Goal: Task Accomplishment & Management: Manage account settings

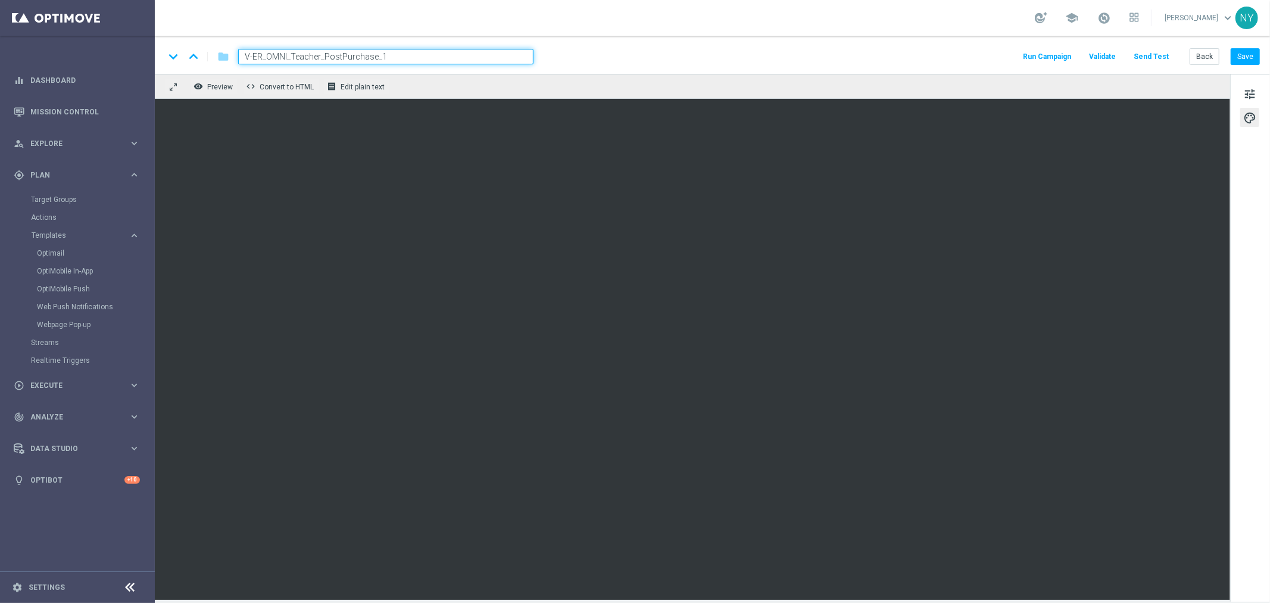
click at [445, 58] on input "V-ER_OMNI_Teacher_PostPurchase_1" at bounding box center [385, 56] width 295 height 15
click at [1255, 96] on span "tune" at bounding box center [1249, 93] width 13 height 15
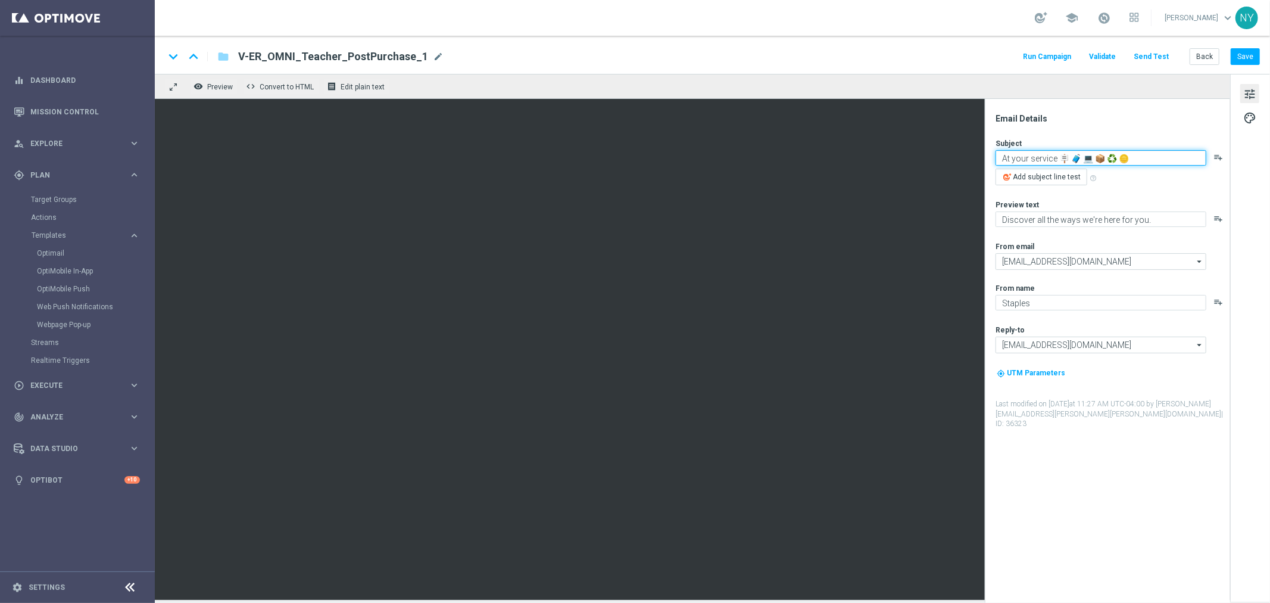
paste textarea "Take 20% off your next order! 📓✏️✂️"
type textarea "Take 20% off your next order! 📓✏️✂️"
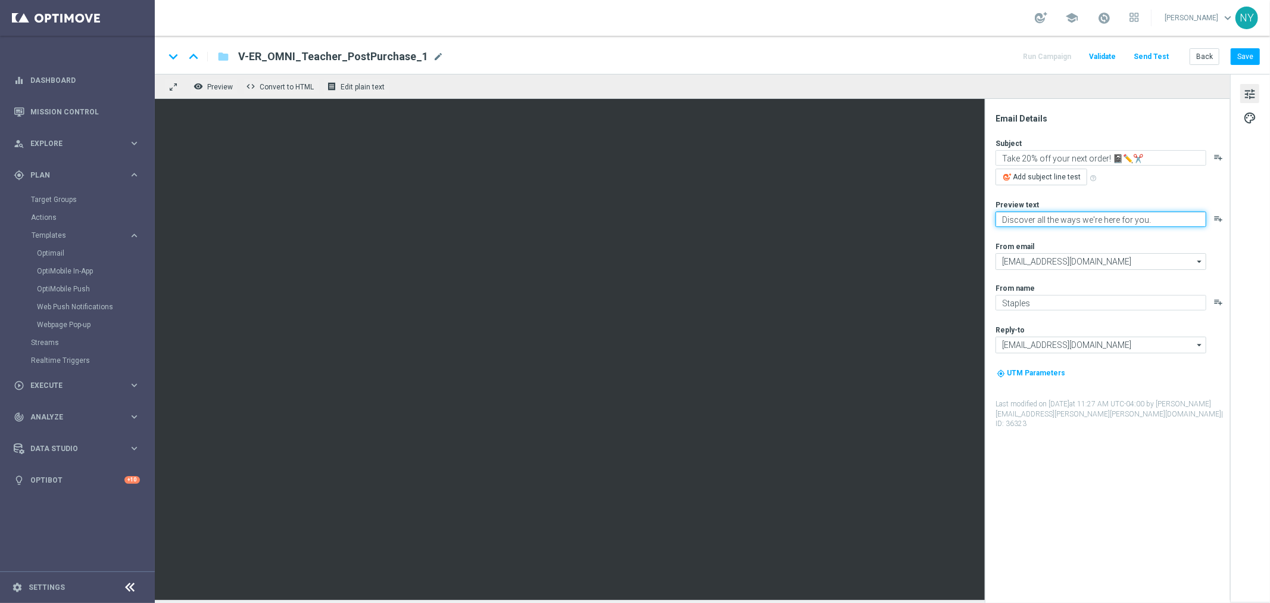
click at [1163, 219] on textarea "Discover all the ways we're here for you." at bounding box center [1101, 218] width 211 height 15
paste textarea "We’re here for you all year long"
type textarea "We’re here for you all year long."
click at [1245, 54] on button "Save" at bounding box center [1245, 56] width 29 height 17
click at [433, 52] on span "mode_edit" at bounding box center [438, 56] width 11 height 11
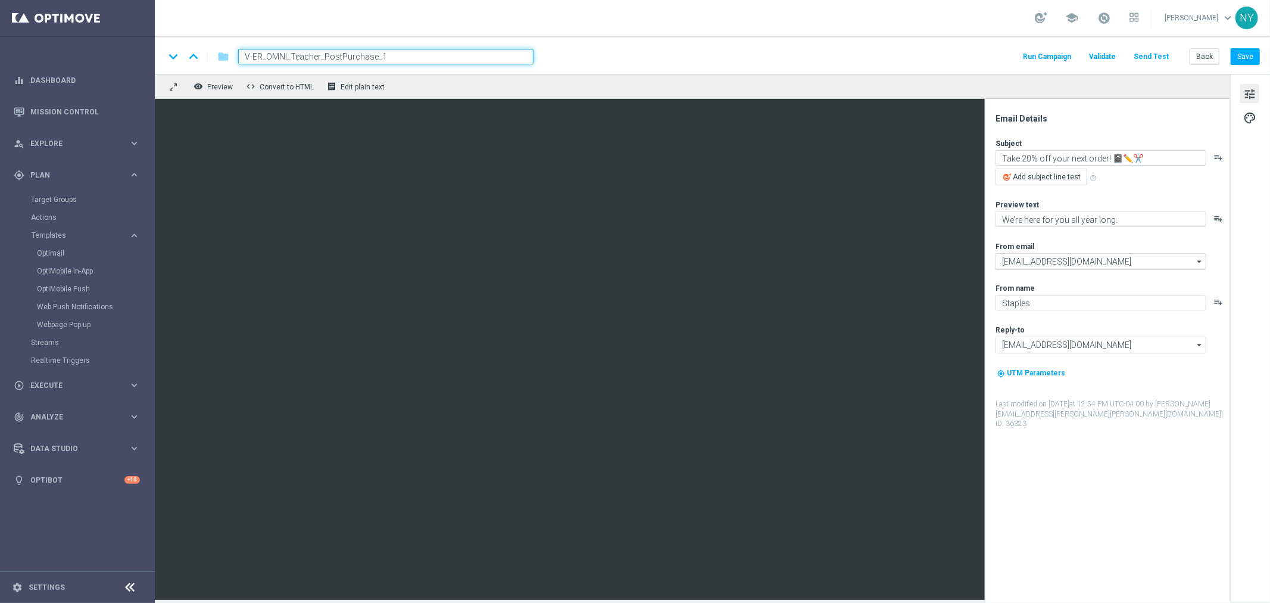
drag, startPoint x: 401, startPoint y: 60, endPoint x: 46, endPoint y: 63, distance: 355.0
click at [46, 63] on main "equalizer Dashboard Mission Control" at bounding box center [635, 301] width 1270 height 603
click at [1147, 52] on button "Send Test" at bounding box center [1151, 57] width 39 height 16
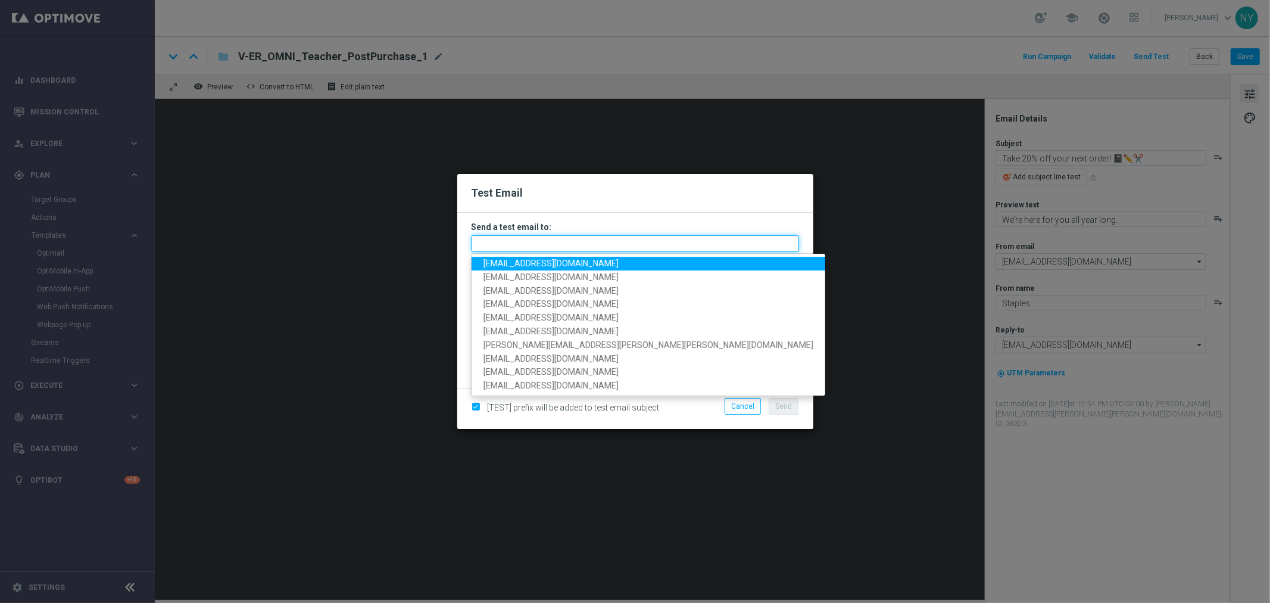
click at [519, 241] on input "text" at bounding box center [636, 243] width 328 height 17
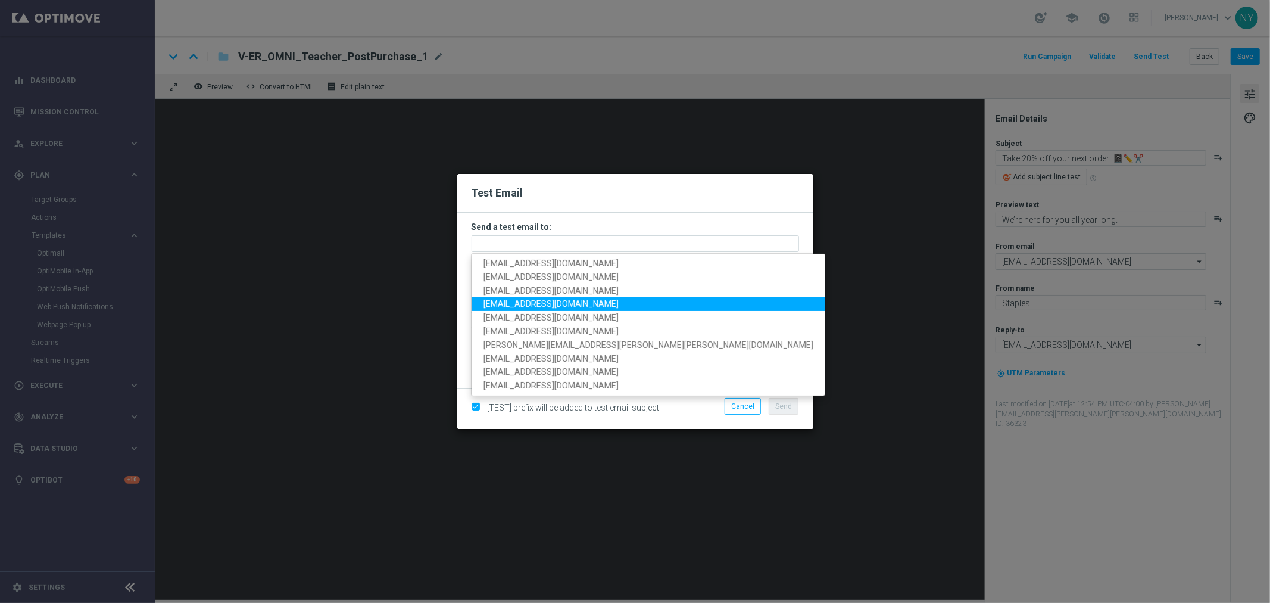
click at [535, 304] on span "[EMAIL_ADDRESS][DOMAIN_NAME]" at bounding box center [551, 304] width 135 height 10
type input "[EMAIL_ADDRESS][DOMAIN_NAME]"
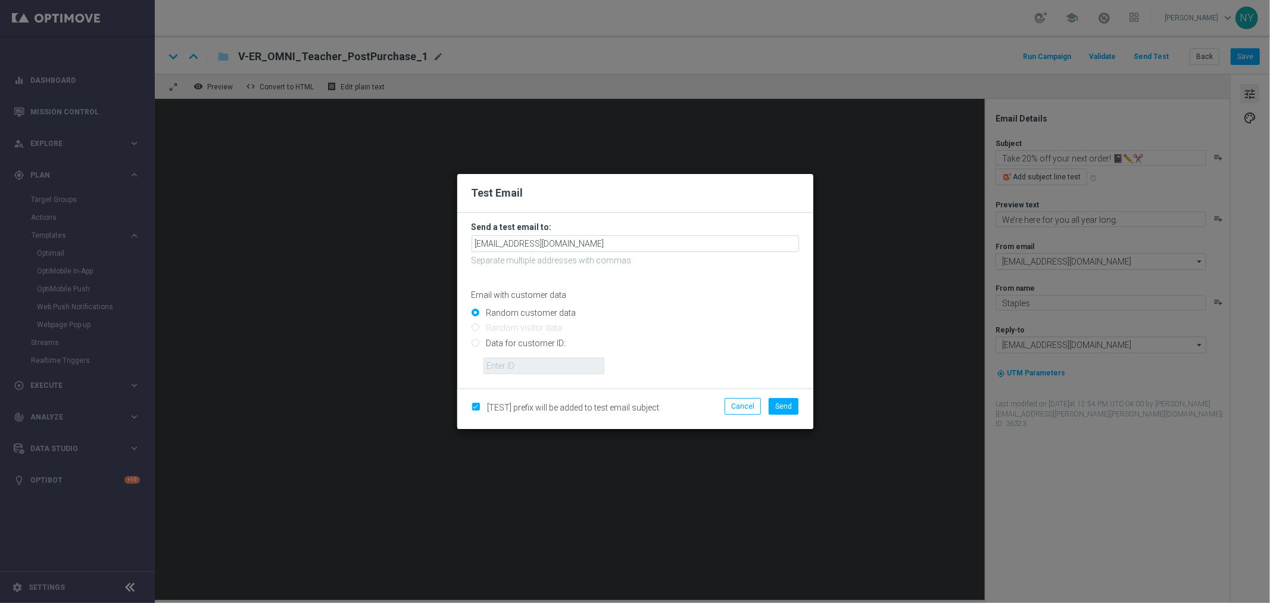
click at [475, 343] on input "Data for customer ID:" at bounding box center [636, 347] width 328 height 17
radio input "true"
click at [520, 369] on input "text" at bounding box center [544, 365] width 121 height 17
paste input "10000006208"
type input "10000006208"
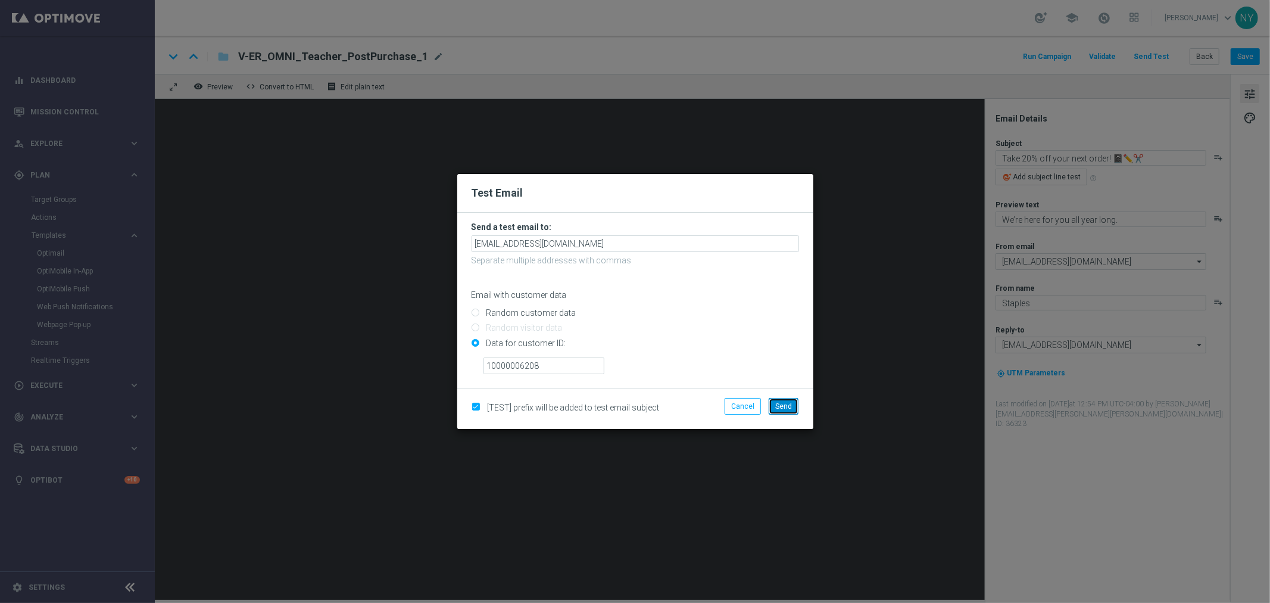
click at [779, 403] on span "Send" at bounding box center [783, 406] width 17 height 8
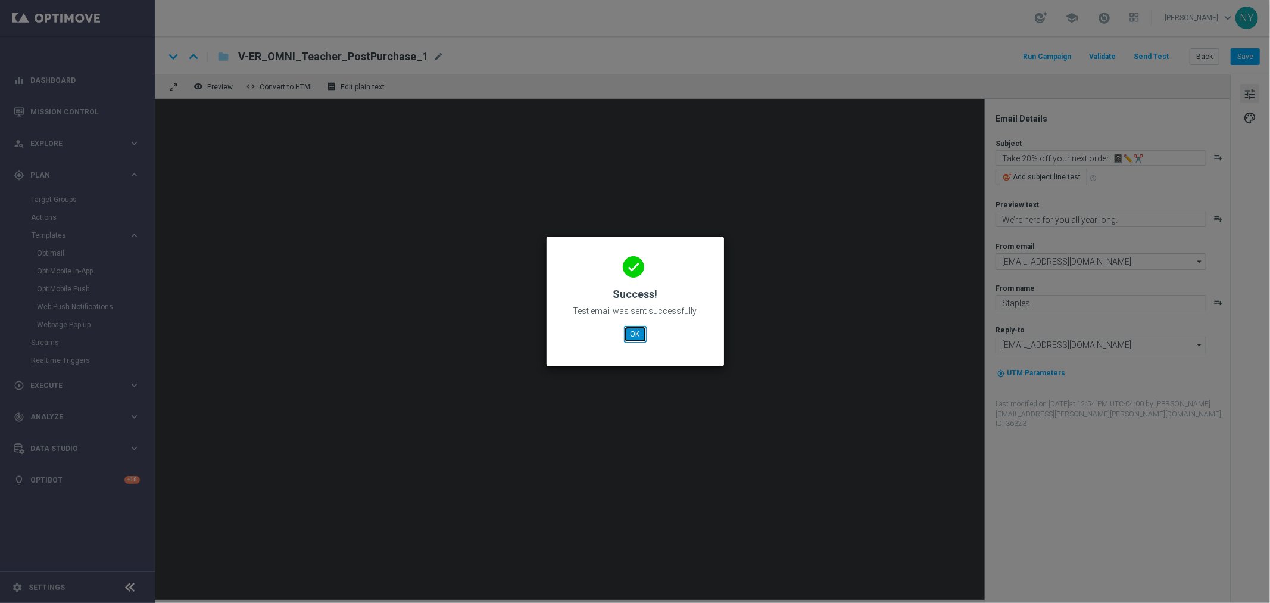
click at [635, 336] on button "OK" at bounding box center [635, 334] width 23 height 17
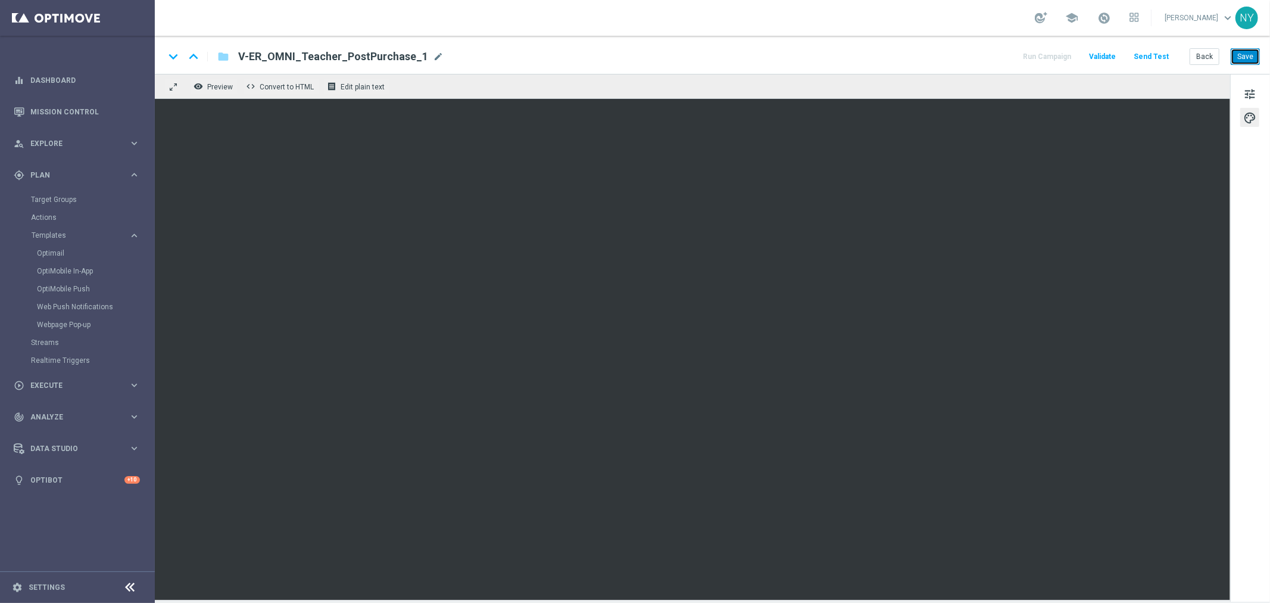
click at [1243, 57] on button "Save" at bounding box center [1245, 56] width 29 height 17
click at [1243, 46] on div "keyboard_arrow_down keyboard_arrow_up folder V-ER_OMNI_Teacher_PostPurchase_1 V…" at bounding box center [712, 55] width 1115 height 38
click at [1247, 57] on button "Save" at bounding box center [1245, 56] width 29 height 17
click at [1248, 55] on button "Save" at bounding box center [1245, 56] width 29 height 17
click at [1145, 55] on button "Send Test" at bounding box center [1151, 57] width 39 height 16
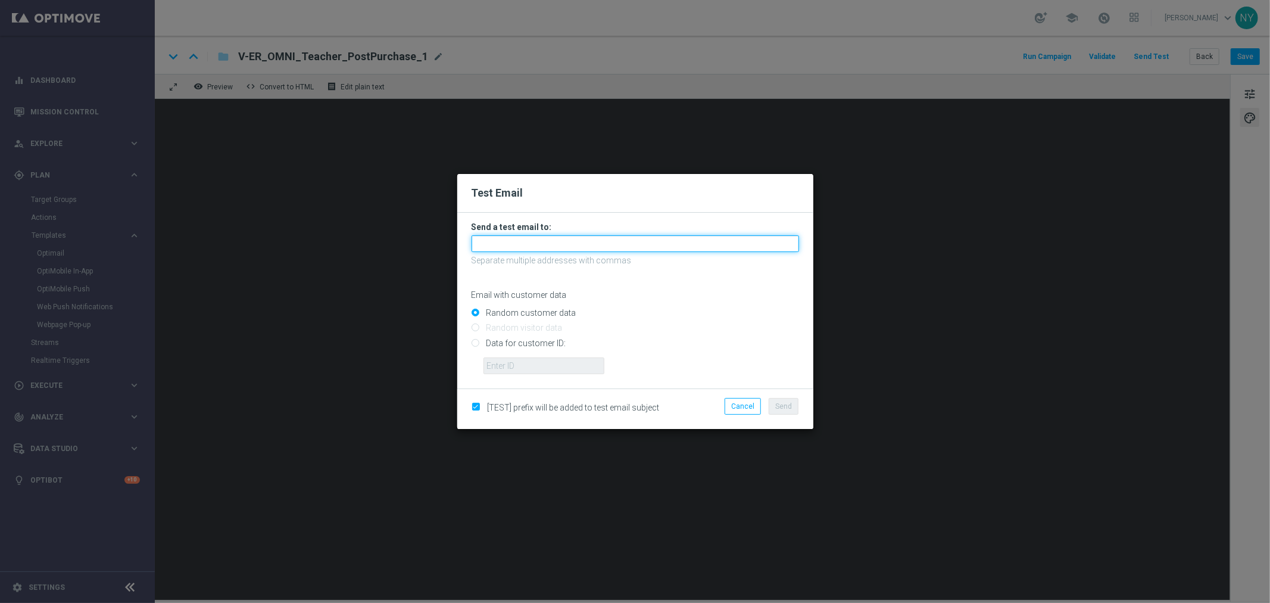
click at [527, 244] on input "text" at bounding box center [636, 243] width 328 height 17
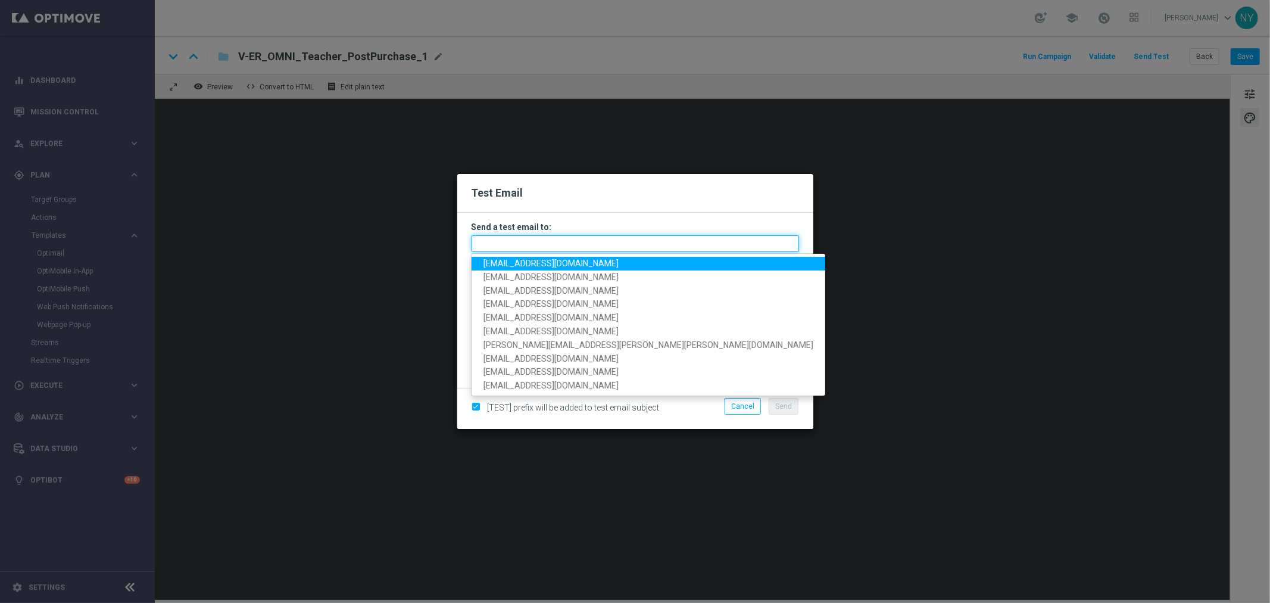
paste input "[EMAIL_ADDRESS][DOMAIN_NAME]"
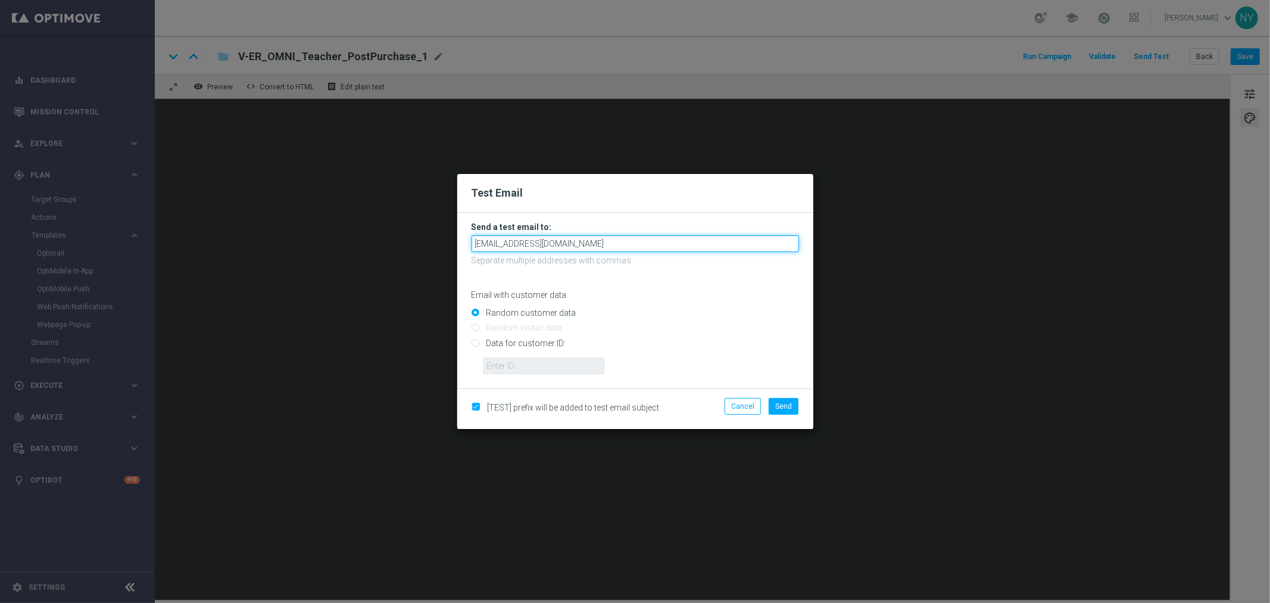
type input "[EMAIL_ADDRESS][DOMAIN_NAME]"
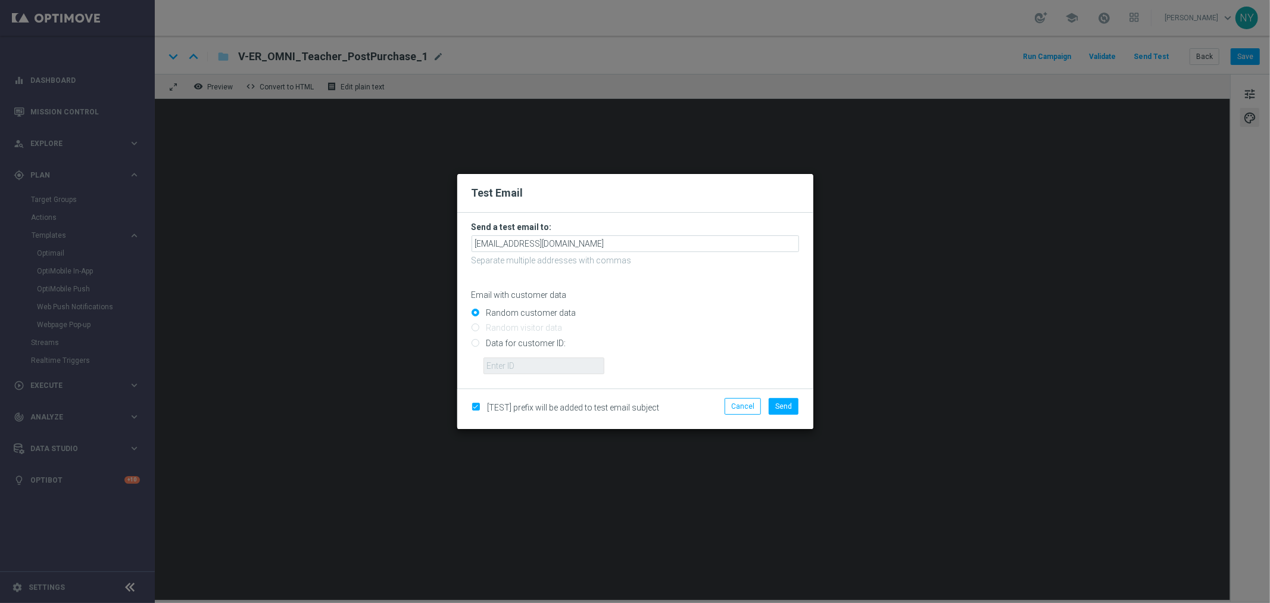
click at [712, 301] on form "Send a test email to: neilyetts3-bi5w6@litmusemail.com Separate multiple addres…" at bounding box center [636, 298] width 328 height 152
click at [472, 344] on input "Data for customer ID:" at bounding box center [636, 347] width 328 height 17
radio input "true"
click at [494, 366] on input "text" at bounding box center [544, 365] width 121 height 17
click at [531, 366] on input "text" at bounding box center [544, 365] width 121 height 17
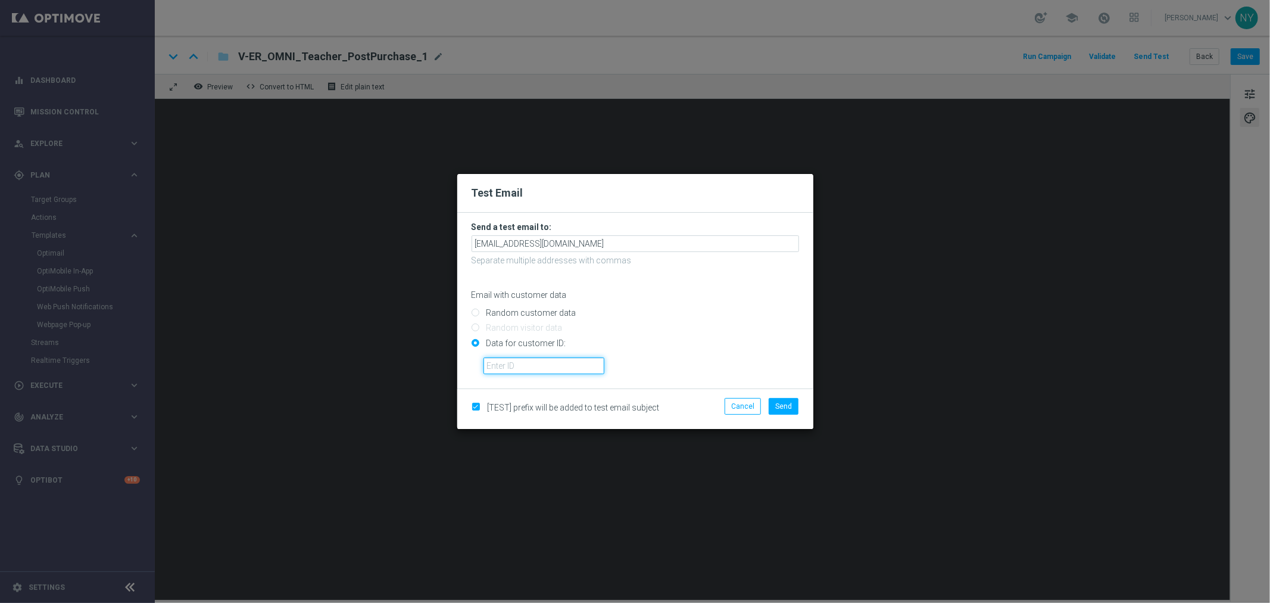
paste input "10000006208"
type input "10000006208"
drag, startPoint x: 783, startPoint y: 403, endPoint x: 774, endPoint y: 366, distance: 37.4
click at [784, 402] on span "Send" at bounding box center [783, 406] width 17 height 8
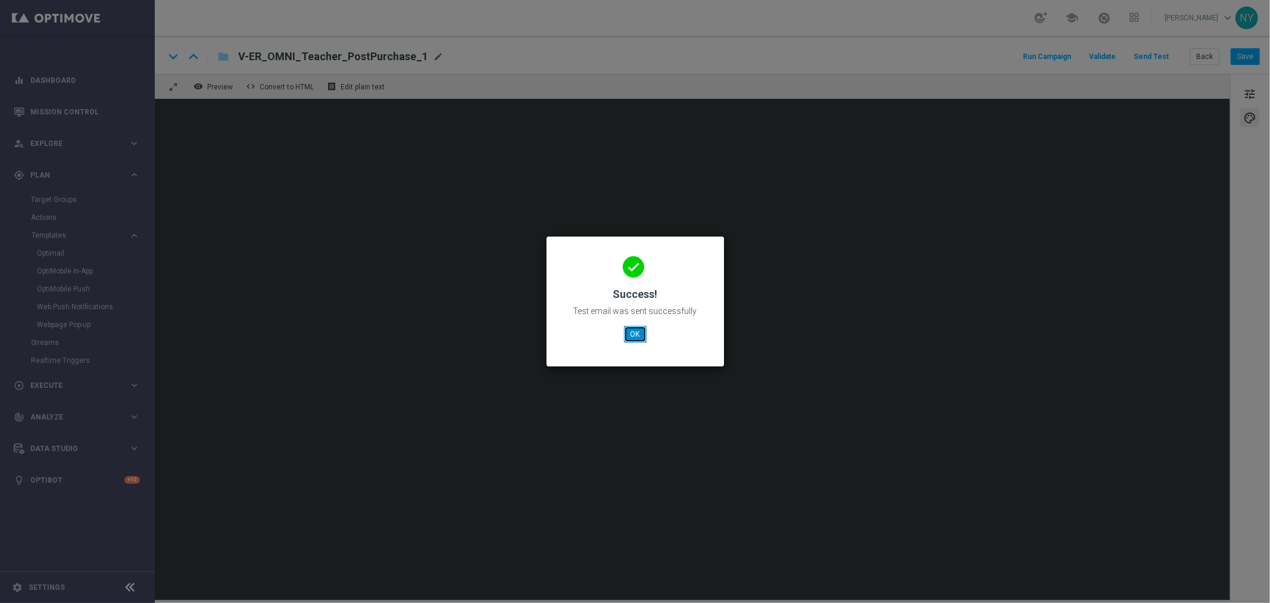
click at [637, 332] on button "OK" at bounding box center [635, 334] width 23 height 17
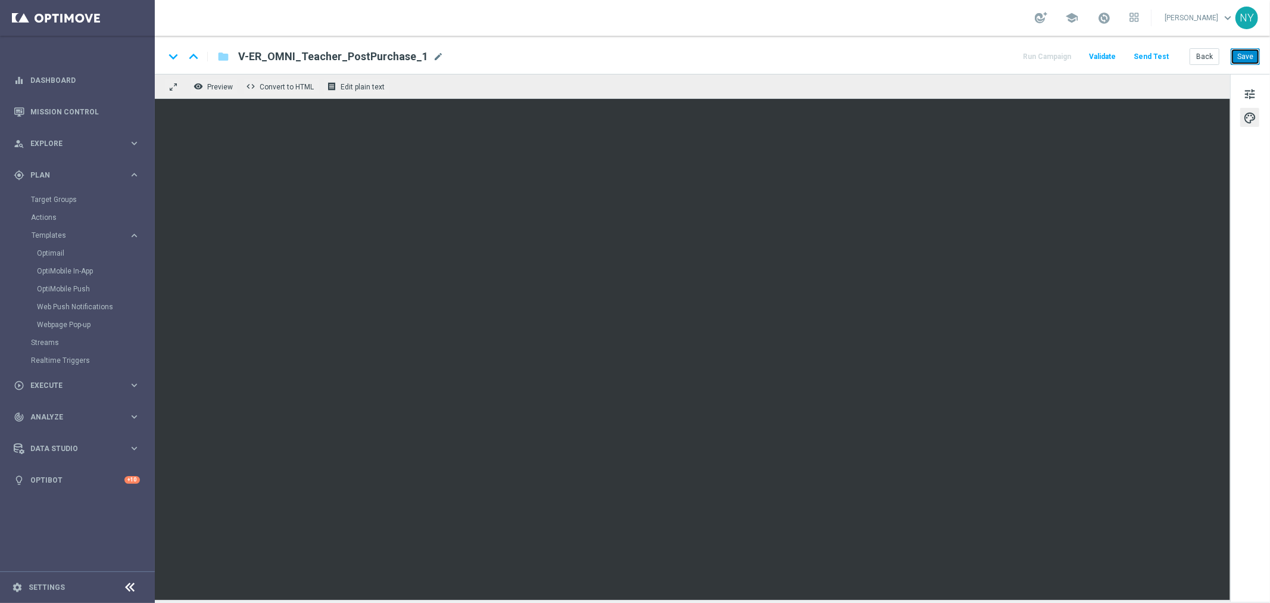
click at [1238, 54] on button "Save" at bounding box center [1245, 56] width 29 height 17
click at [1247, 52] on button "Save" at bounding box center [1245, 56] width 29 height 17
click at [1162, 55] on button "Send Test" at bounding box center [1151, 57] width 39 height 16
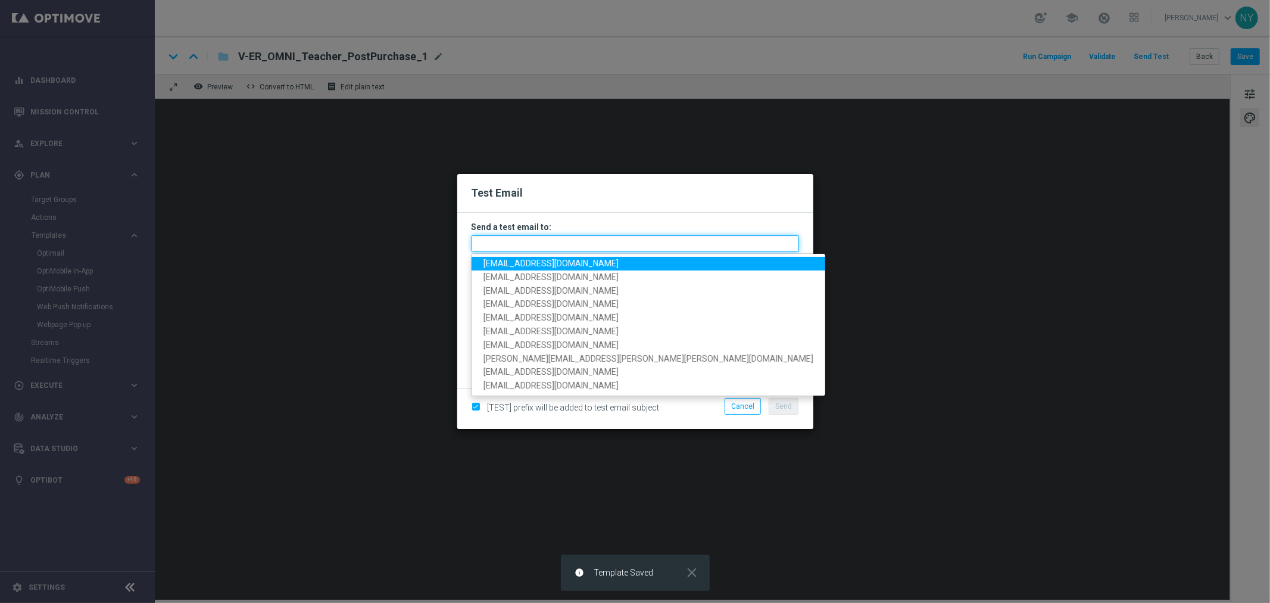
click at [511, 241] on input "text" at bounding box center [636, 243] width 328 height 17
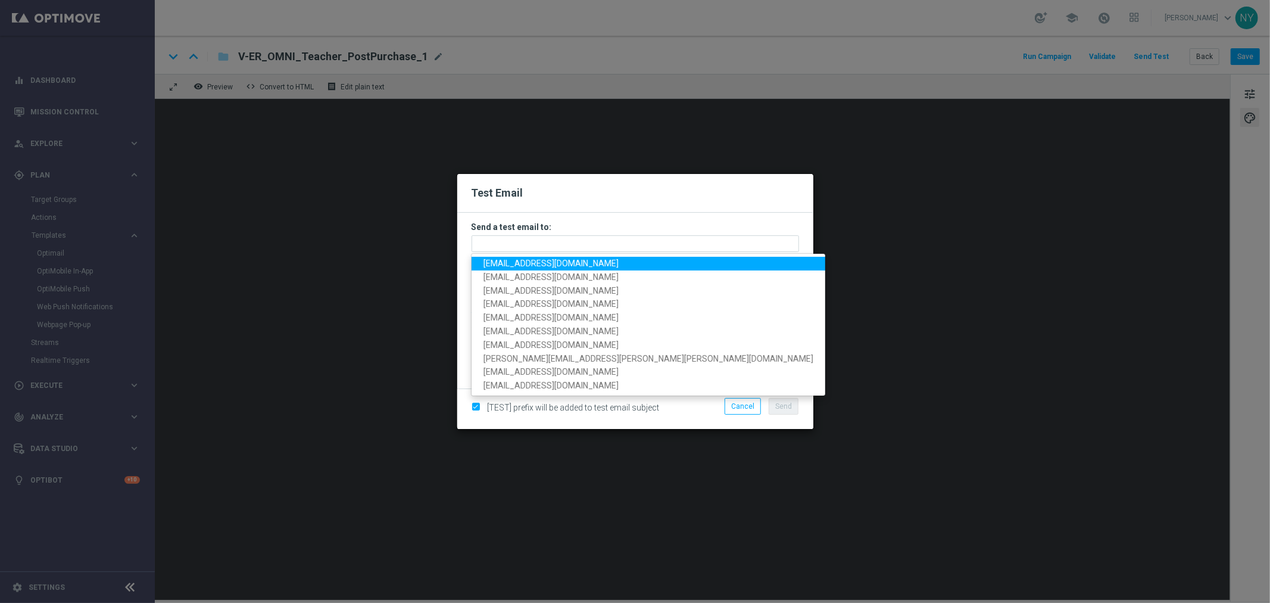
click at [521, 264] on span "neilyetts3-bi5w6@litmusemail.com" at bounding box center [551, 263] width 135 height 10
type input "neilyetts3-bi5w6@litmusemail.com"
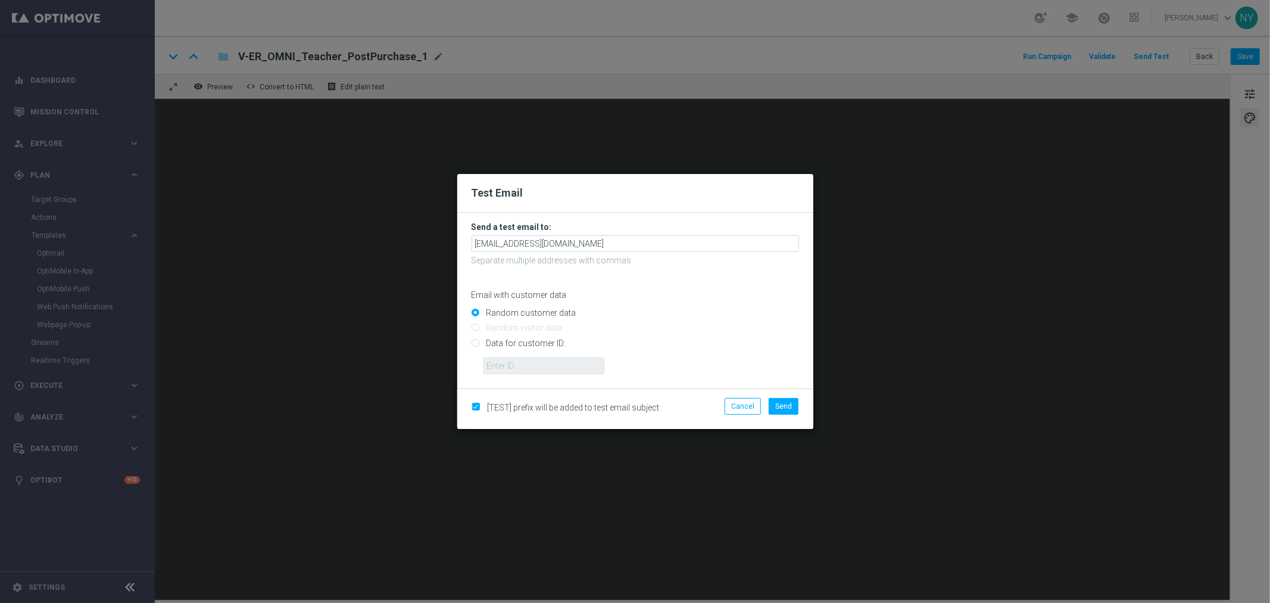
click at [475, 345] on input "Data for customer ID:" at bounding box center [636, 347] width 328 height 17
radio input "true"
click at [509, 367] on input "text" at bounding box center [544, 365] width 121 height 17
paste input "10000006208"
type input "10000006208"
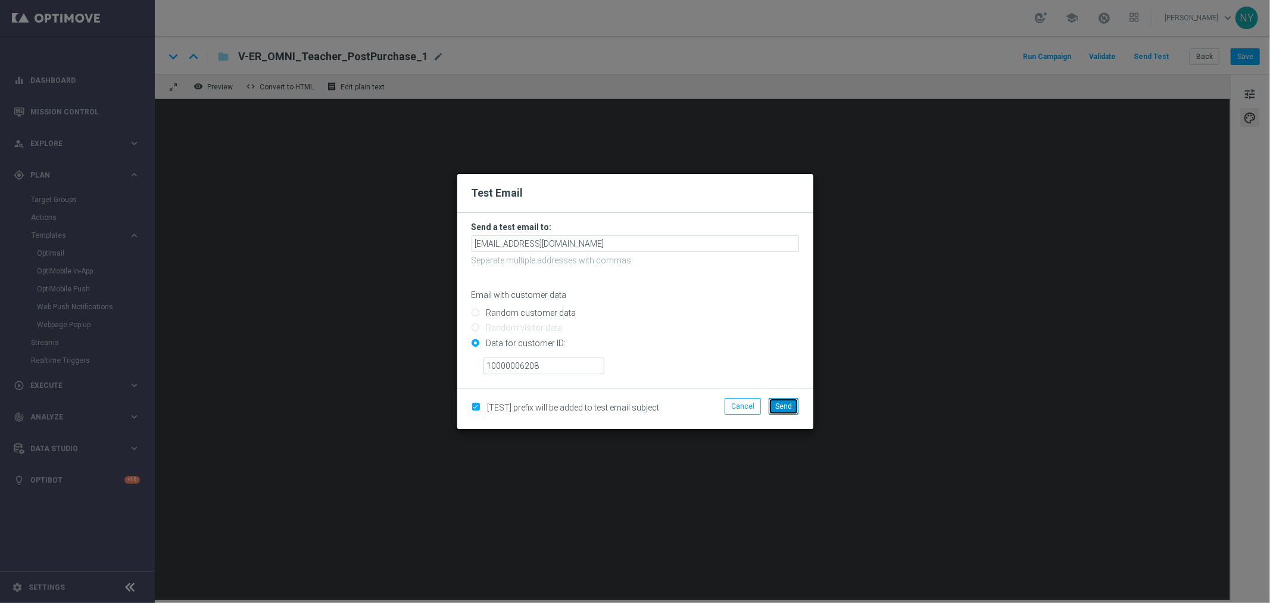
click at [782, 406] on span "Send" at bounding box center [783, 406] width 17 height 8
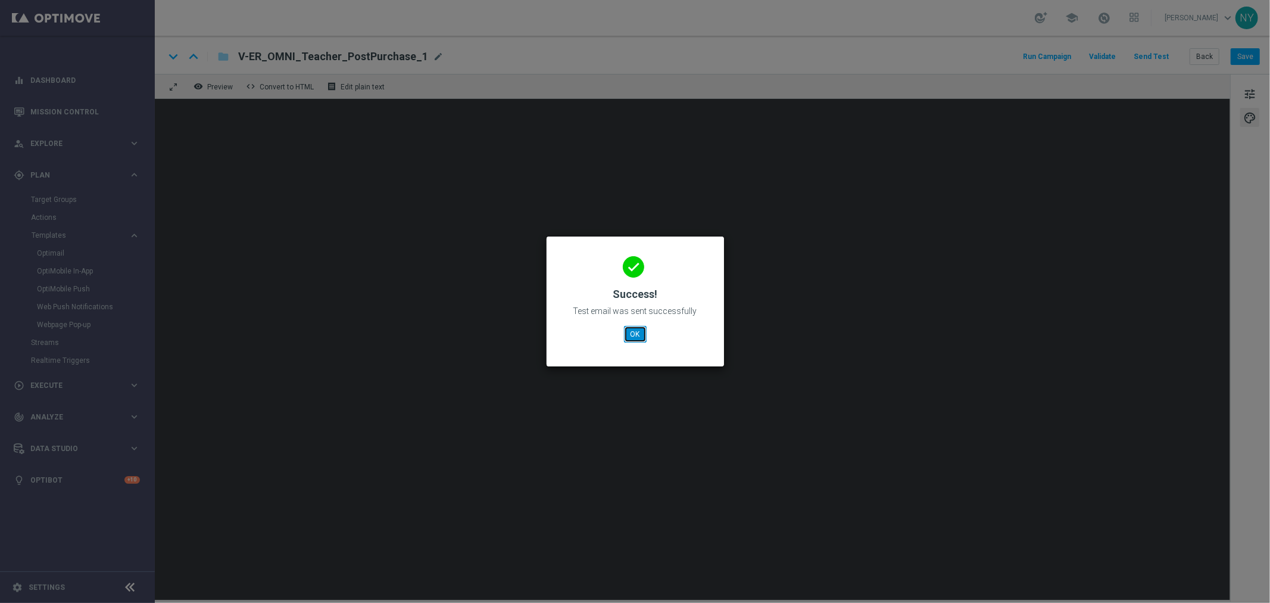
click at [634, 335] on button "OK" at bounding box center [635, 334] width 23 height 17
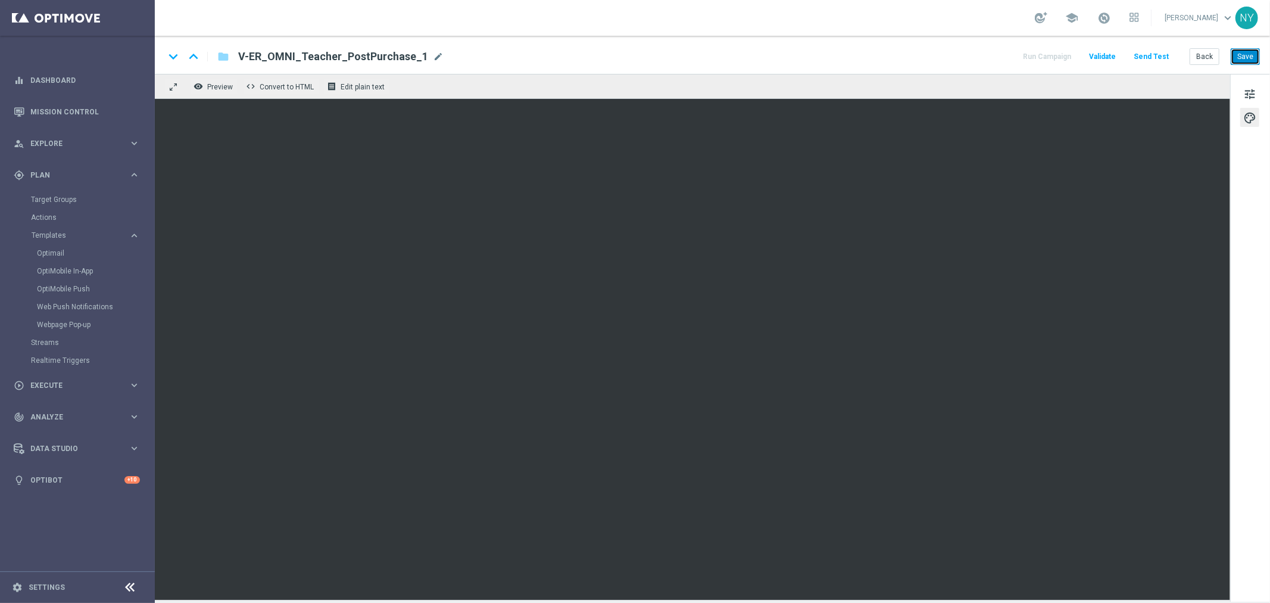
click at [1248, 57] on button "Save" at bounding box center [1245, 56] width 29 height 17
click at [1145, 55] on button "Send Test" at bounding box center [1151, 57] width 39 height 16
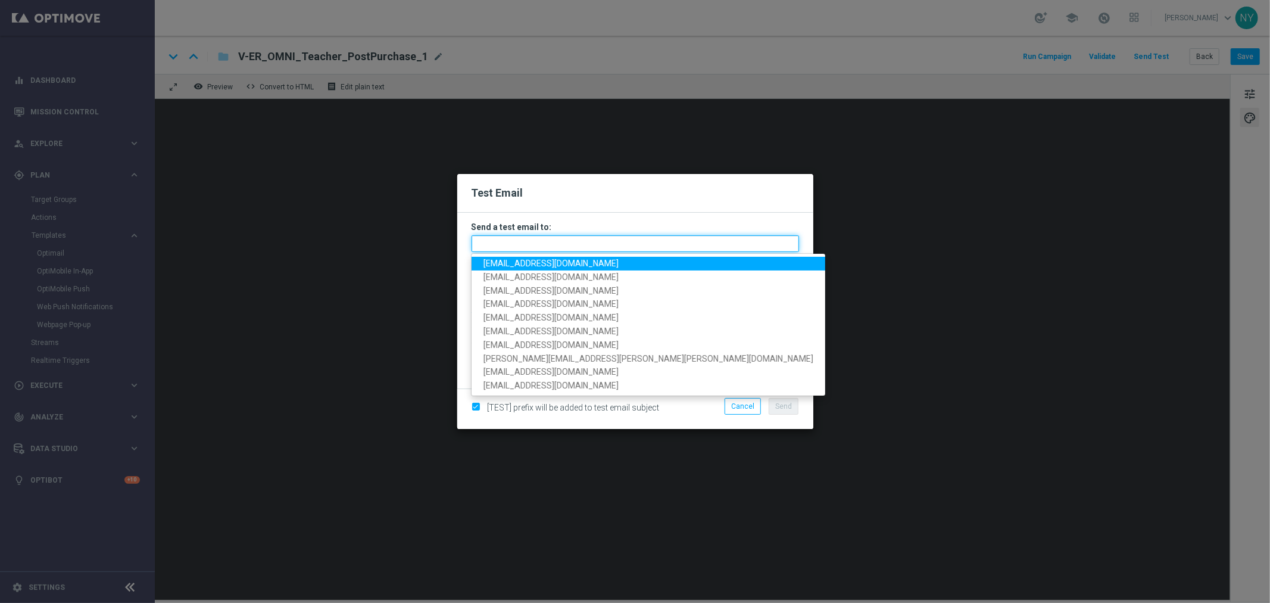
click at [509, 240] on input "text" at bounding box center [636, 243] width 328 height 17
paste input "neilyetts3-bi5w6@litmusemail.com"
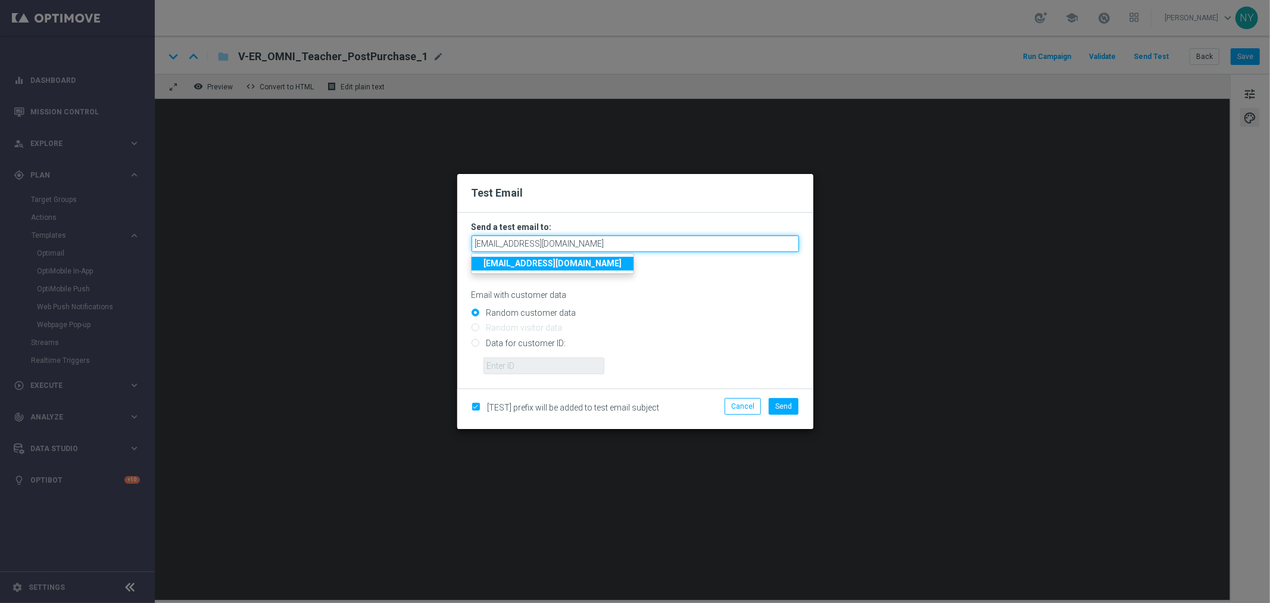
type input "neilyetts3-bi5w6@litmusemail.com"
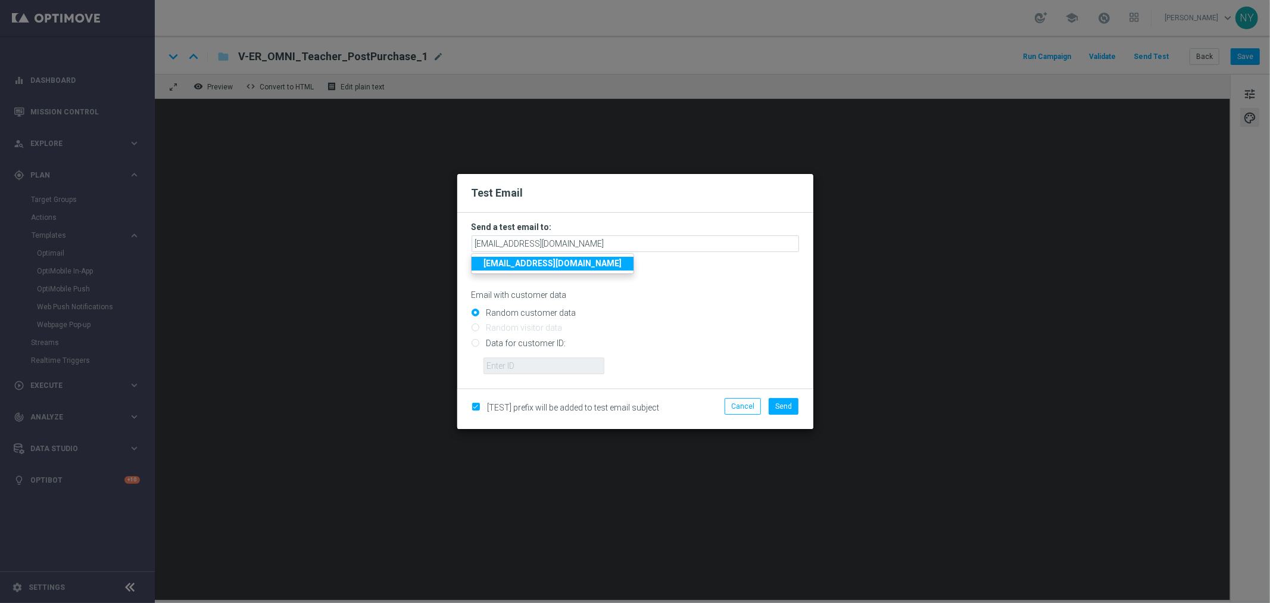
click at [609, 323] on input "Random customer data" at bounding box center [636, 318] width 328 height 17
click at [478, 344] on input "Data for customer ID:" at bounding box center [636, 347] width 328 height 17
radio input "true"
click at [510, 363] on input "text" at bounding box center [544, 365] width 121 height 17
paste input "10000006208"
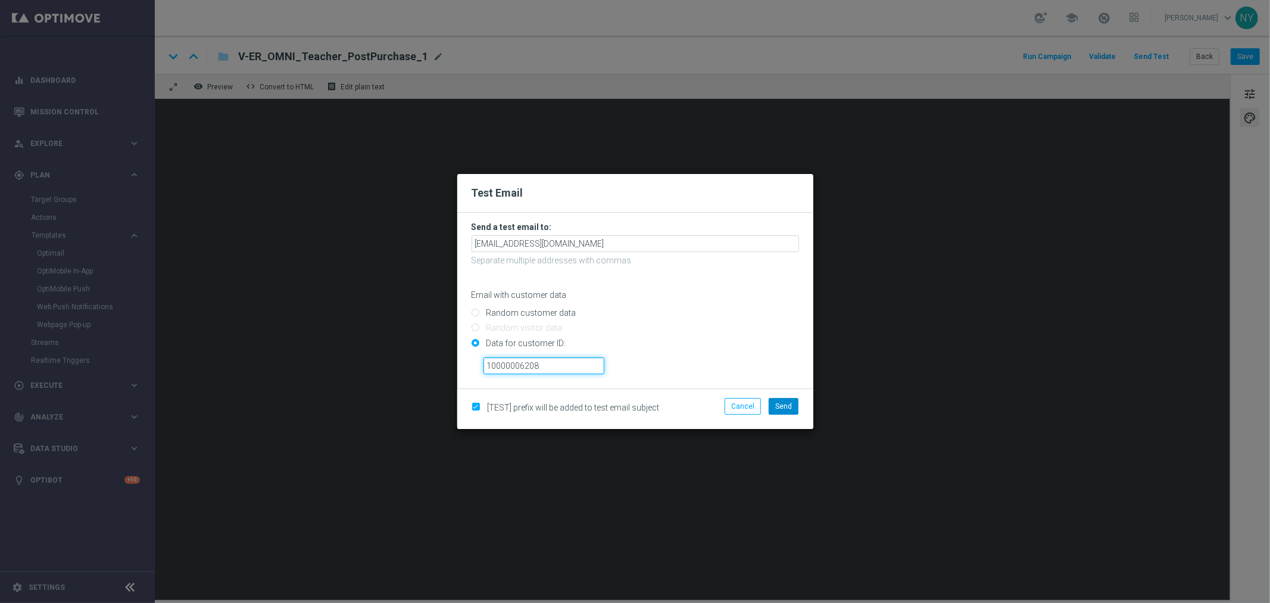
type input "10000006208"
click at [784, 408] on span "Send" at bounding box center [783, 406] width 17 height 8
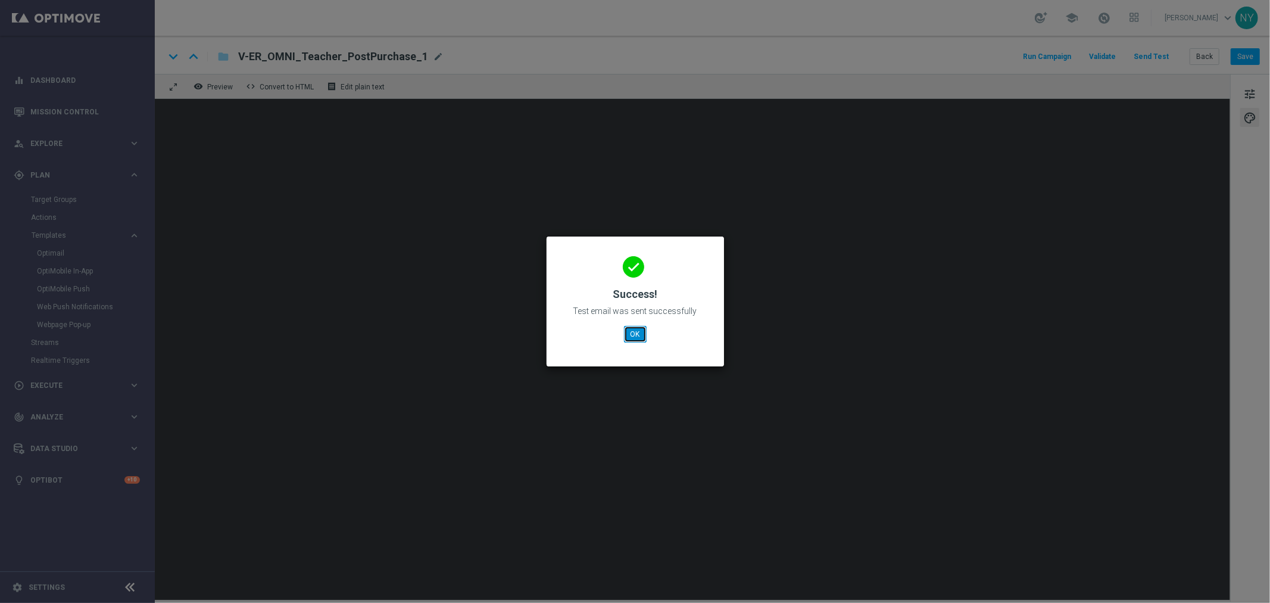
click at [638, 332] on button "OK" at bounding box center [635, 334] width 23 height 17
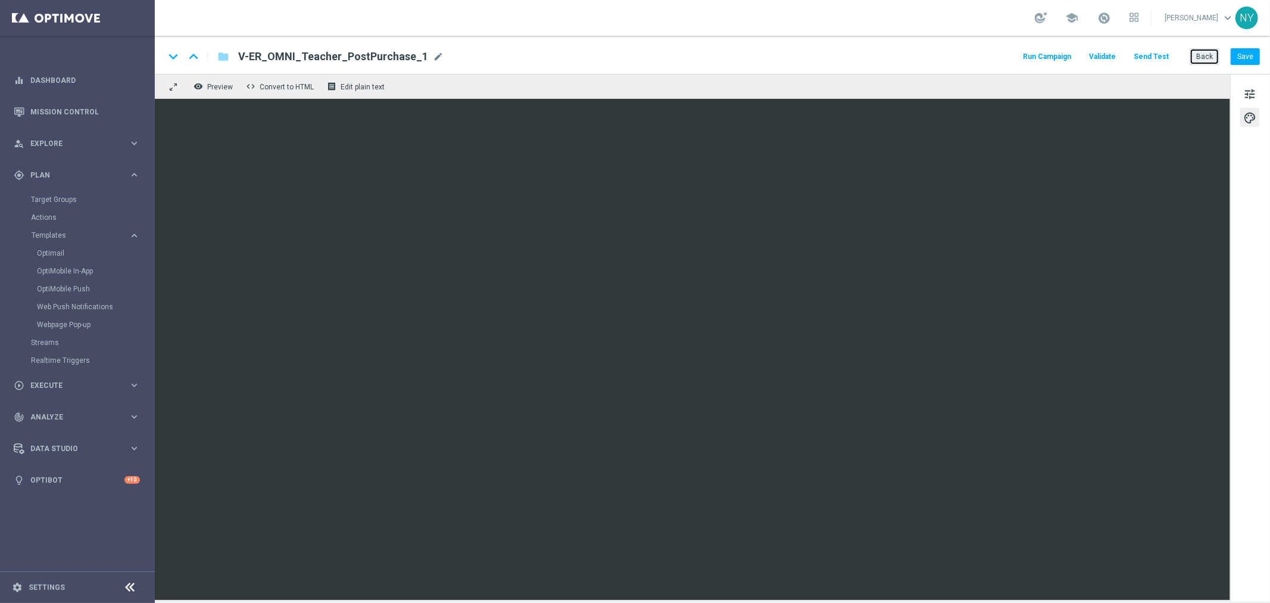
click at [1203, 55] on button "Back" at bounding box center [1205, 56] width 30 height 17
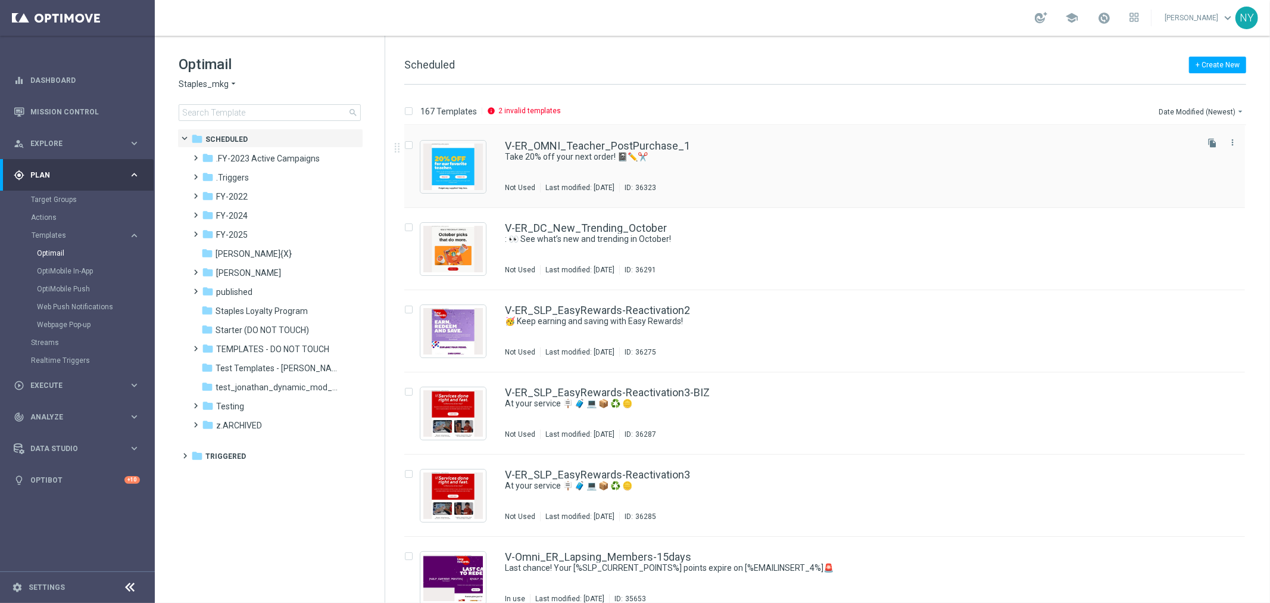
click at [1209, 140] on icon "file_copy" at bounding box center [1213, 143] width 10 height 10
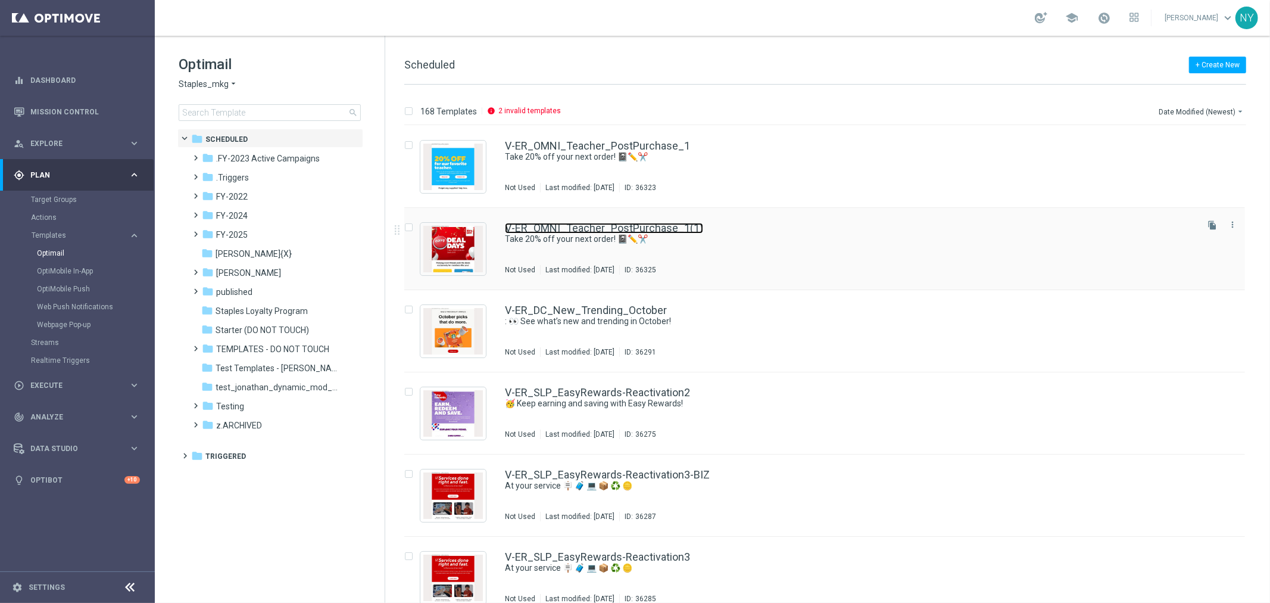
click at [625, 227] on link "V-ER_OMNI_Teacher_PostPurchase_1(1)" at bounding box center [604, 228] width 198 height 11
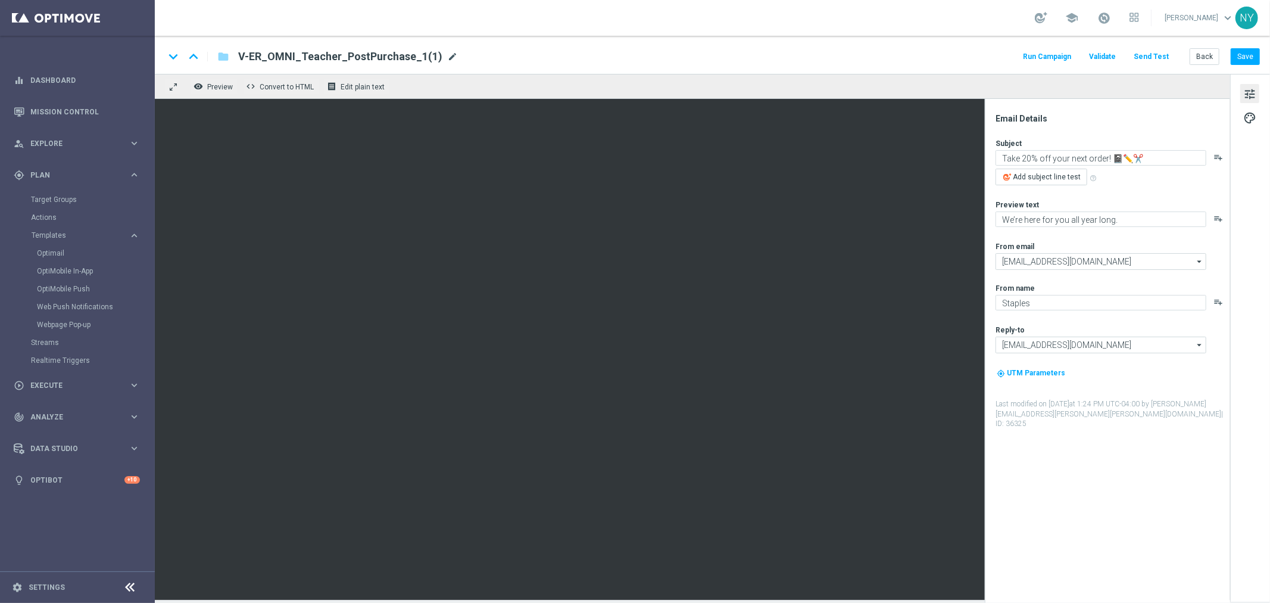
click at [447, 54] on span "mode_edit" at bounding box center [452, 56] width 11 height 11
drag, startPoint x: 394, startPoint y: 55, endPoint x: 292, endPoint y: 58, distance: 101.9
click at [292, 58] on input "V-ER_OMNI_Teacher_PostPurchase_1(1)" at bounding box center [385, 56] width 295 height 15
type input "V-ER_OMNI_EasyDeals_Teaser_NonMembers"
click at [1249, 55] on button "Save" at bounding box center [1245, 56] width 29 height 17
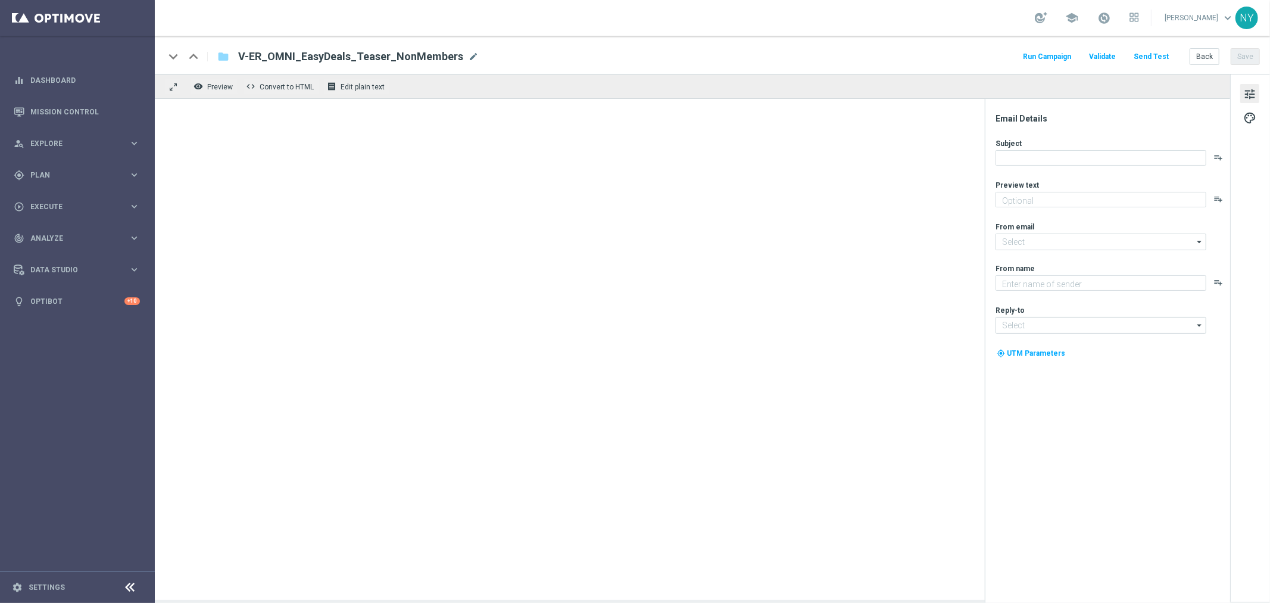
type textarea "We’re here for you all year long."
type input "[EMAIL_ADDRESS][DOMAIN_NAME]"
type textarea "Staples"
type input "[EMAIL_ADDRESS][DOMAIN_NAME]"
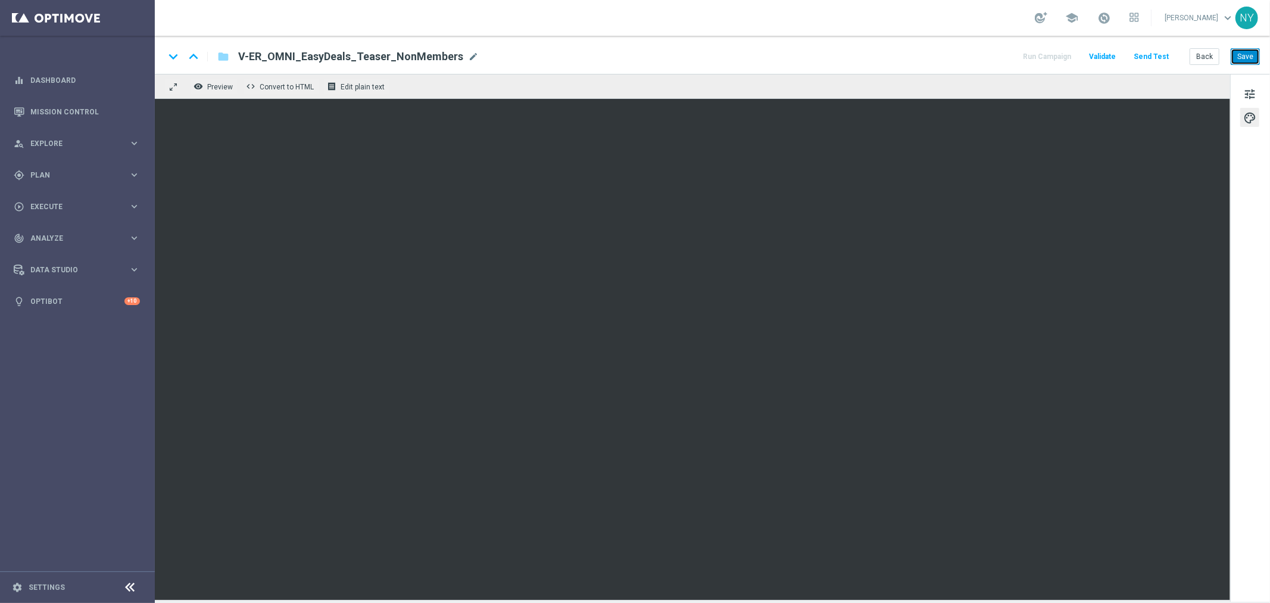
click at [1242, 54] on button "Save" at bounding box center [1245, 56] width 29 height 17
click at [1239, 55] on button "Save" at bounding box center [1245, 56] width 29 height 17
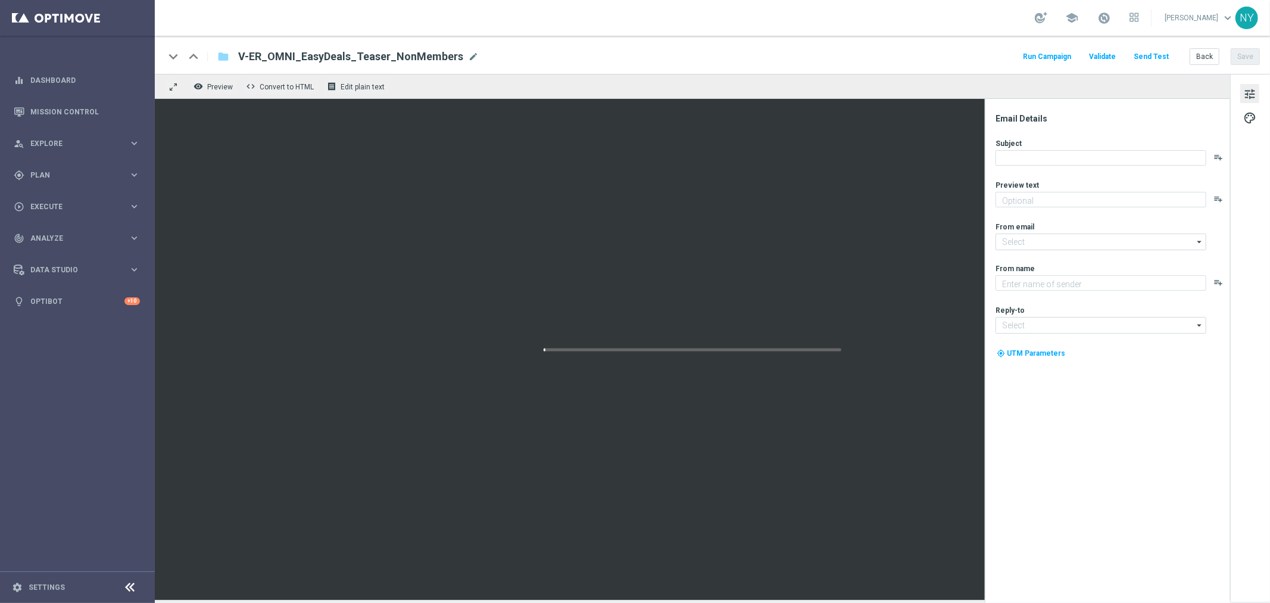
type textarea "We’re here for you all year long."
type input "[EMAIL_ADDRESS][DOMAIN_NAME]"
type textarea "Staples"
type input "[EMAIL_ADDRESS][DOMAIN_NAME]"
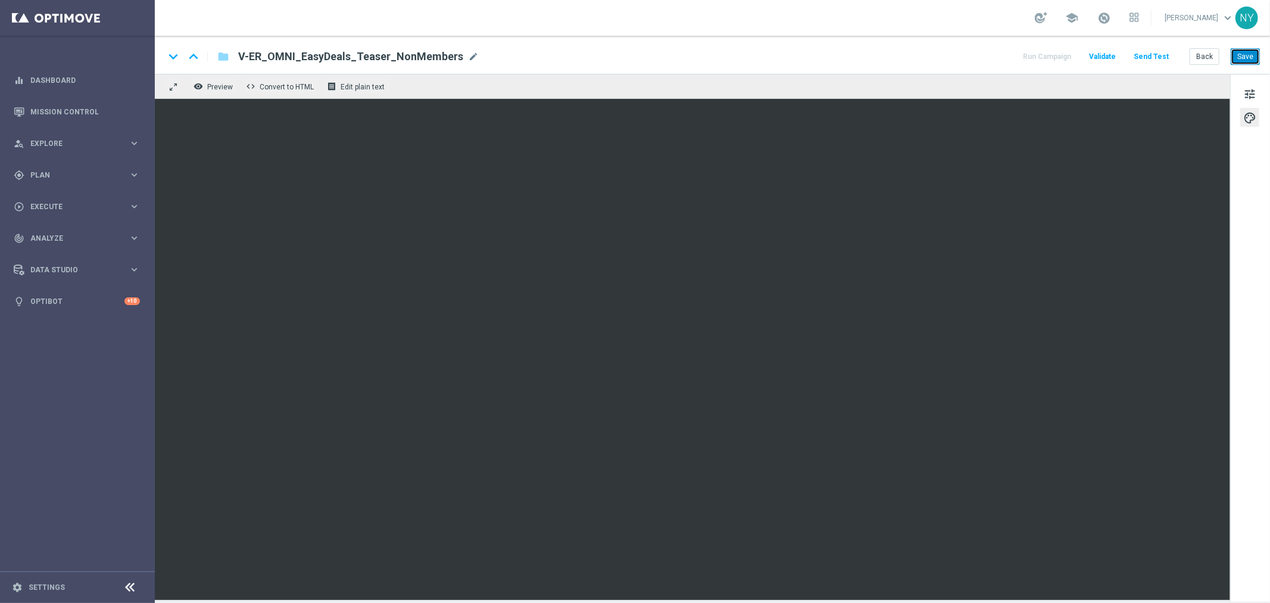
click at [1239, 52] on button "Save" at bounding box center [1245, 56] width 29 height 17
drag, startPoint x: 1243, startPoint y: 54, endPoint x: 1027, endPoint y: 94, distance: 219.1
click at [1242, 54] on button "Save" at bounding box center [1245, 56] width 29 height 17
click at [1243, 57] on button "Save" at bounding box center [1245, 56] width 29 height 17
click at [1248, 52] on button "Save" at bounding box center [1245, 56] width 29 height 17
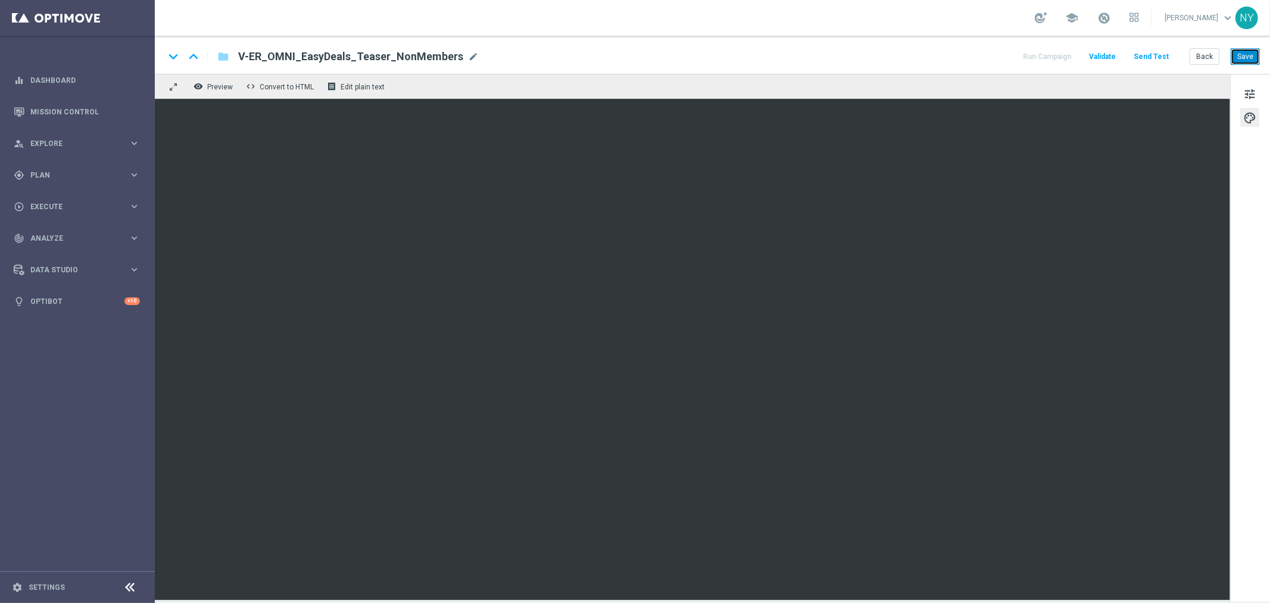
click at [1251, 60] on button "Save" at bounding box center [1245, 56] width 29 height 17
click at [1249, 54] on button "Save" at bounding box center [1245, 56] width 29 height 17
click at [1249, 91] on span "tune" at bounding box center [1249, 93] width 13 height 15
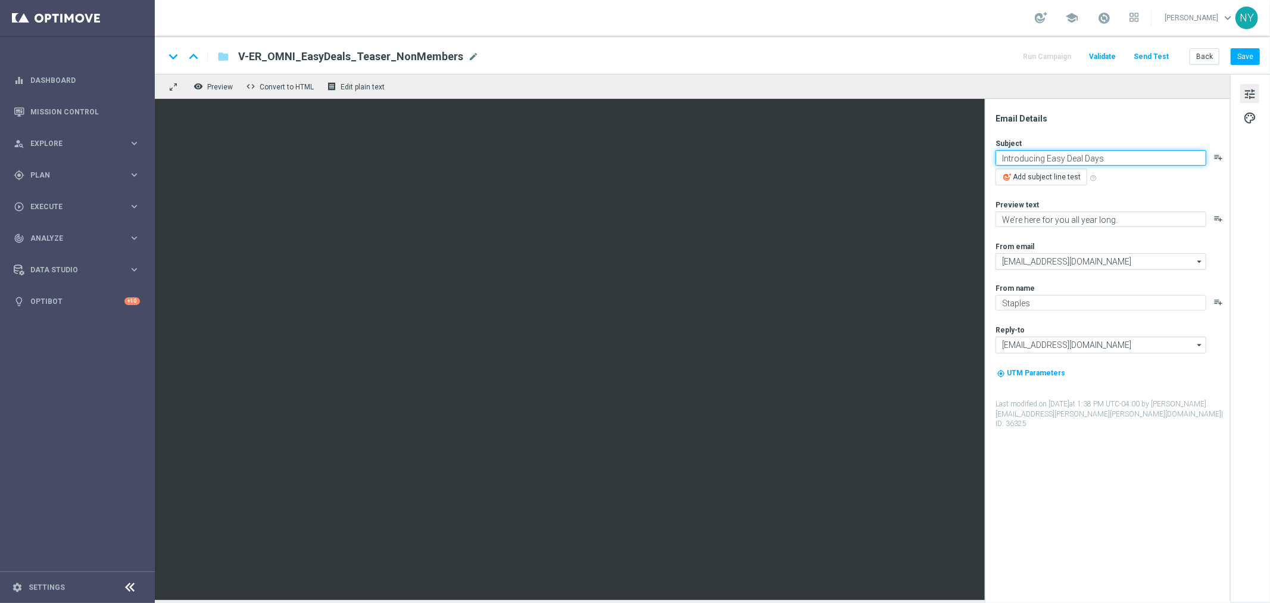
type textarea "Introducing Easy Deal Days"
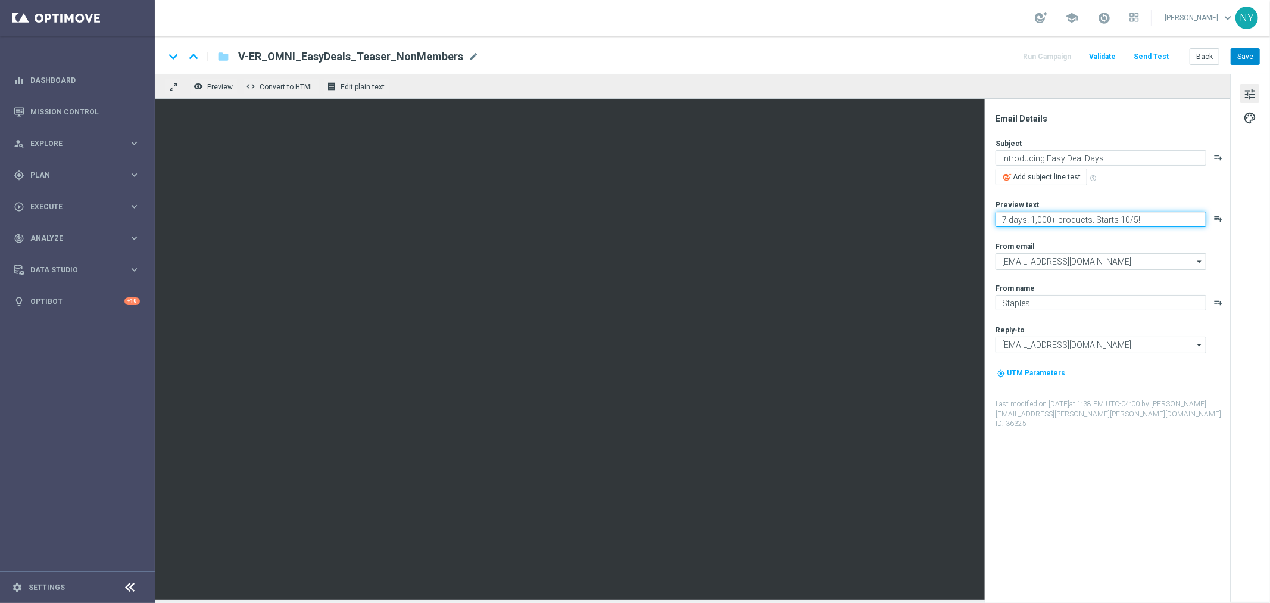
type textarea "7 days. 1,000+ products. Starts 10/5!"
click at [1242, 52] on button "Save" at bounding box center [1245, 56] width 29 height 17
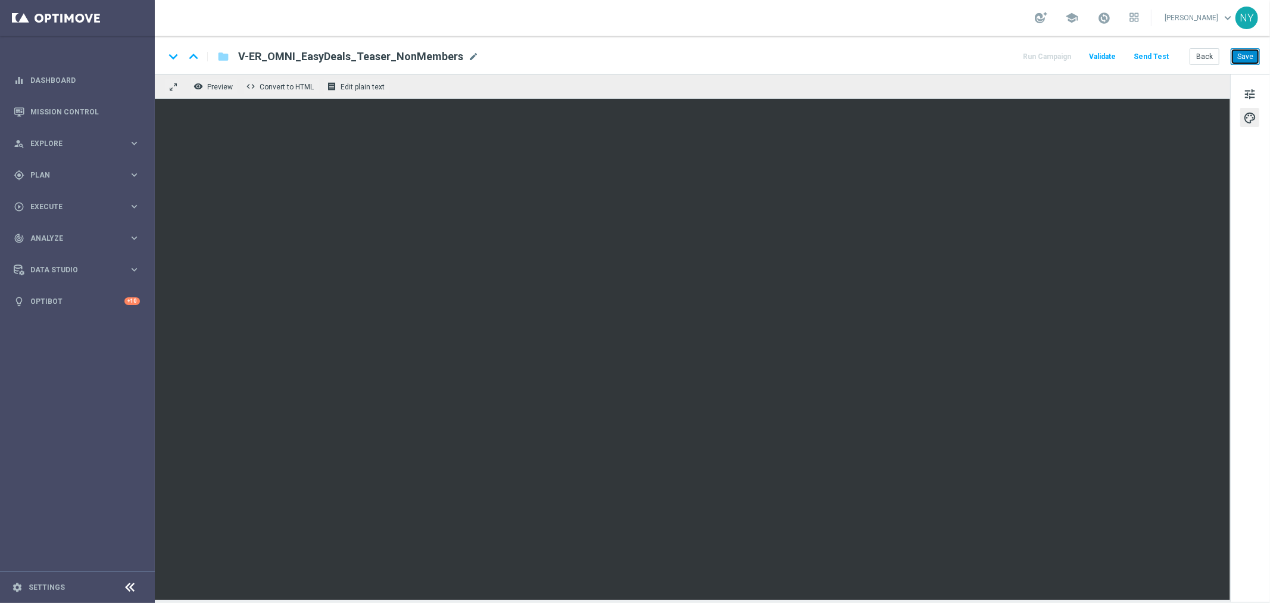
click at [1248, 57] on button "Save" at bounding box center [1245, 56] width 29 height 17
click at [1242, 52] on button "Save" at bounding box center [1245, 56] width 29 height 17
click at [1248, 54] on button "Save" at bounding box center [1245, 56] width 29 height 17
click at [1252, 93] on span "tune" at bounding box center [1249, 93] width 13 height 15
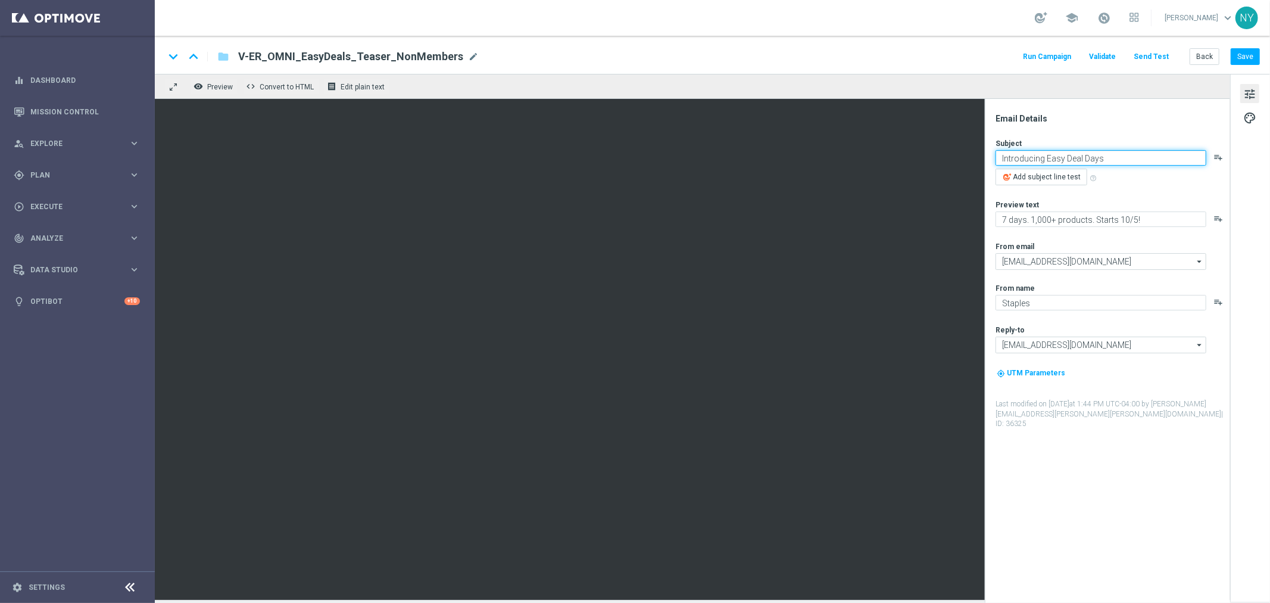
click at [1121, 162] on textarea "Introducing Easy Deal Days" at bounding box center [1101, 157] width 211 height 15
paste textarea "🎈"
click at [1120, 158] on textarea "Introducing Easy Deal Days 🎈" at bounding box center [1101, 157] width 211 height 15
paste textarea "🎉"
type textarea "Introducing Easy Deal Days 🎈🎉"
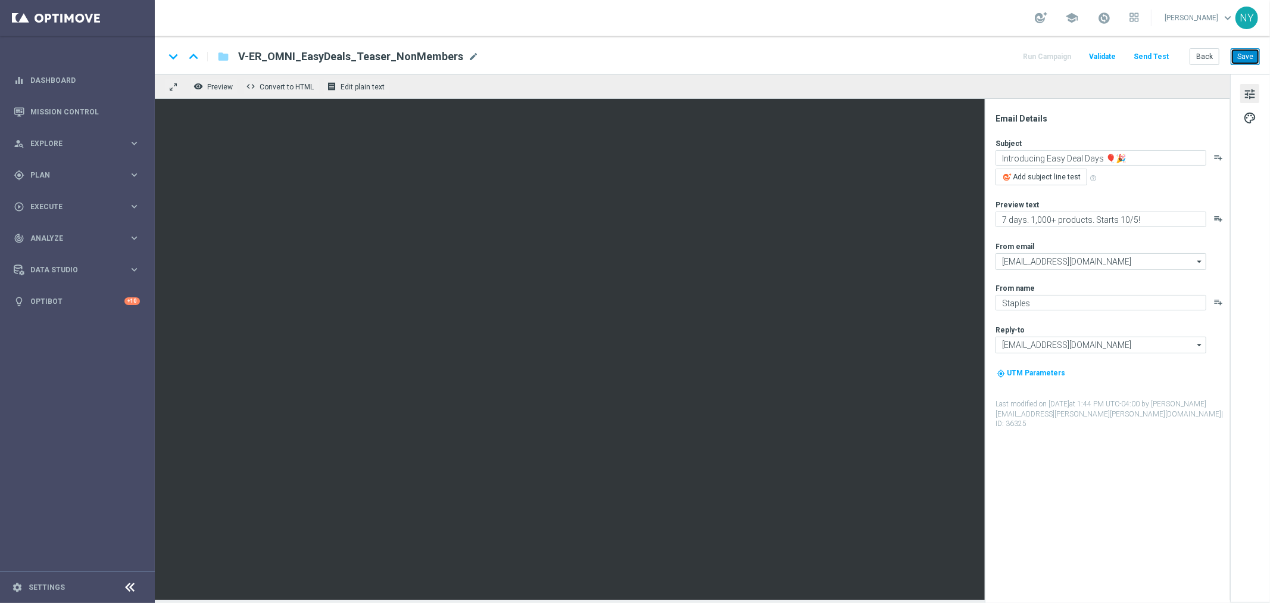
drag, startPoint x: 1242, startPoint y: 56, endPoint x: 1180, endPoint y: 60, distance: 61.4
click at [1243, 57] on button "Save" at bounding box center [1245, 56] width 29 height 17
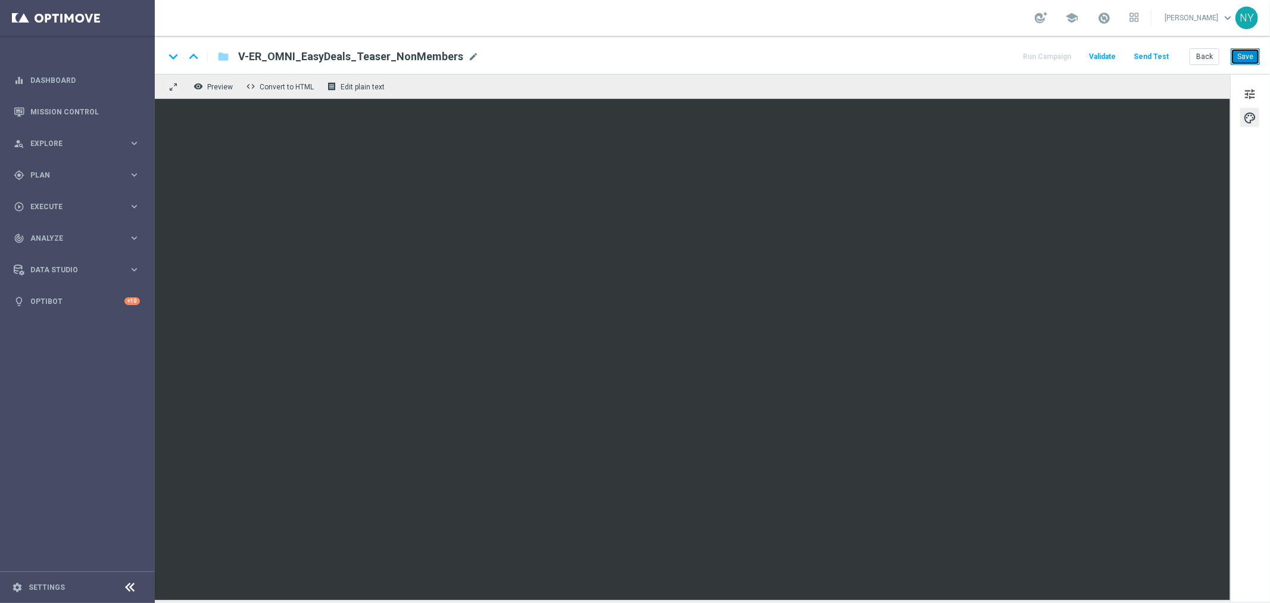
click at [1245, 55] on button "Save" at bounding box center [1245, 56] width 29 height 17
click at [1248, 57] on button "Save" at bounding box center [1245, 56] width 29 height 17
click at [1249, 54] on button "Save" at bounding box center [1245, 56] width 29 height 17
click at [1251, 58] on button "Save" at bounding box center [1245, 56] width 29 height 17
click at [1148, 57] on button "Send Test" at bounding box center [1151, 57] width 39 height 16
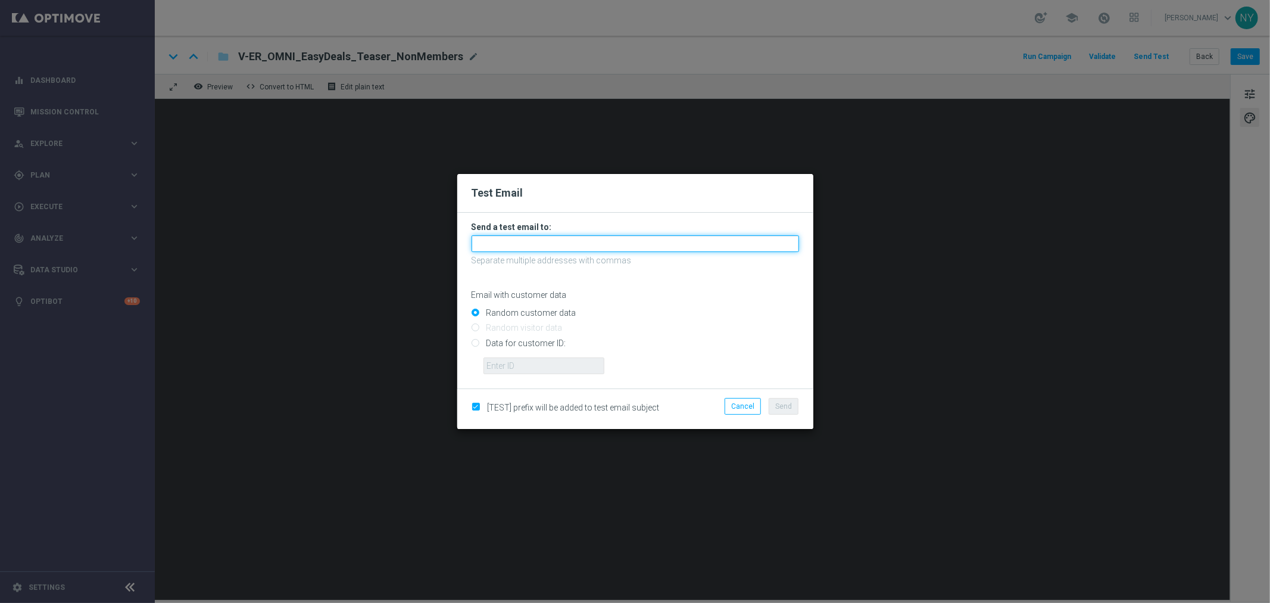
click at [516, 243] on input "text" at bounding box center [636, 243] width 328 height 17
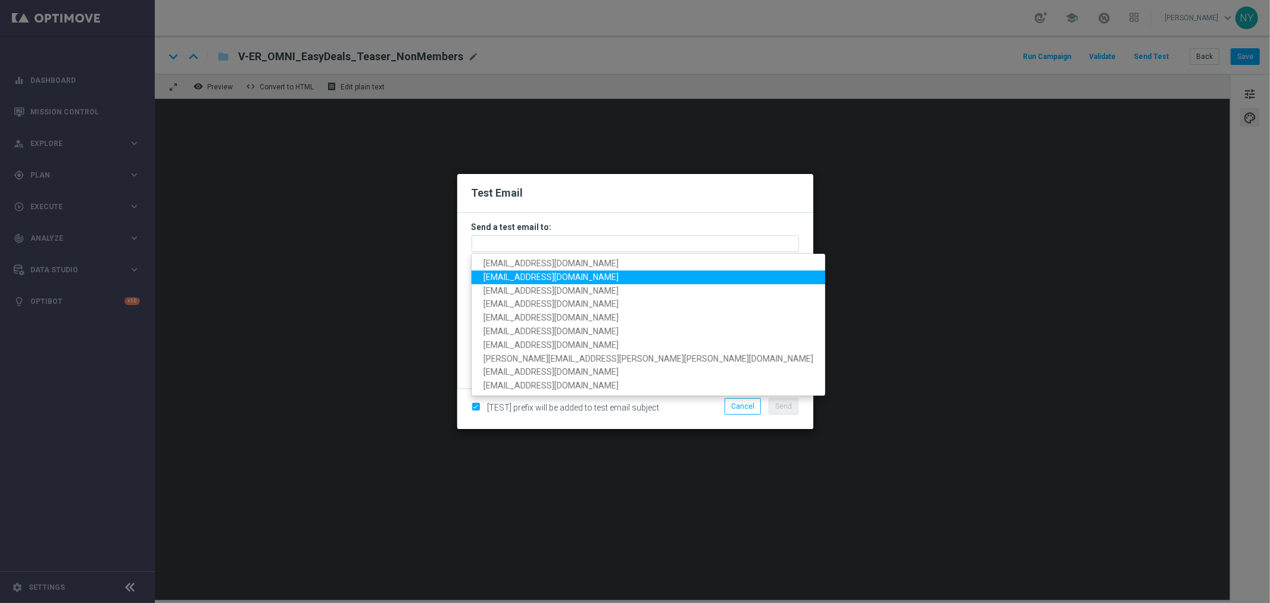
click at [516, 272] on span "[EMAIL_ADDRESS][DOMAIN_NAME]" at bounding box center [551, 277] width 135 height 10
type input "[EMAIL_ADDRESS][DOMAIN_NAME]"
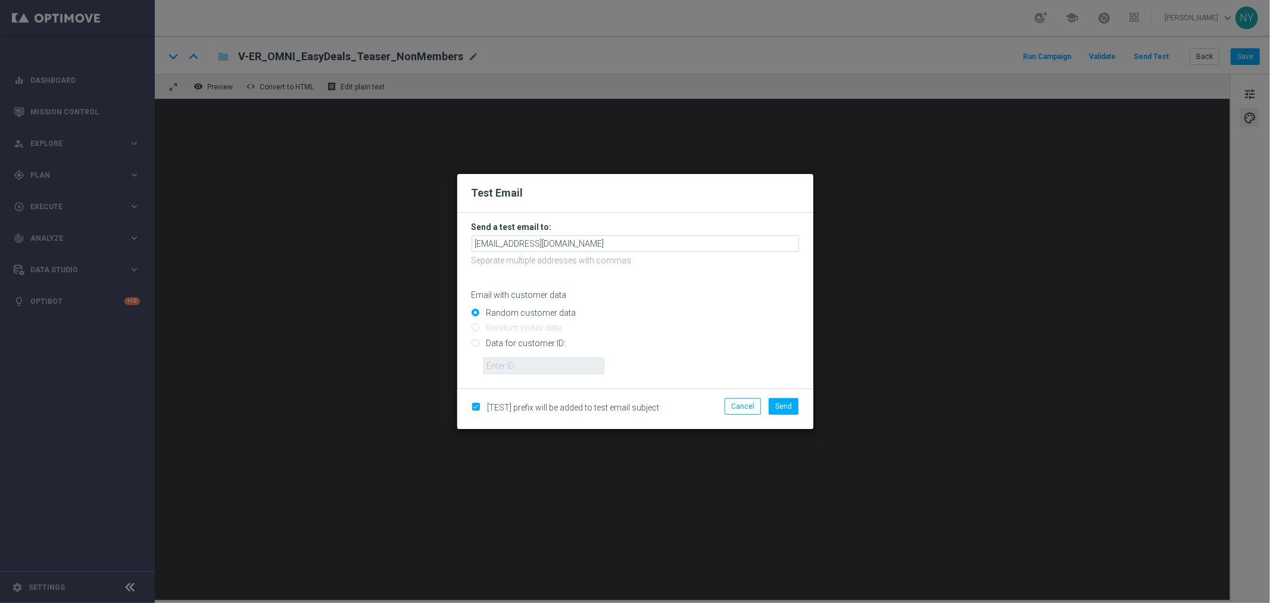
click at [476, 344] on input "Data for customer ID:" at bounding box center [636, 347] width 328 height 17
radio input "true"
click at [523, 364] on input "text" at bounding box center [544, 365] width 121 height 17
paste input "10000006208"
type input "10000006208"
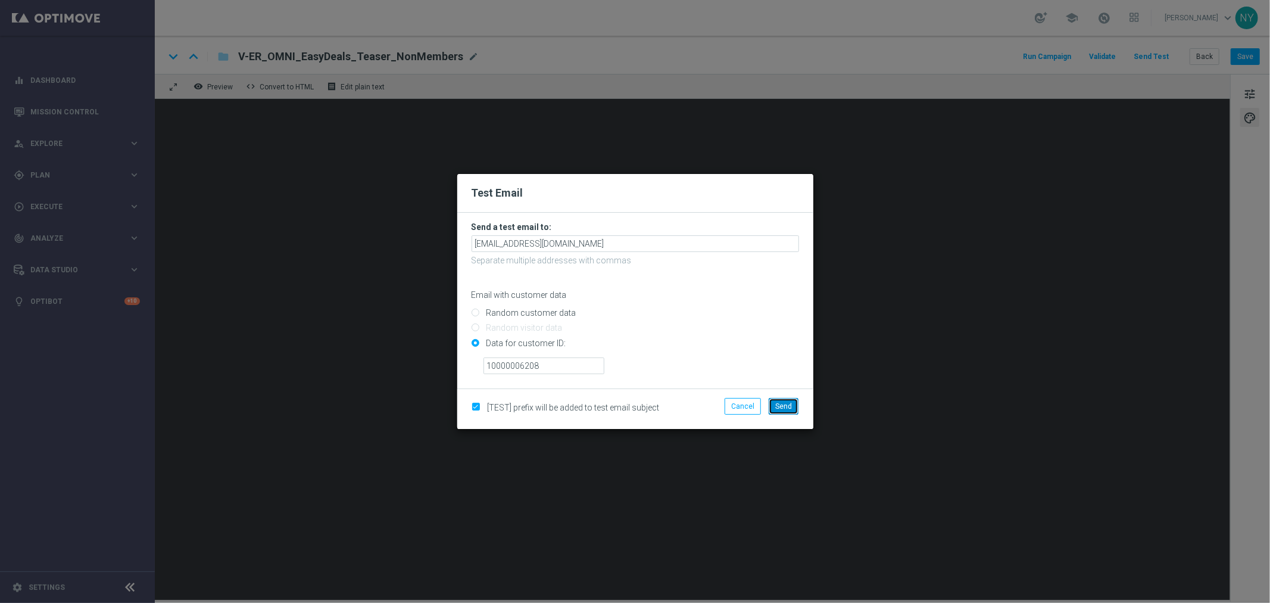
click at [784, 403] on span "Send" at bounding box center [783, 406] width 17 height 8
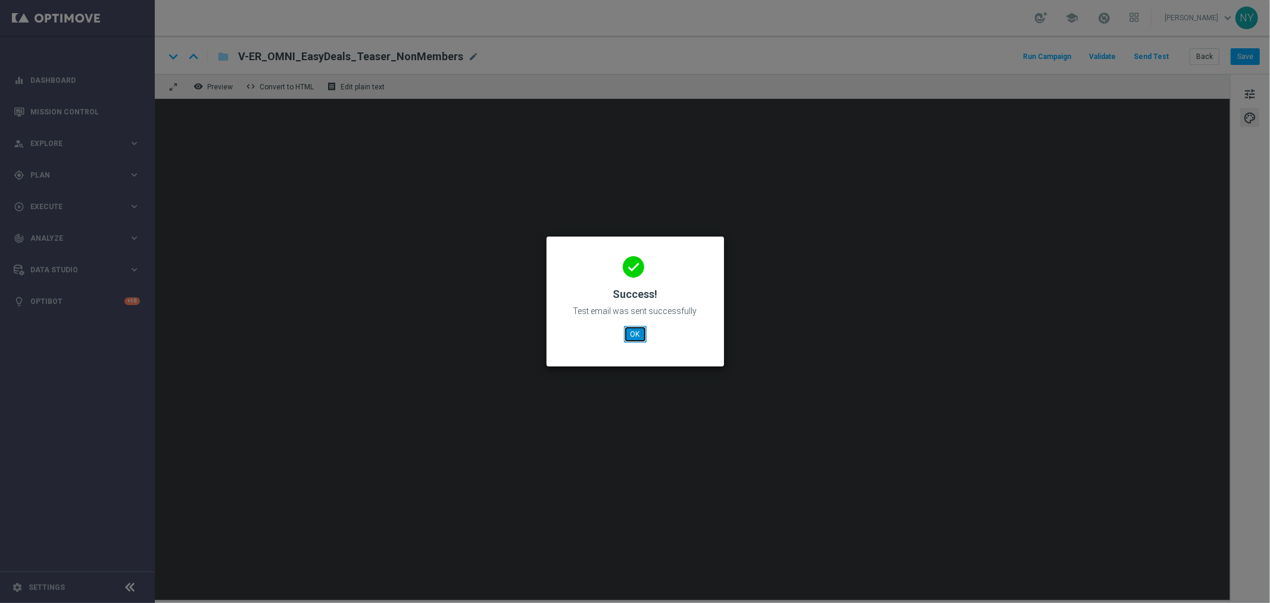
click at [631, 336] on button "OK" at bounding box center [635, 334] width 23 height 17
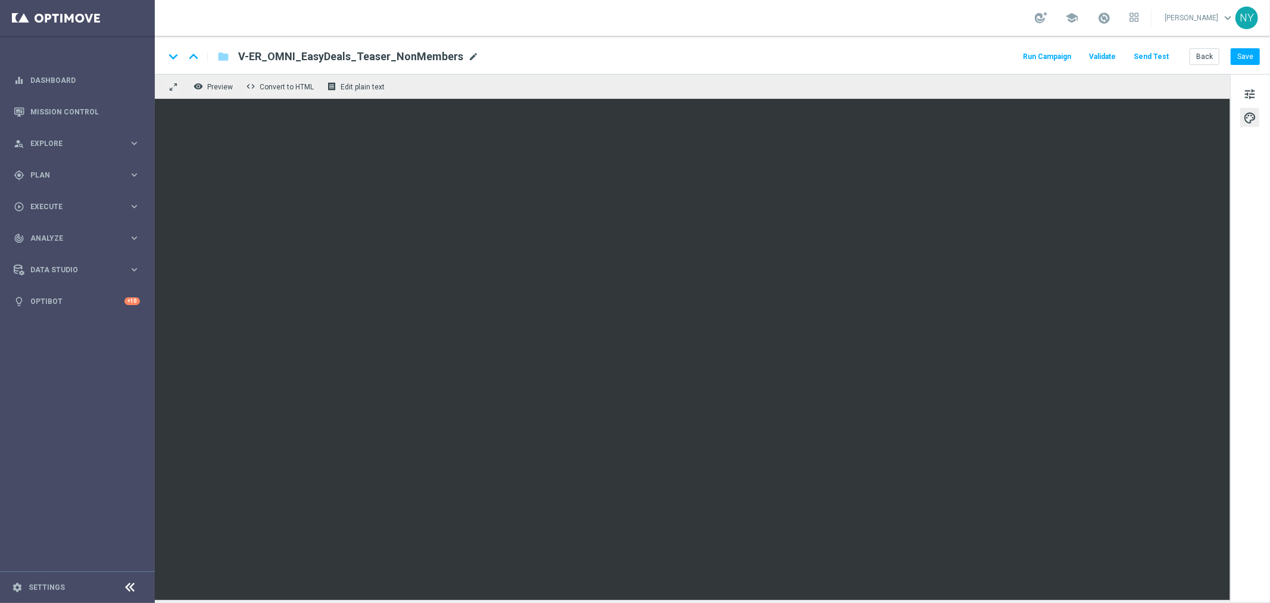
click at [468, 52] on span "mode_edit" at bounding box center [473, 56] width 11 height 11
drag, startPoint x: 453, startPoint y: 55, endPoint x: 110, endPoint y: 52, distance: 343.1
click at [114, 52] on main "equalizer Dashboard Mission Control" at bounding box center [635, 301] width 1270 height 603
click at [468, 52] on span "mode_edit" at bounding box center [473, 56] width 11 height 11
click at [450, 55] on input "V-ER_OMNI_EasyDeals_Teaser_NonMembers" at bounding box center [385, 56] width 295 height 15
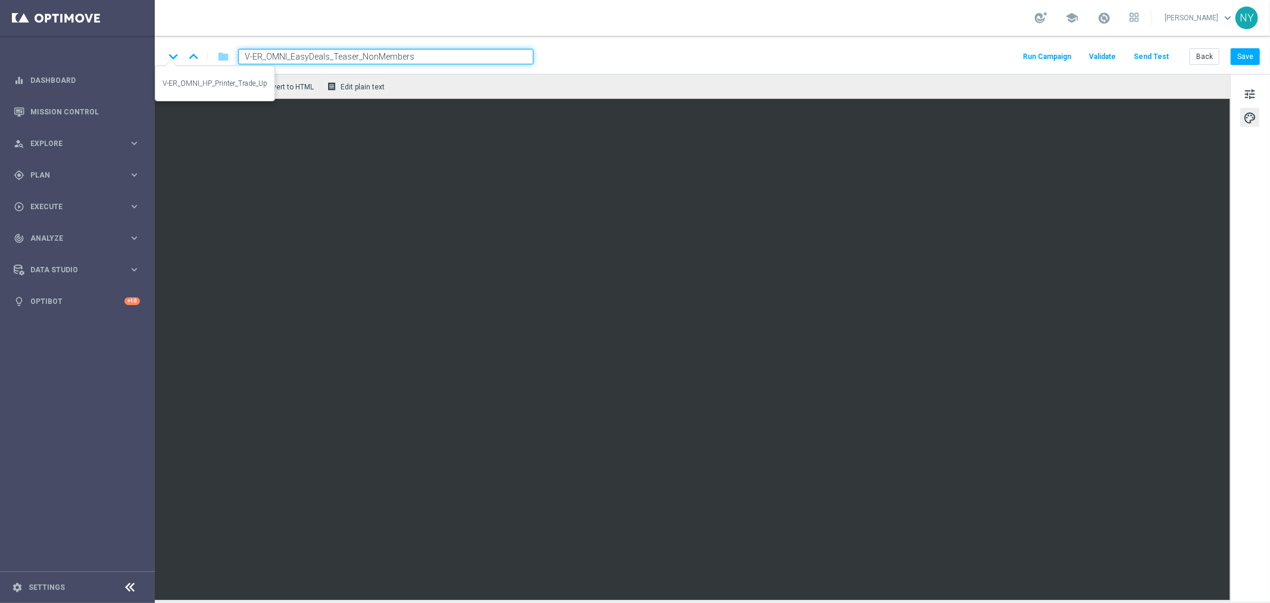
drag, startPoint x: 437, startPoint y: 54, endPoint x: 177, endPoint y: 49, distance: 260.3
click at [177, 49] on div "keyboard_arrow_down keyboard_arrow_up folder V-ER_OMNI_EasyDeals_Teaser_NonMemb…" at bounding box center [348, 56] width 369 height 15
click at [1248, 54] on button "Save" at bounding box center [1245, 56] width 29 height 17
click at [1149, 55] on button "Send Test" at bounding box center [1151, 57] width 39 height 16
click at [1150, 51] on button "Send Test" at bounding box center [1151, 57] width 39 height 16
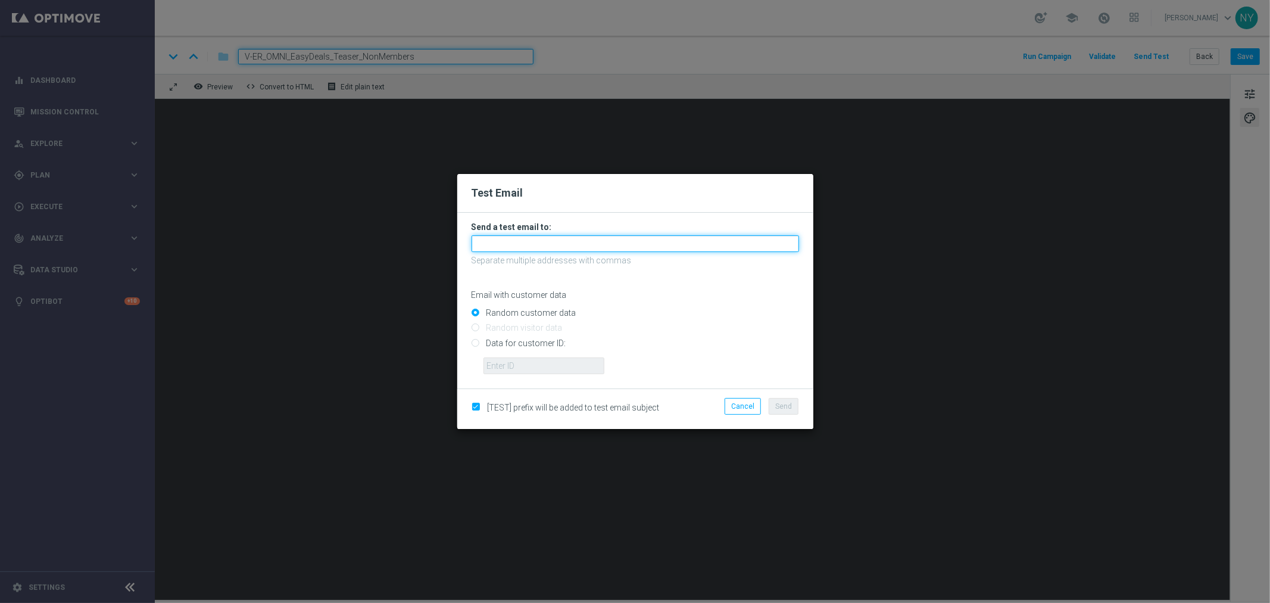
click at [494, 243] on input "text" at bounding box center [636, 243] width 328 height 17
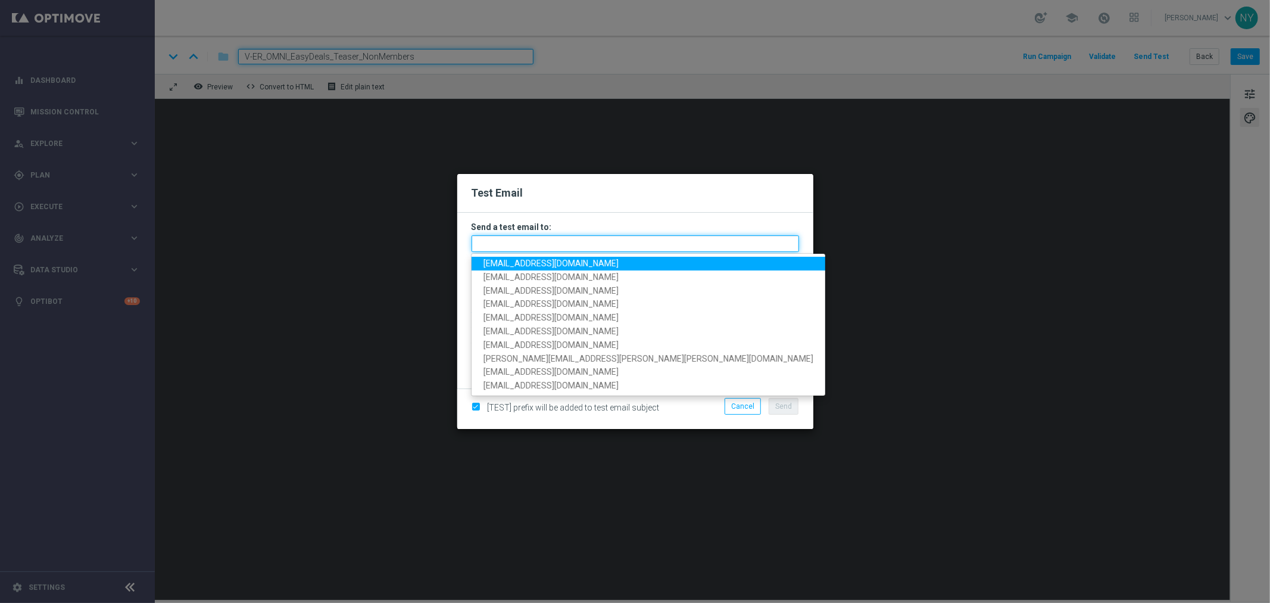
paste input "[EMAIL_ADDRESS][DOMAIN_NAME]"
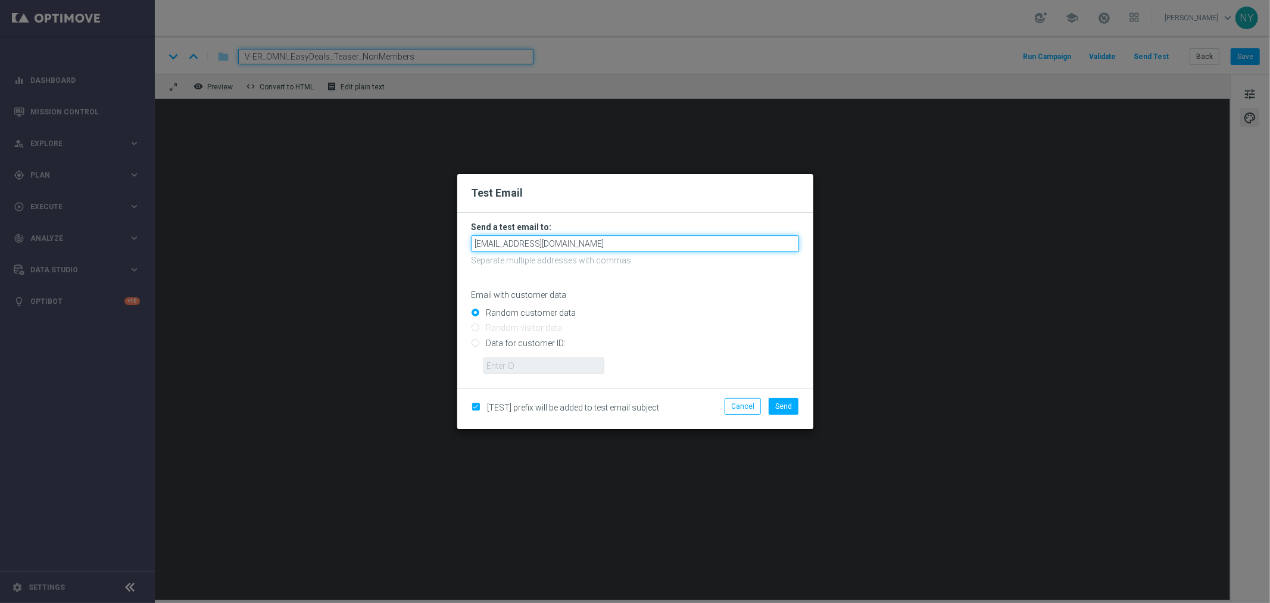
type input "[EMAIL_ADDRESS][DOMAIN_NAME]"
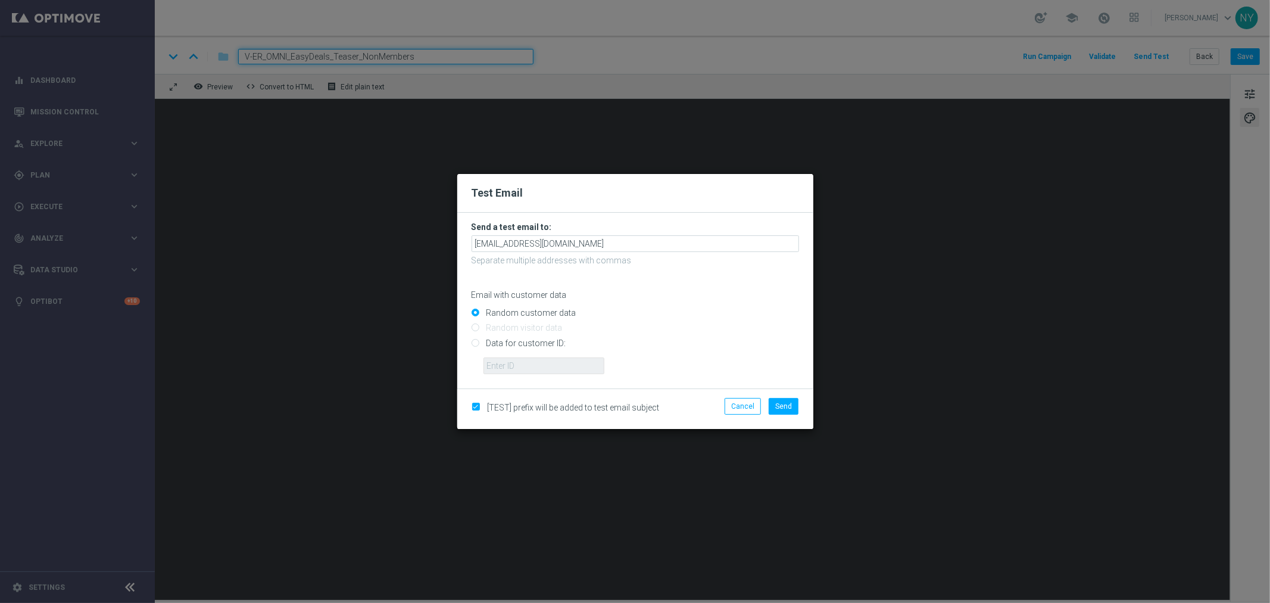
click at [657, 303] on div "Random customer data" at bounding box center [636, 310] width 328 height 15
click at [475, 339] on input "Data for customer ID:" at bounding box center [636, 347] width 328 height 17
radio input "true"
click at [503, 360] on input "text" at bounding box center [544, 365] width 121 height 17
paste input "10000006208"
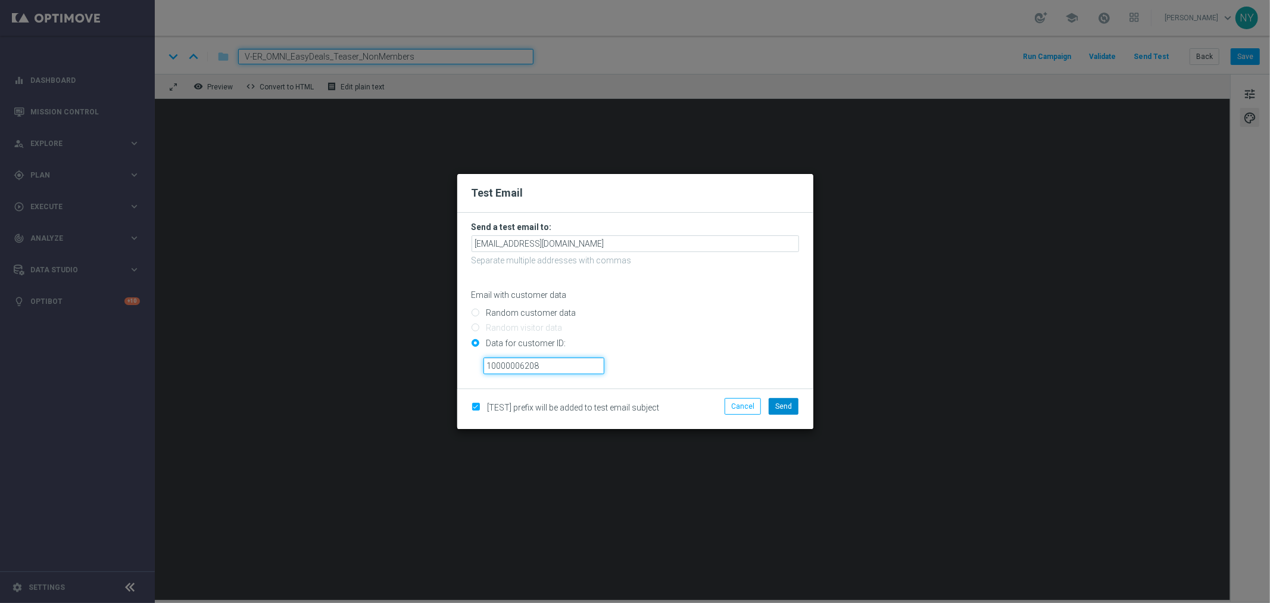
type input "10000006208"
click at [785, 407] on span "Send" at bounding box center [783, 406] width 17 height 8
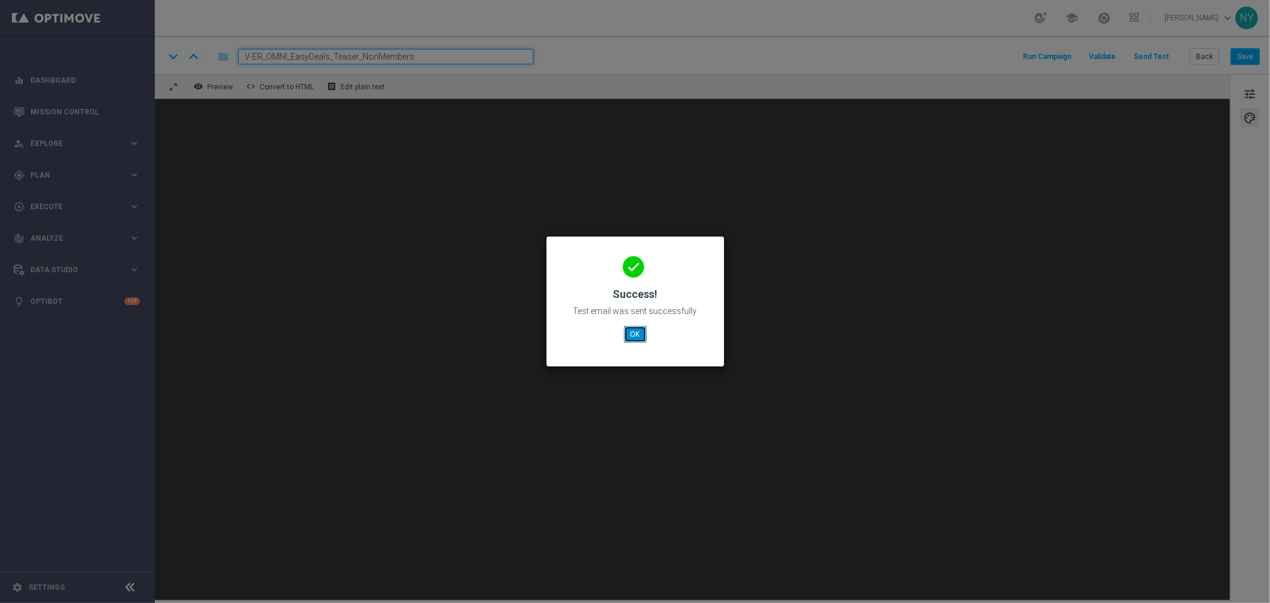
click at [634, 328] on button "OK" at bounding box center [635, 334] width 23 height 17
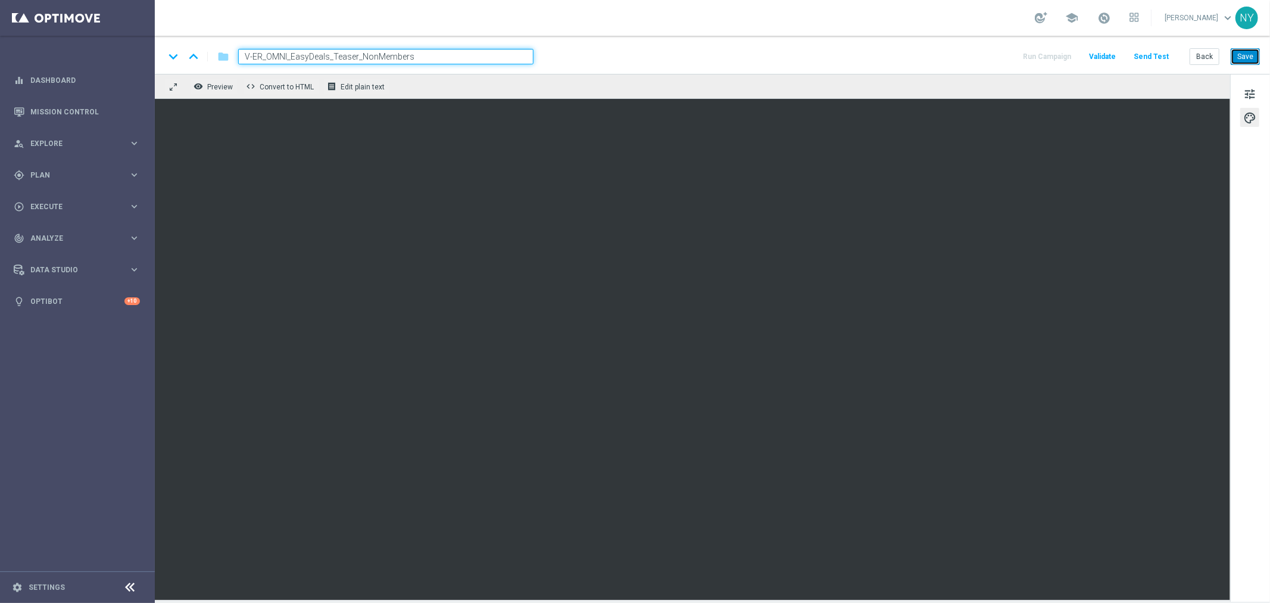
click at [1245, 57] on button "Save" at bounding box center [1245, 56] width 29 height 17
click at [1146, 56] on button "Send Test" at bounding box center [1151, 57] width 39 height 16
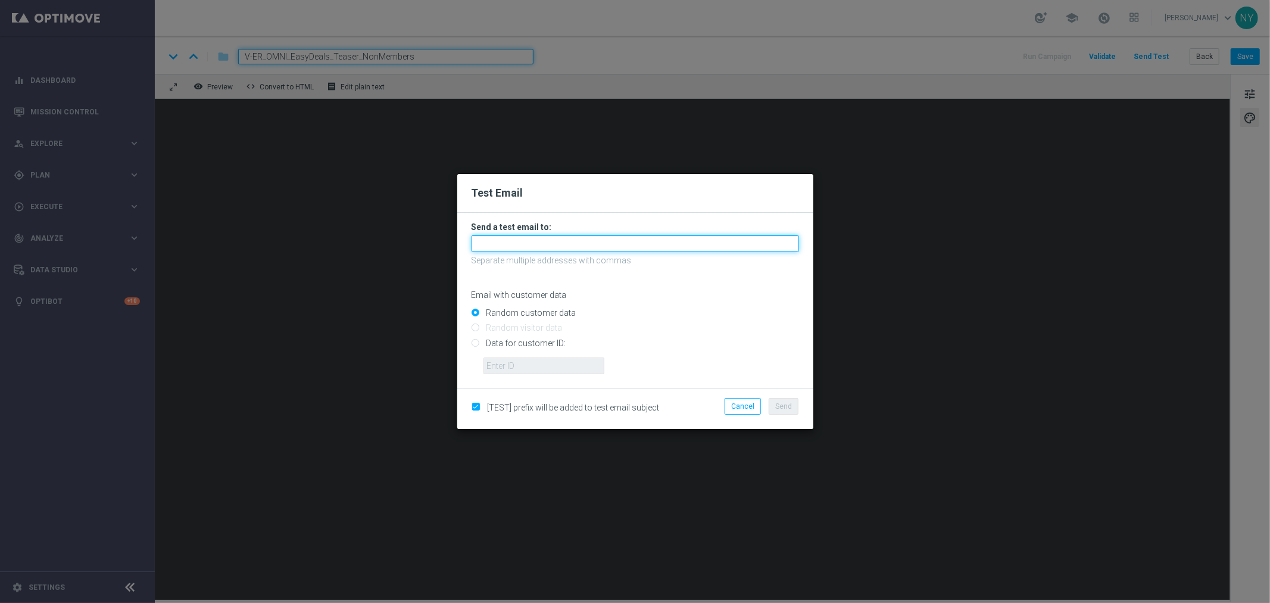
click at [504, 241] on input "text" at bounding box center [636, 243] width 328 height 17
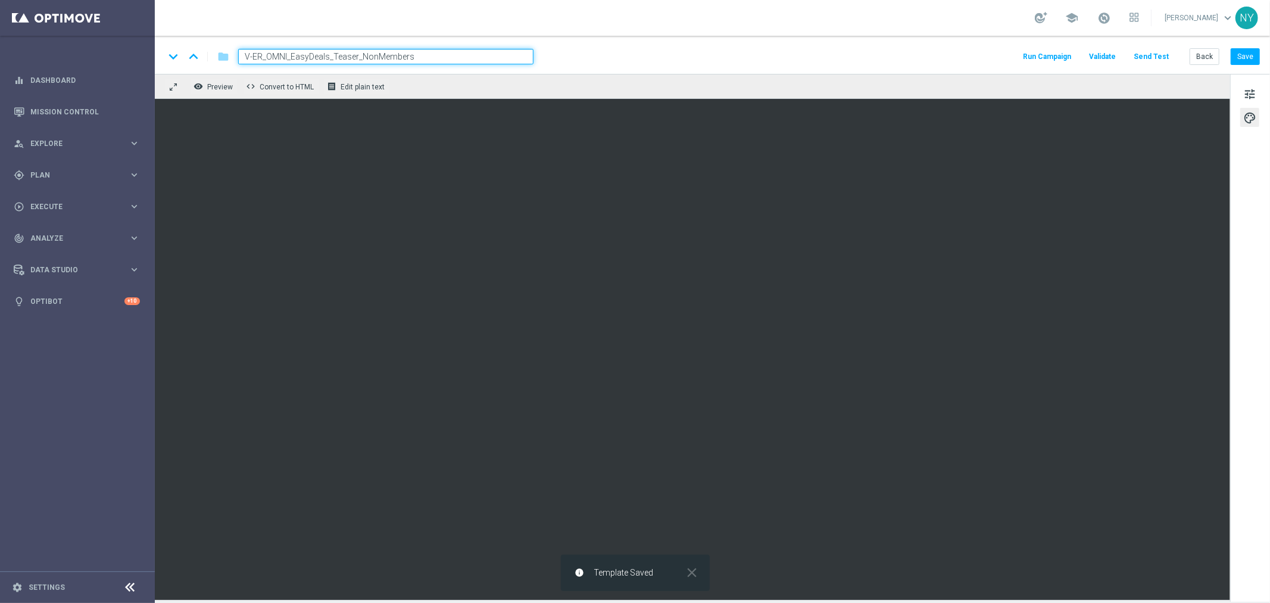
click at [1160, 55] on button "Send Test" at bounding box center [1151, 57] width 39 height 16
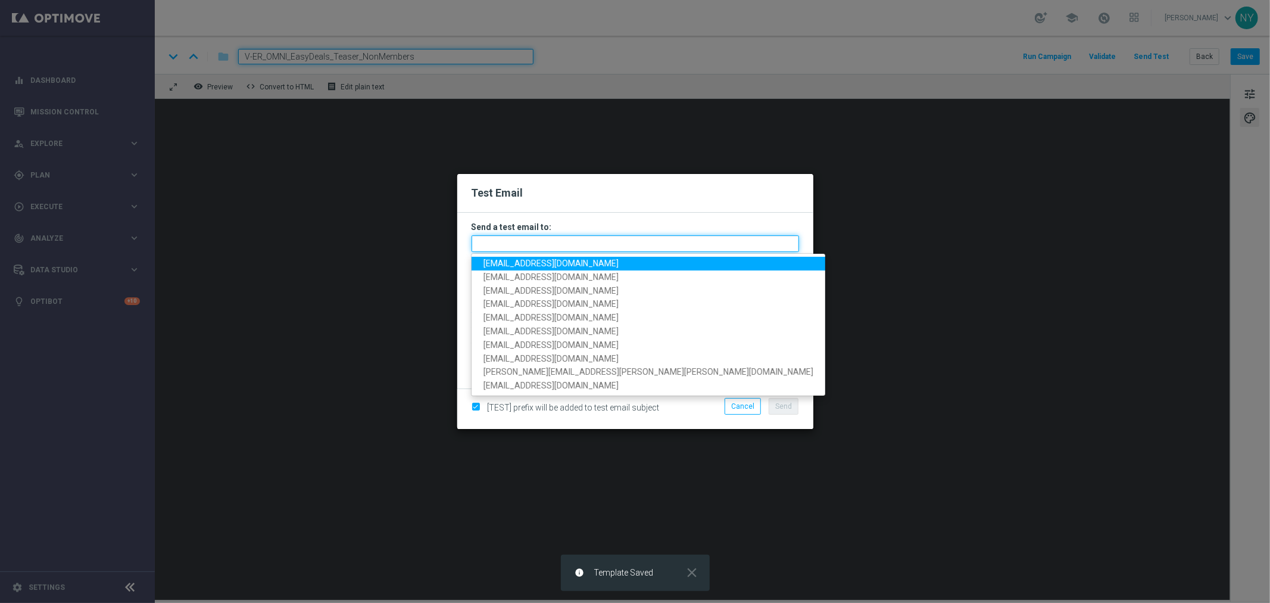
click at [498, 246] on input "text" at bounding box center [636, 243] width 328 height 17
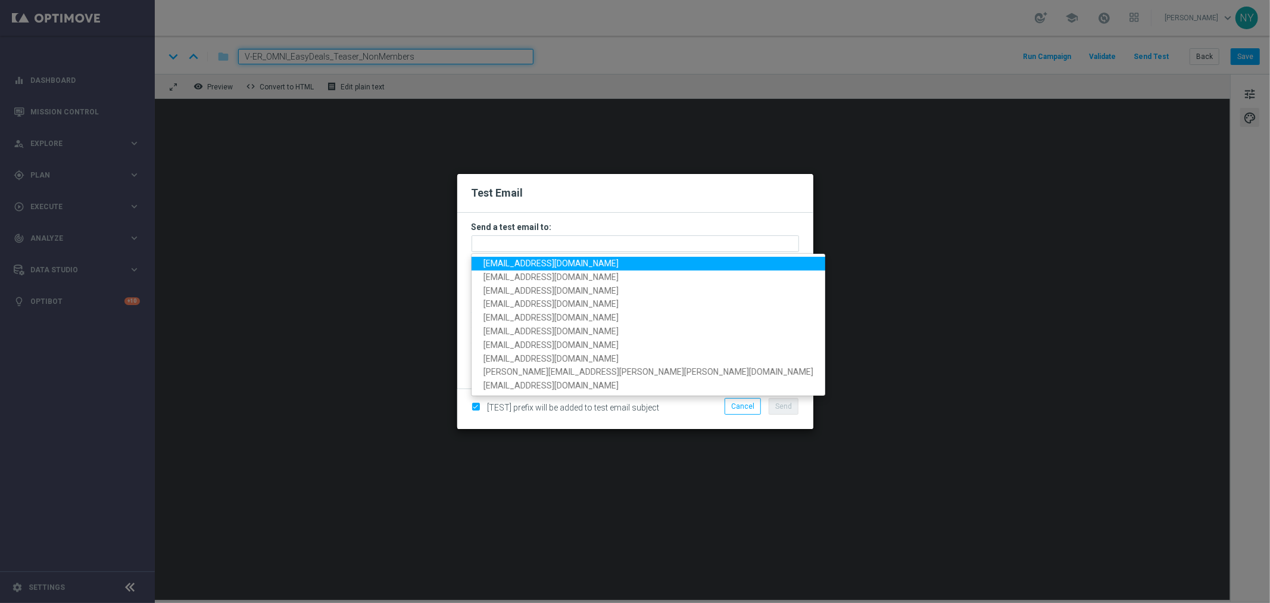
click at [504, 259] on span "neilyetts3-bi6h6@litmusemail.com" at bounding box center [551, 263] width 135 height 10
type input "neilyetts3-bi6h6@litmusemail.com"
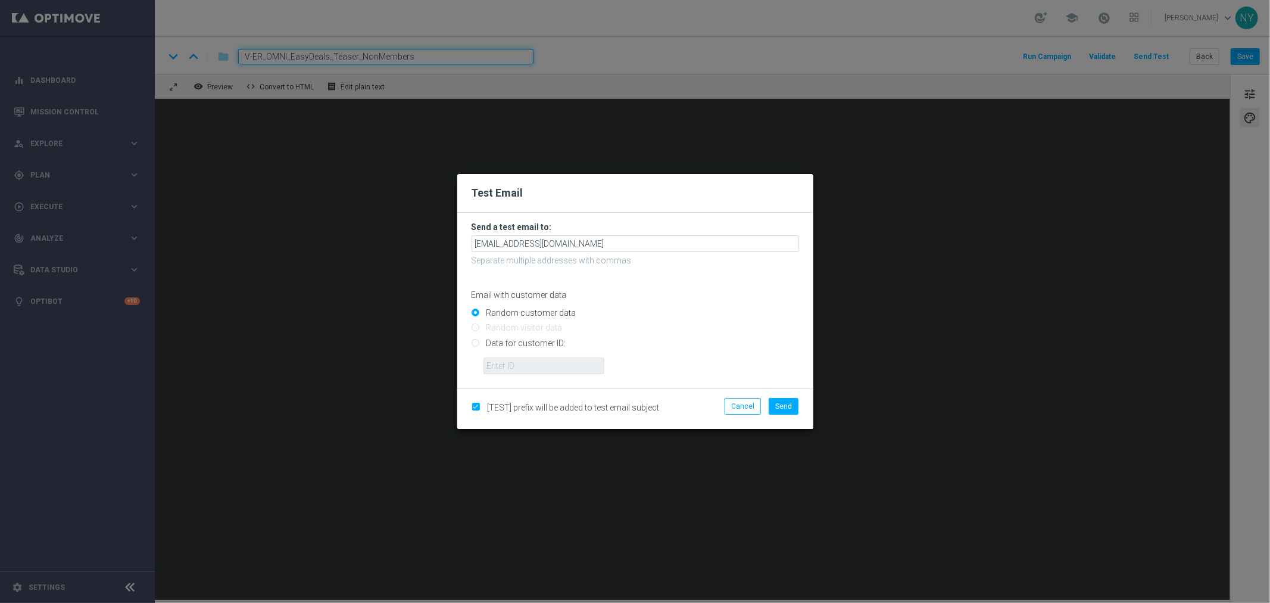
click at [473, 342] on input "Data for customer ID:" at bounding box center [636, 347] width 328 height 17
radio input "true"
click at [503, 366] on input "text" at bounding box center [544, 365] width 121 height 17
paste input "10000006208"
type input "10000006208"
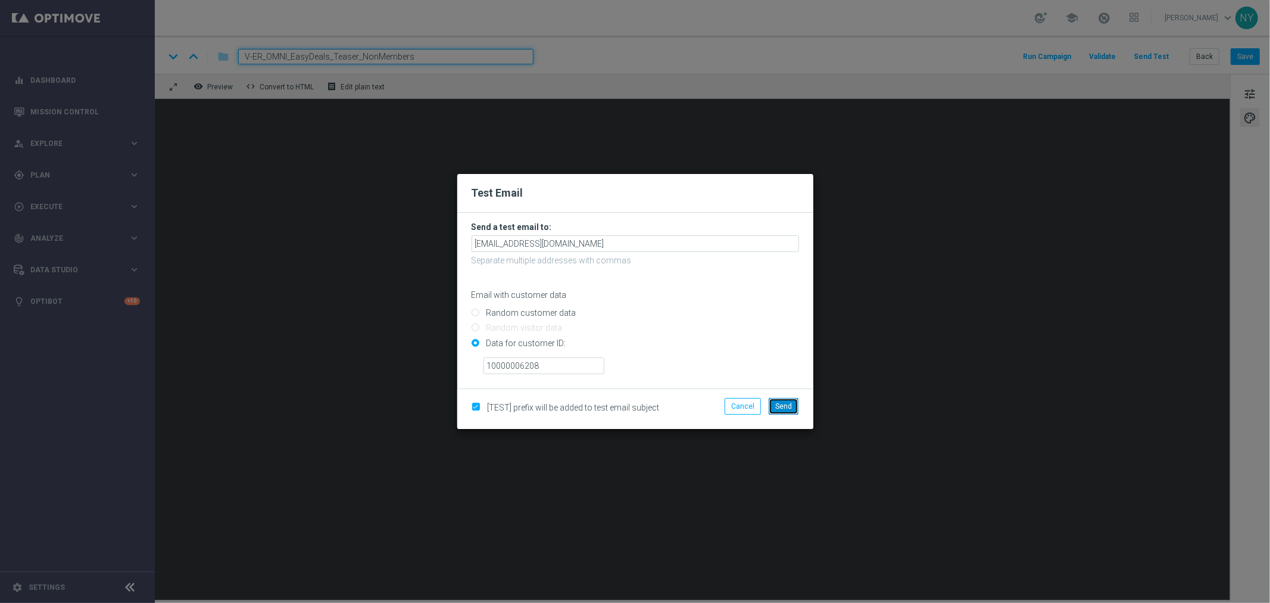
click at [772, 400] on button "Send" at bounding box center [784, 406] width 30 height 17
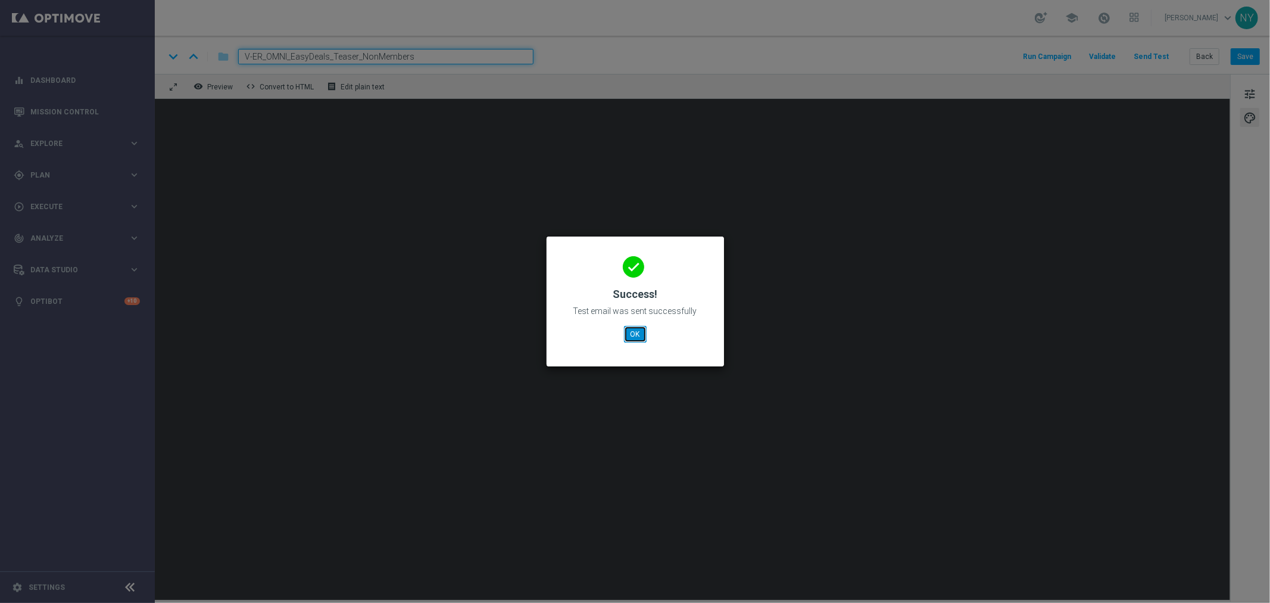
click at [642, 331] on button "OK" at bounding box center [635, 334] width 23 height 17
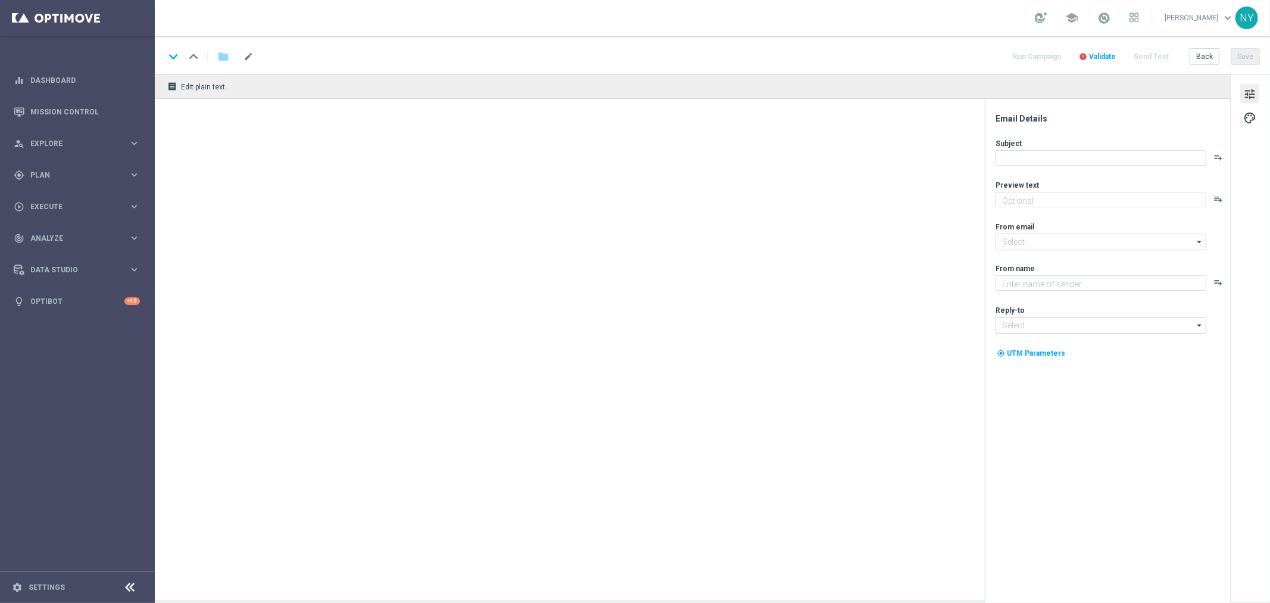
type textarea "7 days. 1,000+ products. Starts 10/5!"
type textarea "Staples"
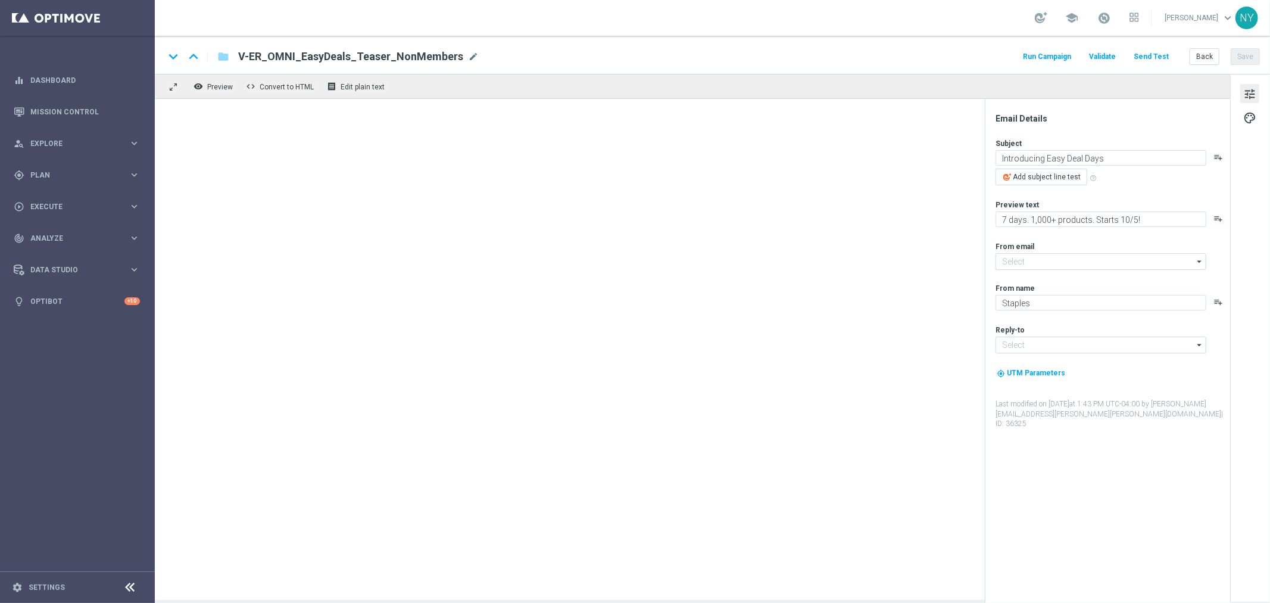
type input "[EMAIL_ADDRESS][DOMAIN_NAME]"
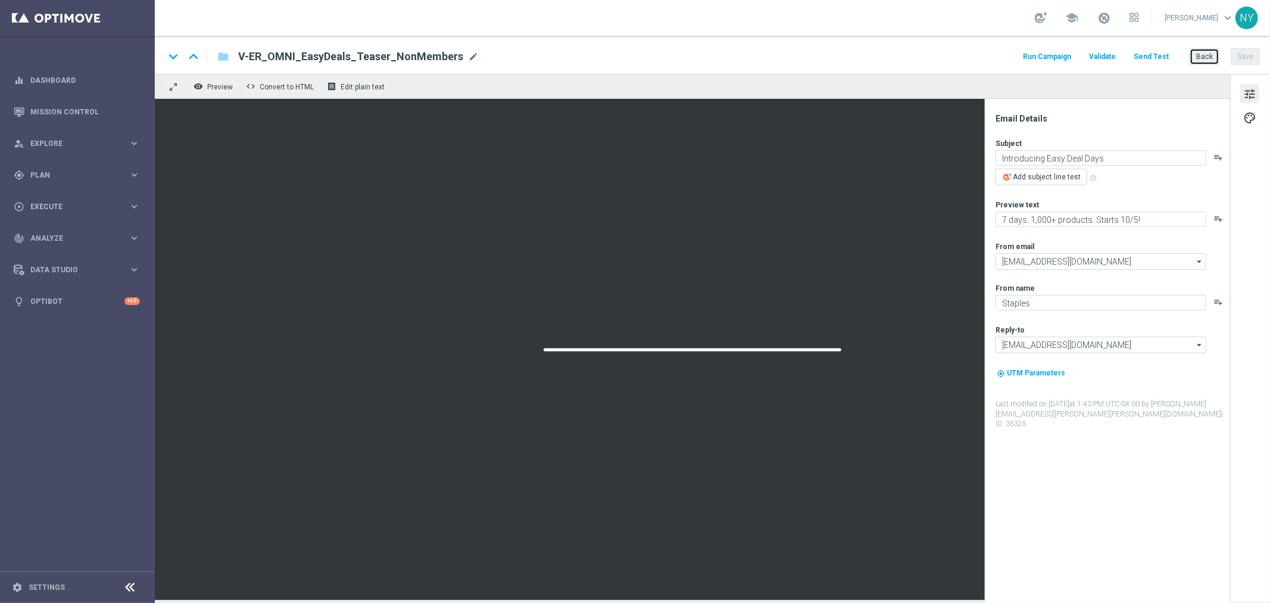
click at [1201, 57] on button "Back" at bounding box center [1205, 56] width 30 height 17
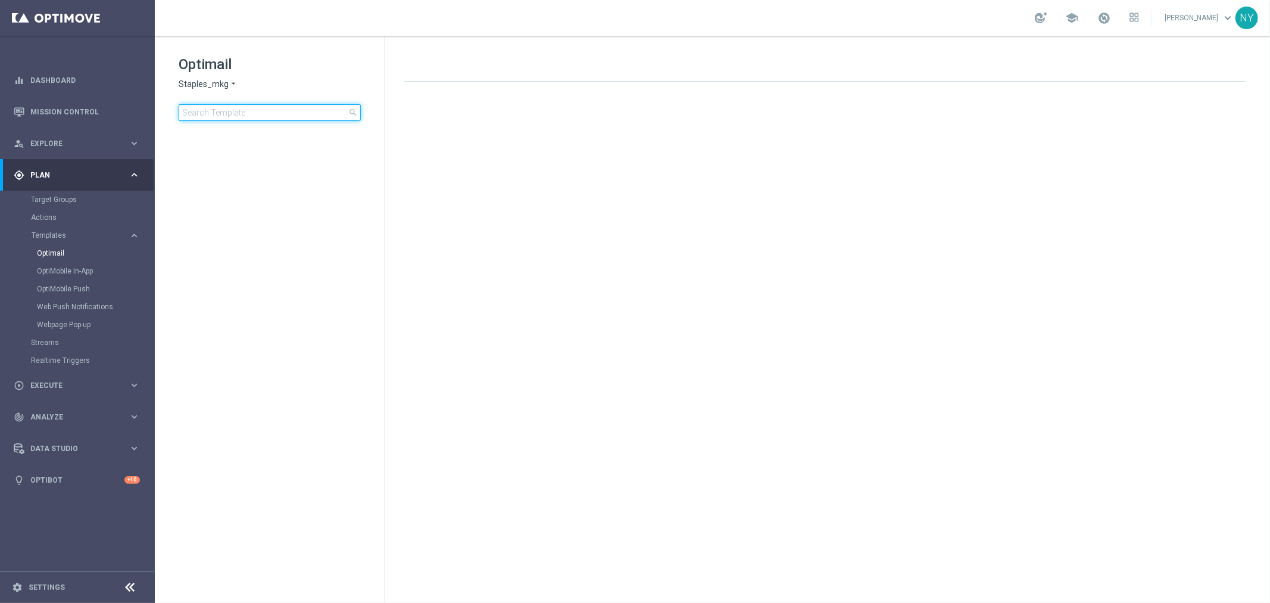
drag, startPoint x: 253, startPoint y: 115, endPoint x: 239, endPoint y: 113, distance: 13.8
click at [239, 113] on input at bounding box center [270, 112] width 182 height 17
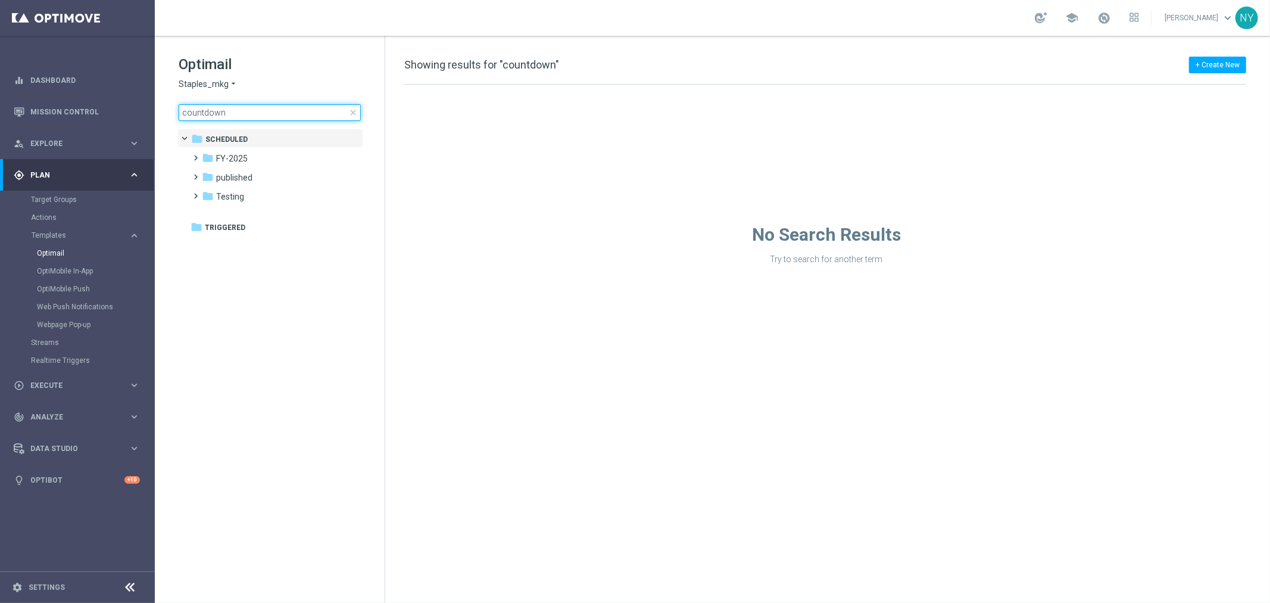
type input "countdow"
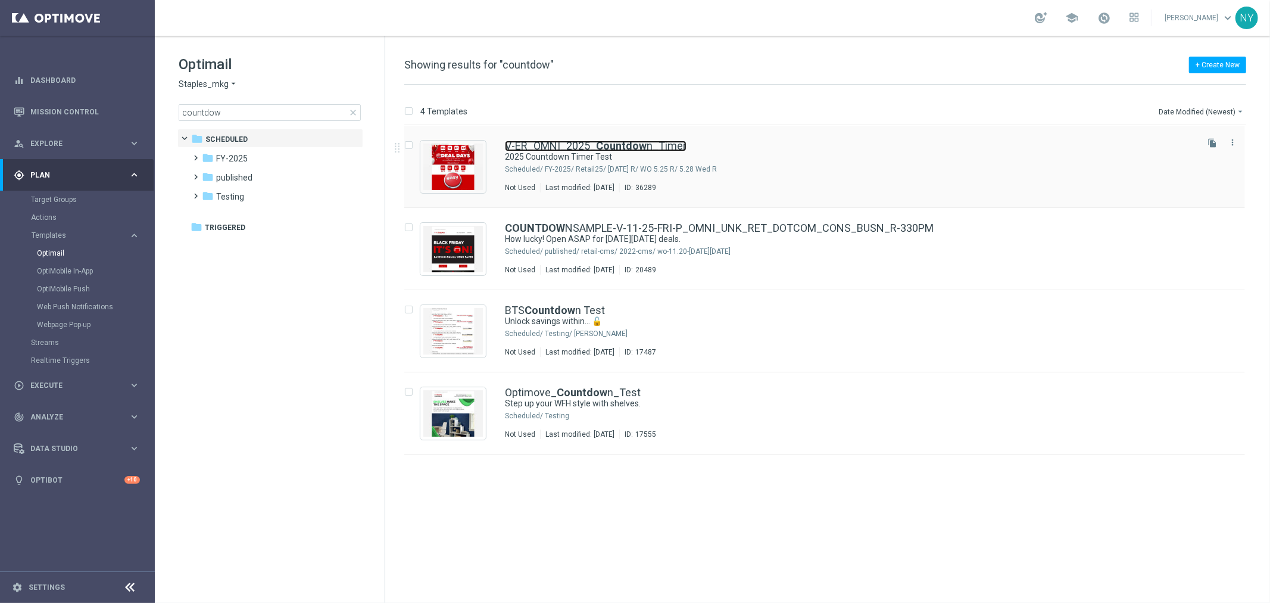
click at [572, 146] on link "V-ER_OMNI_2025_ Countdow n_Timer" at bounding box center [596, 146] width 182 height 11
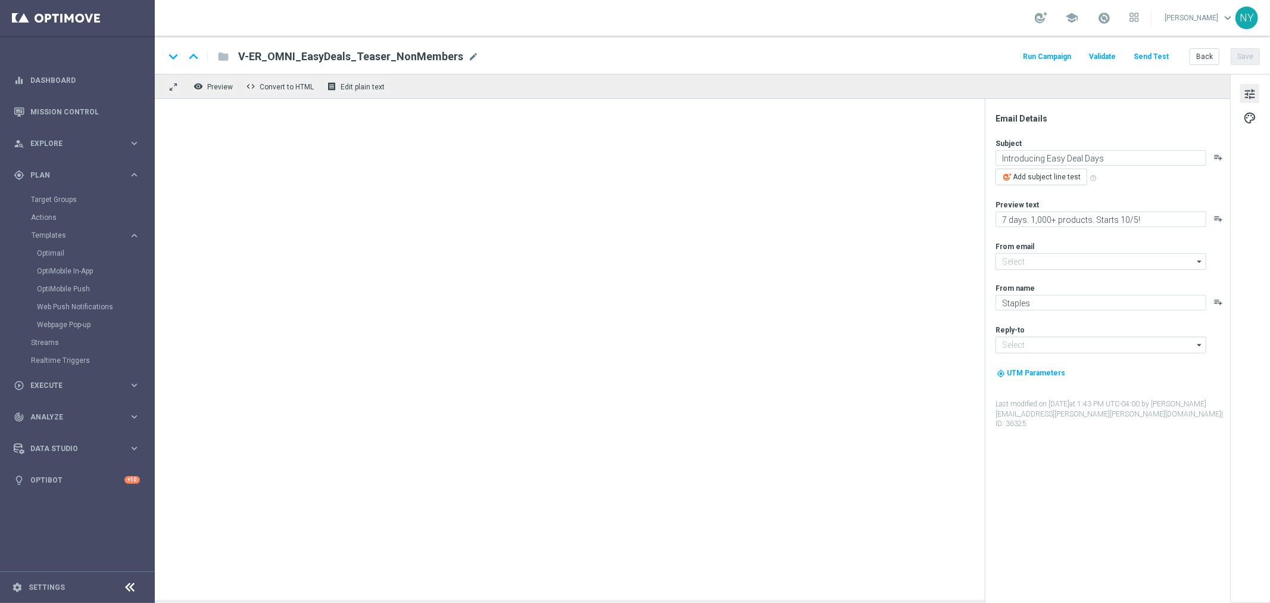
type input "[EMAIL_ADDRESS][DOMAIN_NAME]"
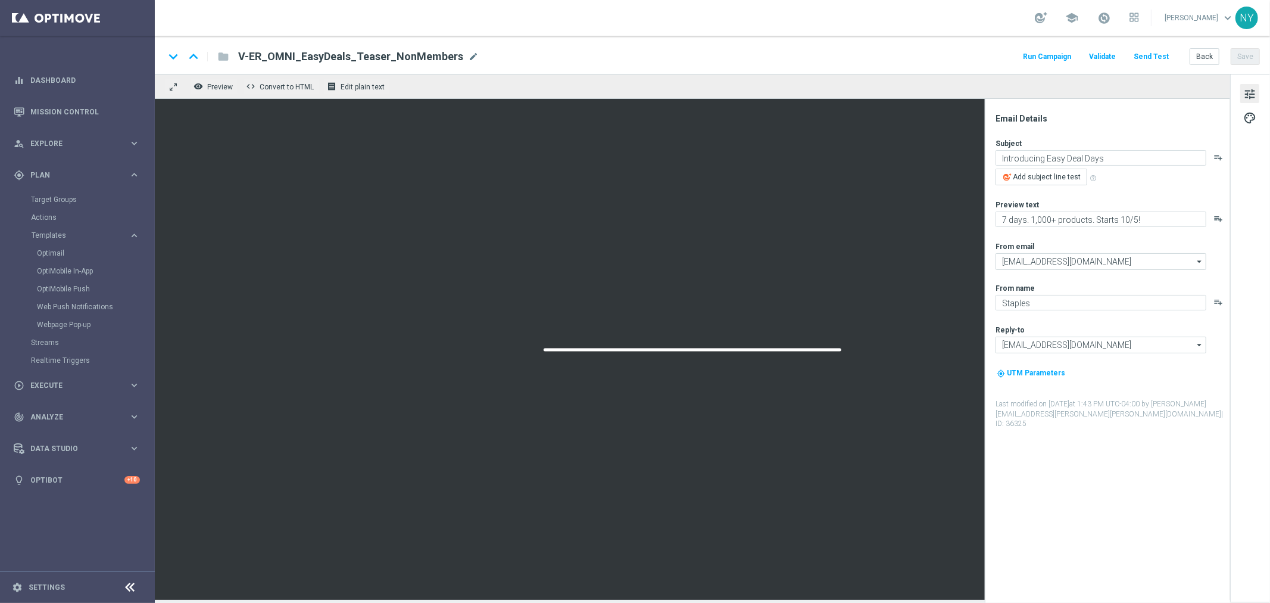
type textarea "2025 Countdown Timer Test"
type textarea "Countdown Timer Test"
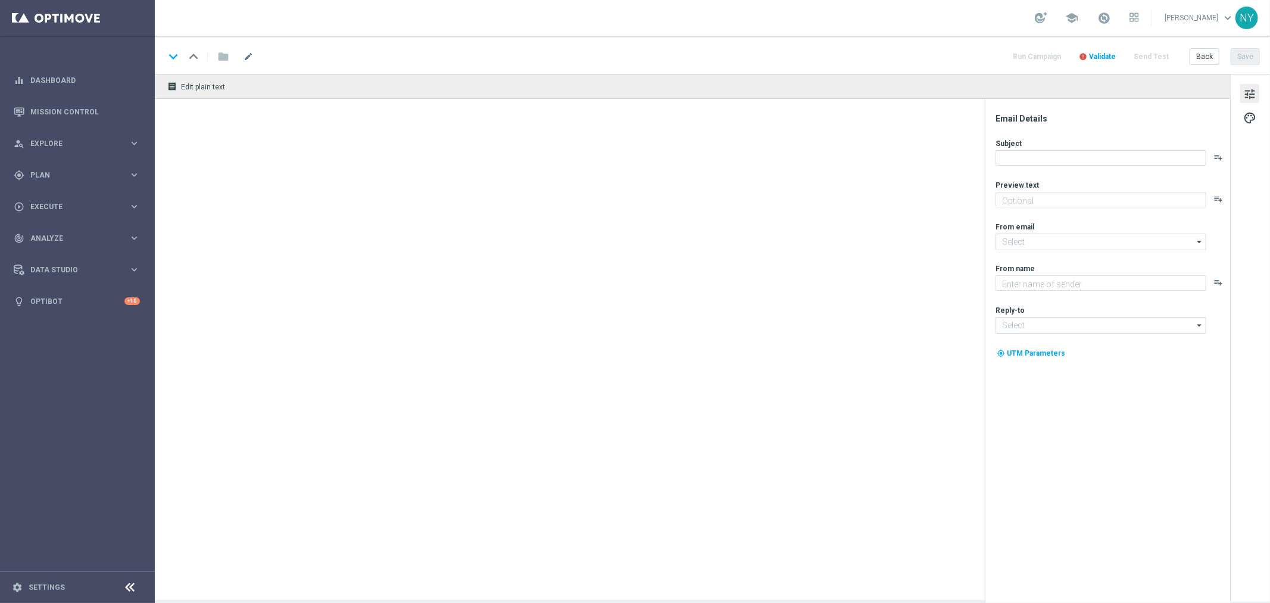
type textarea "Countdown Timer Test"
type input "[EMAIL_ADDRESS][DOMAIN_NAME]"
type textarea "Staples"
type input "[EMAIL_ADDRESS][DOMAIN_NAME]"
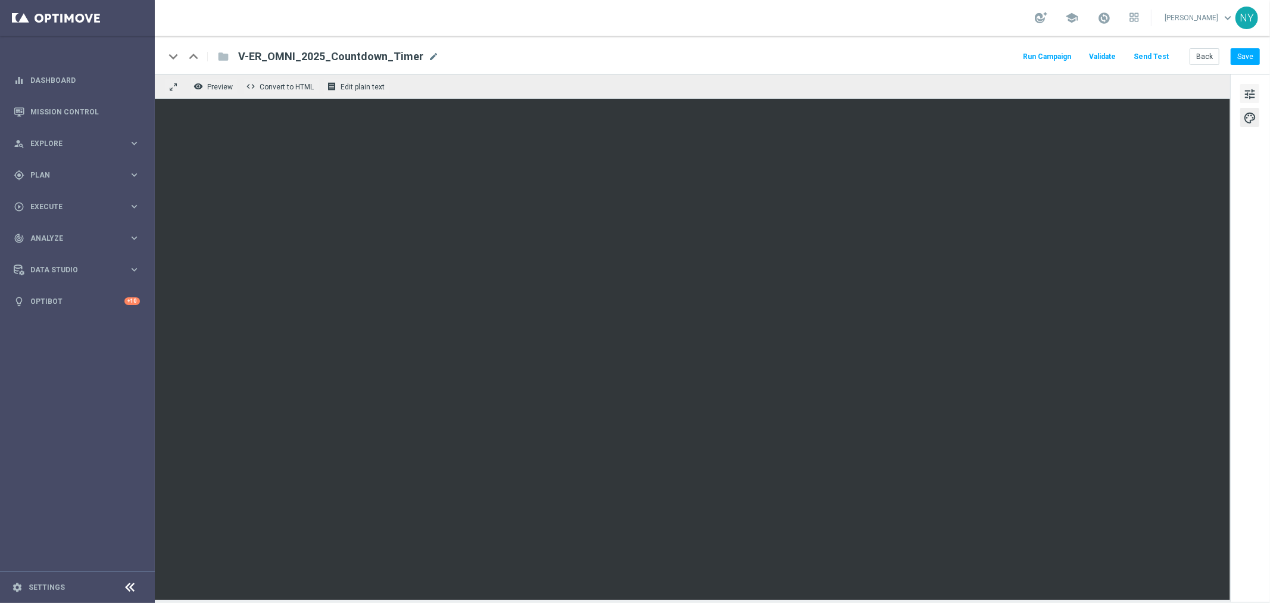
click at [1249, 94] on span "tune" at bounding box center [1249, 93] width 13 height 15
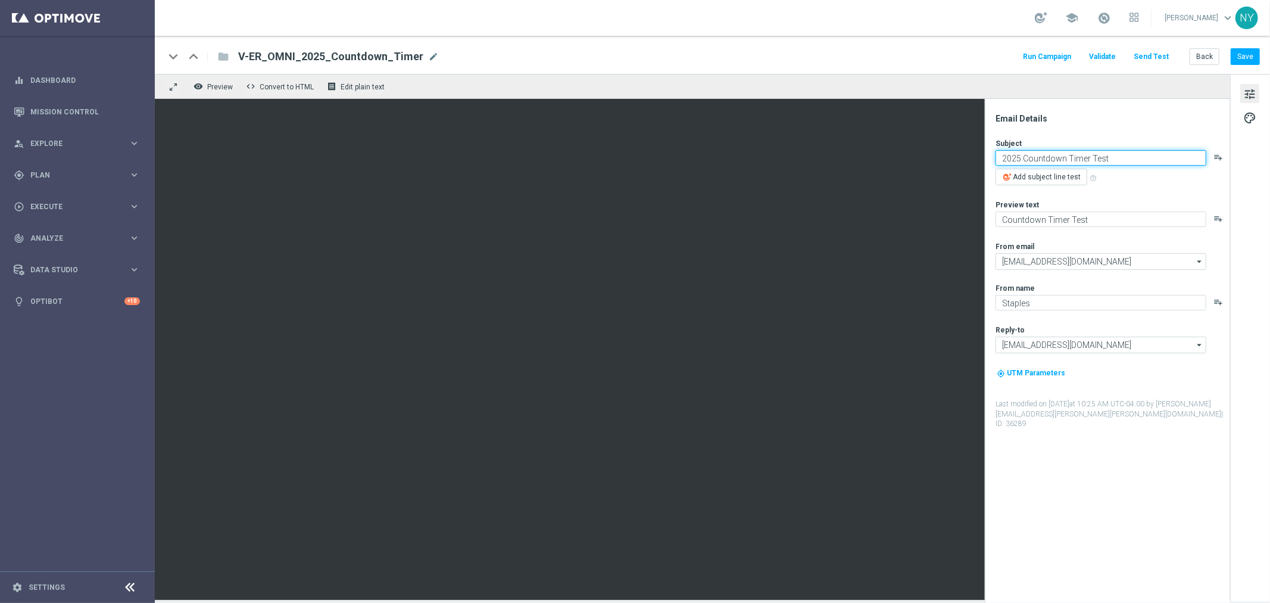
click at [1117, 157] on textarea "2025 Countdown Timer Test" at bounding box center [1101, 157] width 211 height 15
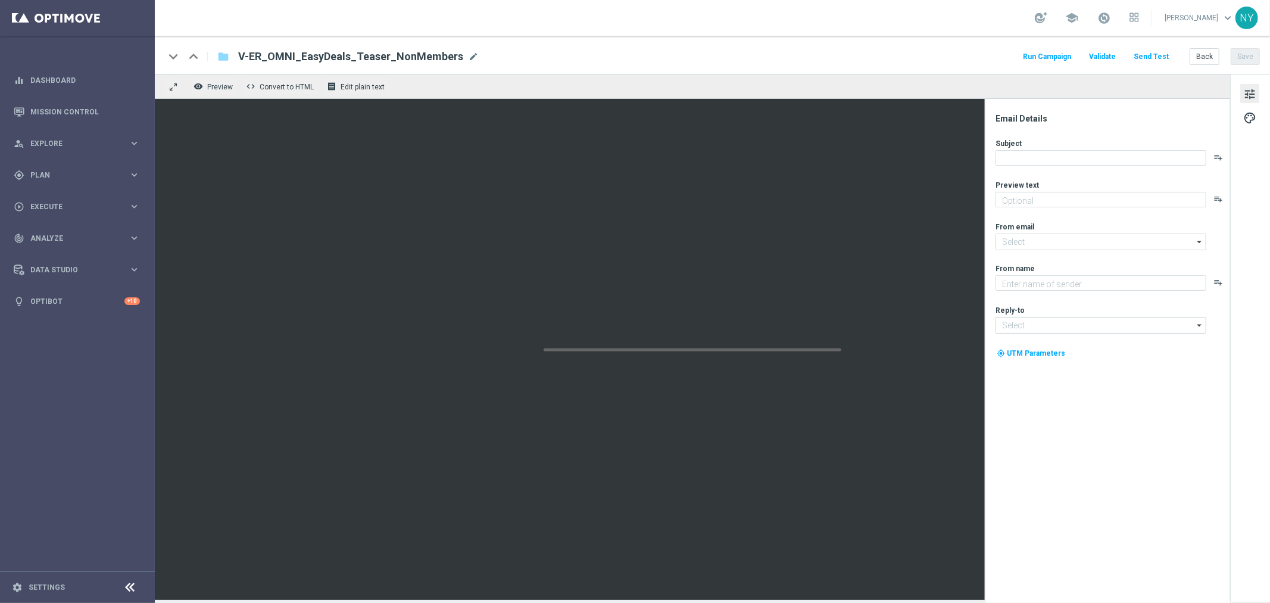
type textarea "7 days. 1,000+ products. Starts 10/5!"
type input "[EMAIL_ADDRESS][DOMAIN_NAME]"
type textarea "Staples"
type input "[EMAIL_ADDRESS][DOMAIN_NAME]"
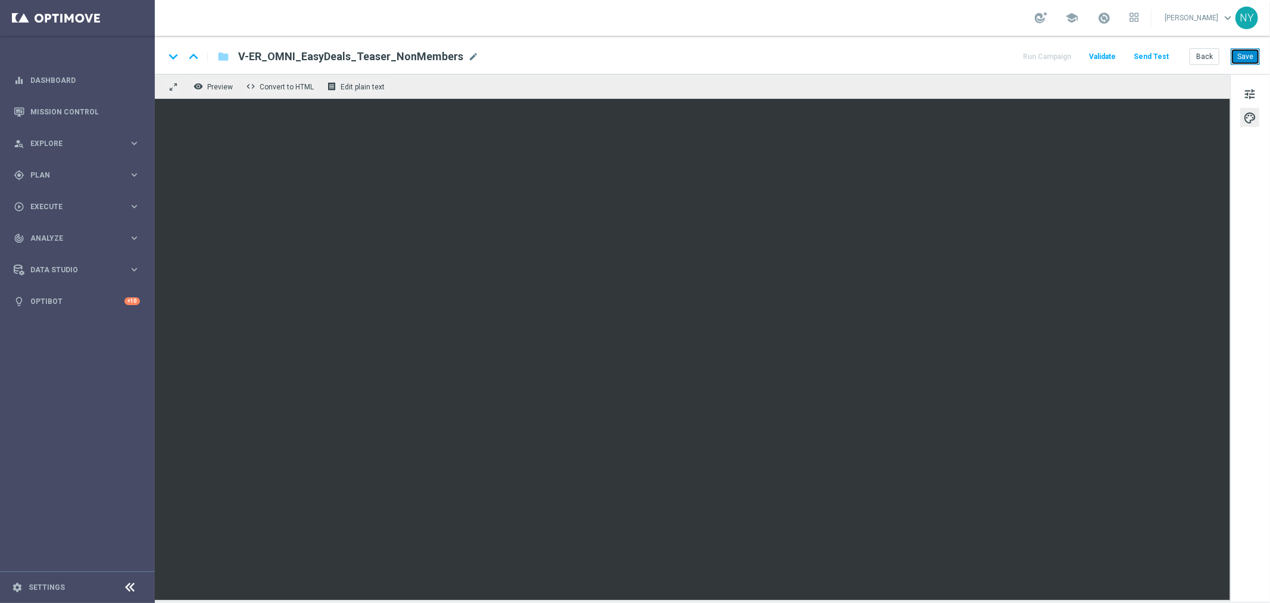
click at [1245, 57] on button "Save" at bounding box center [1245, 56] width 29 height 17
click at [1239, 55] on button "Save" at bounding box center [1245, 56] width 29 height 17
click at [1158, 52] on button "Send Test" at bounding box center [1151, 57] width 39 height 16
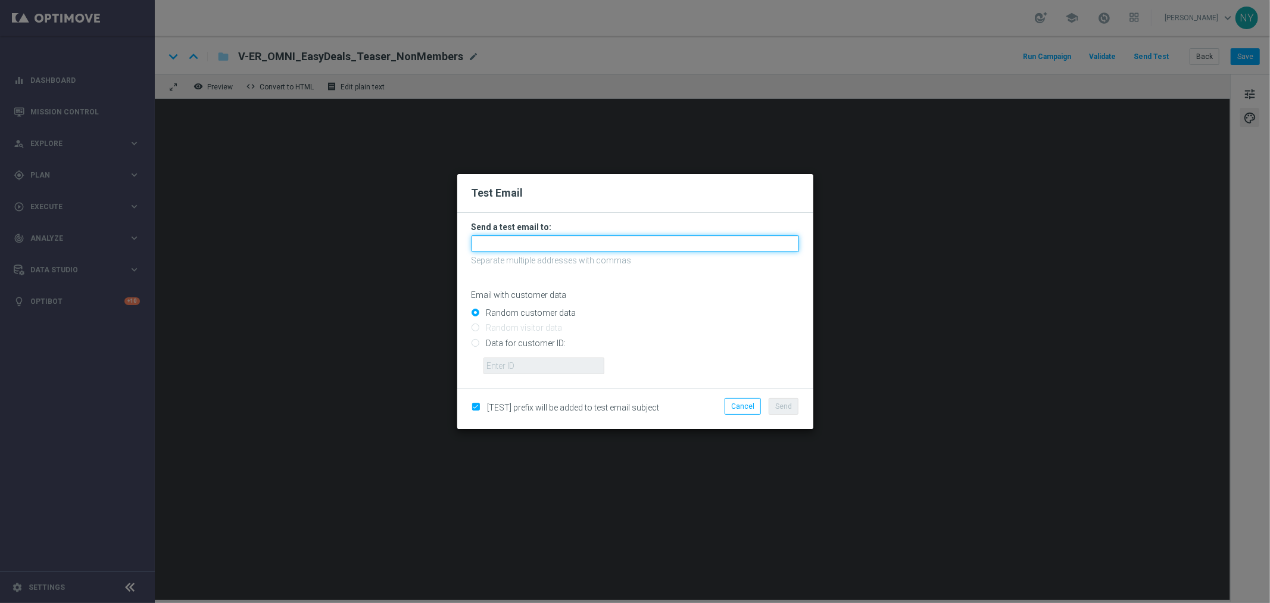
click at [493, 239] on input "text" at bounding box center [636, 243] width 328 height 17
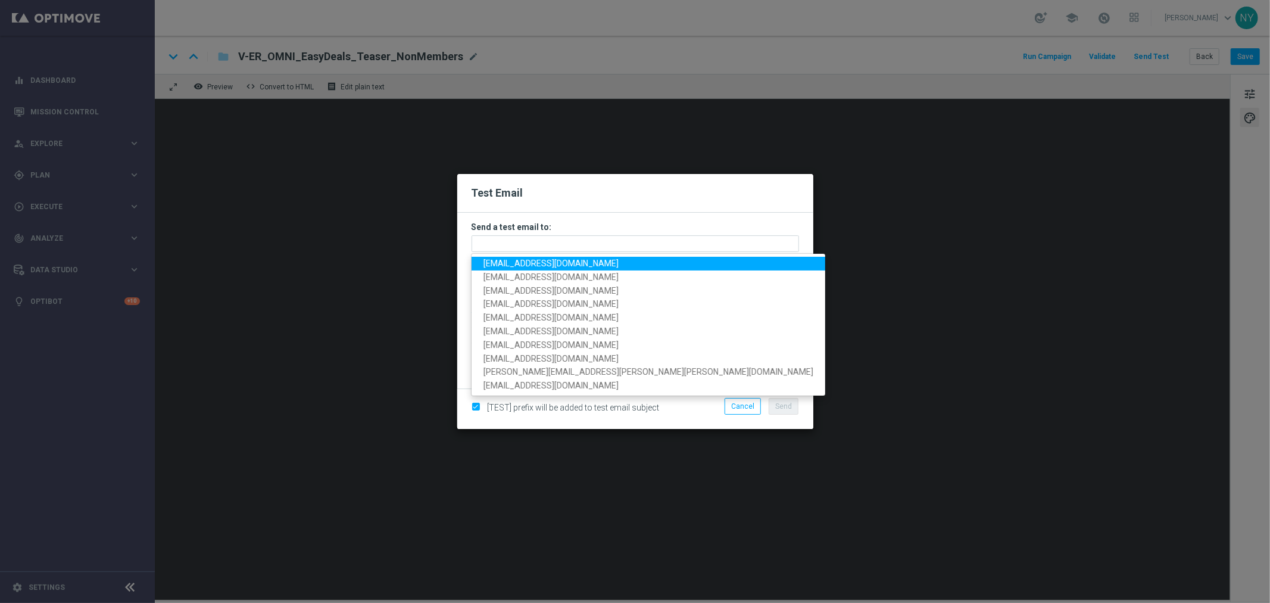
click at [535, 263] on span "[EMAIL_ADDRESS][DOMAIN_NAME]" at bounding box center [551, 263] width 135 height 10
type input "[EMAIL_ADDRESS][DOMAIN_NAME]"
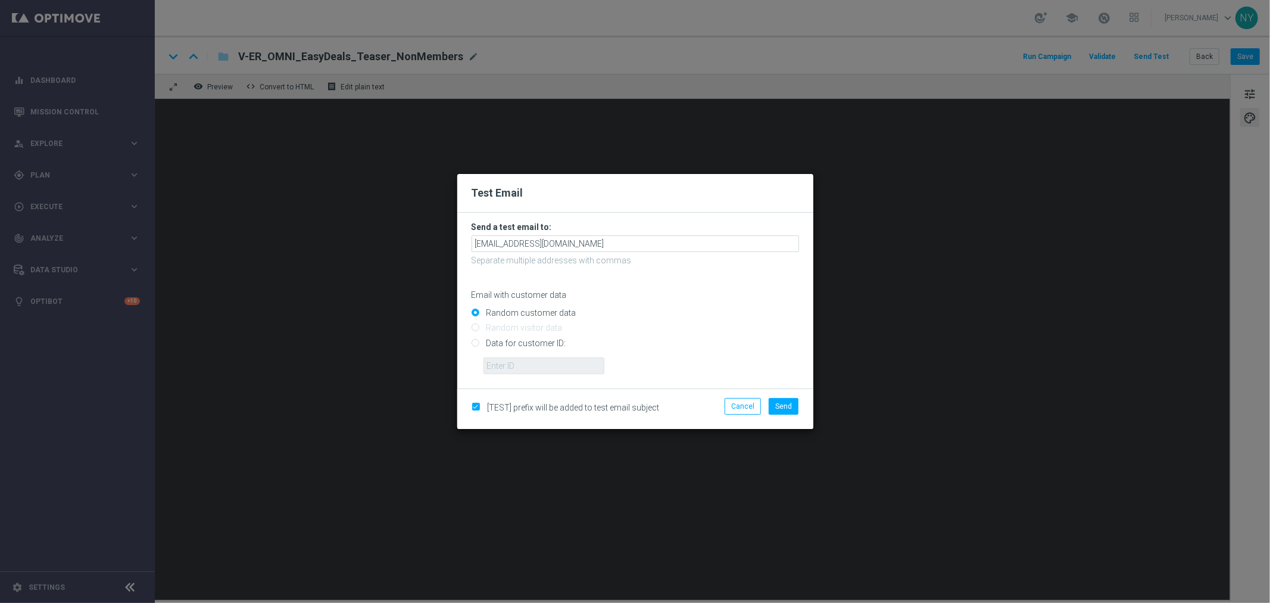
click at [475, 341] on input "Data for customer ID:" at bounding box center [636, 347] width 328 height 17
radio input "true"
click at [505, 367] on input "text" at bounding box center [544, 365] width 121 height 17
click at [526, 359] on input "text" at bounding box center [544, 365] width 121 height 17
paste input "10000006208"
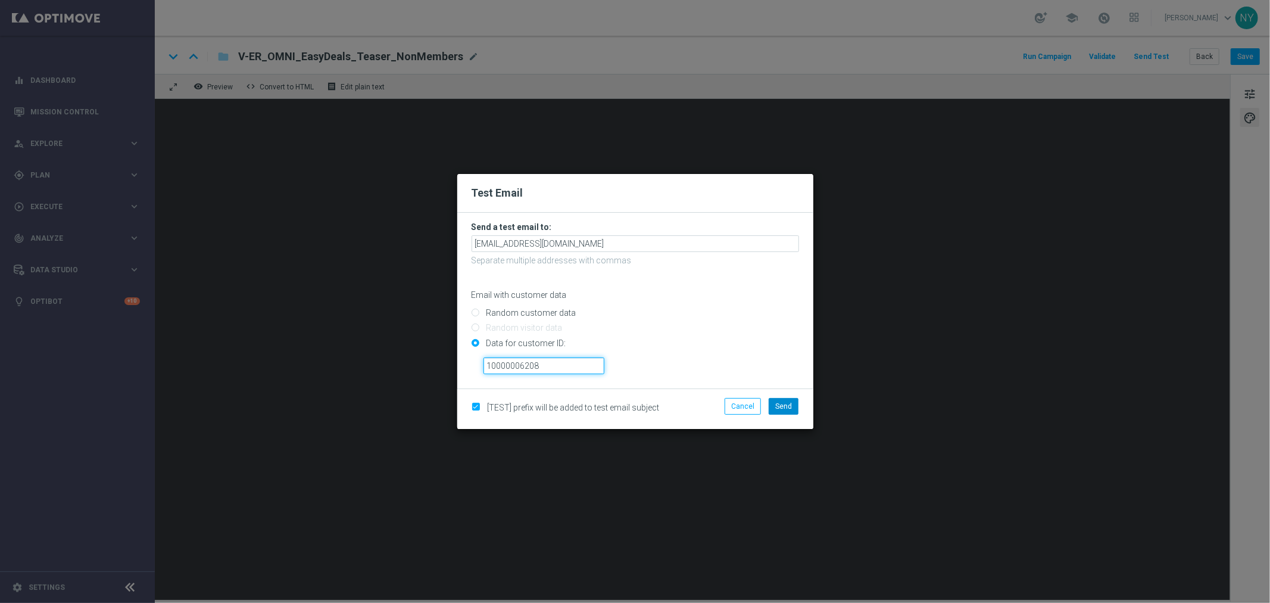
type input "10000006208"
click at [778, 407] on span "Send" at bounding box center [783, 406] width 17 height 8
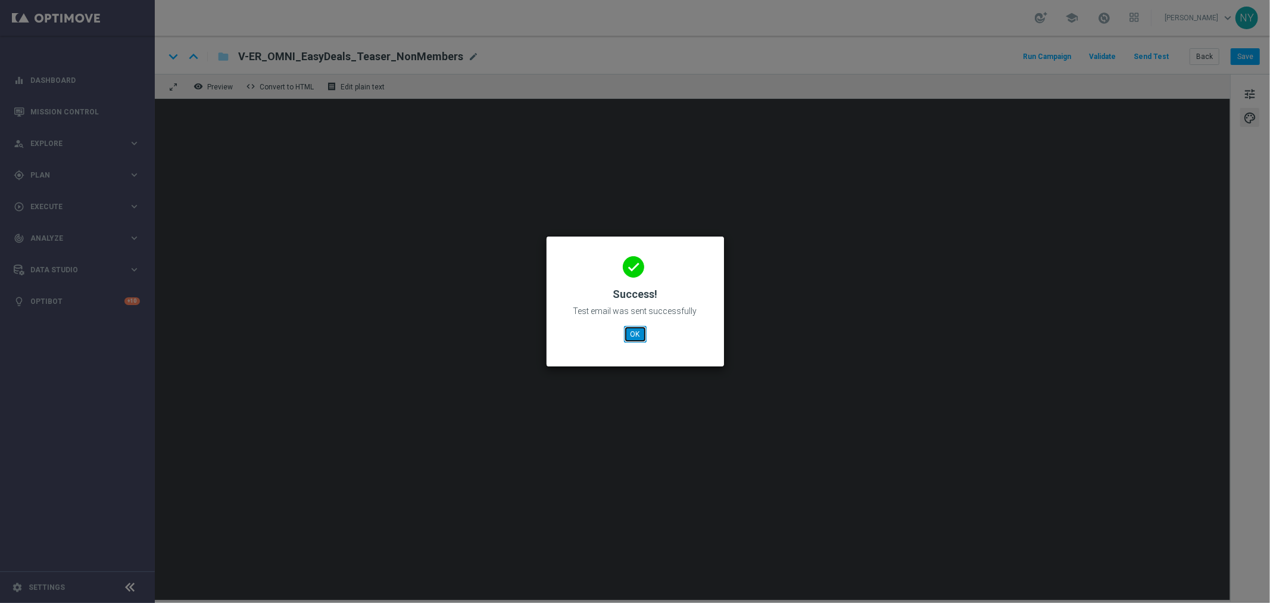
click at [628, 335] on button "OK" at bounding box center [635, 334] width 23 height 17
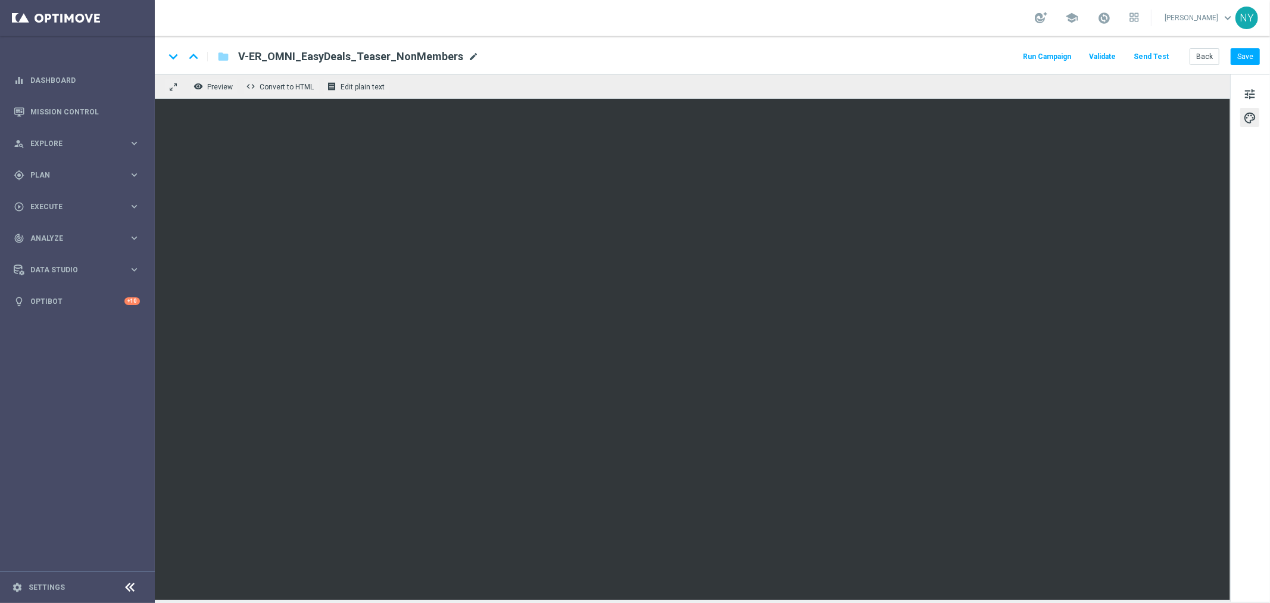
click at [468, 55] on span "mode_edit" at bounding box center [473, 56] width 11 height 11
drag, startPoint x: 450, startPoint y: 57, endPoint x: 233, endPoint y: 57, distance: 217.4
click at [234, 57] on div "V-ER_OMNI_EasyDeals_Teaser_NonMembers" at bounding box center [381, 56] width 305 height 15
paste input
type input "V-ER_OMNI_EasyDeals_Teaser_Members"
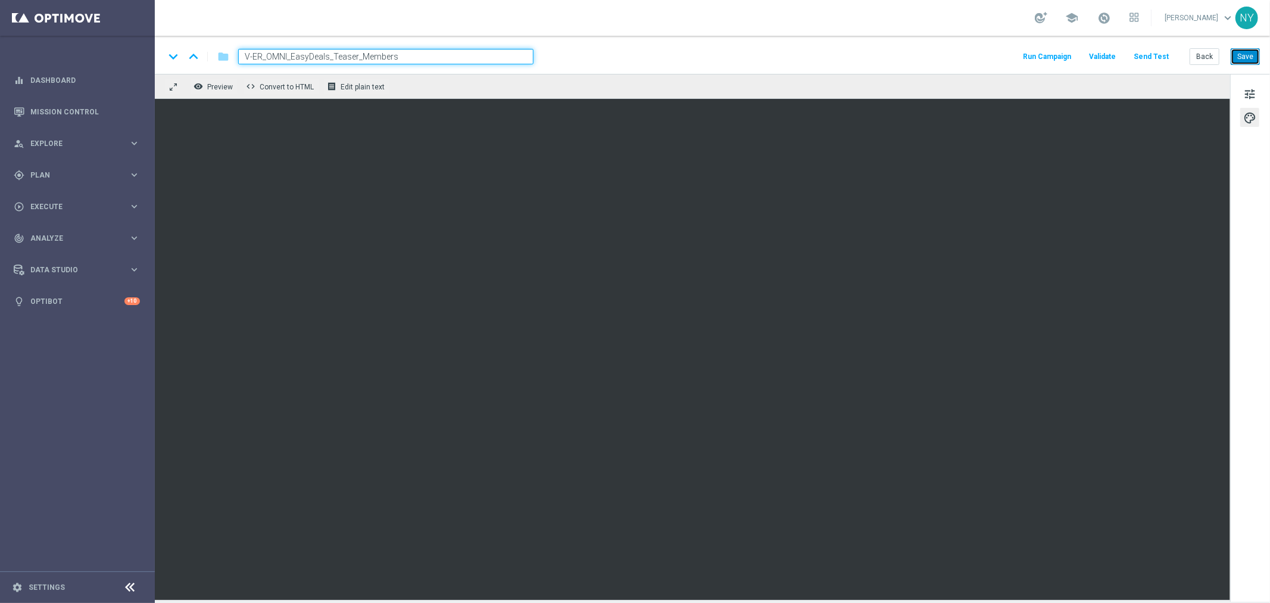
click at [1236, 51] on button "Save" at bounding box center [1245, 56] width 29 height 17
click at [1245, 55] on button "Save" at bounding box center [1245, 56] width 29 height 17
click at [1248, 57] on button "Save" at bounding box center [1245, 56] width 29 height 17
click at [1200, 52] on button "Back" at bounding box center [1205, 56] width 30 height 17
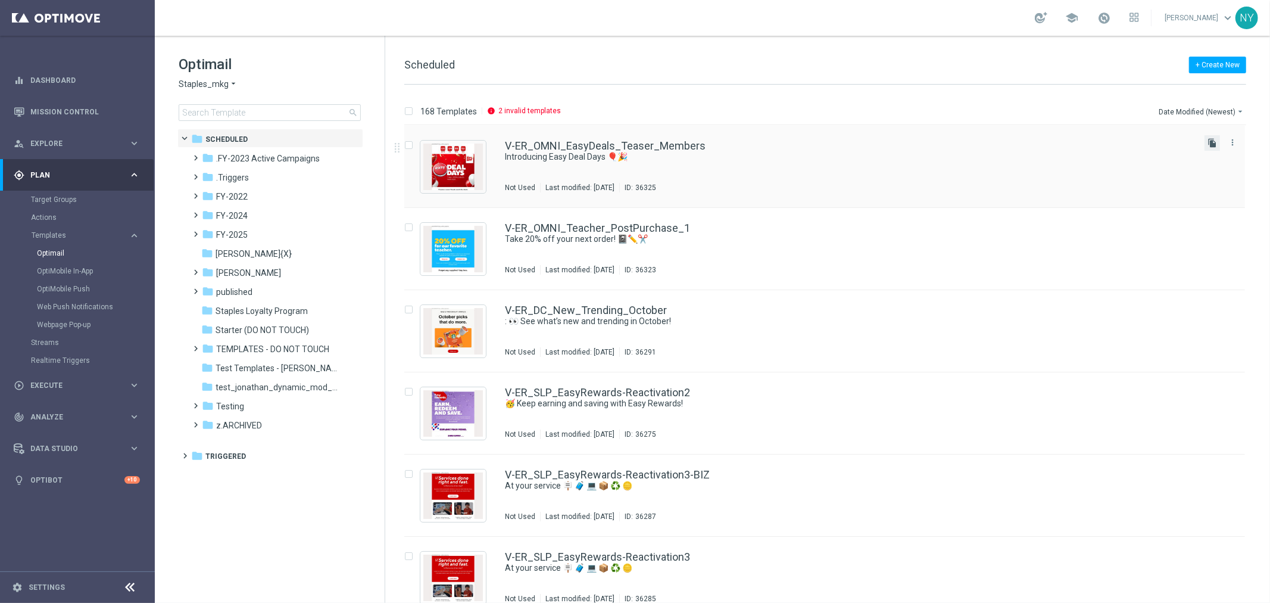
click at [1212, 141] on icon "file_copy" at bounding box center [1213, 143] width 10 height 10
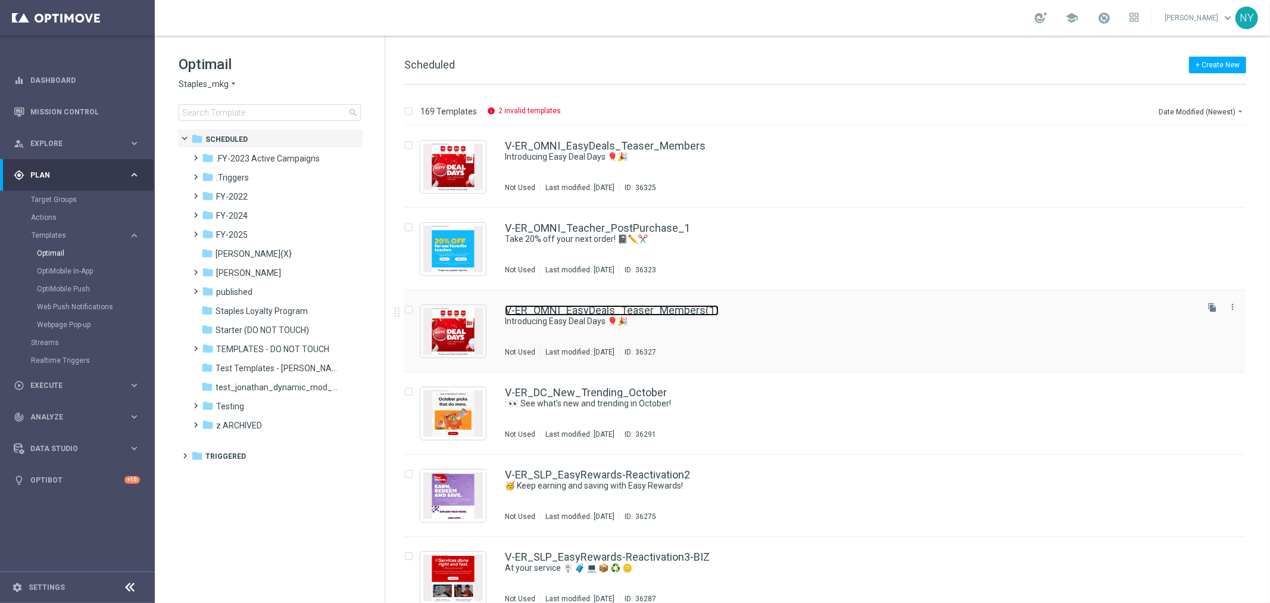
click at [642, 308] on link "V-ER_OMNI_EasyDeals_Teaser_Members(1)" at bounding box center [612, 310] width 214 height 11
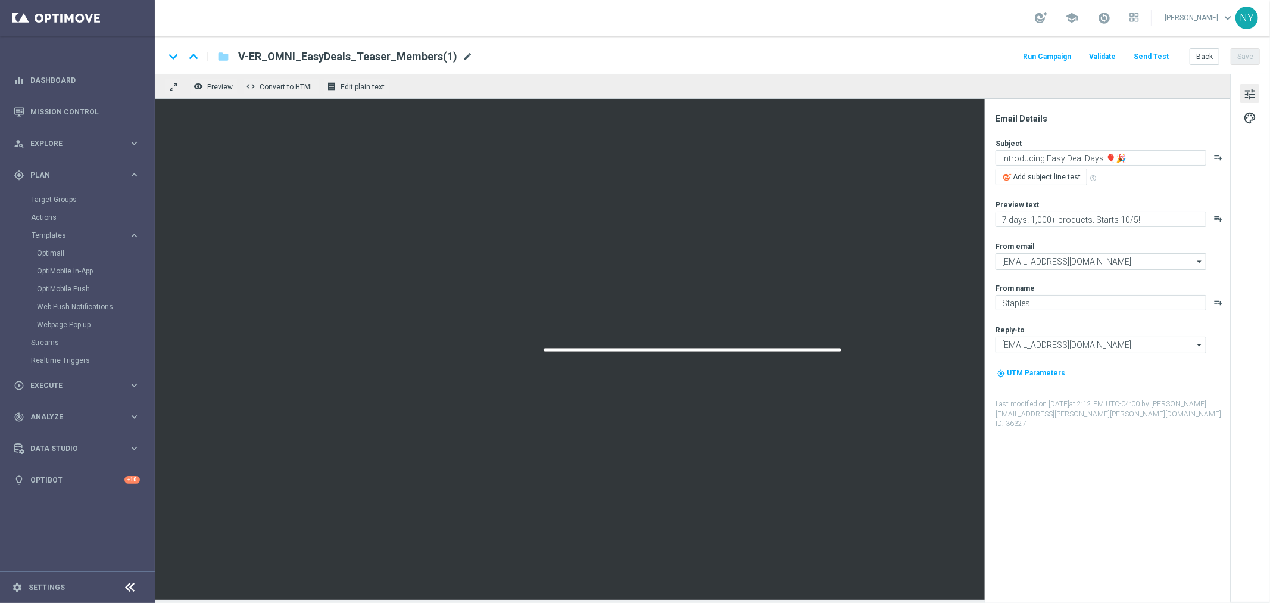
click at [462, 55] on span "mode_edit" at bounding box center [467, 56] width 11 height 11
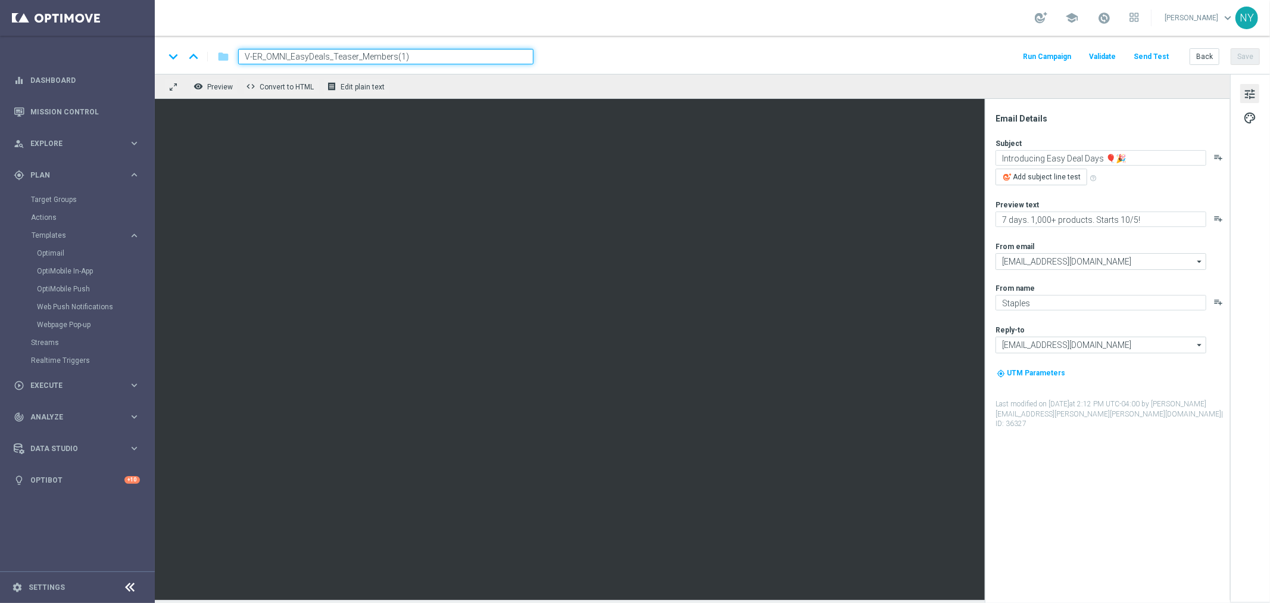
drag, startPoint x: 364, startPoint y: 55, endPoint x: 367, endPoint y: 46, distance: 10.2
click at [363, 55] on input "V-ER_OMNI_EasyDeals_Teaser_Members(1)" at bounding box center [385, 56] width 295 height 15
click at [433, 52] on input "V-ER_OMNI_EasyDeals_Teaser_NON_Members(1)" at bounding box center [385, 56] width 295 height 15
click at [1247, 56] on button "Save" at bounding box center [1245, 56] width 29 height 17
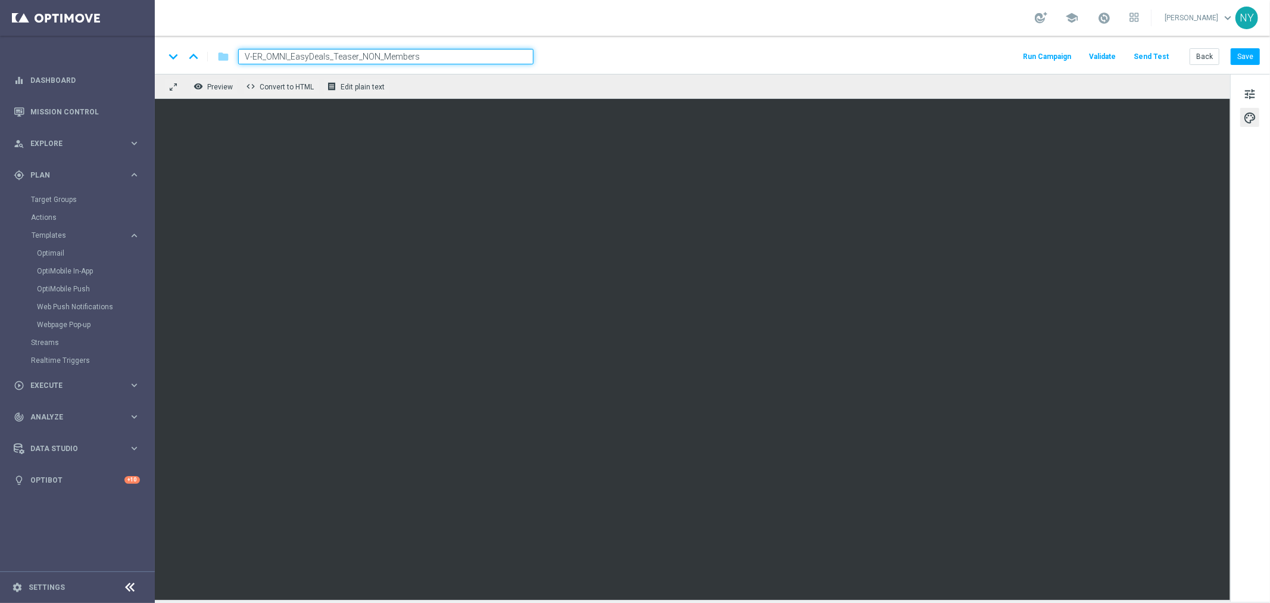
click at [379, 54] on input "V-ER_OMNI_EasyDeals_Teaser_NON_Members" at bounding box center [385, 56] width 295 height 15
click at [1252, 56] on button "Save" at bounding box center [1245, 56] width 29 height 17
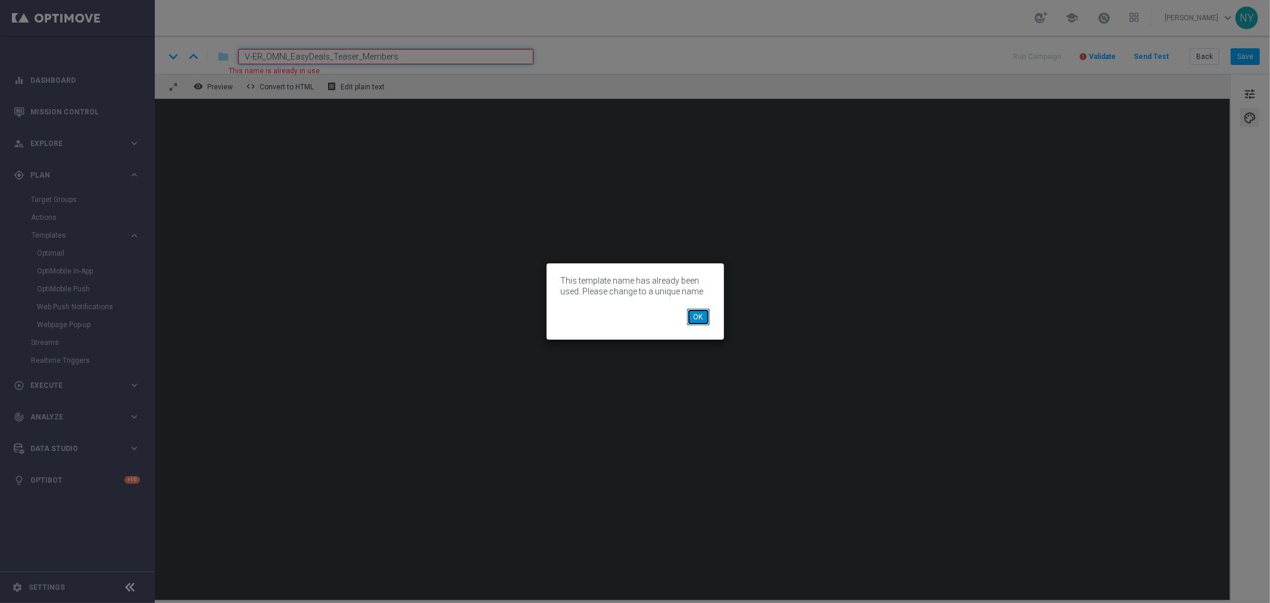
click at [694, 317] on button "OK" at bounding box center [698, 316] width 23 height 17
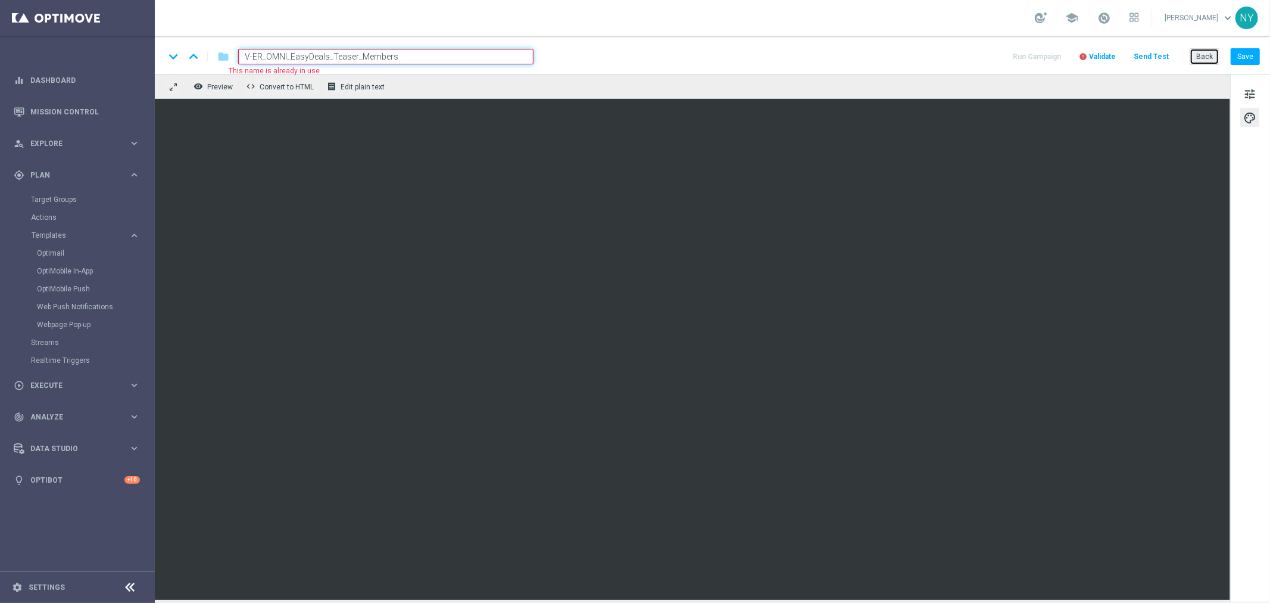
click at [1207, 54] on button "Back" at bounding box center [1205, 56] width 30 height 17
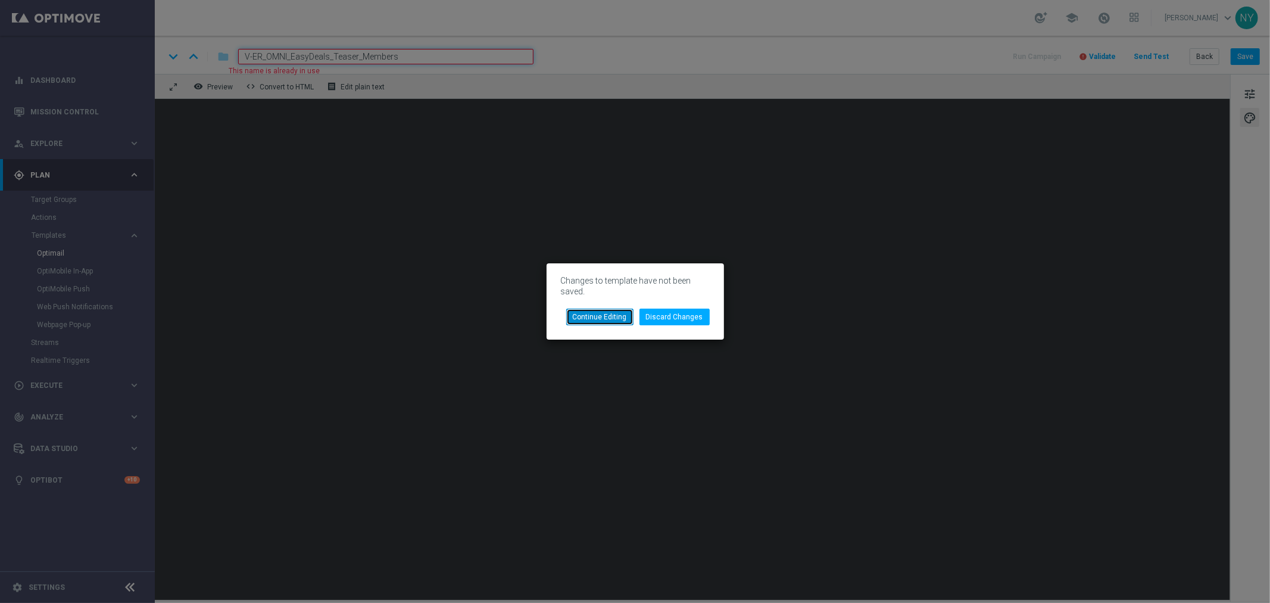
click at [597, 316] on button "Continue Editing" at bounding box center [599, 316] width 67 height 17
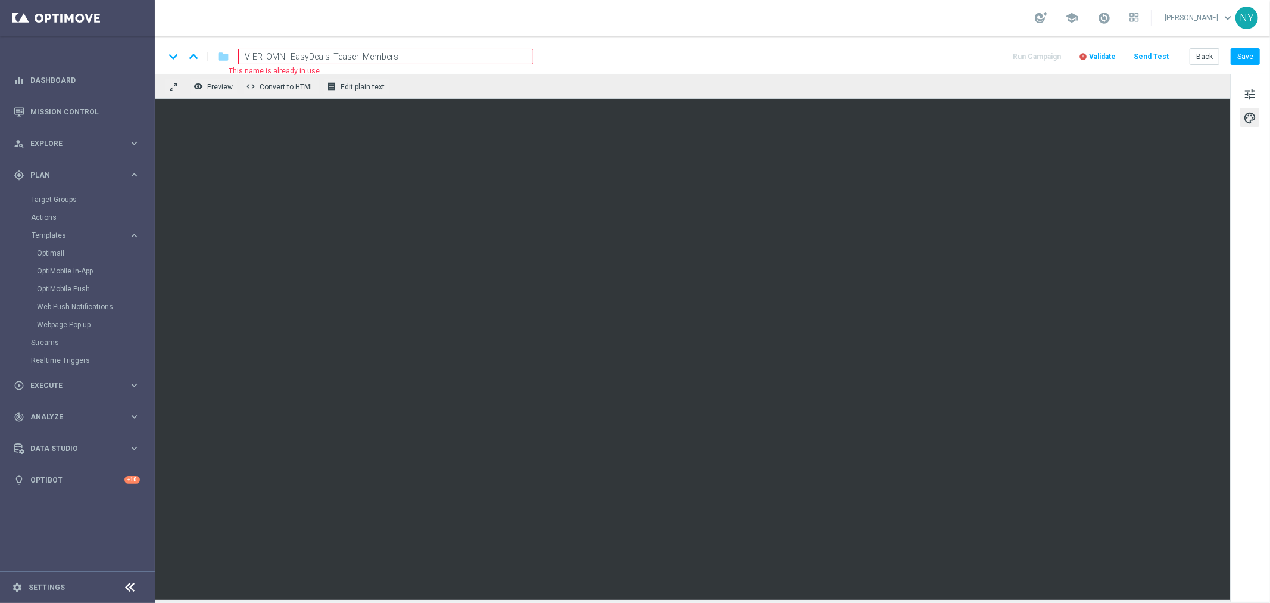
drag, startPoint x: 360, startPoint y: 55, endPoint x: 376, endPoint y: 39, distance: 21.9
click at [361, 54] on input "V-ER_OMNI_EasyDeals_Teaser_Members" at bounding box center [385, 56] width 295 height 15
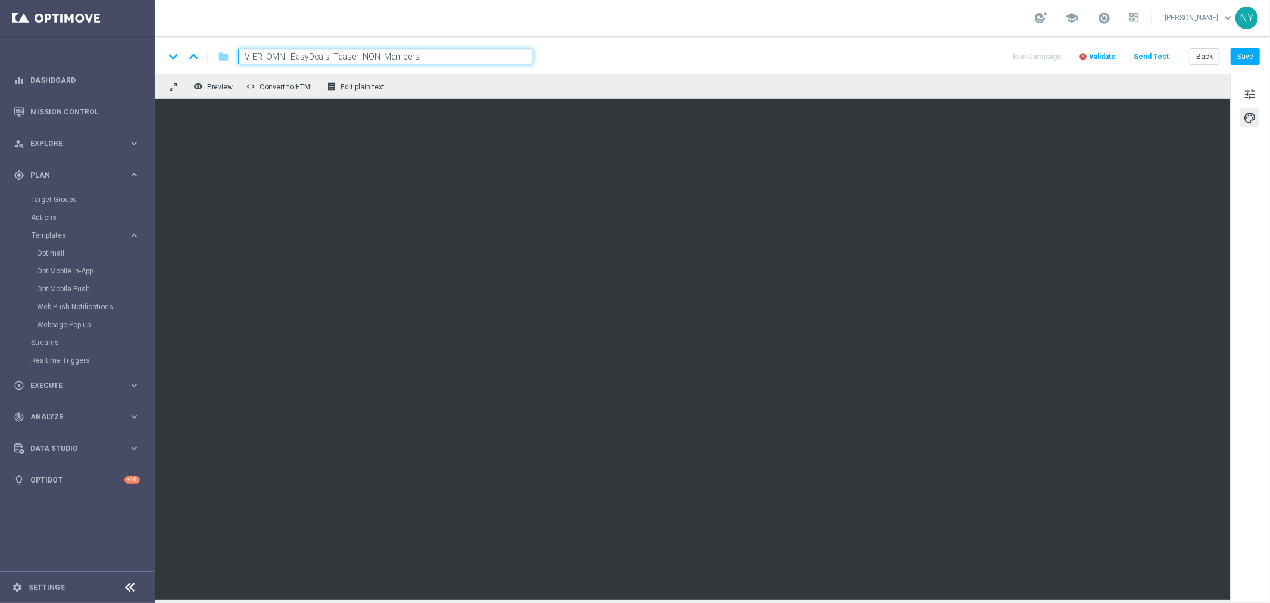
type input "V-ER_OMNI_EasyDeals_Teaser_NON_Members"
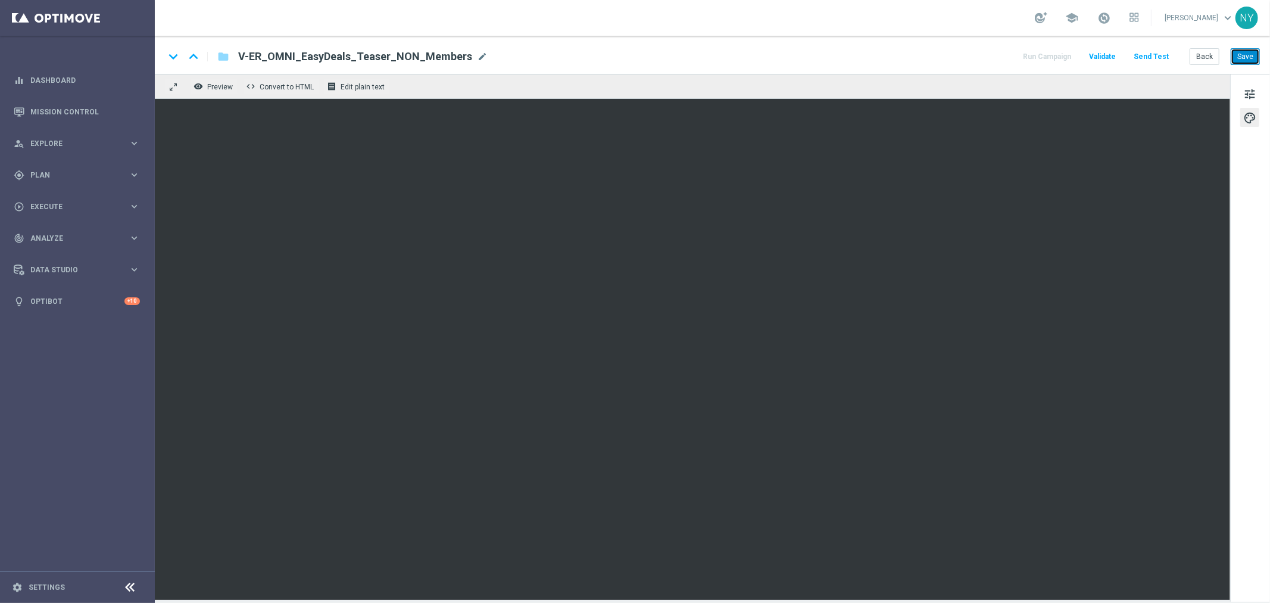
click at [1251, 56] on button "Save" at bounding box center [1245, 56] width 29 height 17
click at [1246, 52] on button "Save" at bounding box center [1245, 56] width 29 height 17
click at [1251, 50] on button "Save" at bounding box center [1245, 56] width 29 height 17
click at [1249, 96] on span "tune" at bounding box center [1249, 93] width 13 height 15
click at [1243, 57] on button "Save" at bounding box center [1245, 56] width 29 height 17
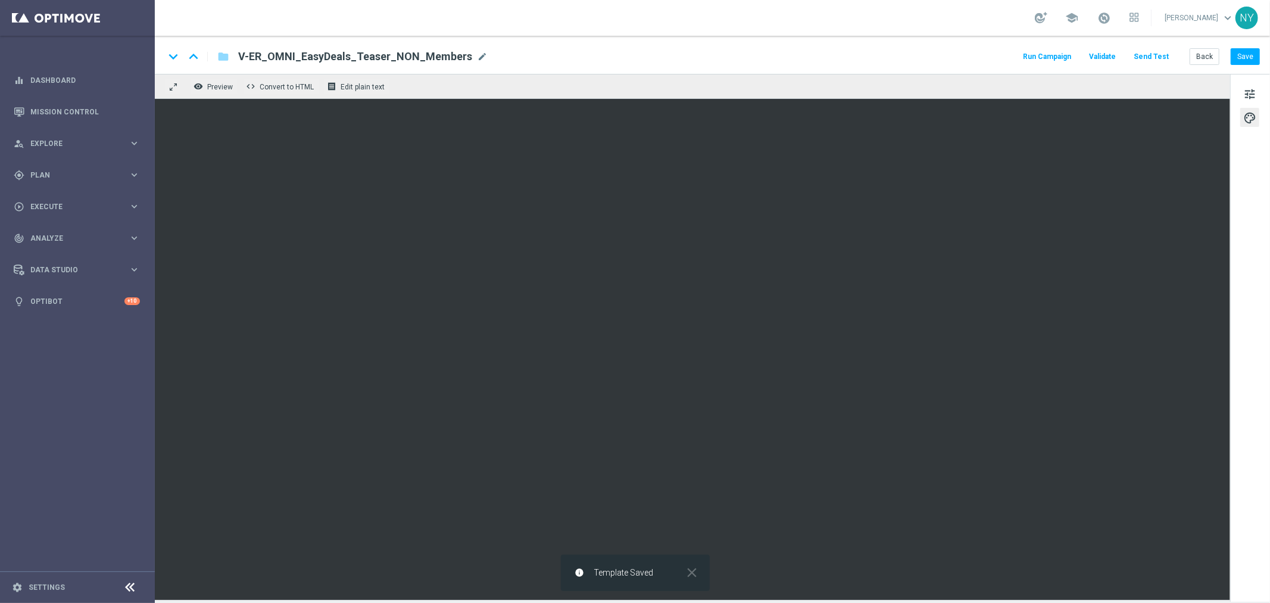
click at [1150, 56] on button "Send Test" at bounding box center [1151, 57] width 39 height 16
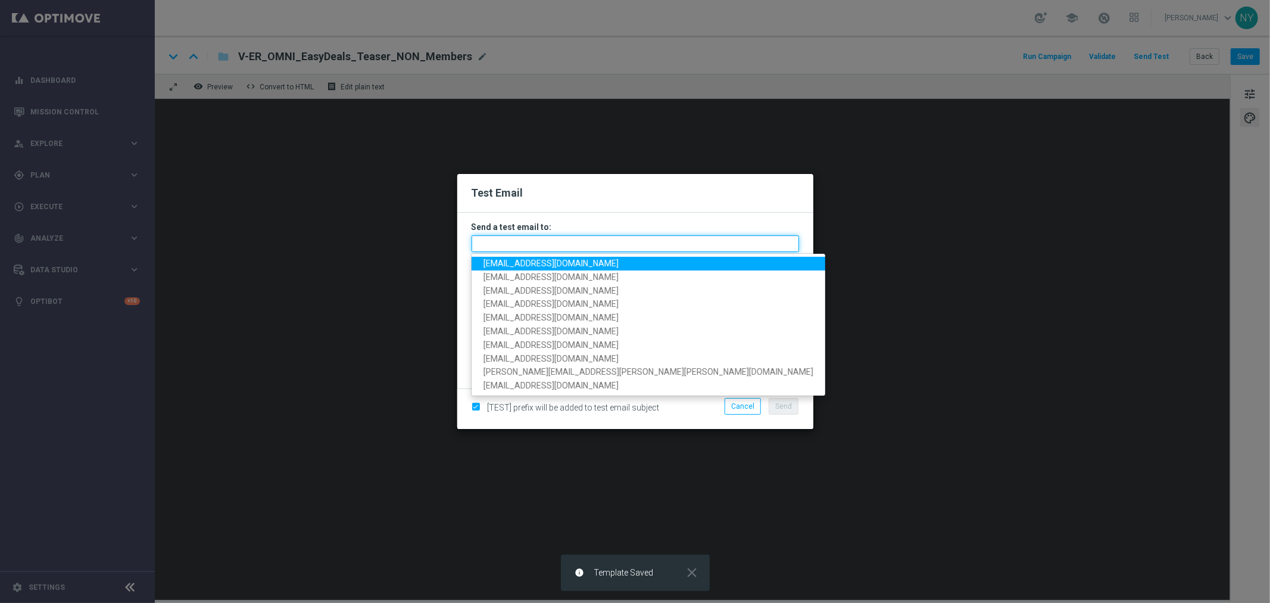
click at [493, 240] on input "text" at bounding box center [636, 243] width 328 height 17
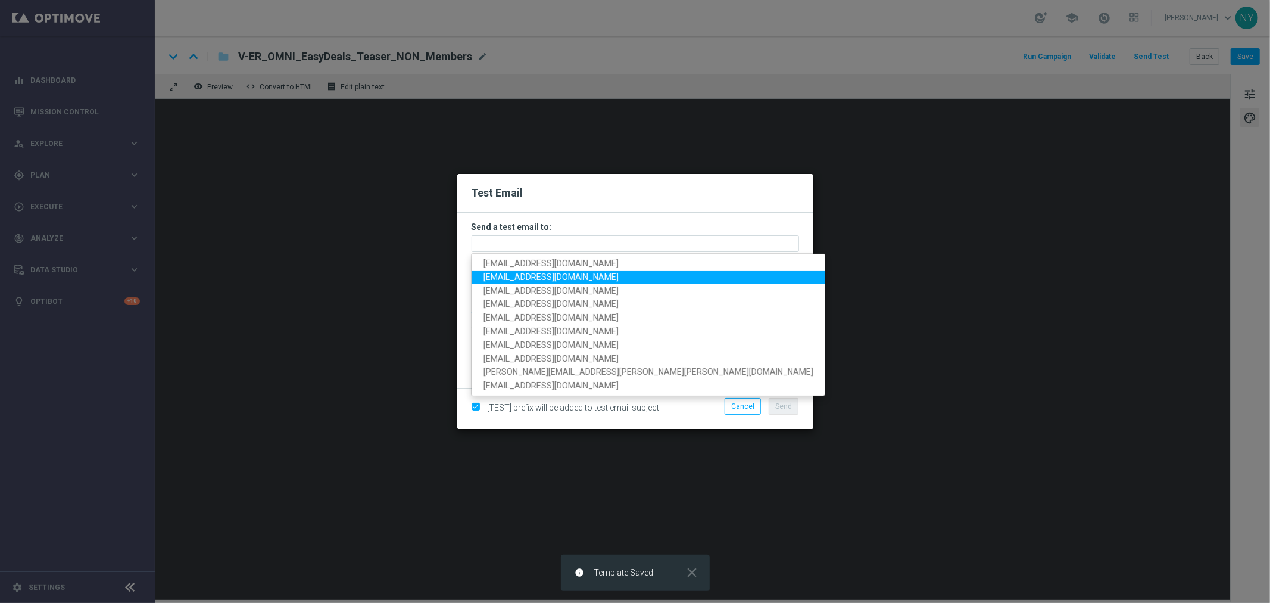
click at [510, 278] on span "[EMAIL_ADDRESS][DOMAIN_NAME]" at bounding box center [551, 277] width 135 height 10
type input "[EMAIL_ADDRESS][DOMAIN_NAME]"
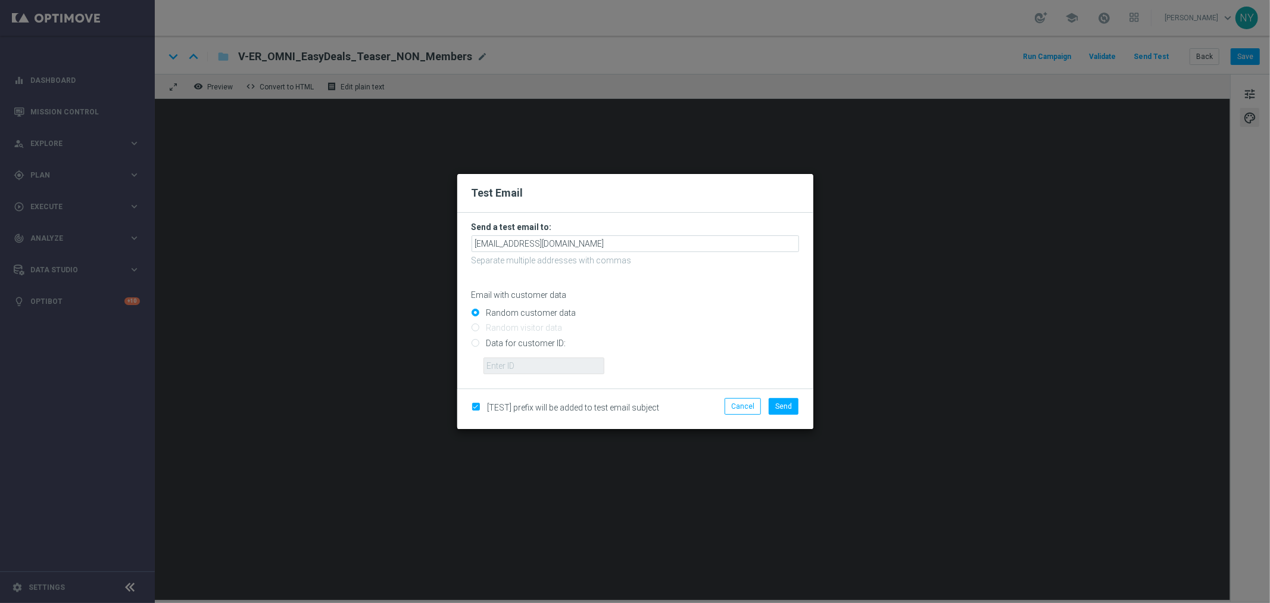
click at [479, 346] on input "Data for customer ID:" at bounding box center [636, 347] width 328 height 17
radio input "true"
click at [543, 360] on input "text" at bounding box center [544, 365] width 121 height 17
paste input "10000006208"
type input "10000006208"
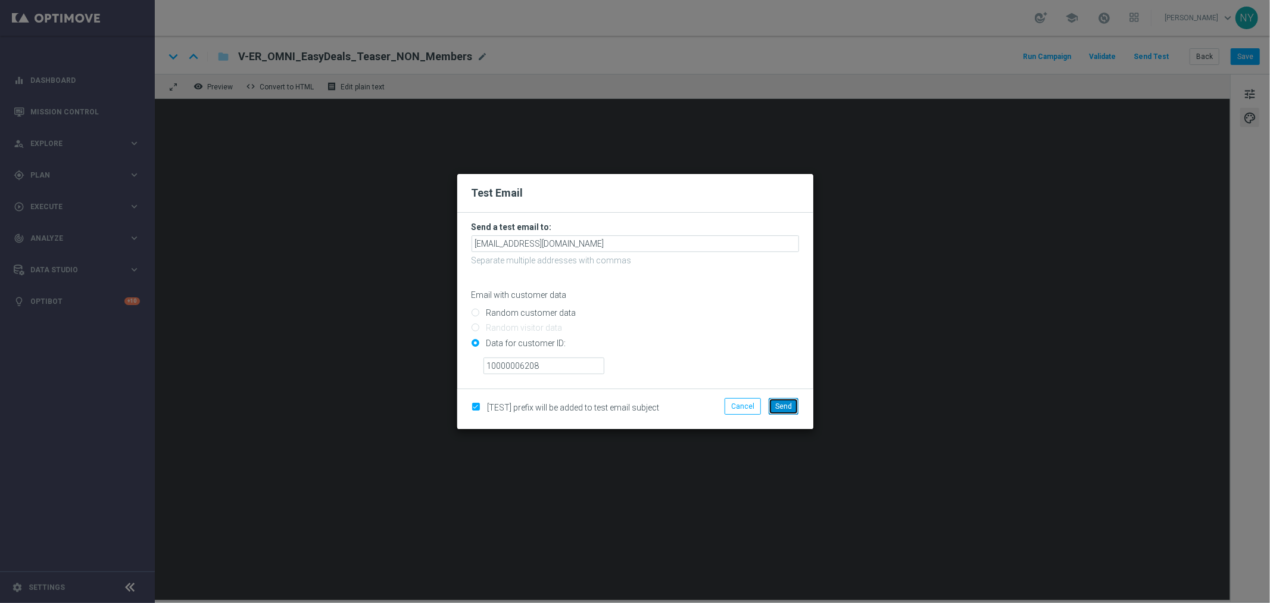
click at [786, 406] on span "Send" at bounding box center [783, 406] width 17 height 8
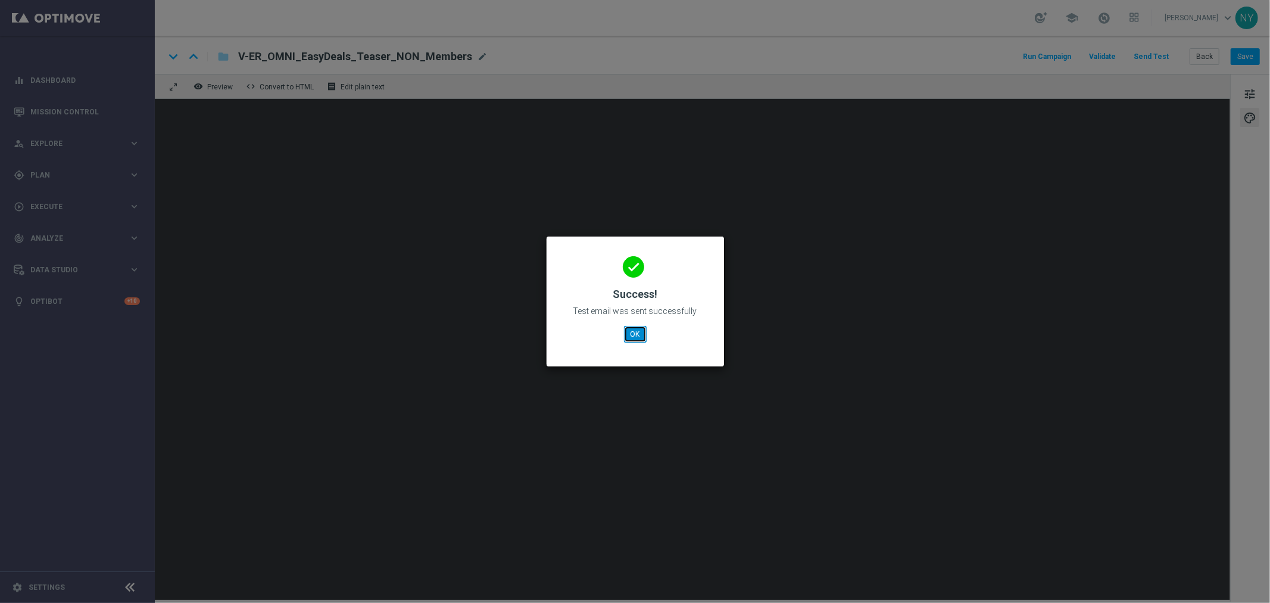
click at [628, 331] on button "OK" at bounding box center [635, 334] width 23 height 17
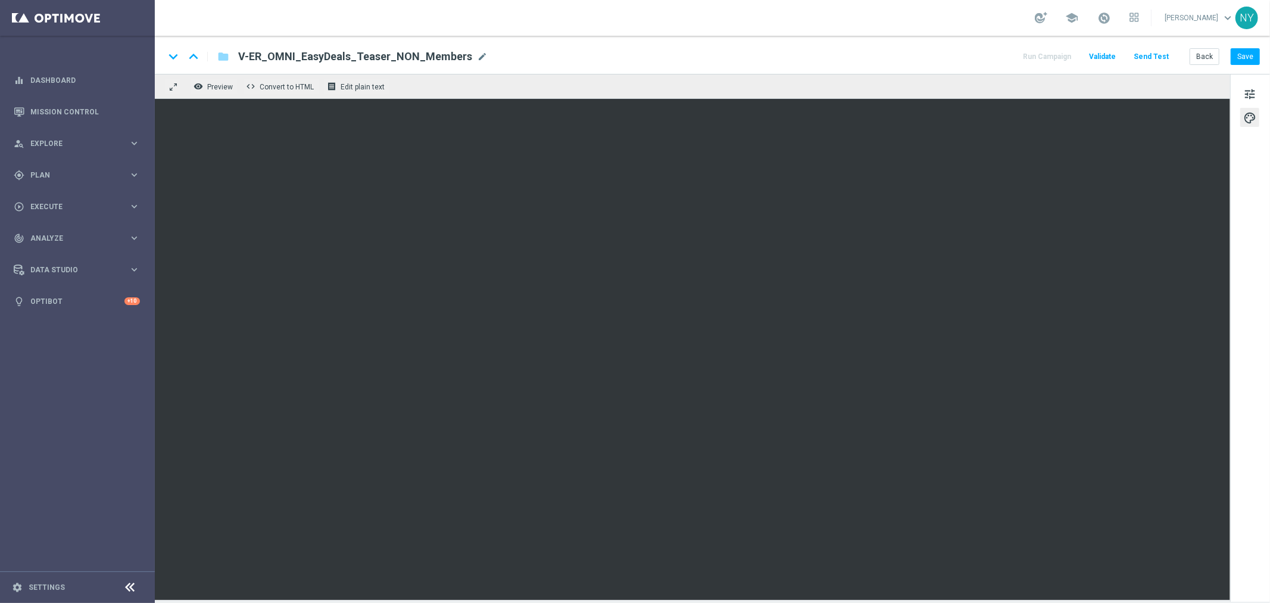
click at [1154, 54] on button "Send Test" at bounding box center [1151, 57] width 39 height 16
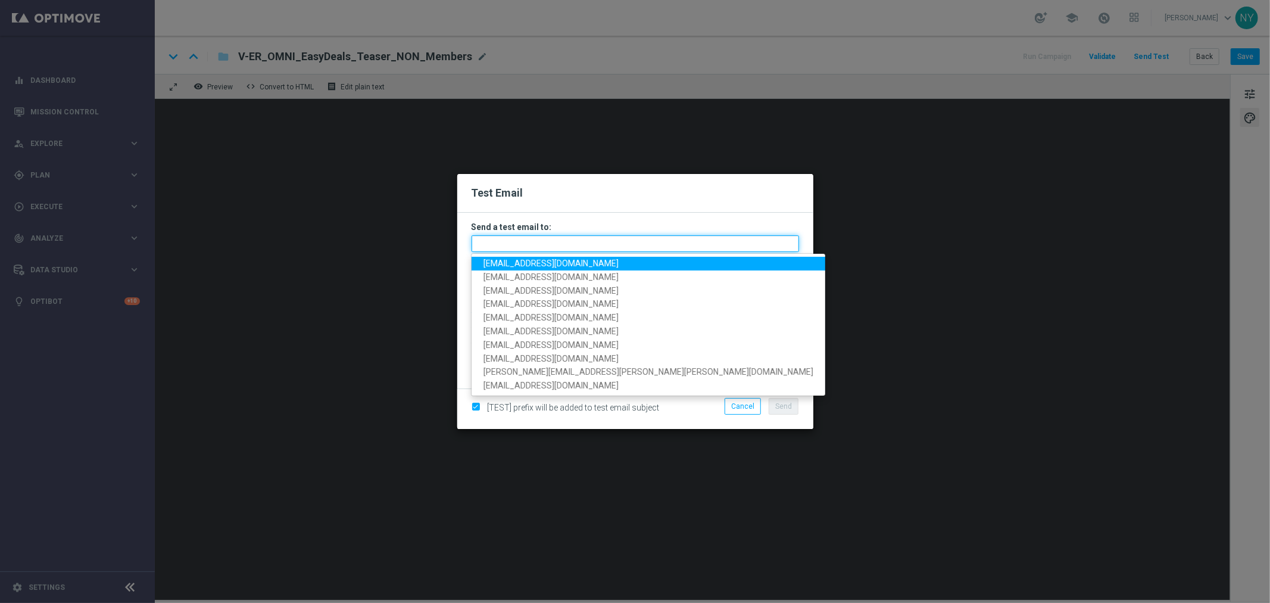
click at [523, 245] on input "text" at bounding box center [636, 243] width 328 height 17
paste input "[EMAIL_ADDRESS][DOMAIN_NAME]"
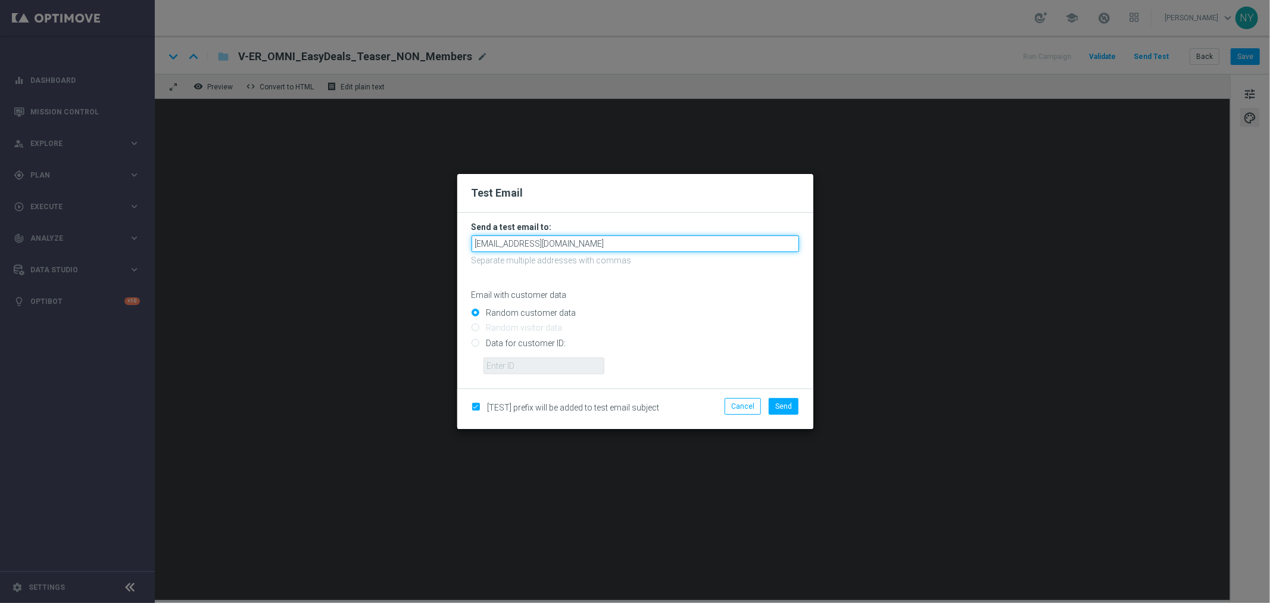
type input "[EMAIL_ADDRESS][DOMAIN_NAME]"
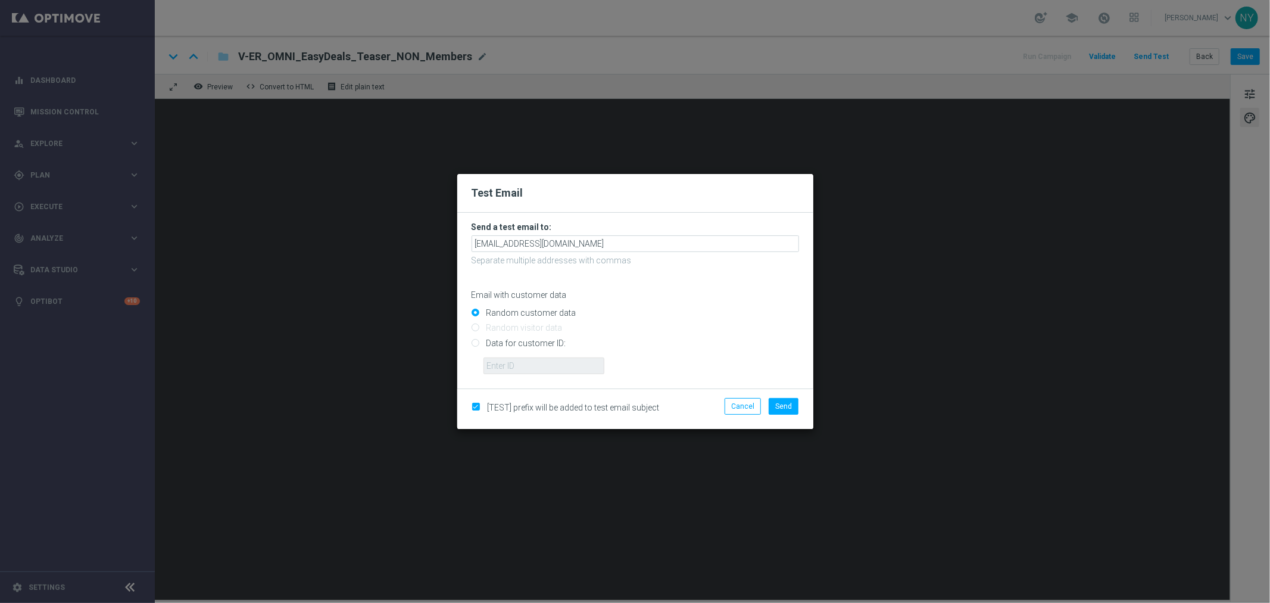
click at [474, 342] on input "Data for customer ID:" at bounding box center [636, 347] width 328 height 17
radio input "true"
click at [498, 370] on input "text" at bounding box center [544, 365] width 121 height 17
click at [519, 367] on input "text" at bounding box center [544, 365] width 121 height 17
paste input "10000006208"
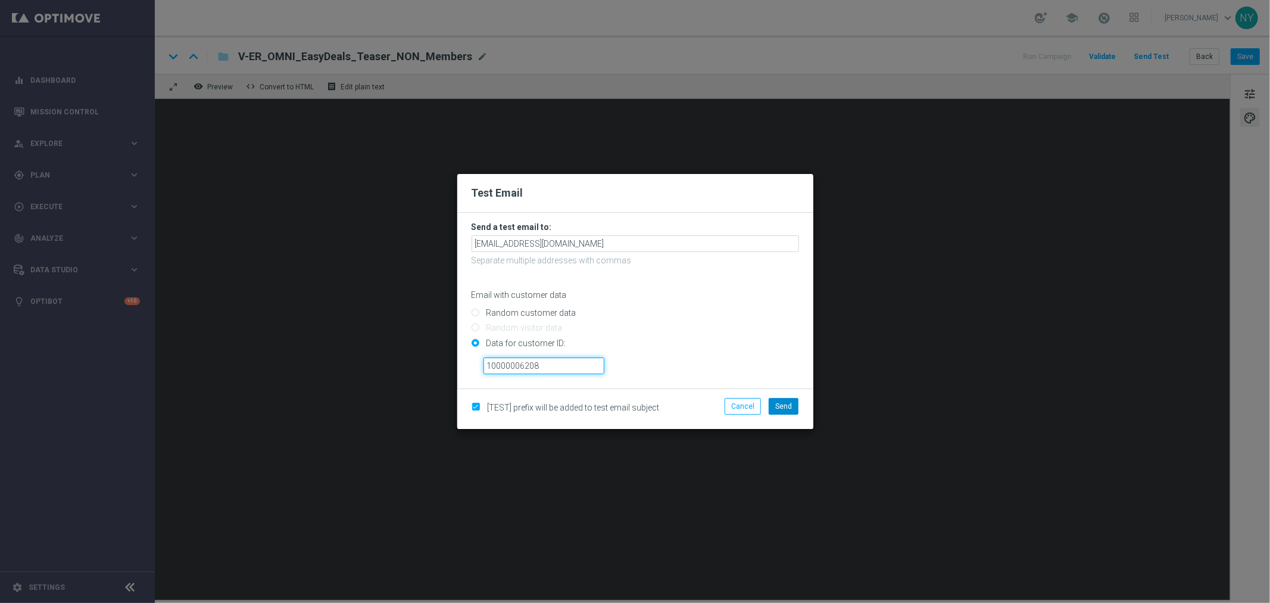
type input "10000006208"
click at [782, 407] on span "Send" at bounding box center [783, 406] width 17 height 8
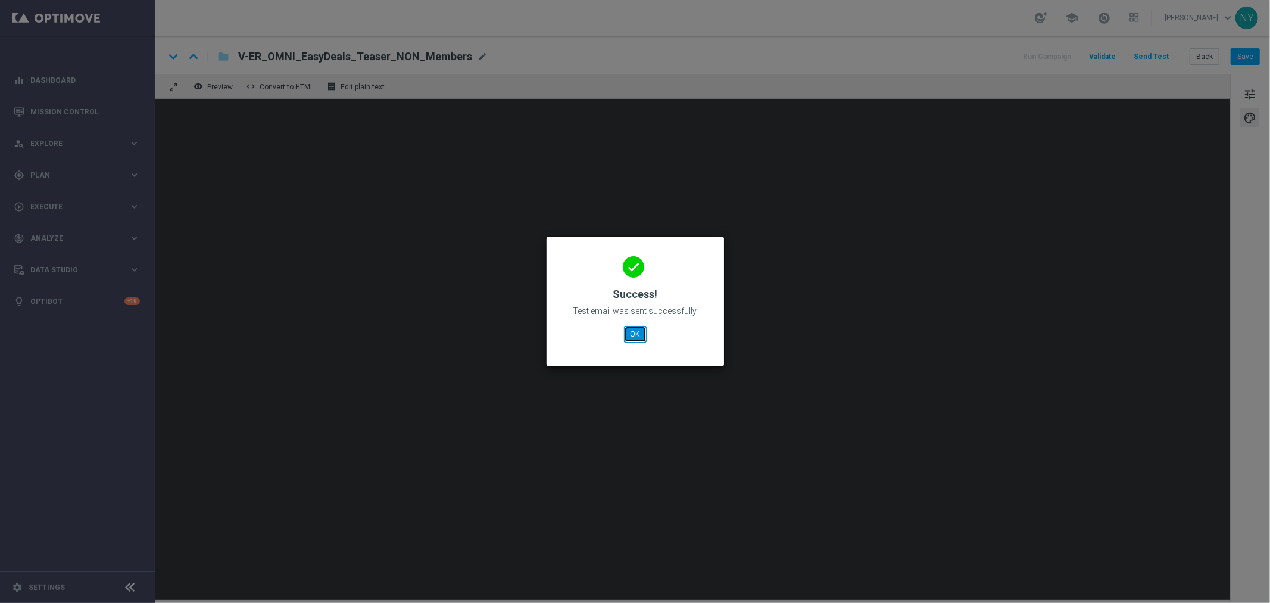
click at [632, 338] on button "OK" at bounding box center [635, 334] width 23 height 17
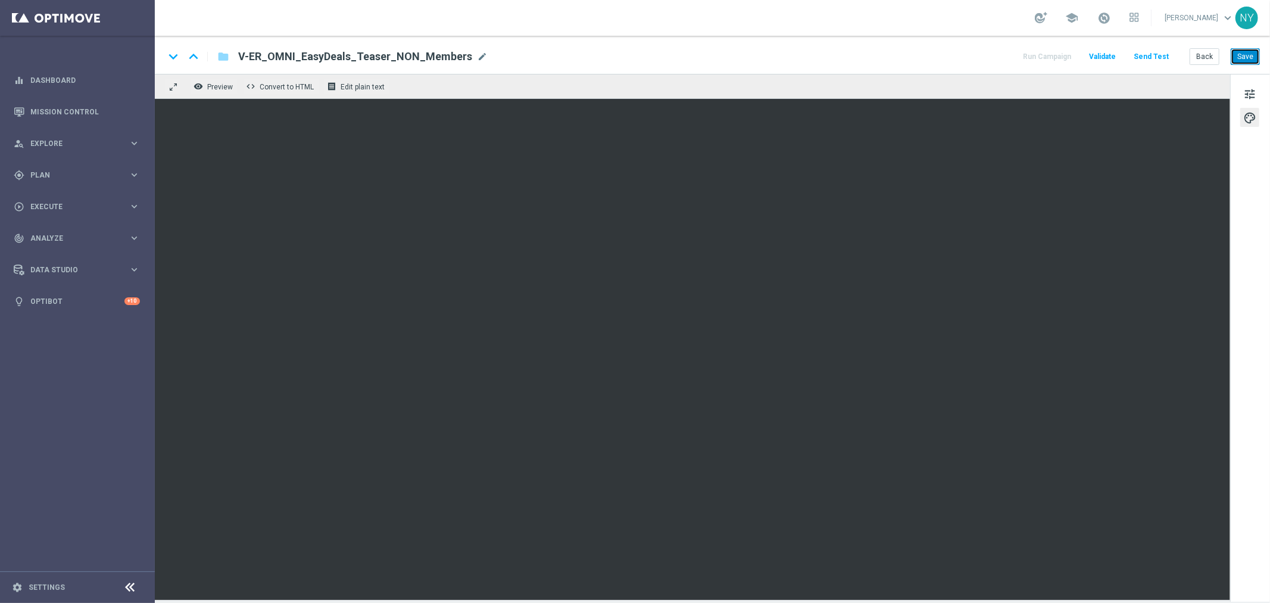
click at [1245, 55] on button "Save" at bounding box center [1245, 56] width 29 height 17
click at [1151, 54] on button "Send Test" at bounding box center [1151, 57] width 39 height 16
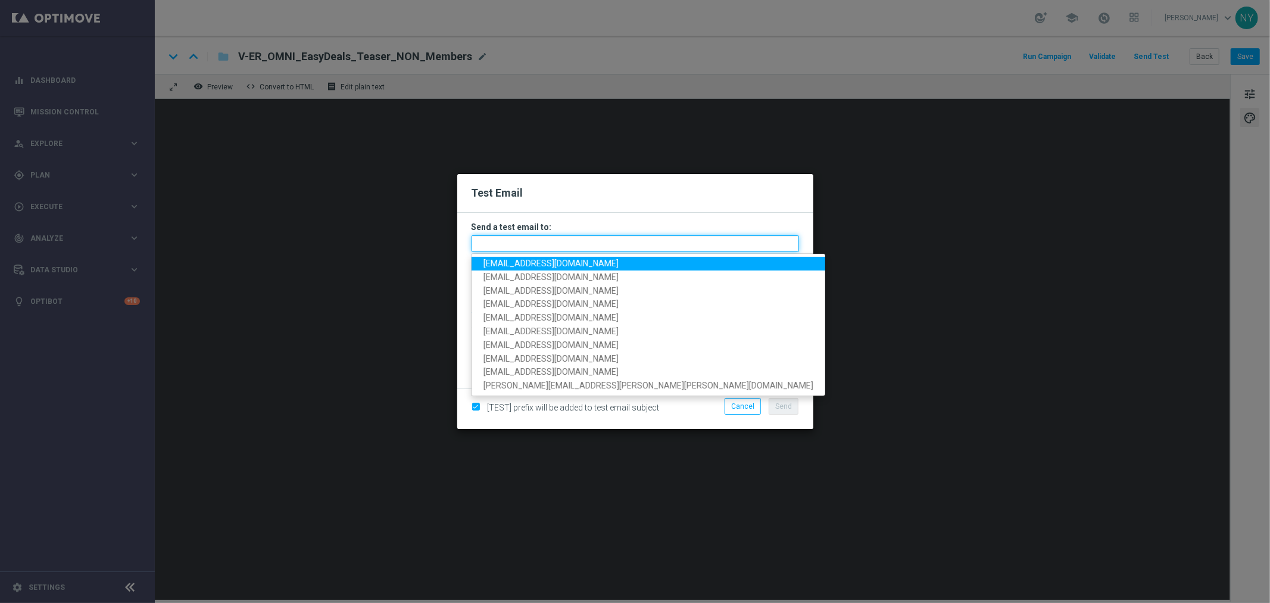
click at [495, 243] on input "text" at bounding box center [636, 243] width 328 height 17
paste input "[EMAIL_ADDRESS][DOMAIN_NAME]"
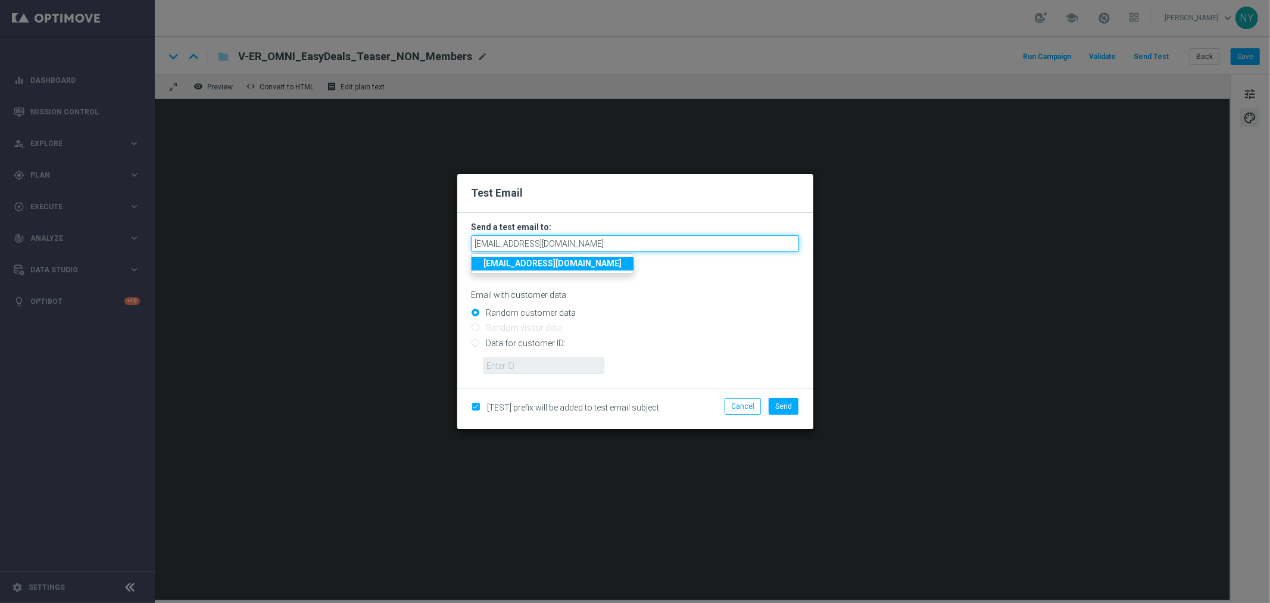
type input "[EMAIL_ADDRESS][DOMAIN_NAME]"
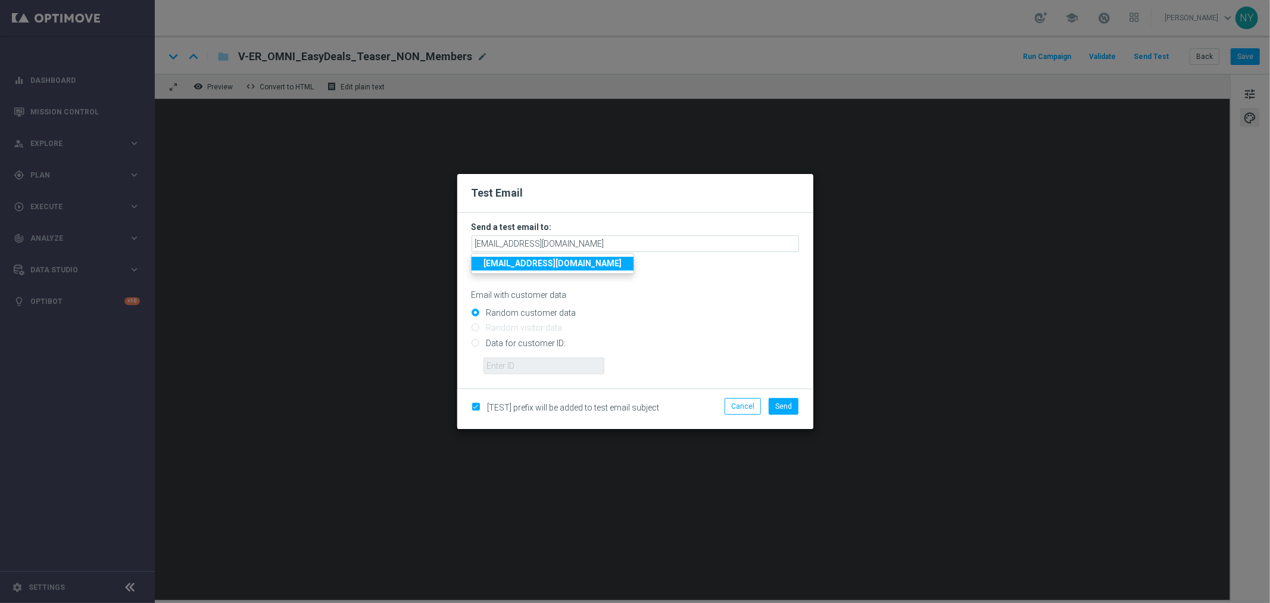
click at [472, 341] on div "Random customer data Random visitor data Data for customer ID:" at bounding box center [636, 338] width 328 height 71
click at [478, 346] on input "Data for customer ID:" at bounding box center [636, 347] width 328 height 17
radio input "true"
click at [500, 367] on input "text" at bounding box center [544, 365] width 121 height 17
click at [510, 370] on input "text" at bounding box center [544, 365] width 121 height 17
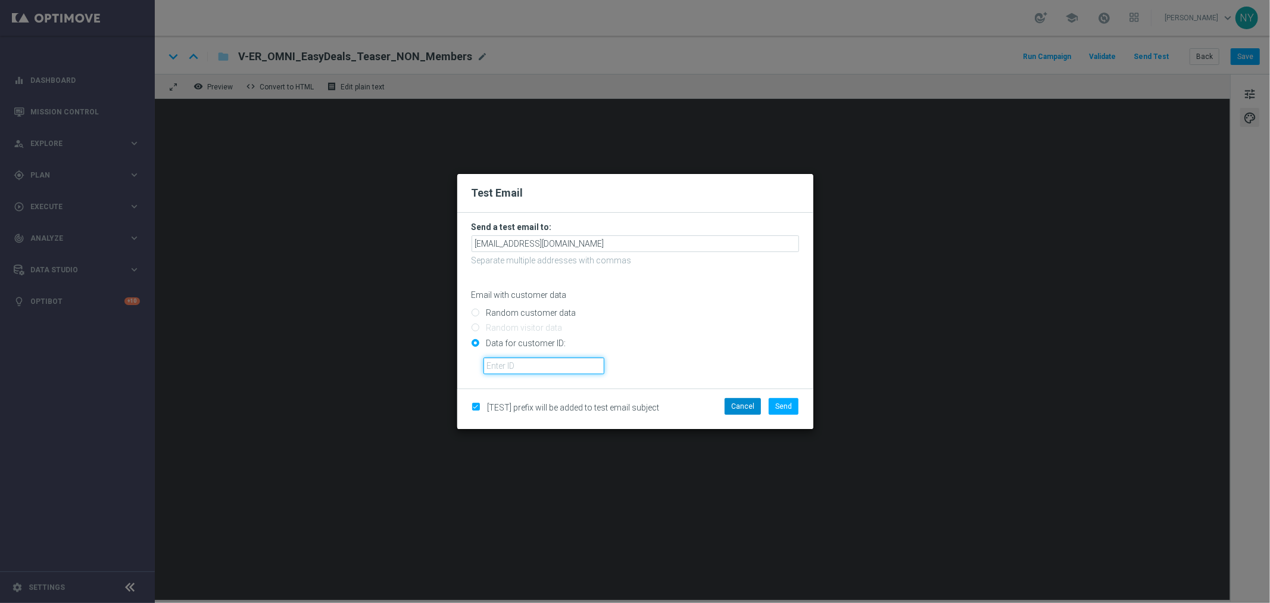
paste input "10000006208"
type input "10000006208"
click at [789, 407] on span "Send" at bounding box center [783, 406] width 17 height 8
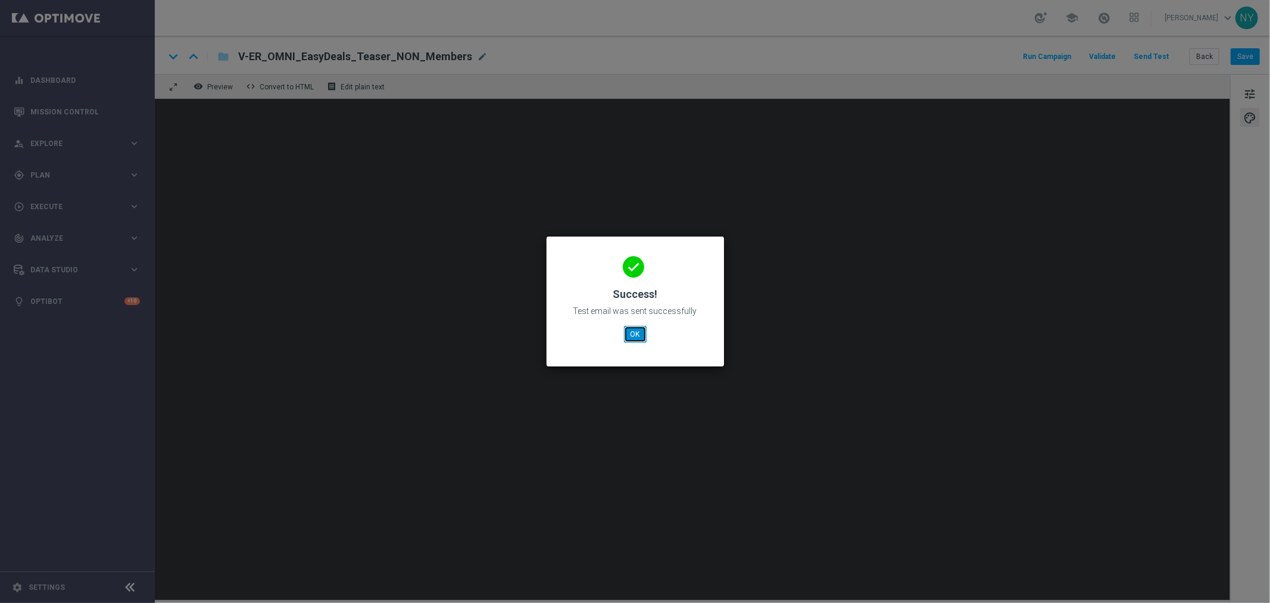
click at [636, 336] on button "OK" at bounding box center [635, 334] width 23 height 17
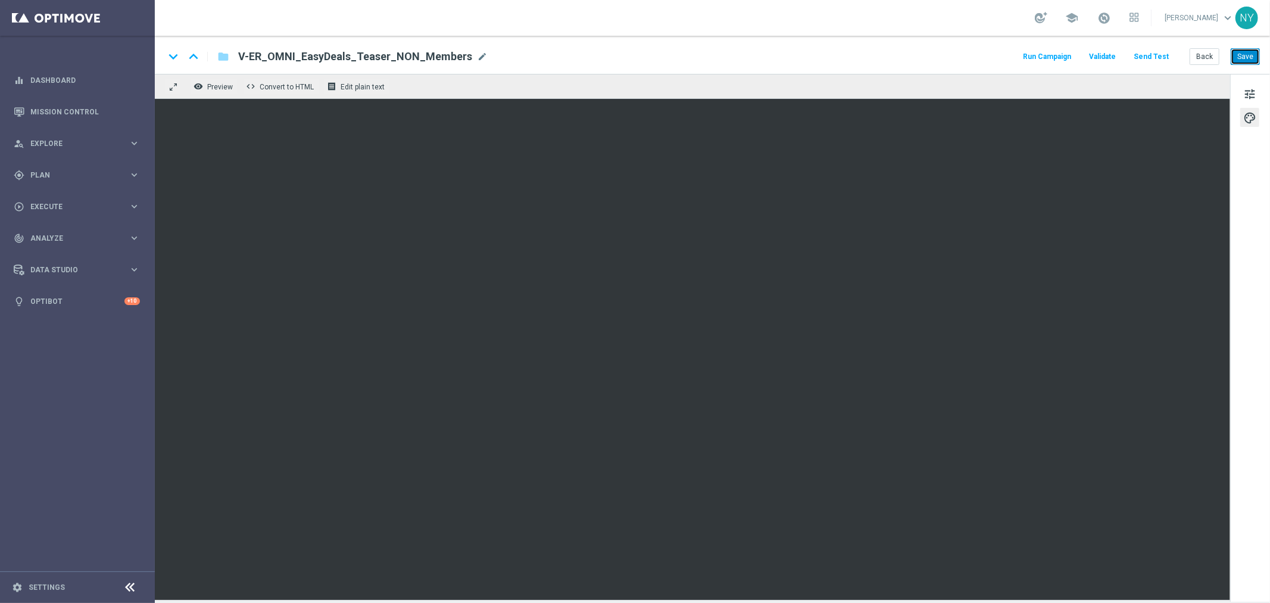
click at [1248, 54] on button "Save" at bounding box center [1245, 56] width 29 height 17
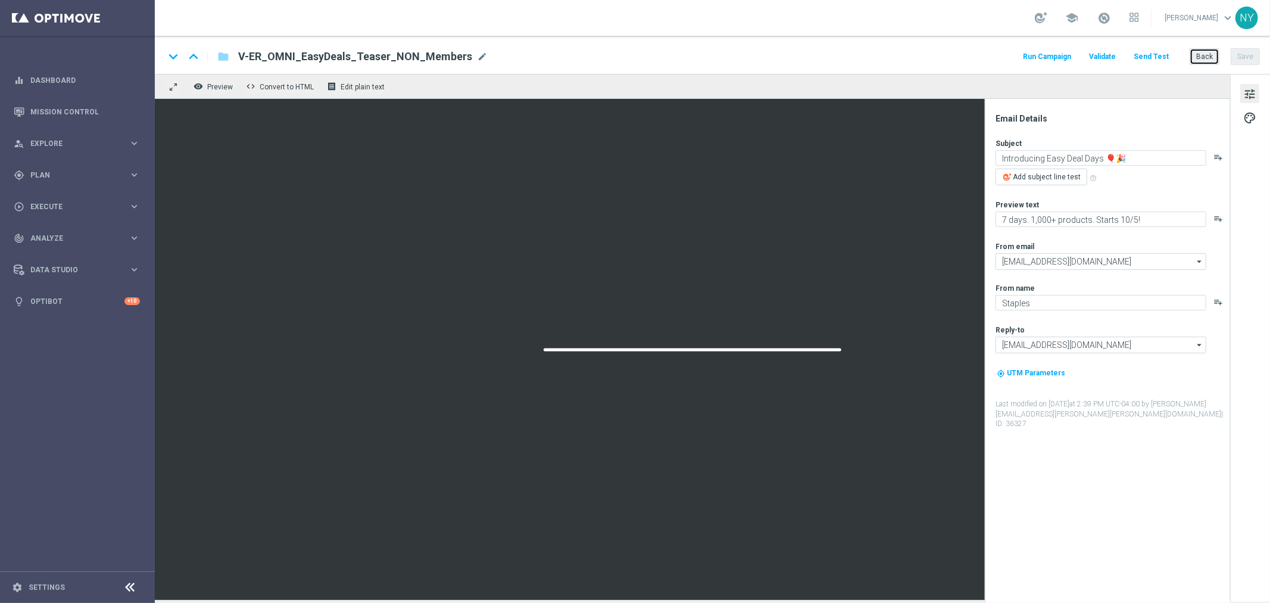
click at [1200, 52] on button "Back" at bounding box center [1205, 56] width 30 height 17
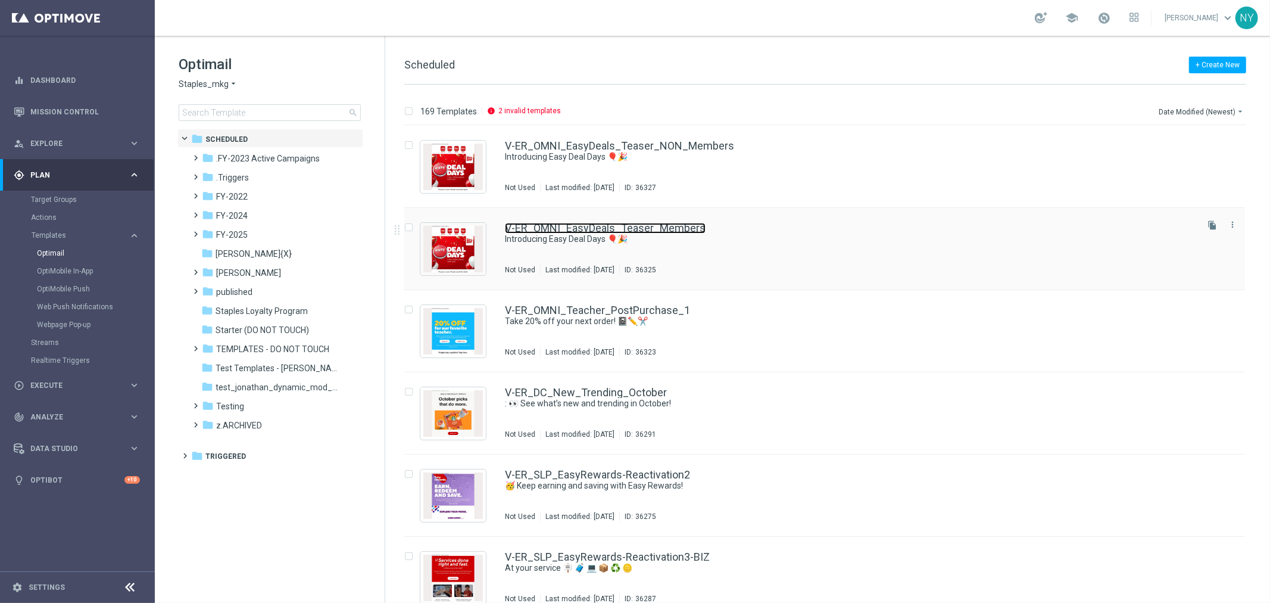
click at [620, 227] on link "V-ER_OMNI_EasyDeals_Teaser_Members" at bounding box center [605, 228] width 201 height 11
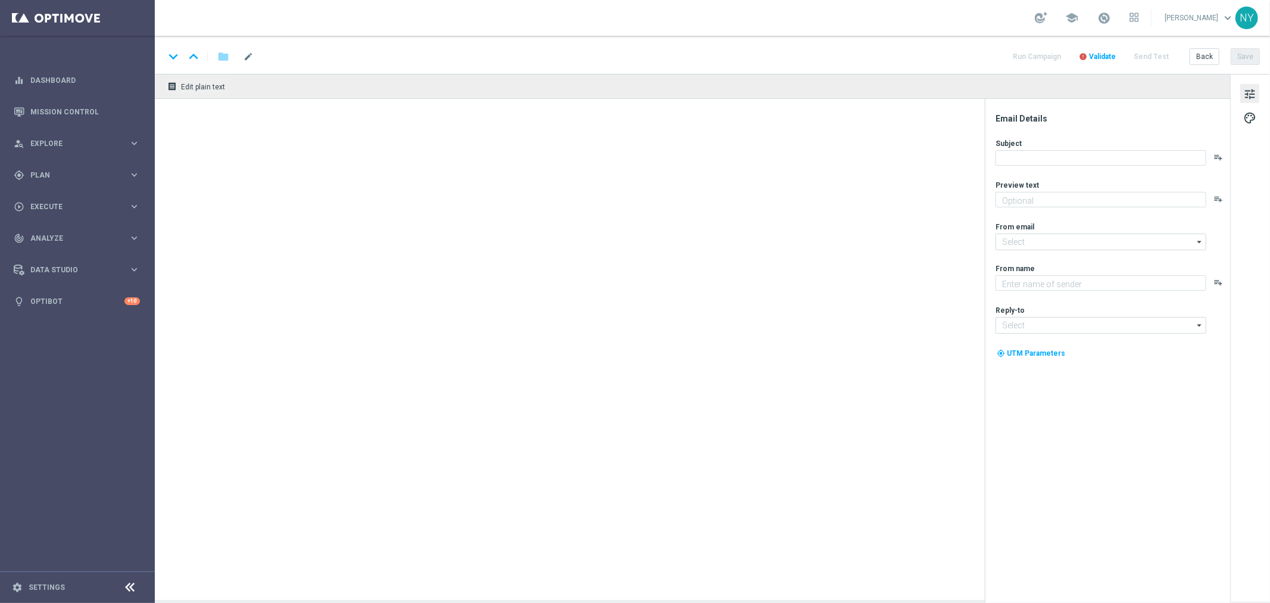
type textarea "7 days. 1,000+ products. Starts 10/5!"
type textarea "Staples"
type input "[EMAIL_ADDRESS][DOMAIN_NAME]"
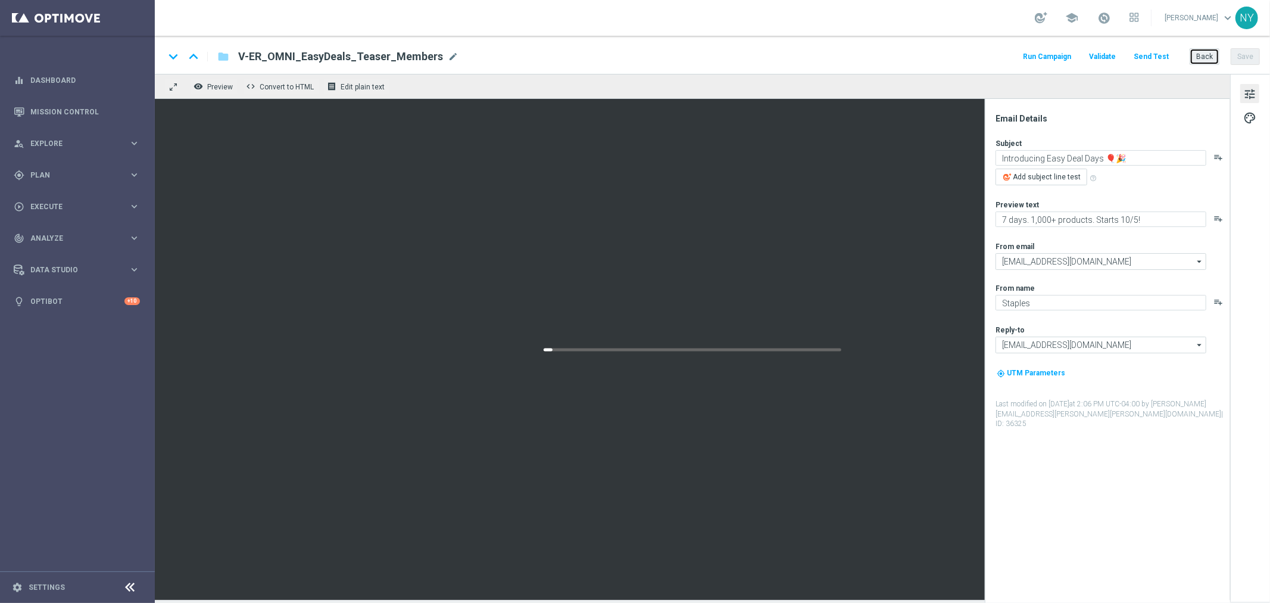
click at [1208, 57] on button "Back" at bounding box center [1205, 56] width 30 height 17
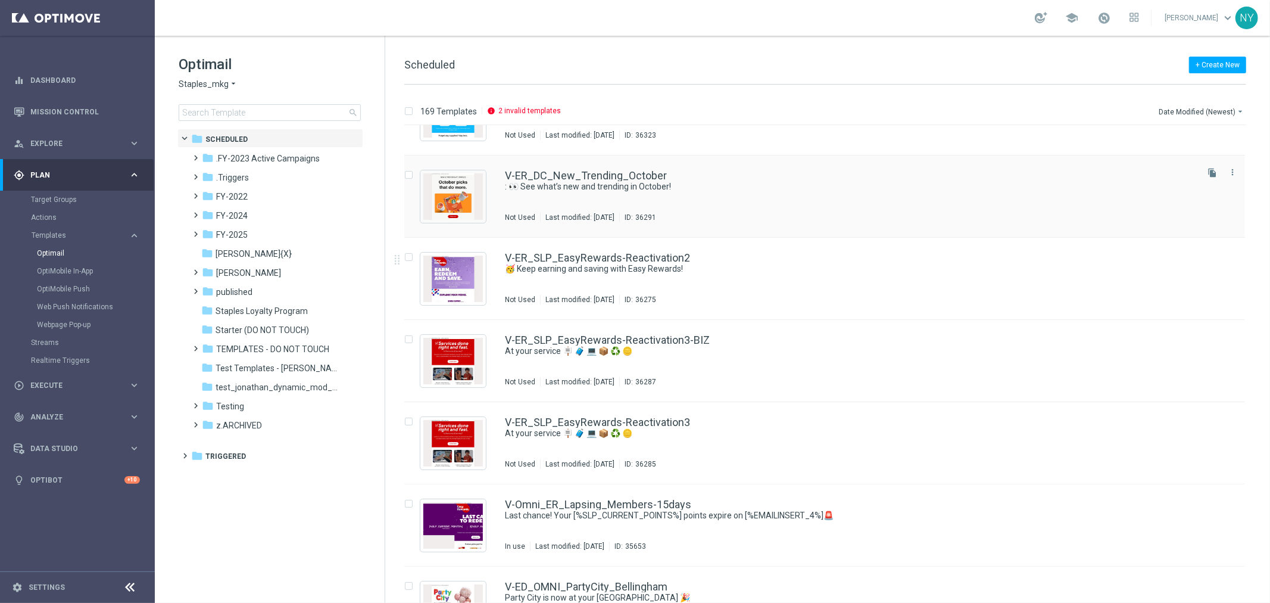
scroll to position [198, 0]
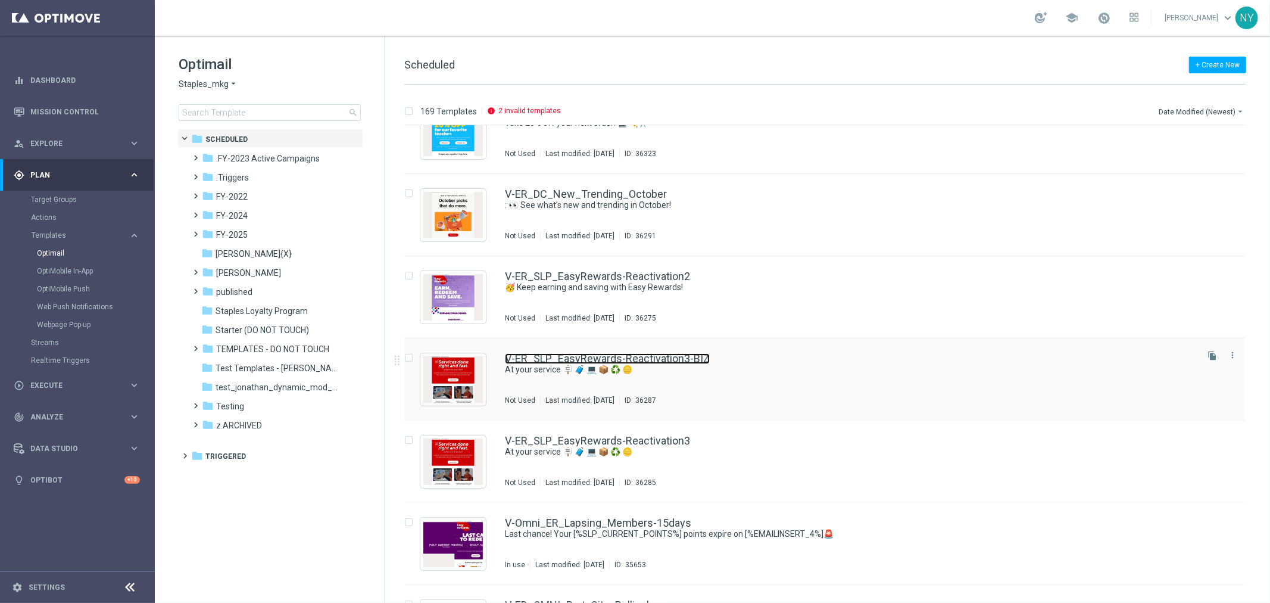
click at [585, 357] on link "V-ER_SLP_EasyRewards-Reactivation3-BIZ" at bounding box center [607, 358] width 205 height 11
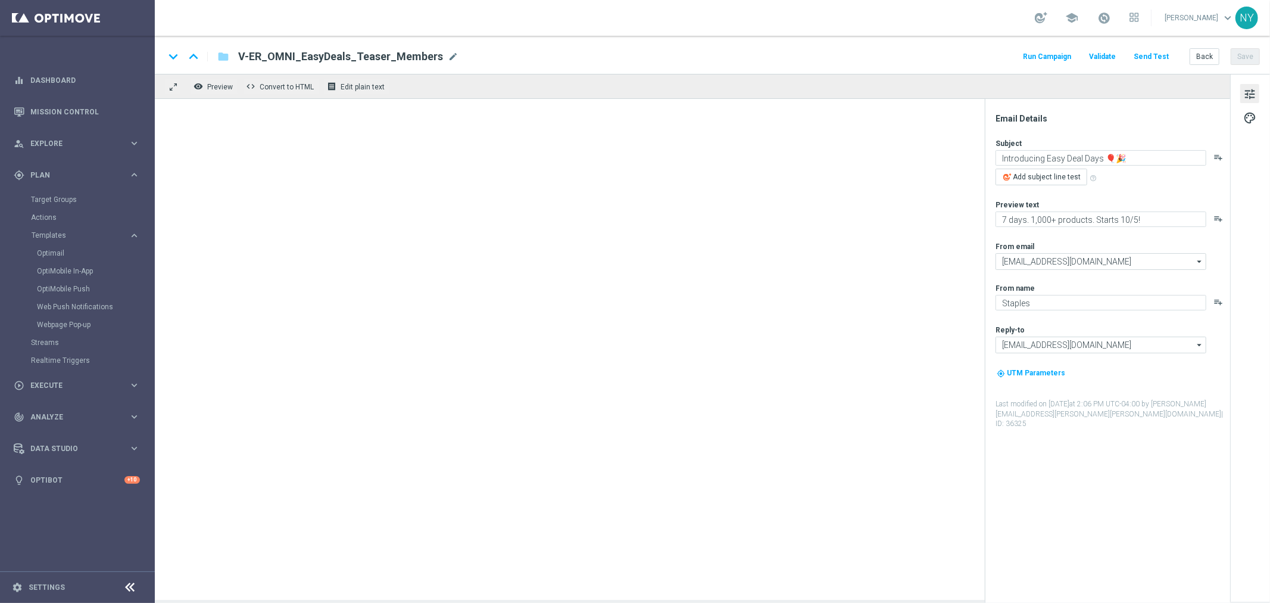
type textarea "At your service 🪧 🧳 💻 📦 ♻️ 🪙"
type textarea "Discover all the ways we’re here for your business."
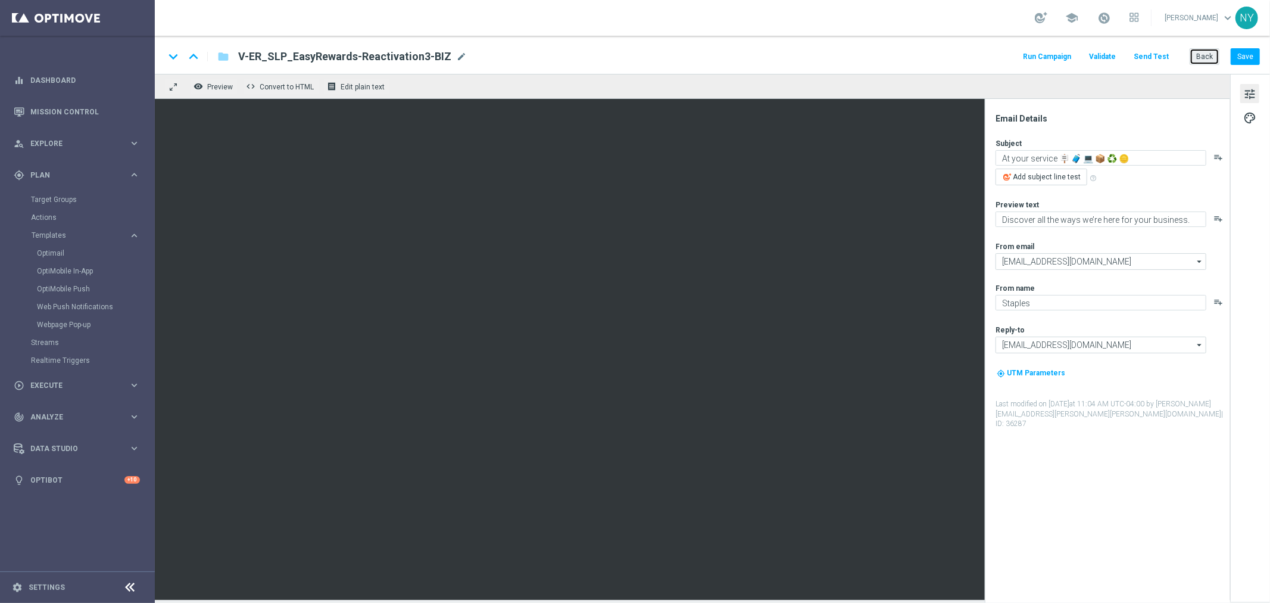
click at [1208, 55] on button "Back" at bounding box center [1205, 56] width 30 height 17
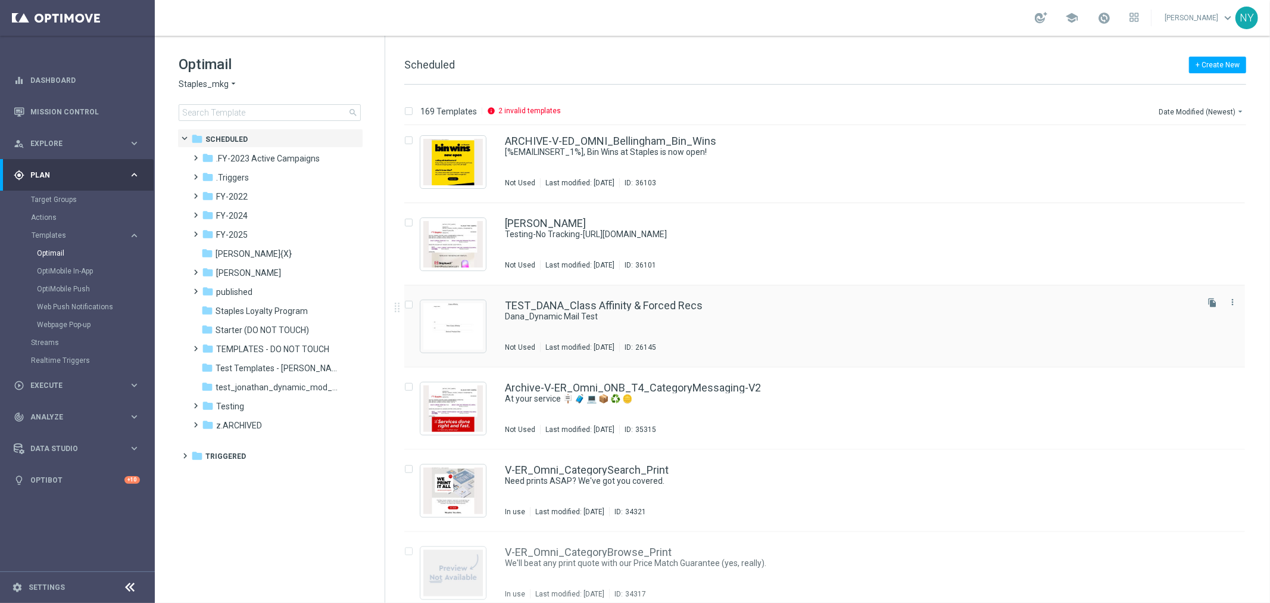
scroll to position [1248, 0]
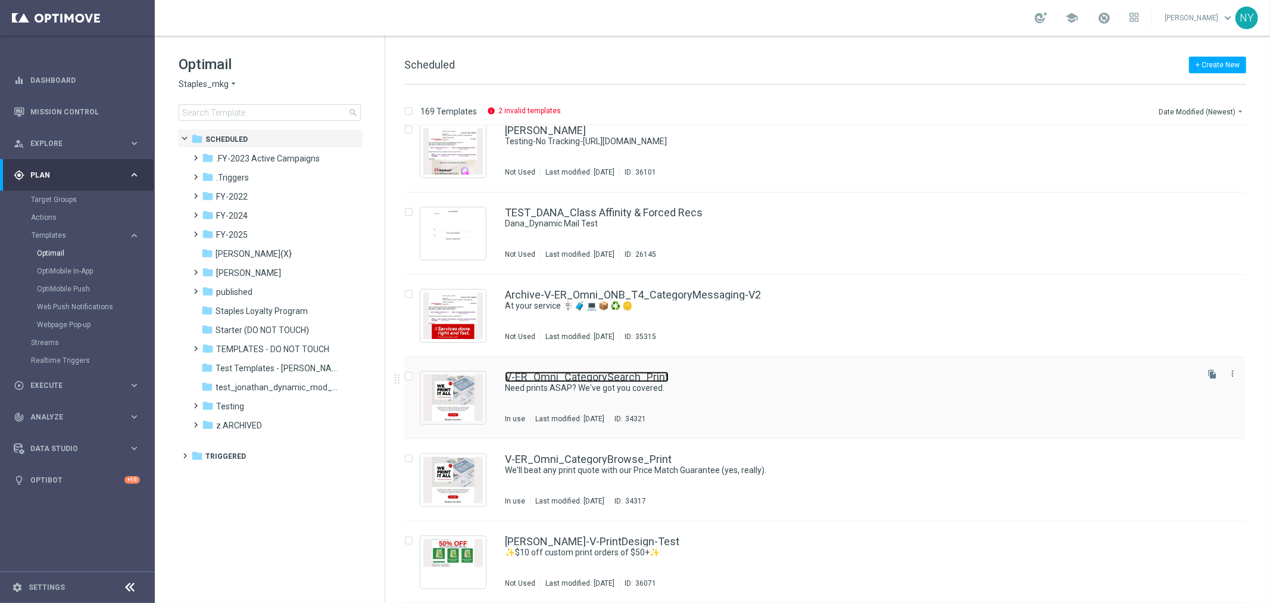
click at [609, 374] on link "V-ER_Omni_CategorySearch_Print" at bounding box center [587, 377] width 164 height 11
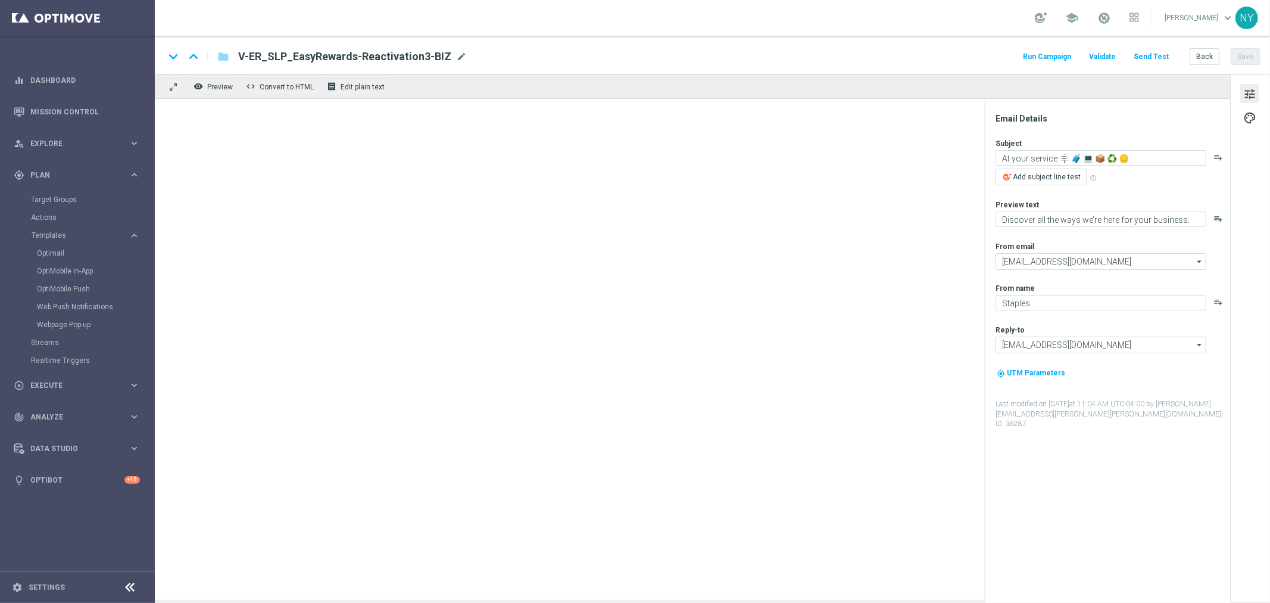
type textarea "Need prints ASAP? We've got you covered."
type textarea "No stress! Order by noon for same-day pickup."
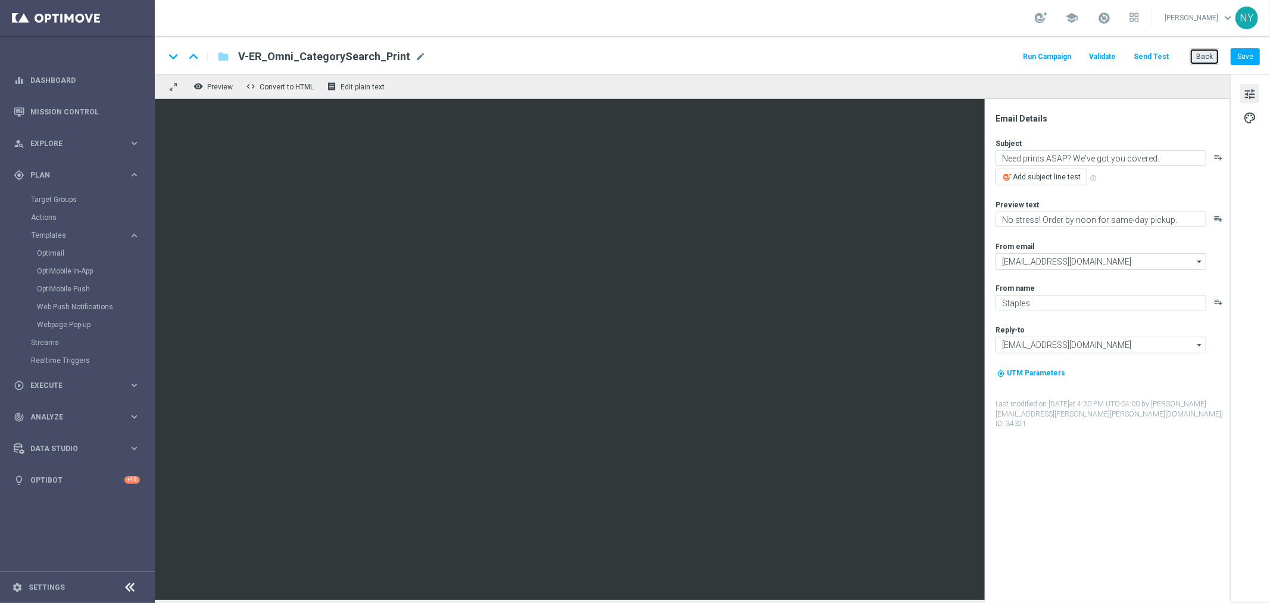
click at [1208, 57] on button "Back" at bounding box center [1205, 56] width 30 height 17
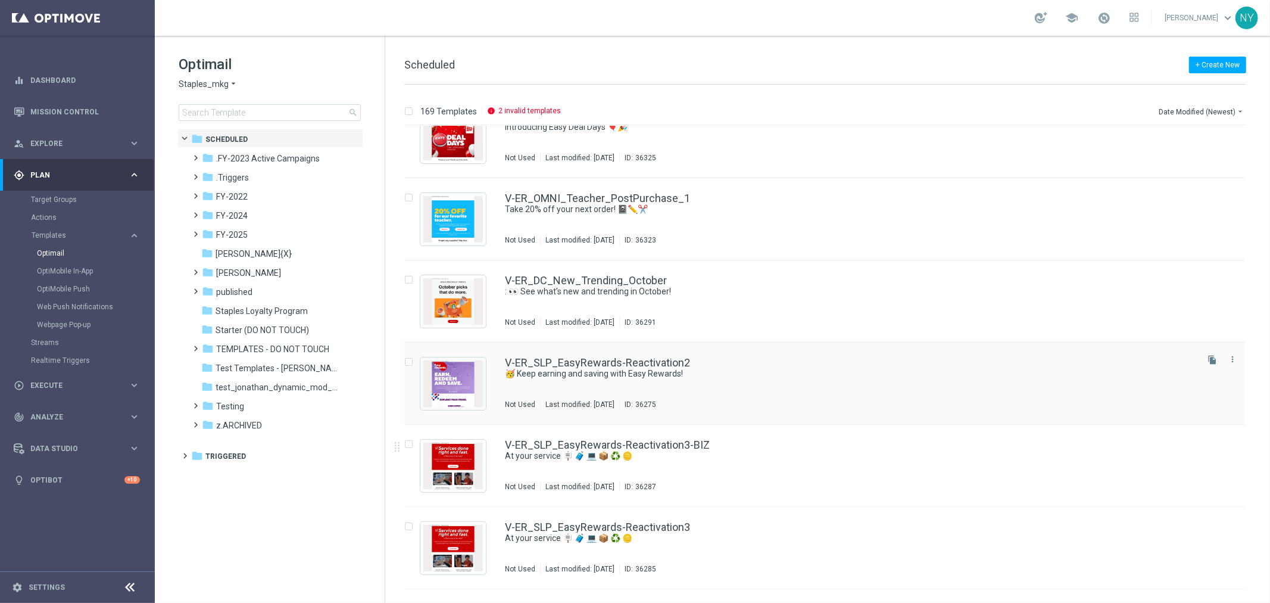
scroll to position [132, 0]
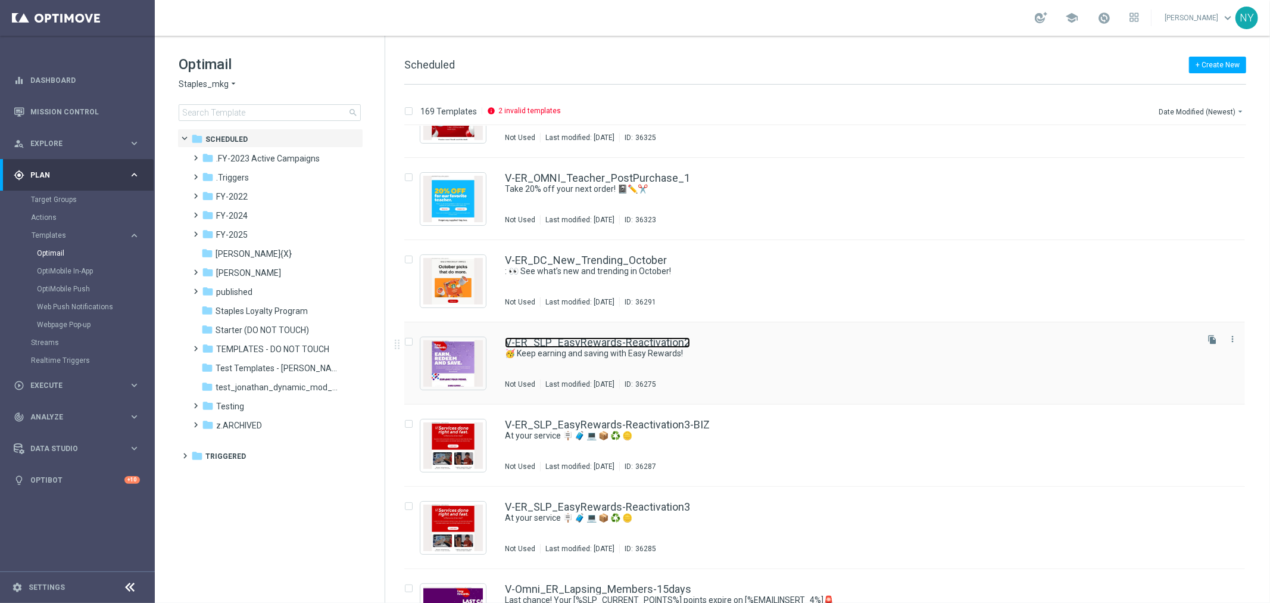
click at [635, 341] on link "V-ER_SLP_EasyRewards-Reactivation2" at bounding box center [597, 342] width 185 height 11
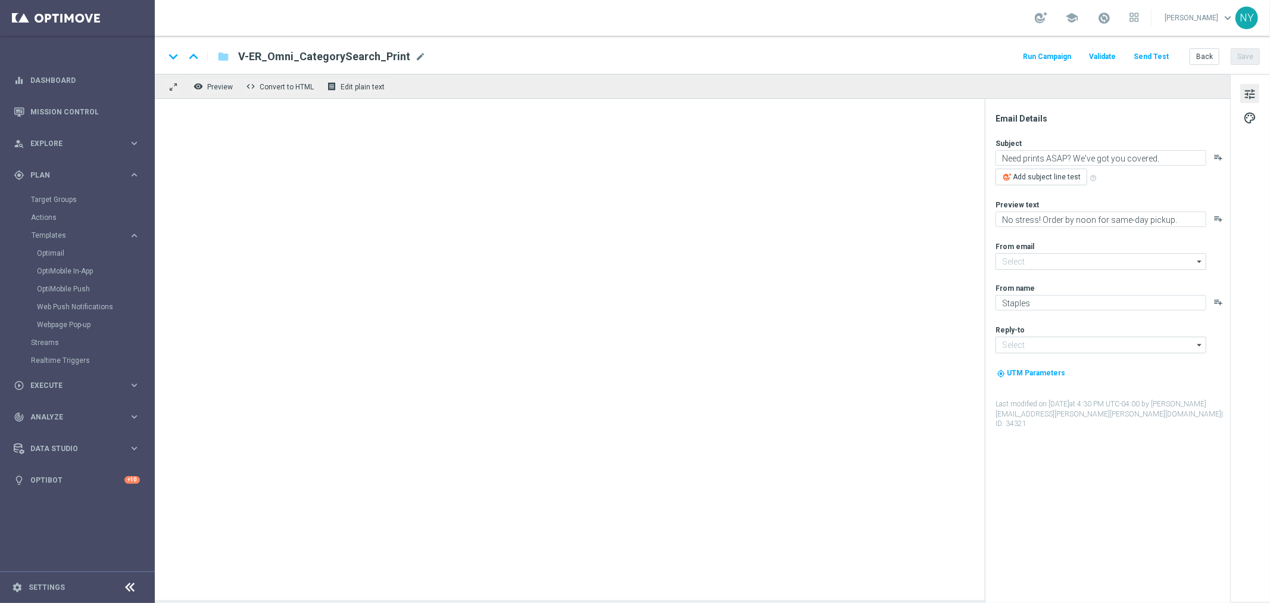
type input "[EMAIL_ADDRESS][DOMAIN_NAME]"
type textarea "🥳 Keep earning and saving with Easy Rewards!"
type textarea "Check out your exclusive perks."
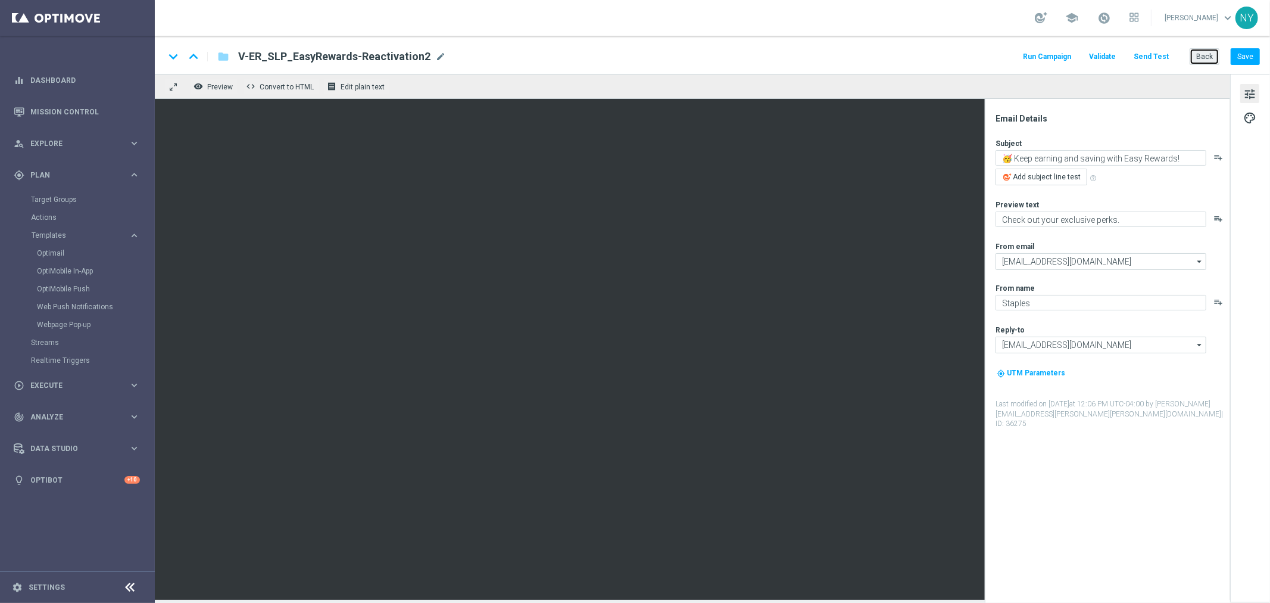
click at [1208, 55] on button "Back" at bounding box center [1205, 56] width 30 height 17
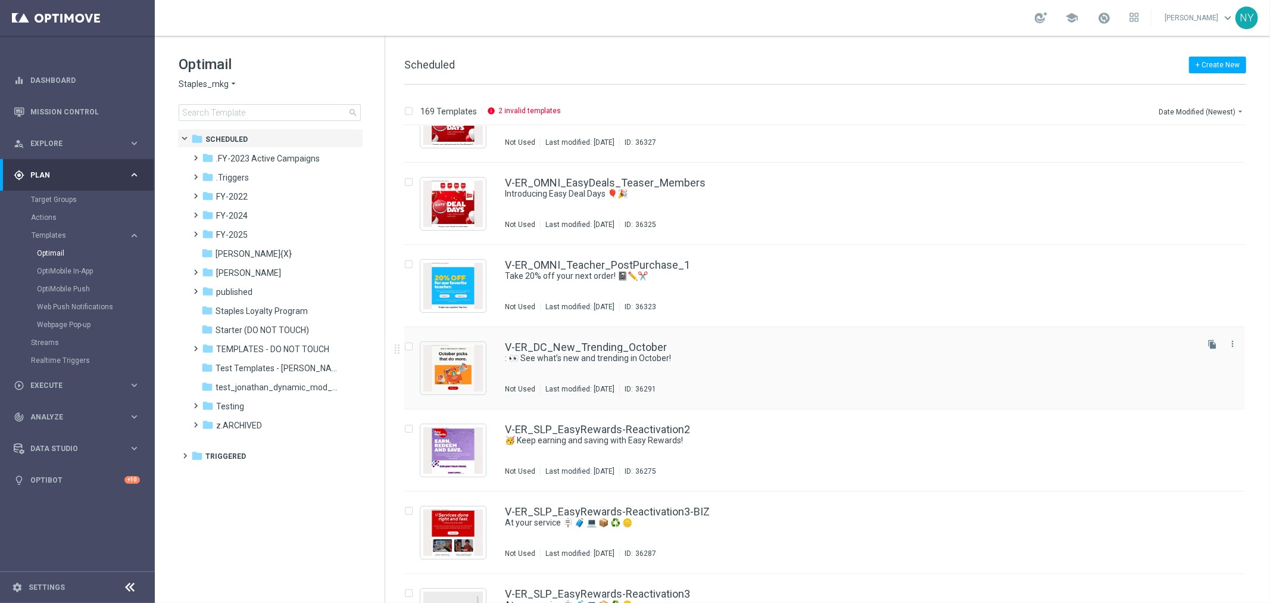
scroll to position [66, 0]
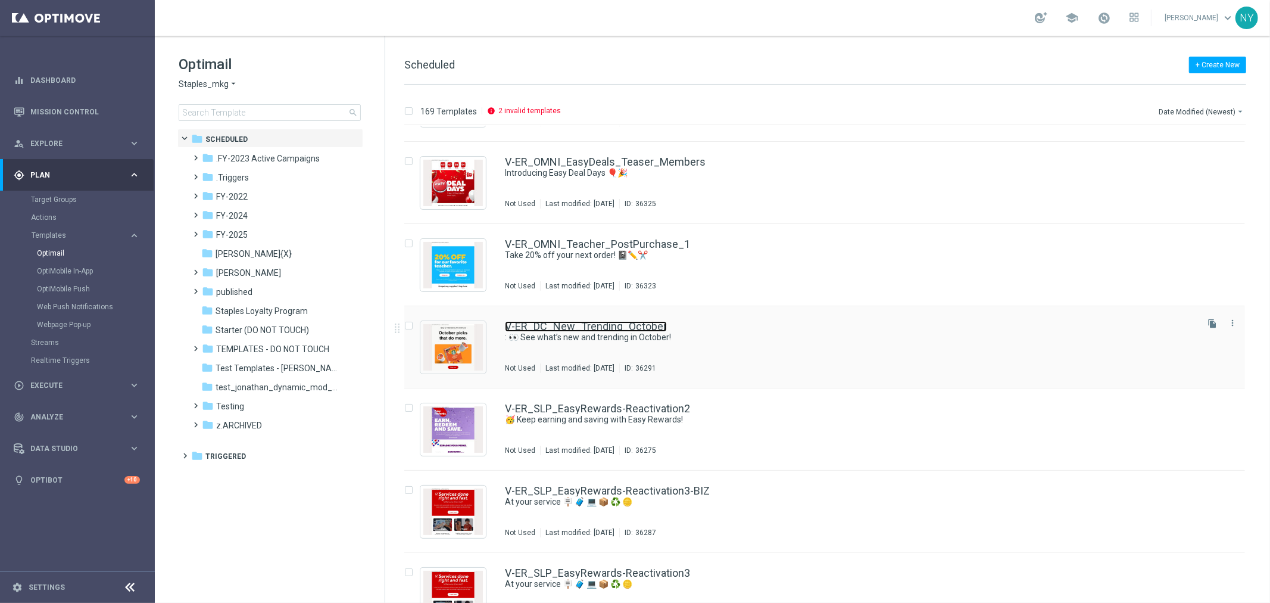
click at [621, 326] on link "V-ER_DC_New_Trending_October" at bounding box center [586, 326] width 162 height 11
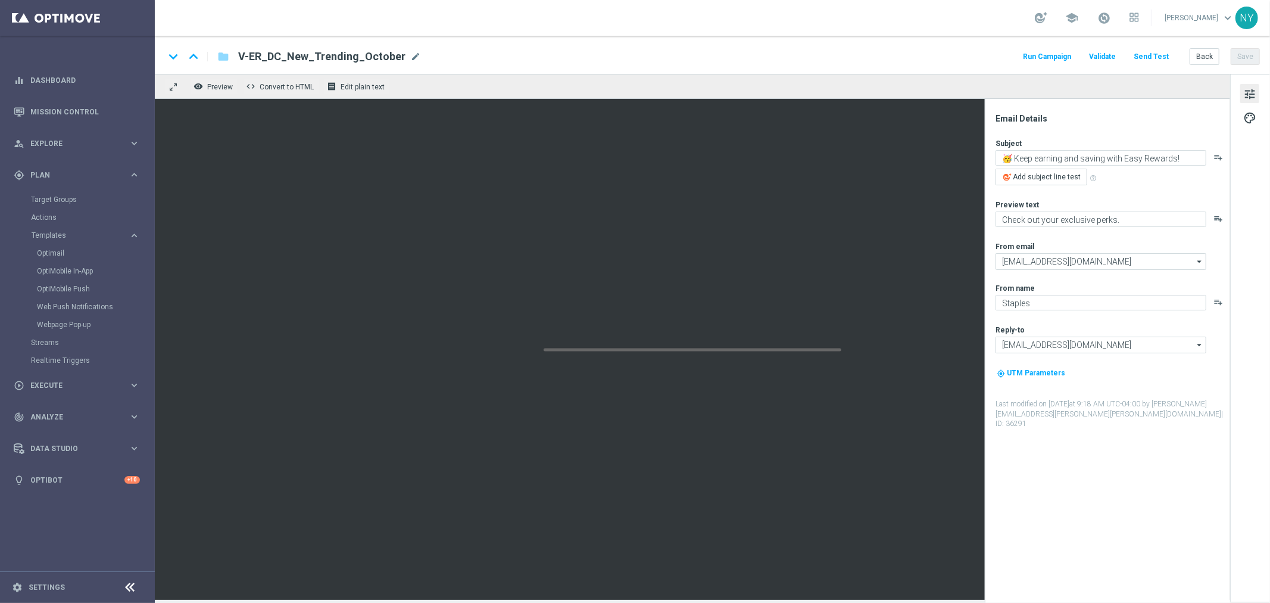
type textarea ": 👀 See what’s new and trending in October!"
type textarea "Pumpkin spice and everything nice."
click at [1201, 58] on button "Back" at bounding box center [1205, 56] width 30 height 17
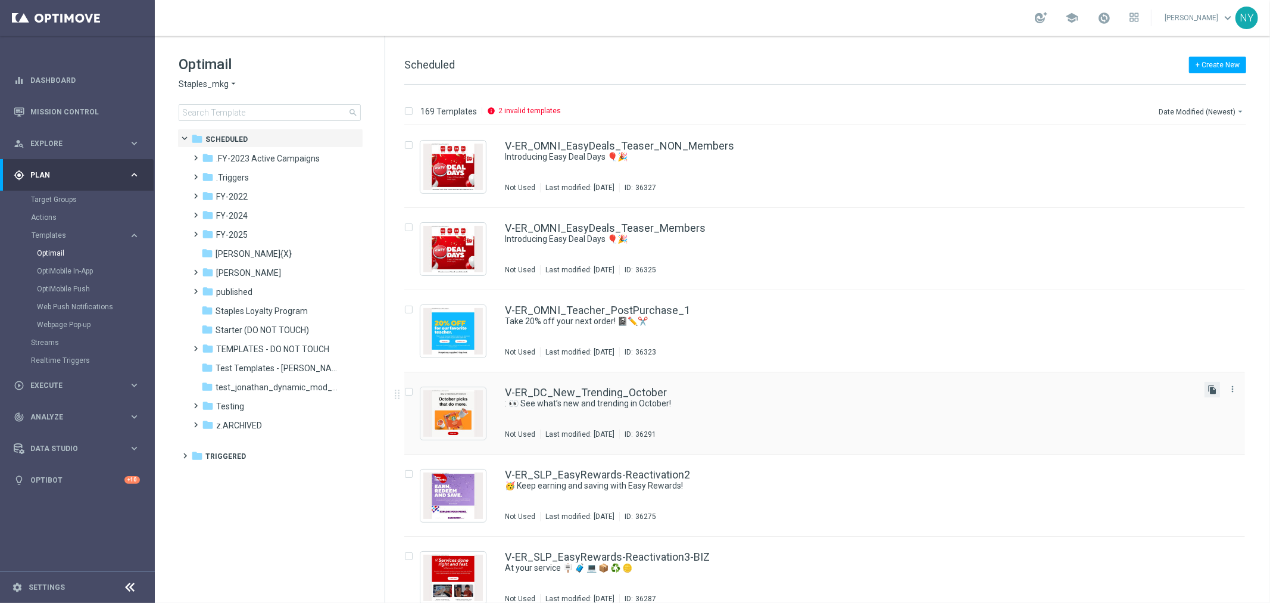
click at [1213, 388] on icon "file_copy" at bounding box center [1213, 390] width 10 height 10
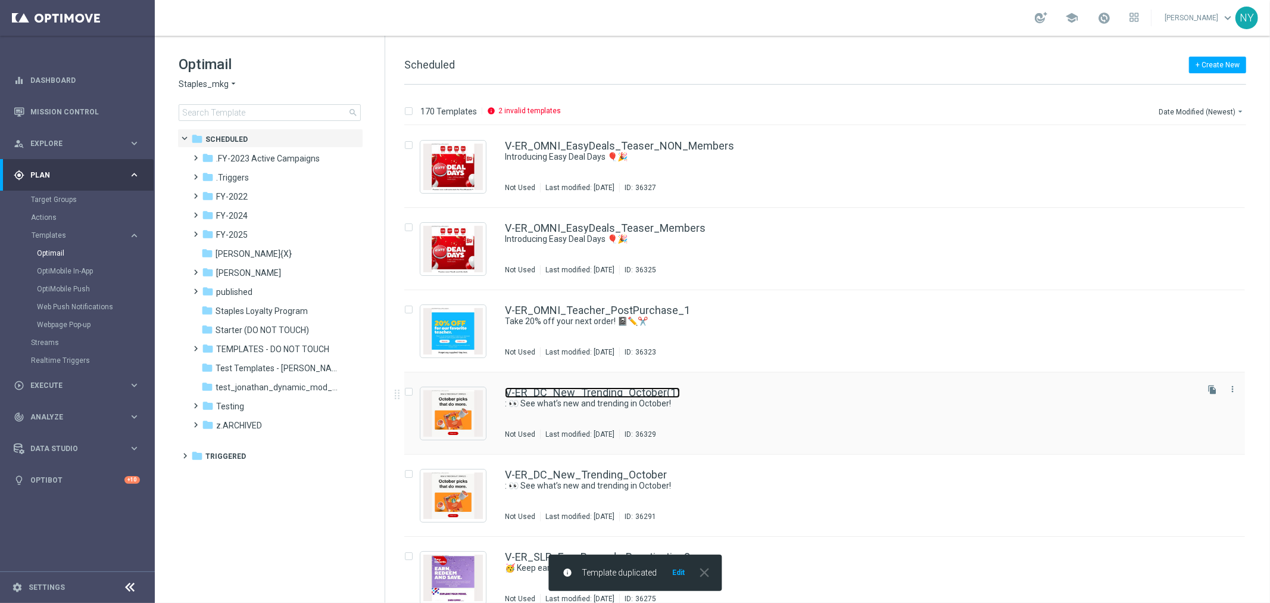
click at [582, 391] on link "V-ER_DC_New_Trending_October(1)" at bounding box center [592, 392] width 175 height 11
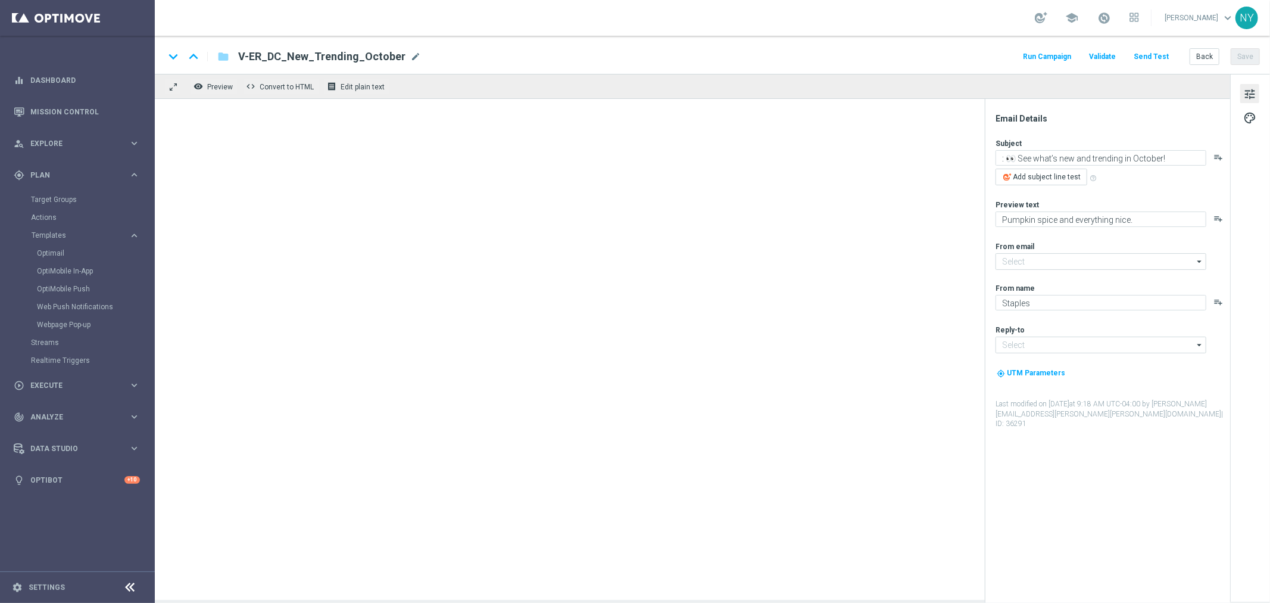
type input "[EMAIL_ADDRESS][DOMAIN_NAME]"
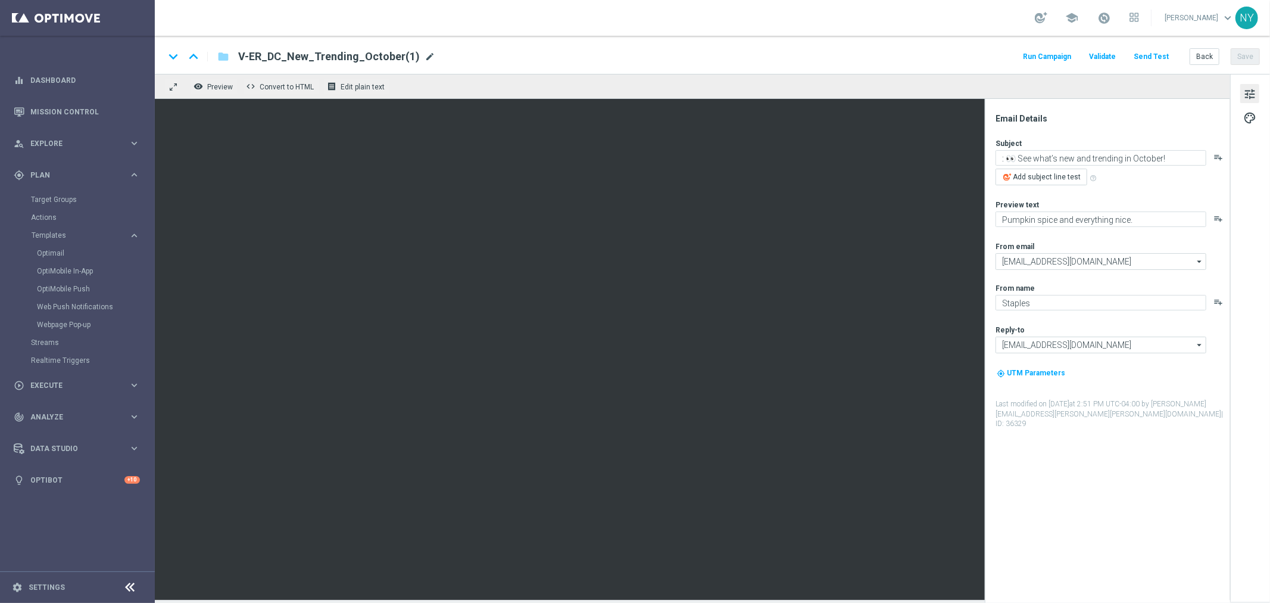
click at [425, 54] on span "mode_edit" at bounding box center [430, 56] width 11 height 11
drag, startPoint x: 414, startPoint y: 55, endPoint x: 211, endPoint y: 51, distance: 203.1
click at [211, 51] on div "keyboard_arrow_down keyboard_arrow_up folder V-ER_DC_New_Trending_October(1)" at bounding box center [348, 56] width 369 height 15
type input "Neil-Updated-OmniProdScript"
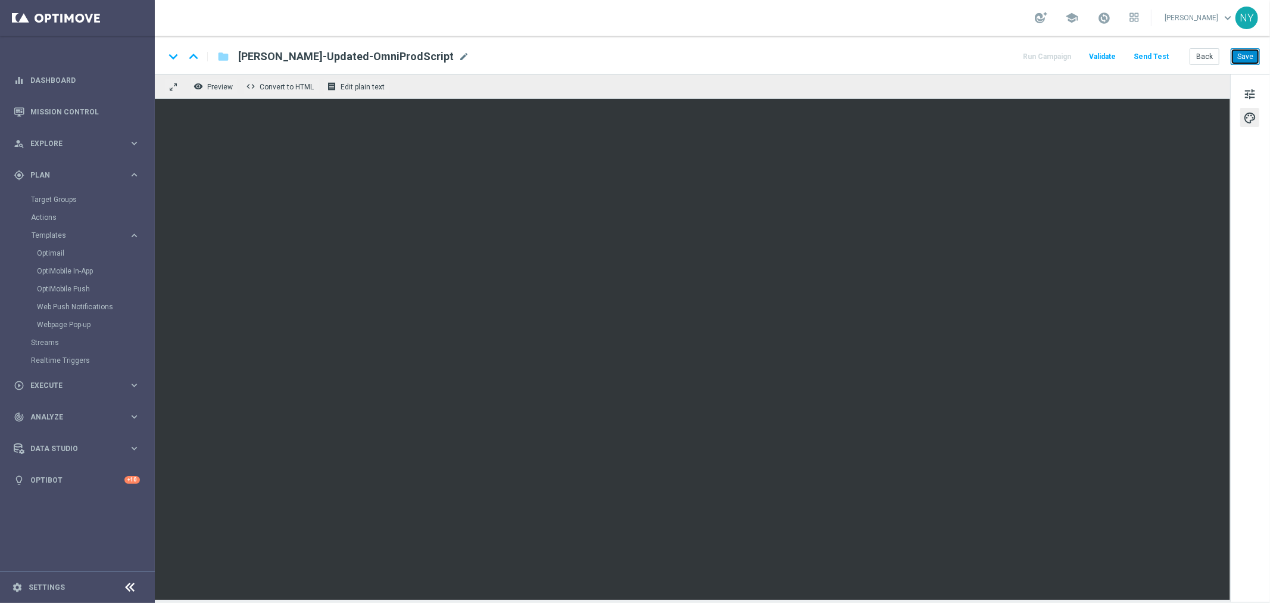
click at [1247, 57] on button "Save" at bounding box center [1245, 56] width 29 height 17
click at [1152, 56] on button "Send Test" at bounding box center [1151, 57] width 39 height 16
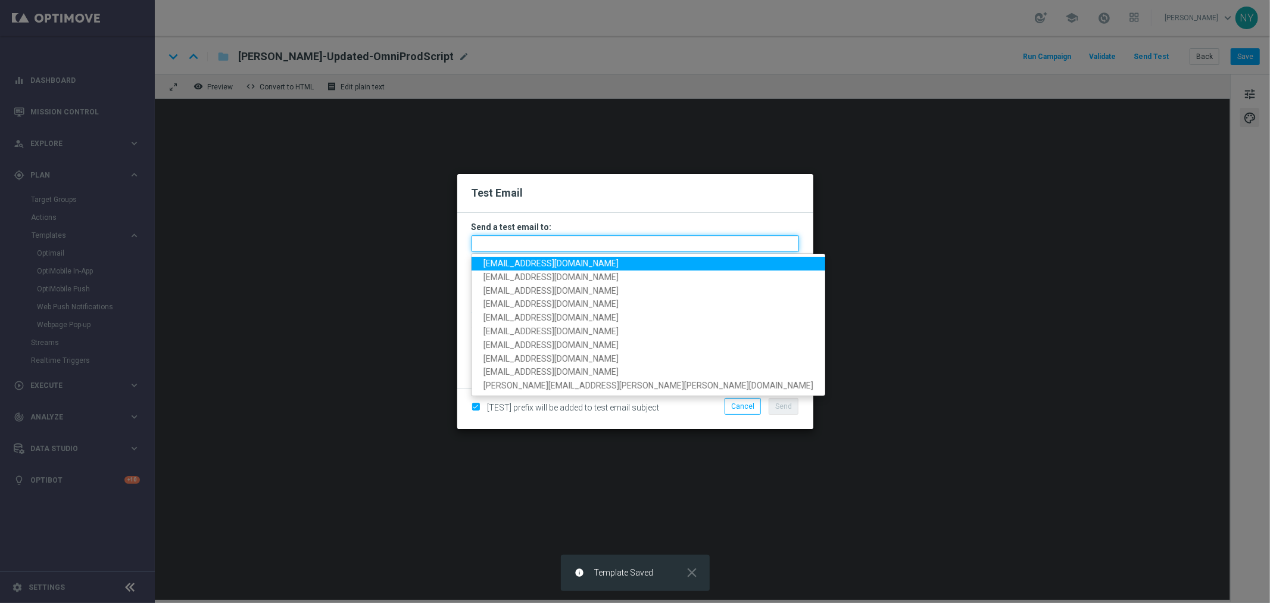
click at [523, 246] on input "text" at bounding box center [636, 243] width 328 height 17
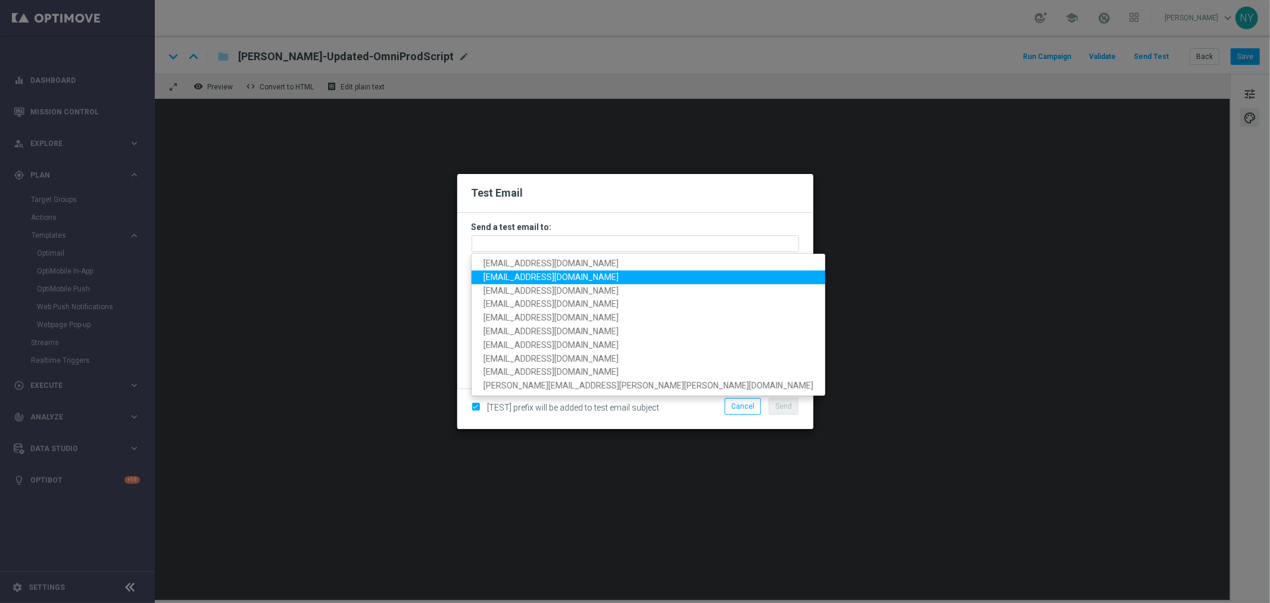
click at [538, 278] on span "neilyetts3@litmusemail.com" at bounding box center [551, 277] width 135 height 10
type input "neilyetts3@litmusemail.com"
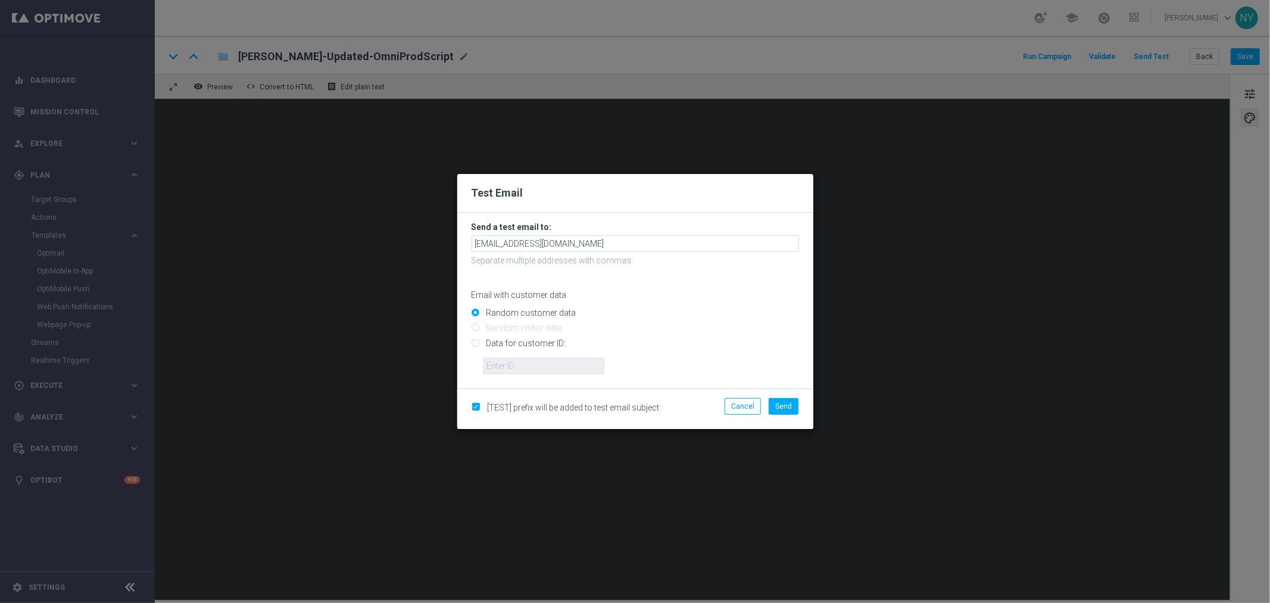
click at [476, 342] on input "Data for customer ID:" at bounding box center [636, 347] width 328 height 17
radio input "true"
click at [525, 365] on input "text" at bounding box center [544, 365] width 121 height 17
paste input "10000006208"
type input "10000006208"
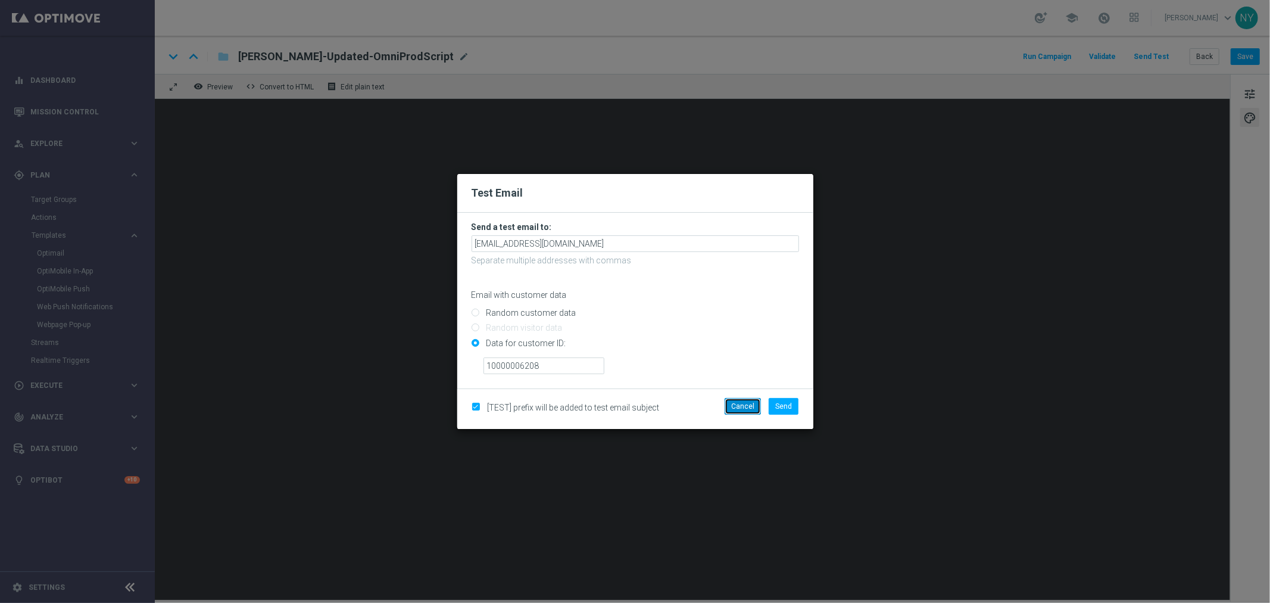
click at [744, 407] on button "Cancel" at bounding box center [743, 406] width 36 height 17
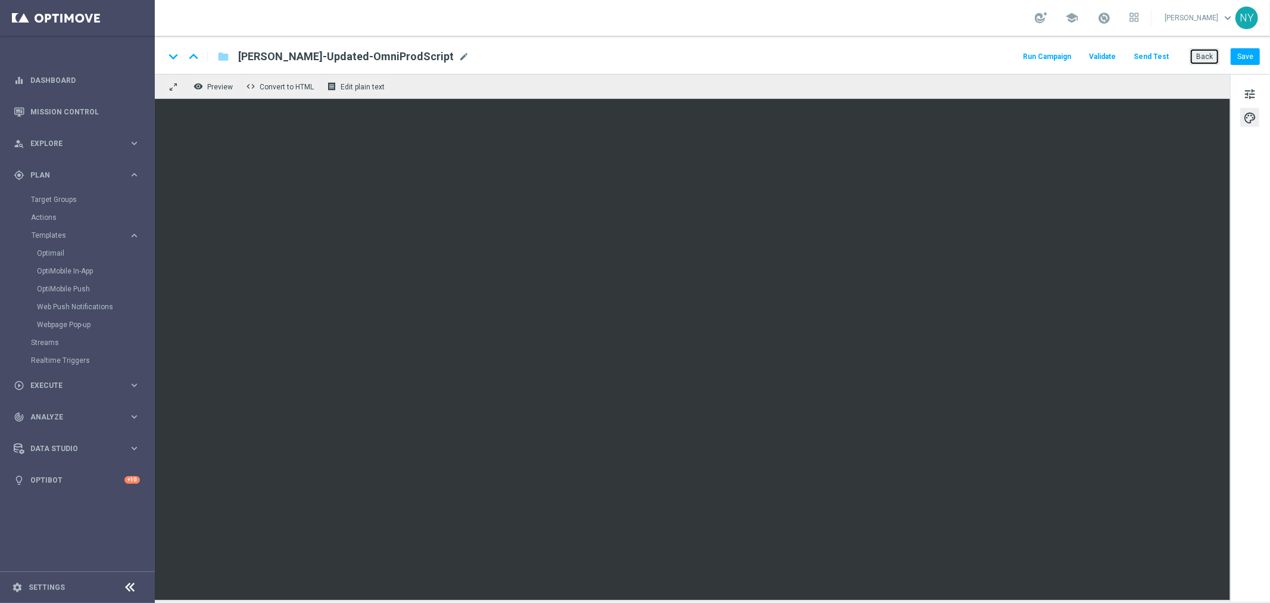
click at [1203, 57] on button "Back" at bounding box center [1205, 56] width 30 height 17
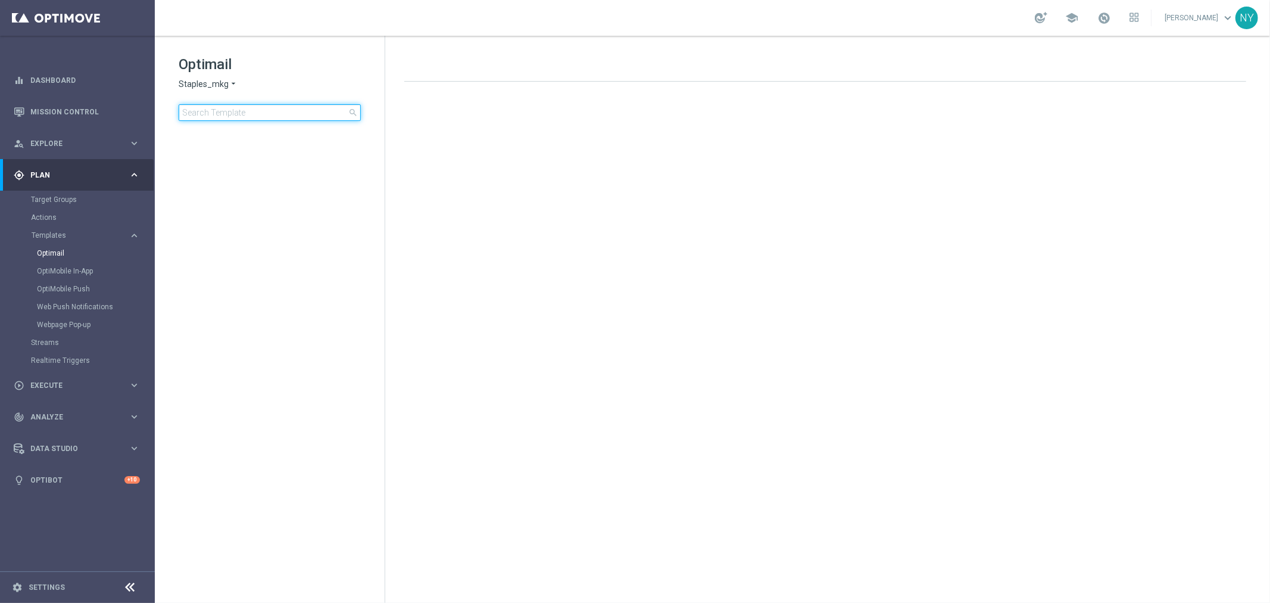
click at [286, 113] on input at bounding box center [270, 112] width 182 height 17
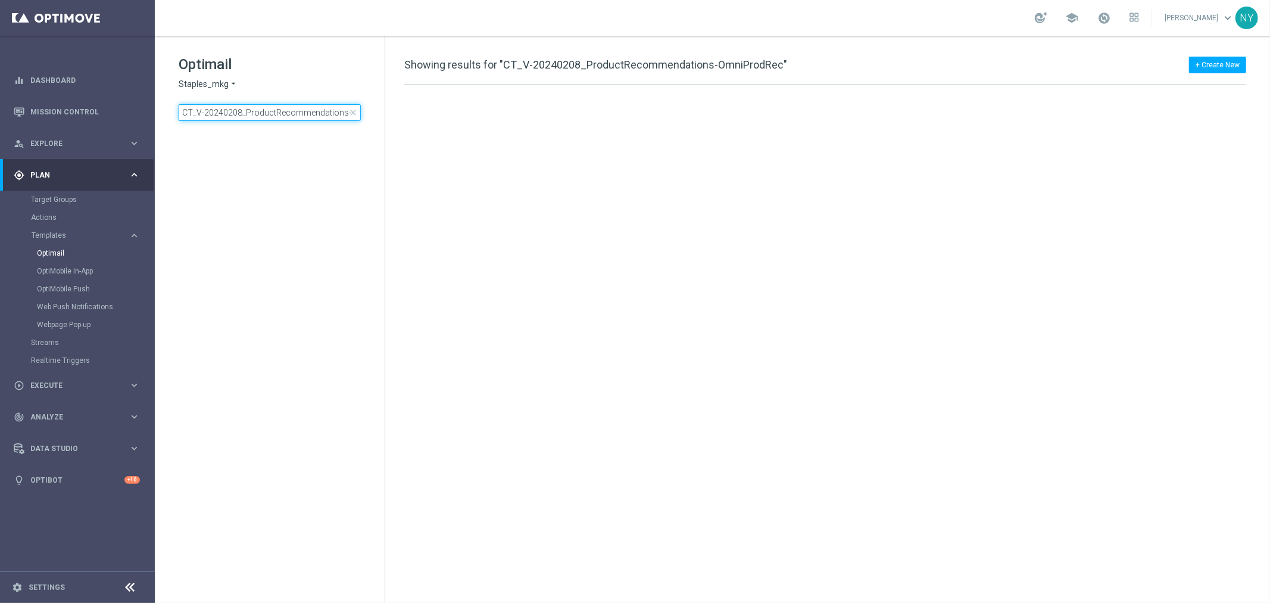
scroll to position [0, 43]
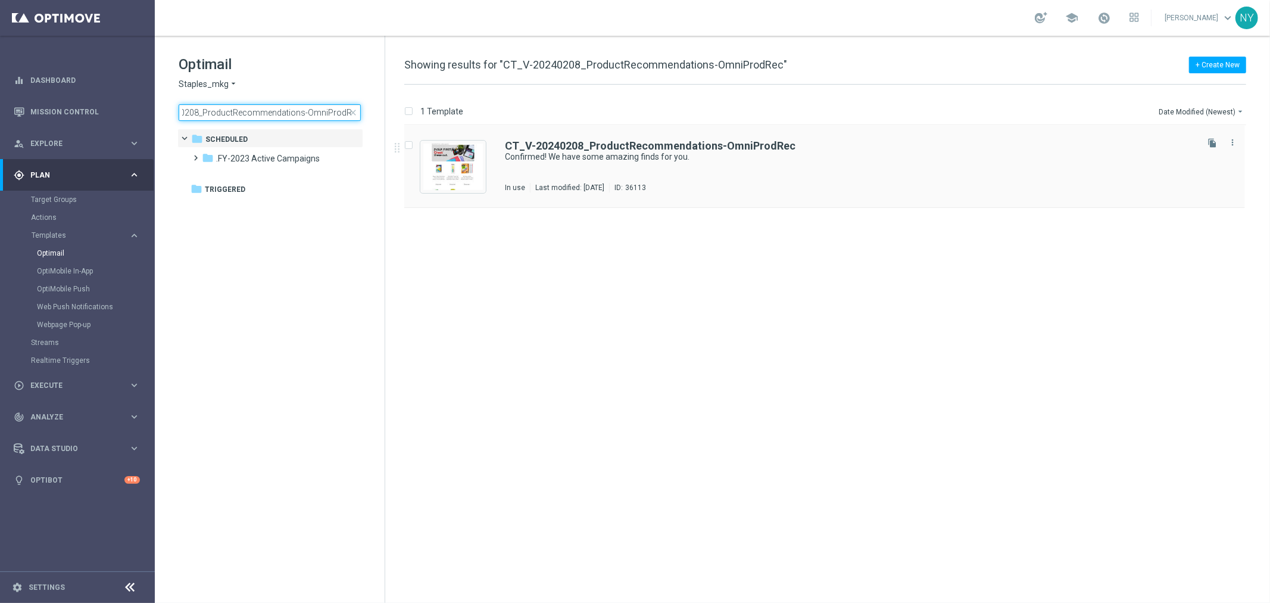
type input "CT_V-20240208_ProductRecommendations-OmniProdRec"
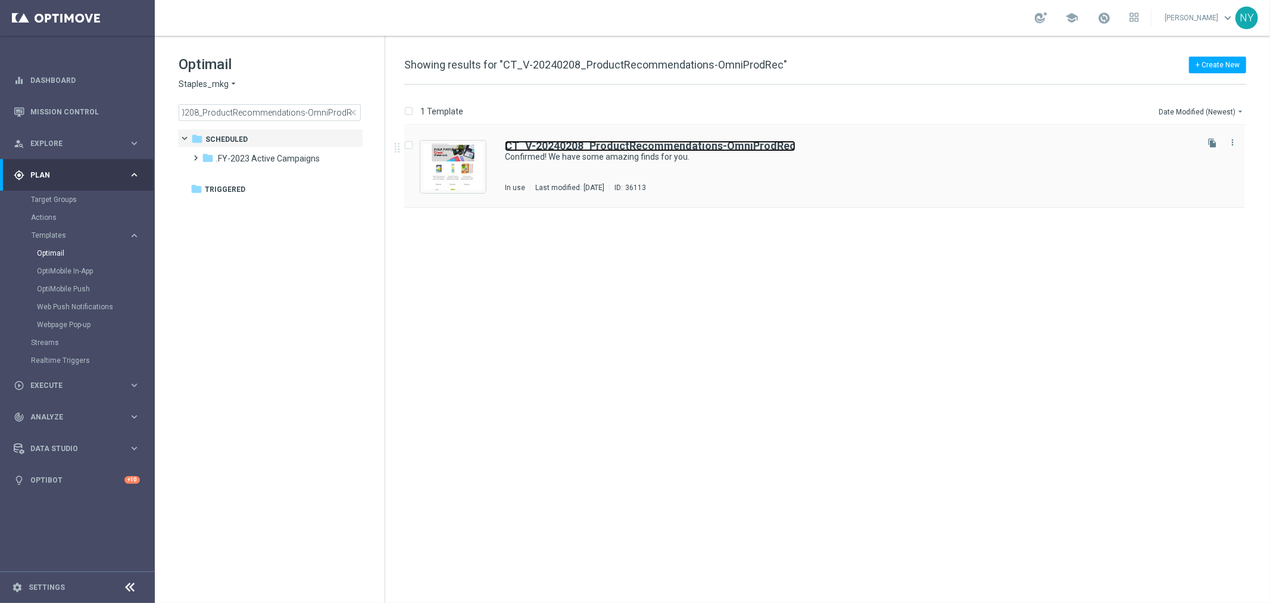
click at [597, 147] on b "CT_V-20240208_ProductRecommendations-OmniProdRec" at bounding box center [650, 145] width 291 height 13
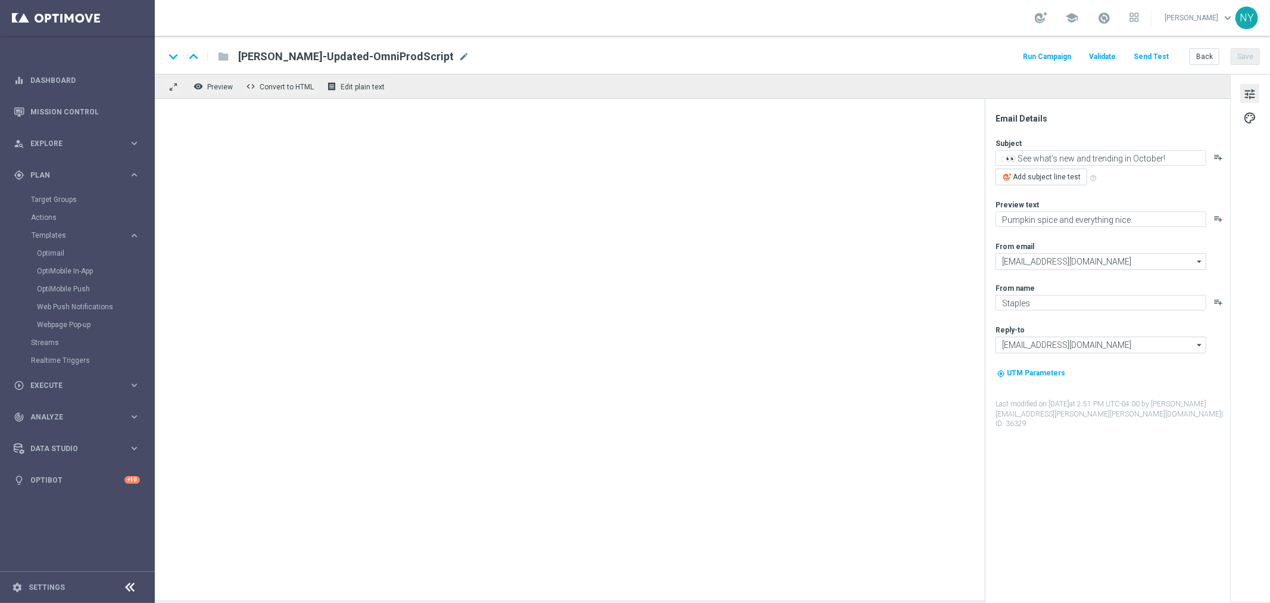
type textarea "Confirmed! We have some amazing finds for you."
type textarea "Your handpicked choices await."
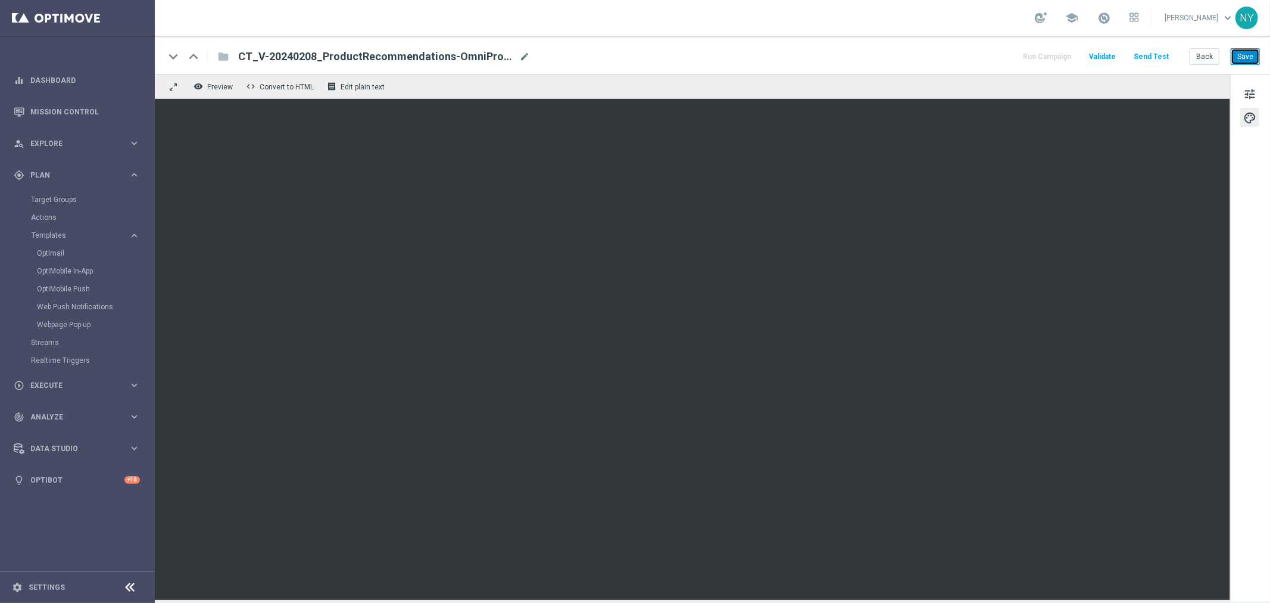
click at [1248, 58] on button "Save" at bounding box center [1245, 56] width 29 height 17
click at [1160, 57] on button "Send Test" at bounding box center [1151, 57] width 39 height 16
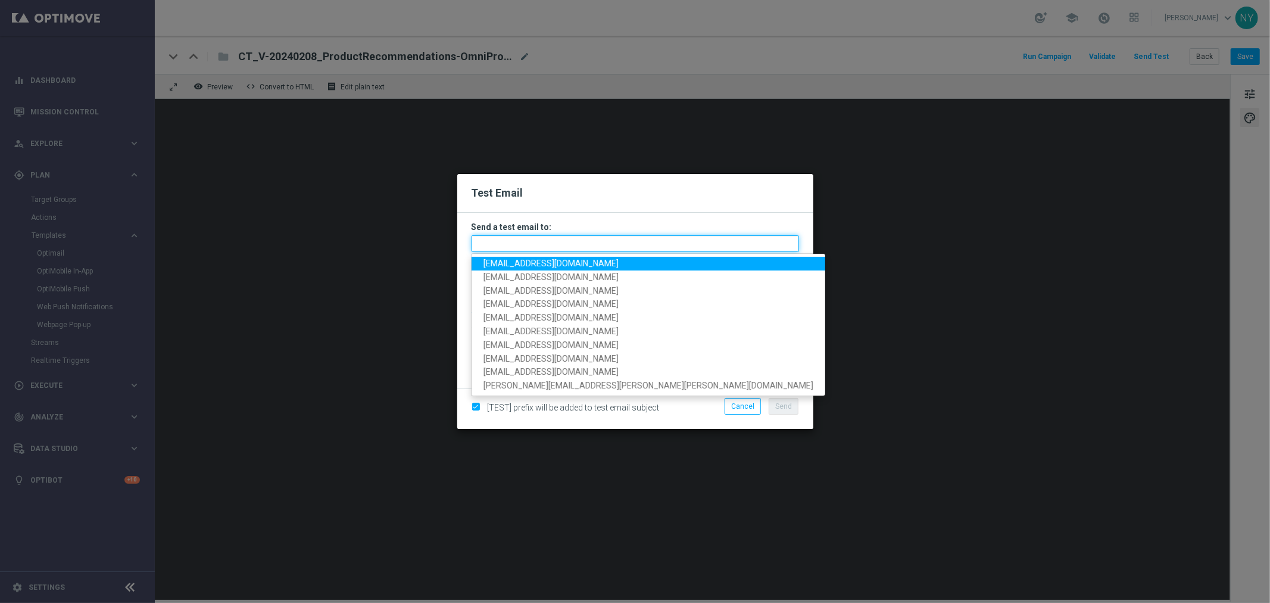
click at [509, 241] on input "text" at bounding box center [636, 243] width 328 height 17
paste input "neilyetts3-bdkrj@litmusemail.com"
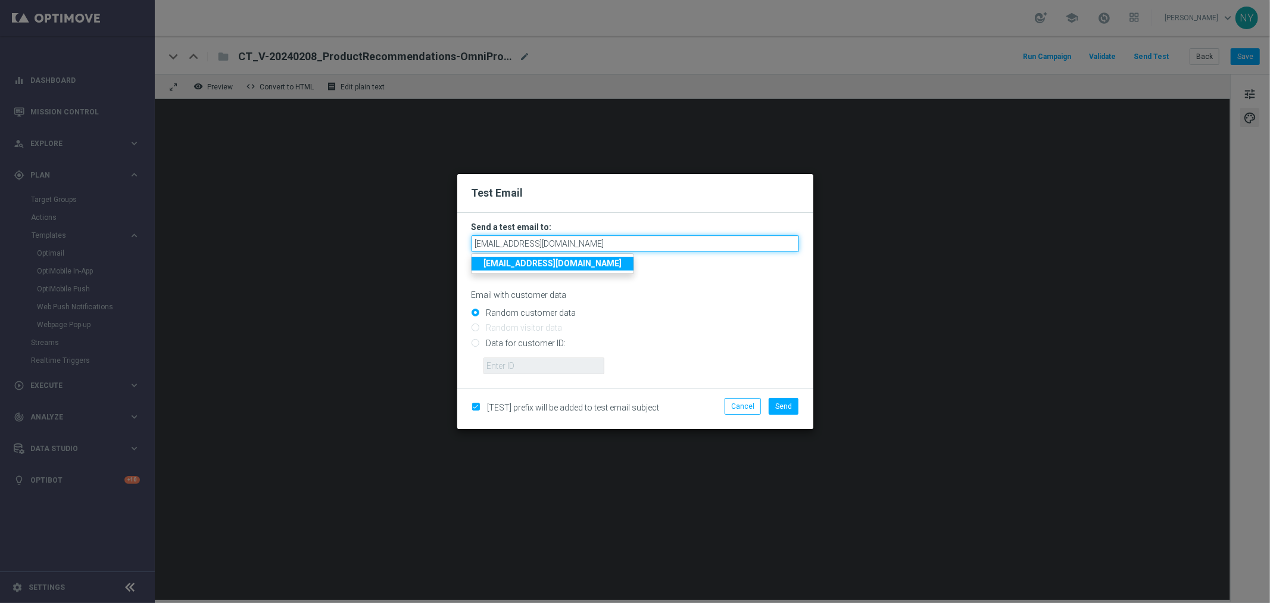
type input "neilyetts3-bdkrj@litmusemail.com"
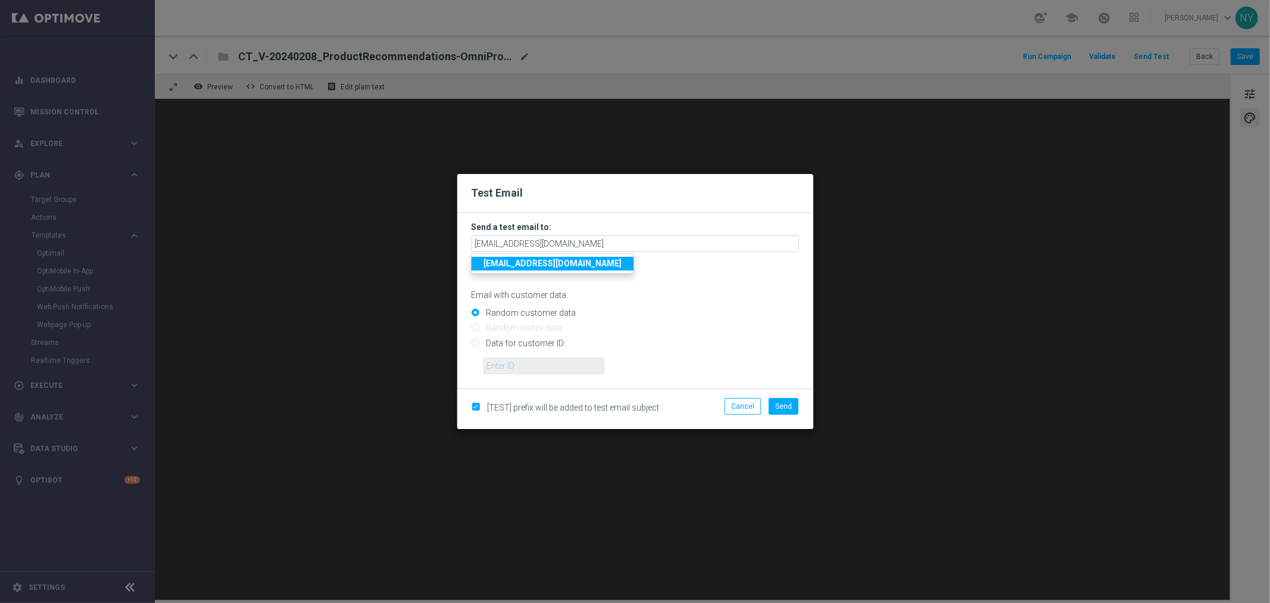
click at [743, 306] on div "Random customer data" at bounding box center [636, 310] width 328 height 15
drag, startPoint x: 476, startPoint y: 342, endPoint x: 492, endPoint y: 356, distance: 20.3
click at [476, 342] on input "Data for customer ID:" at bounding box center [636, 347] width 328 height 17
radio input "true"
click at [513, 363] on input "text" at bounding box center [544, 365] width 121 height 17
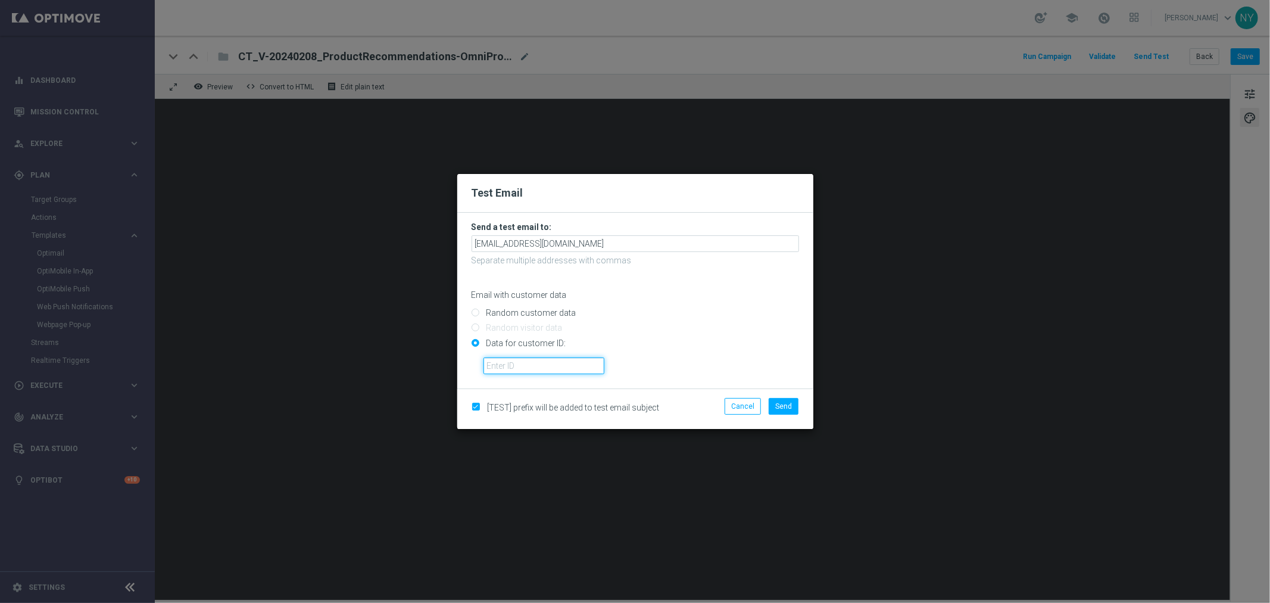
paste input "10000006208"
type input "10000006208"
click at [782, 400] on button "Send" at bounding box center [784, 406] width 30 height 17
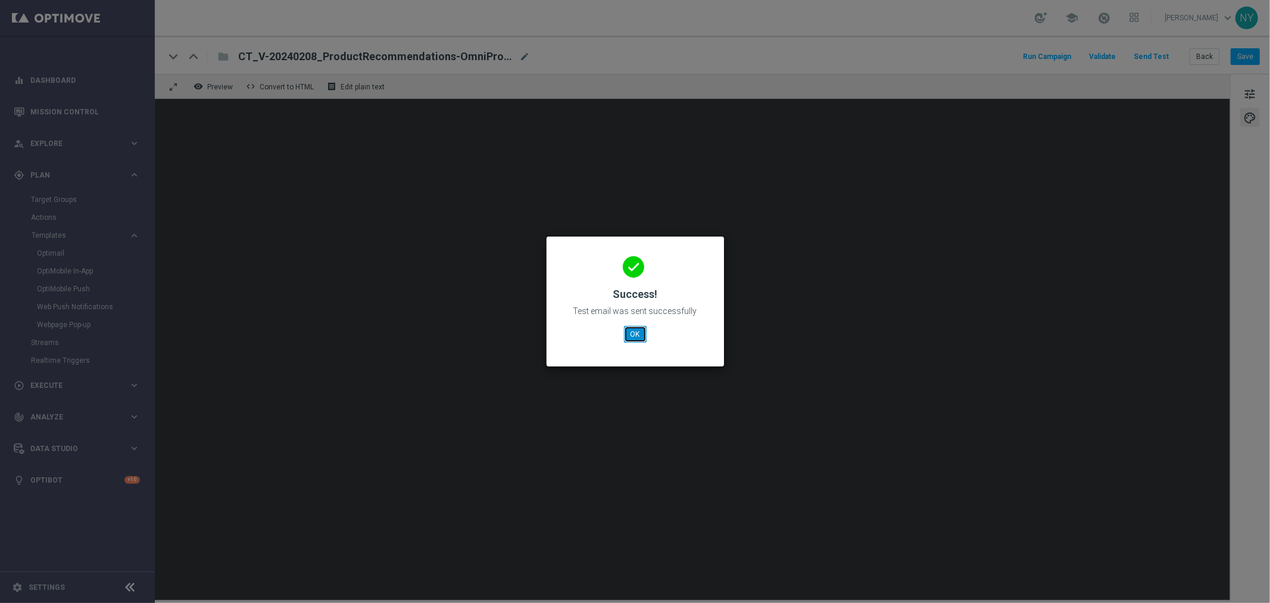
click at [637, 334] on button "OK" at bounding box center [635, 334] width 23 height 17
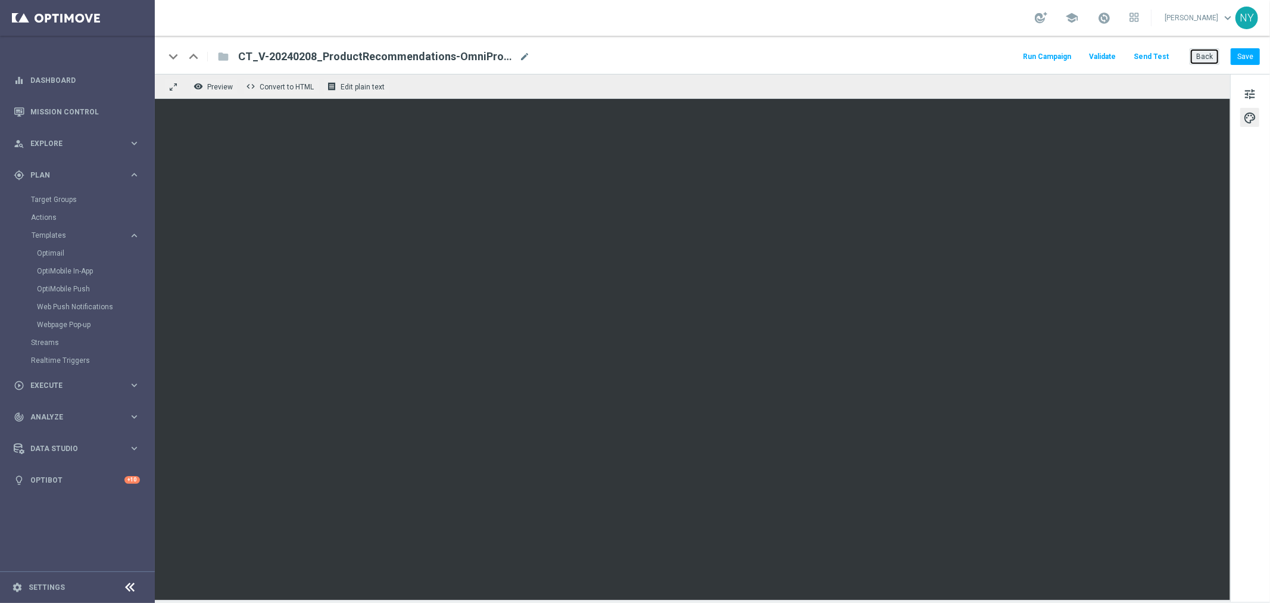
click at [1204, 55] on button "Back" at bounding box center [1205, 56] width 30 height 17
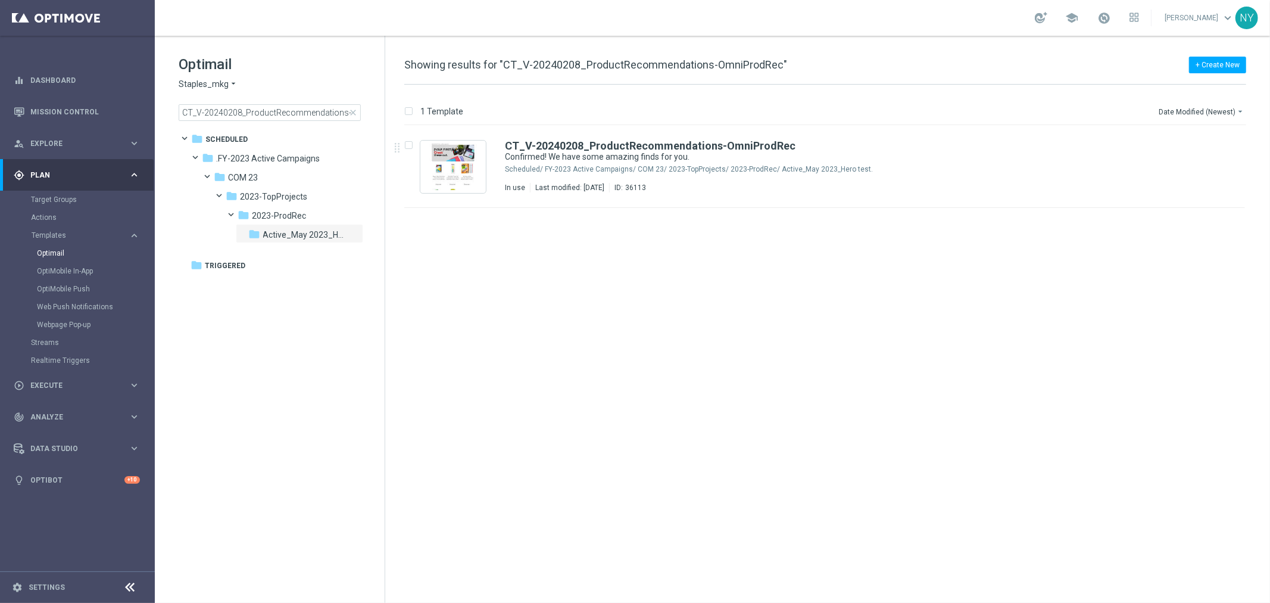
drag, startPoint x: 354, startPoint y: 112, endPoint x: 272, endPoint y: 114, distance: 82.2
click at [354, 112] on span "close" at bounding box center [353, 113] width 10 height 10
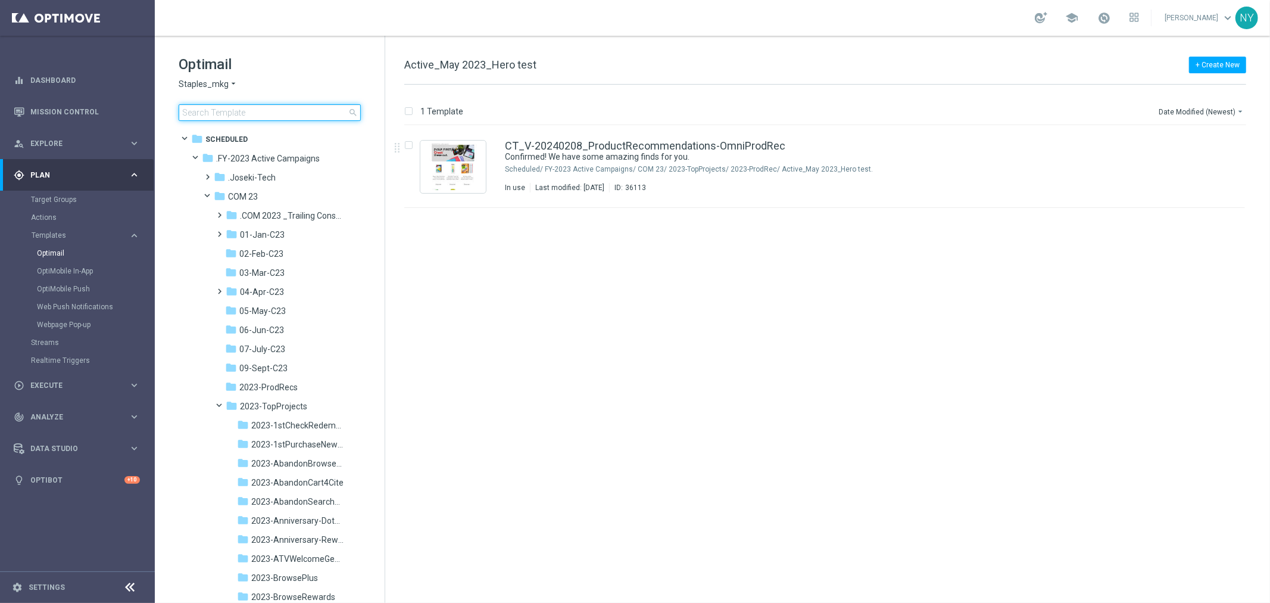
click at [270, 111] on input at bounding box center [270, 112] width 182 height 17
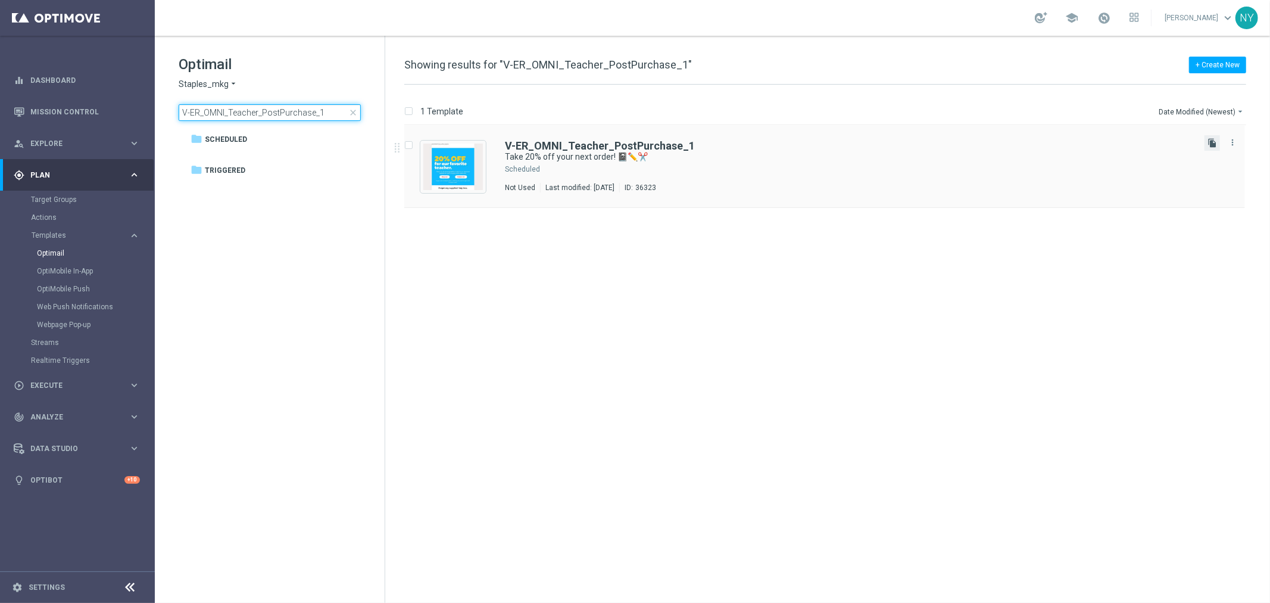
type input "V-ER_OMNI_Teacher_PostPurchase_1"
click at [1210, 143] on icon "file_copy" at bounding box center [1213, 143] width 10 height 10
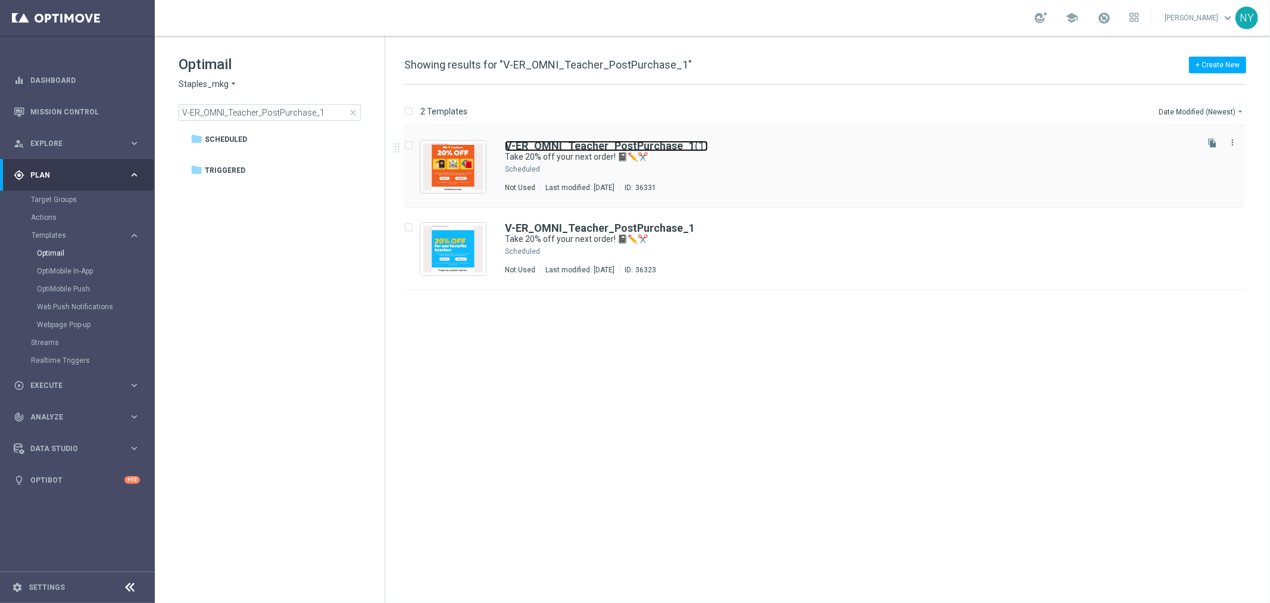
click at [671, 145] on b "V-ER_OMNI_Teacher_PostPurchase_1" at bounding box center [600, 145] width 190 height 13
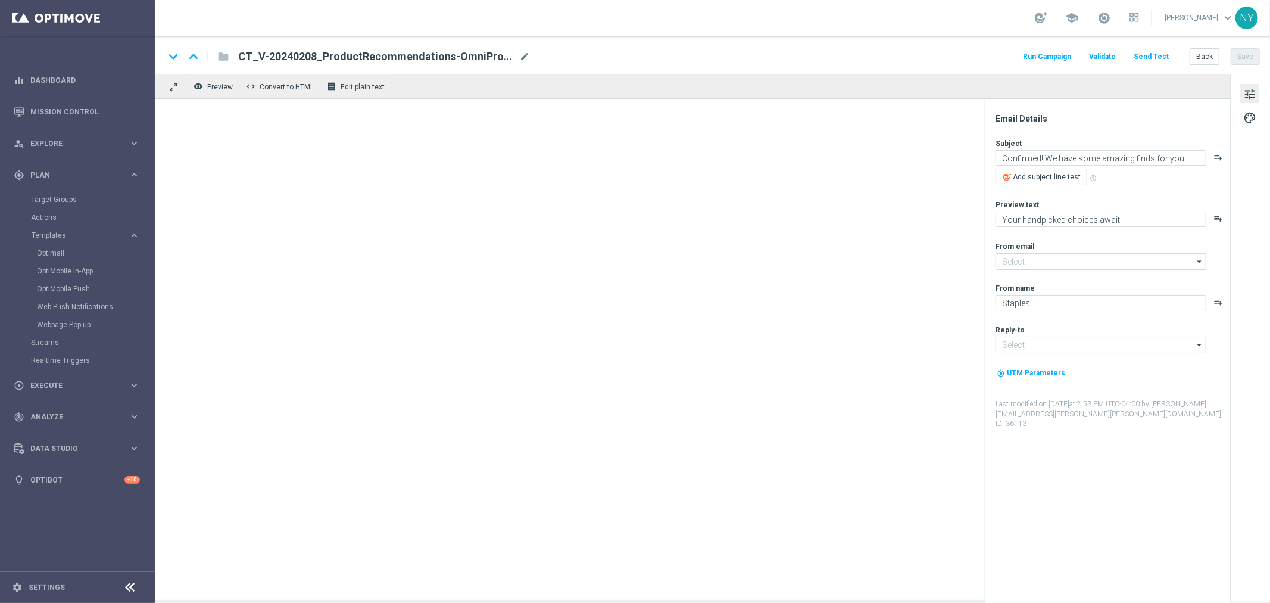
type input "staples@connected.staples.com"
type input "info@staples.com"
type textarea "Take 20% off your next order! 📓✏️✂️"
type textarea "We’re here for you all year long."
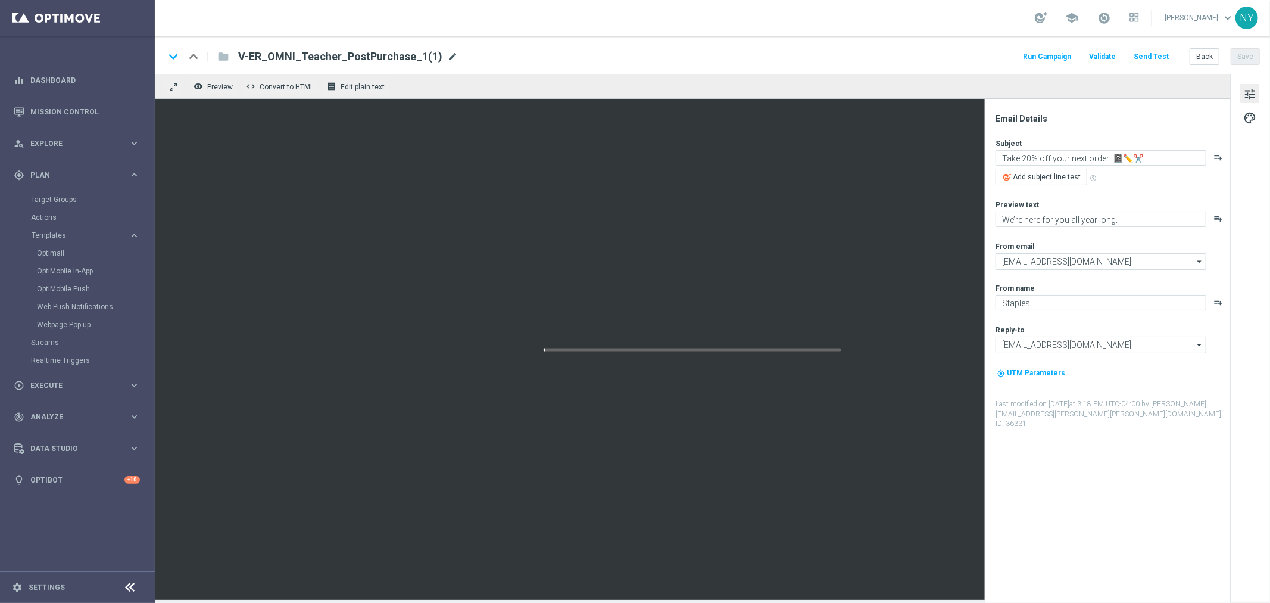
click at [447, 52] on span "mode_edit" at bounding box center [452, 56] width 11 height 11
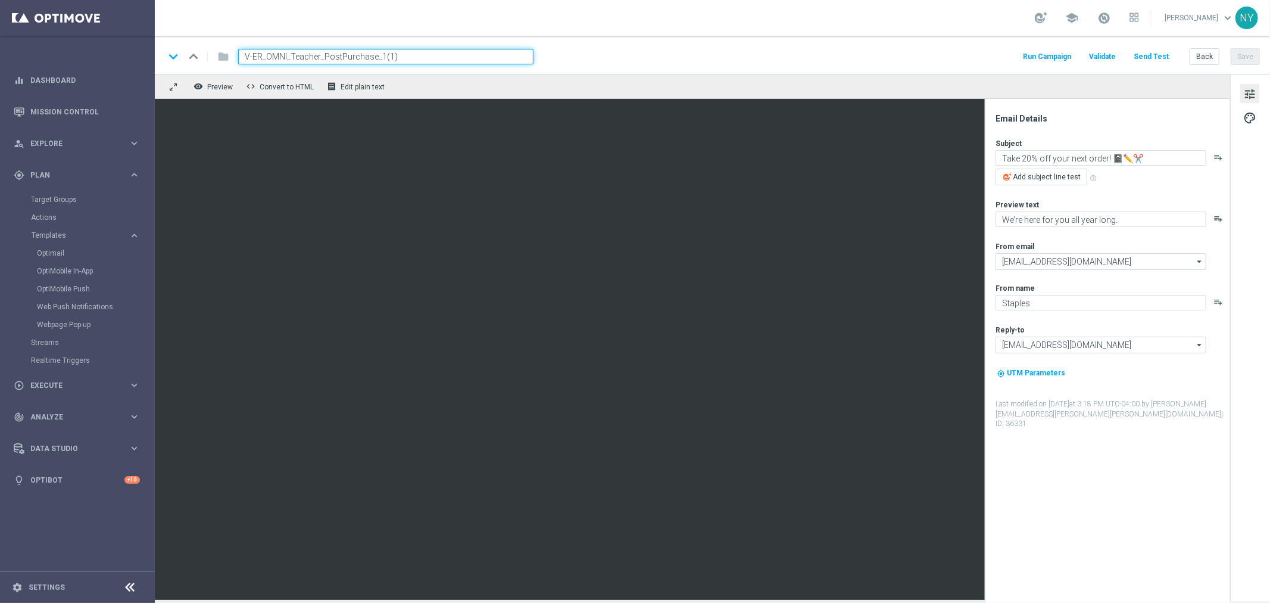
drag, startPoint x: 398, startPoint y: 57, endPoint x: 379, endPoint y: 55, distance: 18.5
click at [379, 55] on input "V-ER_OMNI_Teacher_PostPurchase_1(1)" at bounding box center [385, 56] width 295 height 15
click at [1238, 54] on button "Save" at bounding box center [1245, 56] width 29 height 17
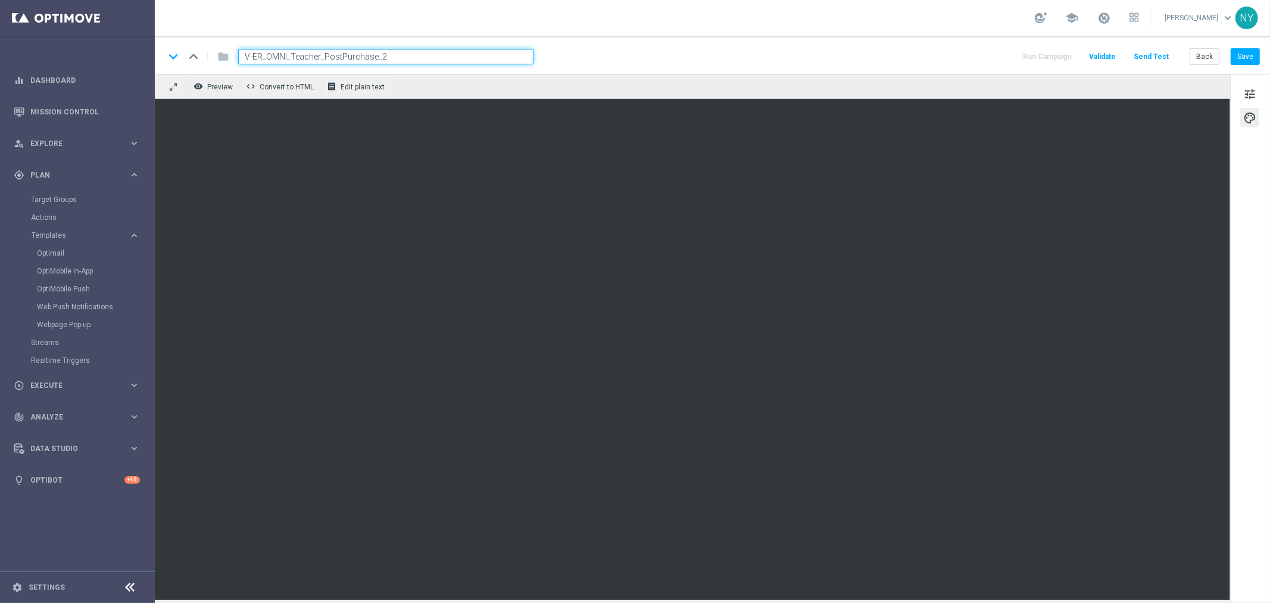
click at [388, 57] on input "V-ER_OMNI_Teacher_PostPurchase_2" at bounding box center [385, 56] width 295 height 15
type input "V-ER_OMNI_Teacher_PostPurchase_20off_2"
click at [1248, 55] on button "Save" at bounding box center [1245, 56] width 29 height 17
click at [1252, 55] on button "Save" at bounding box center [1245, 56] width 29 height 17
click at [1251, 55] on button "Save" at bounding box center [1245, 56] width 29 height 17
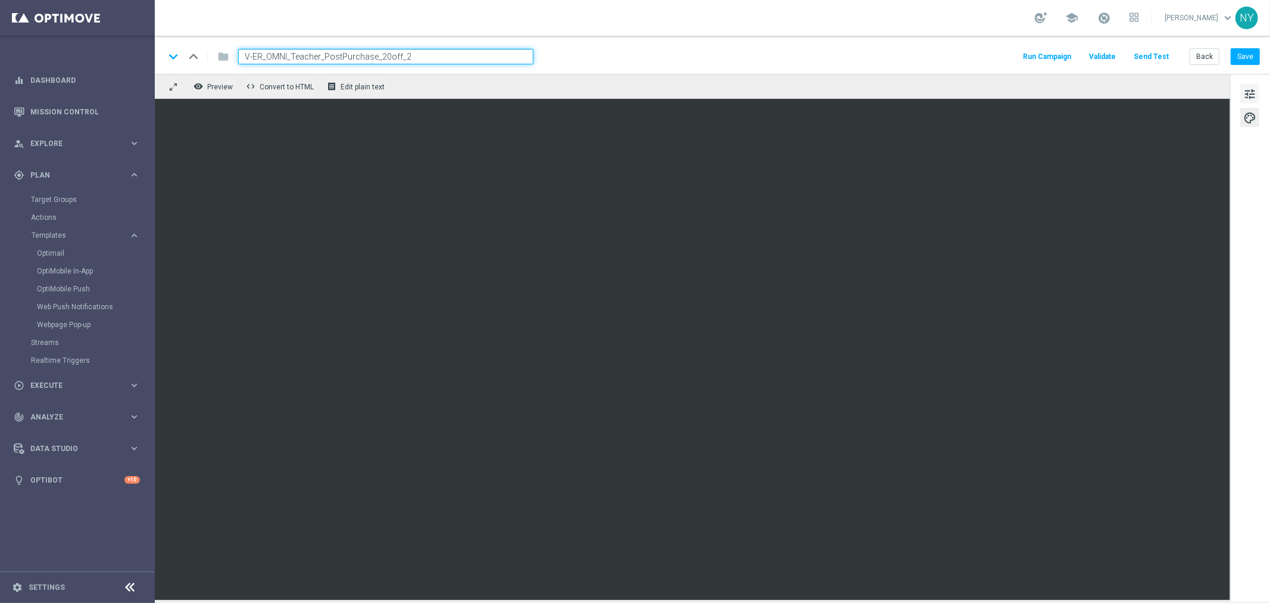
click at [1263, 93] on div "tune palette" at bounding box center [1250, 338] width 40 height 528
click at [1254, 91] on span "tune" at bounding box center [1249, 93] width 13 height 15
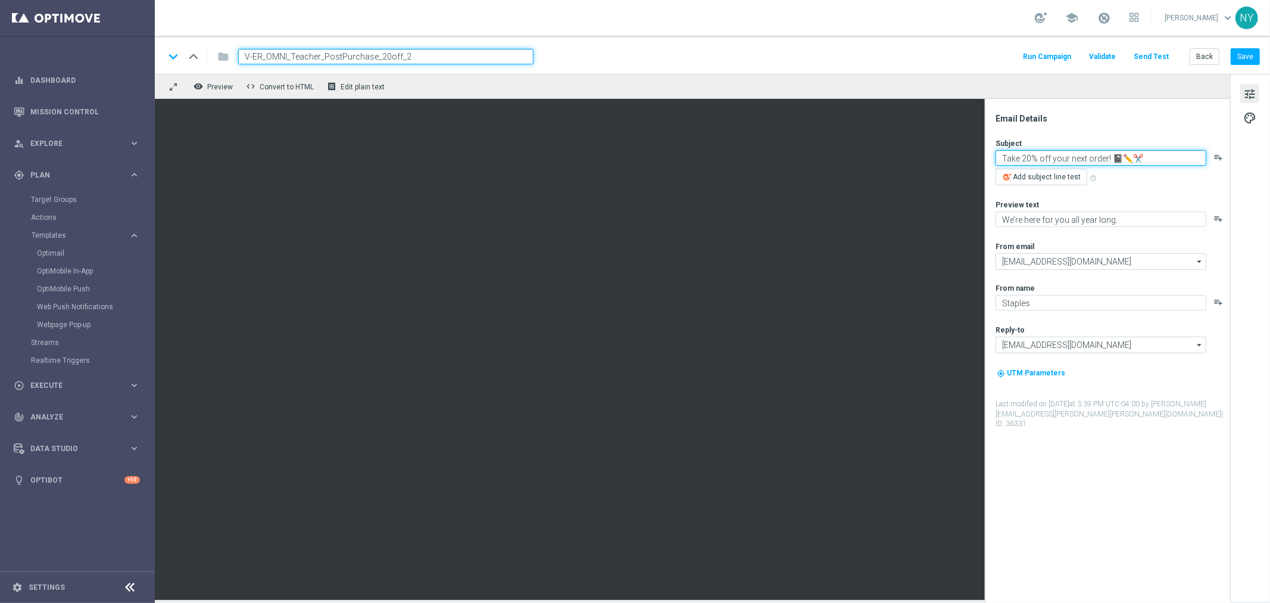
paste textarea "You still have 20% off"
type textarea "You still have 20% off! 📓✏️✂️"
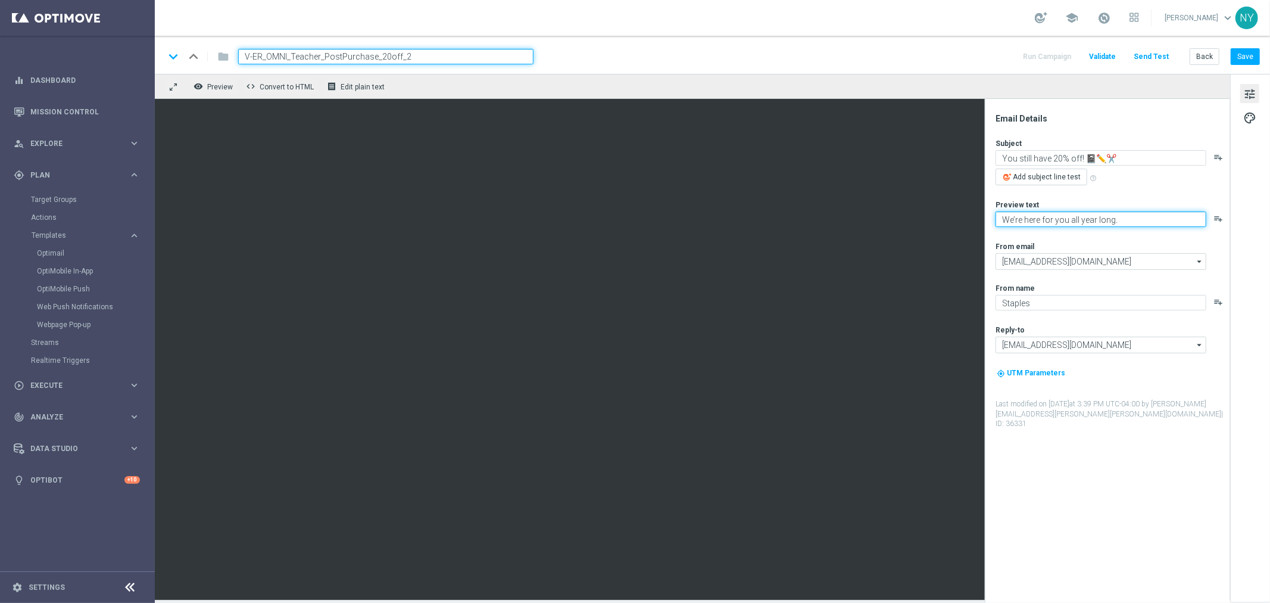
click at [1132, 220] on textarea "We’re here for you all year long." at bounding box center [1101, 218] width 211 height 15
paste textarea "Don’t worry. We’re in stock allllll year"
type textarea "Don’t worry. We’re in stock allllll year."
click at [1242, 55] on button "Save" at bounding box center [1245, 56] width 29 height 17
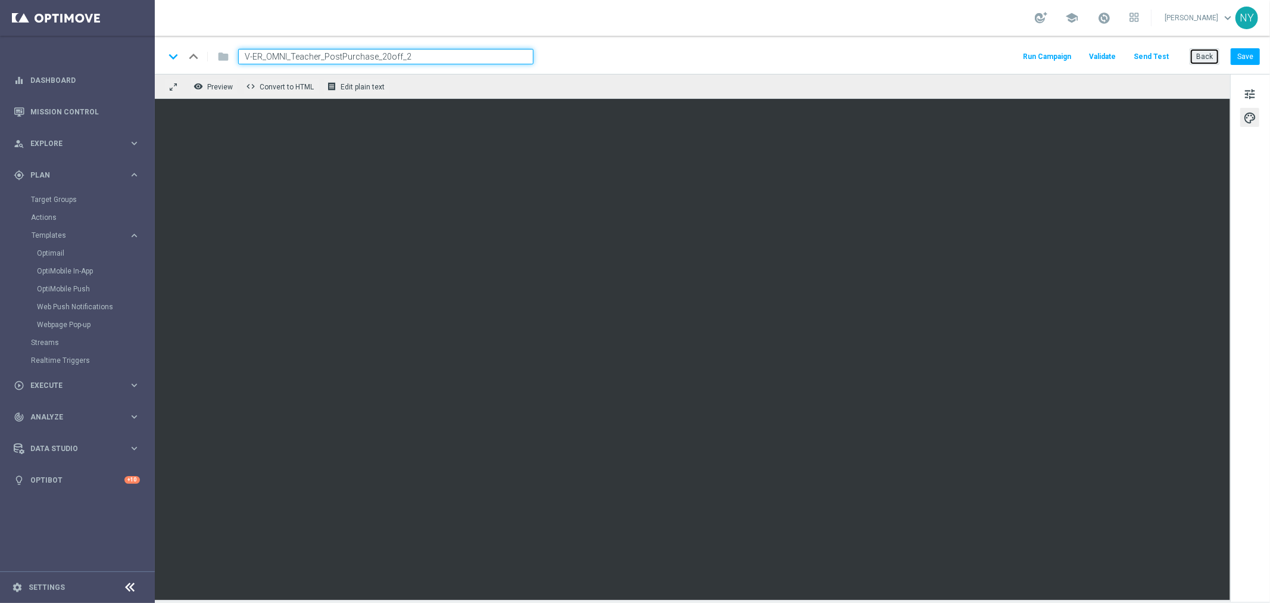
click at [1207, 57] on button "Back" at bounding box center [1205, 56] width 30 height 17
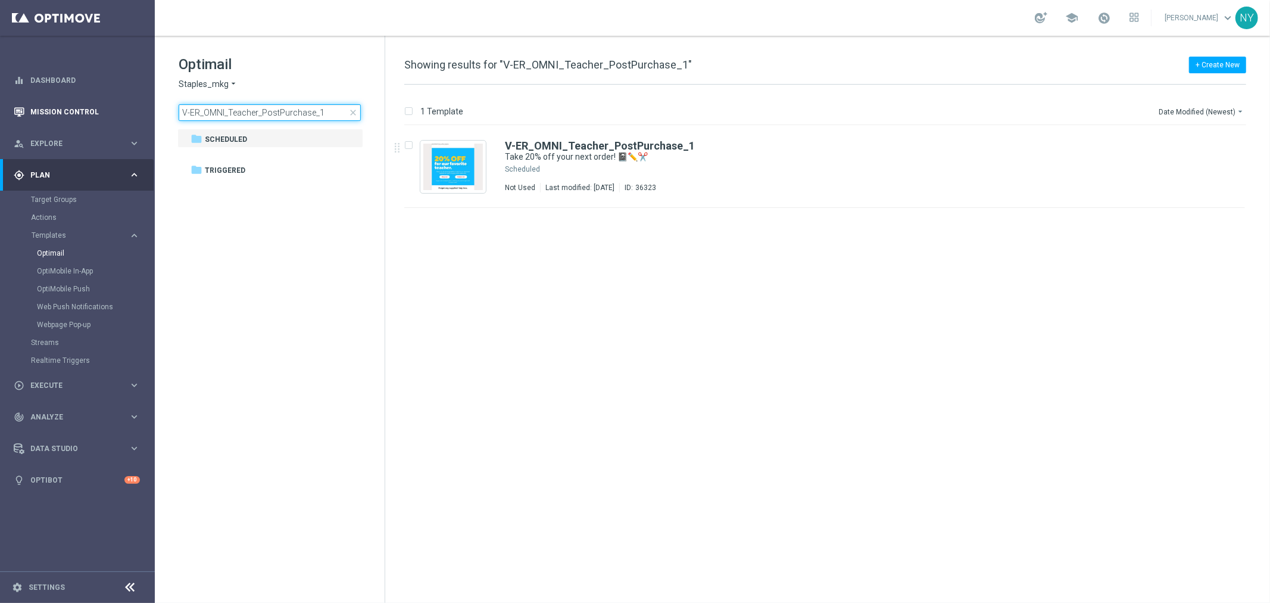
drag, startPoint x: 325, startPoint y: 112, endPoint x: 73, endPoint y: 112, distance: 251.9
click at [73, 111] on main "equalizer Dashboard Mission Control" at bounding box center [635, 301] width 1270 height 603
type input "V-ER_OMNI_Teacher_PostPurchase_2"
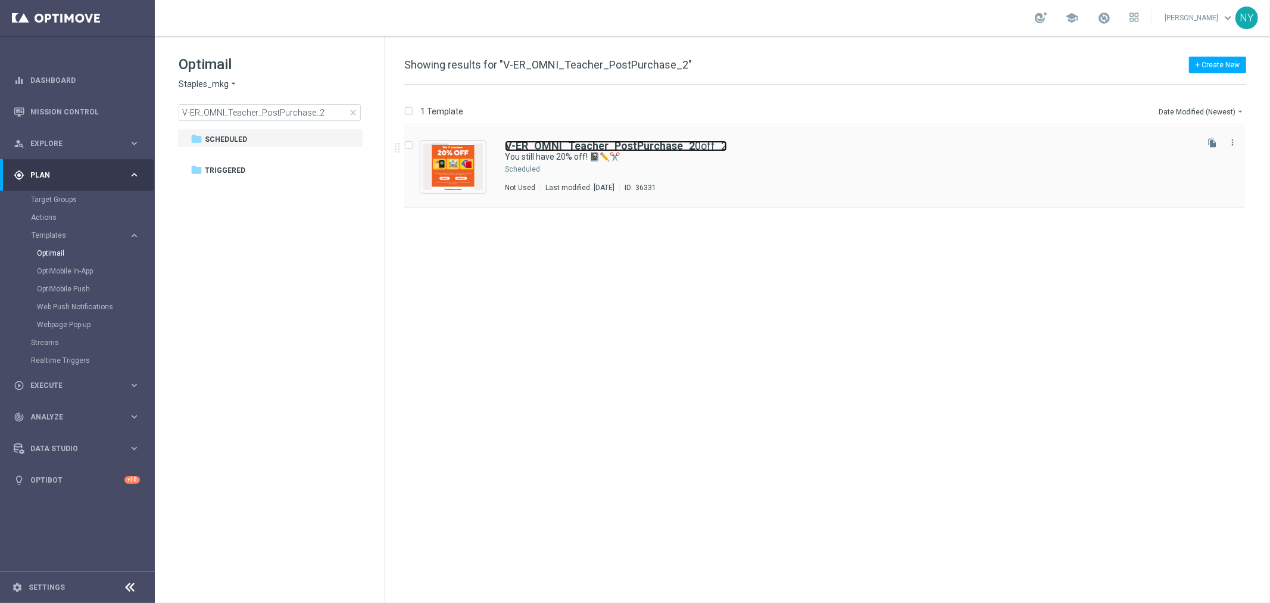
click at [618, 141] on b "V-ER_OMNI_Teacher_PostPurchase_2" at bounding box center [600, 145] width 190 height 13
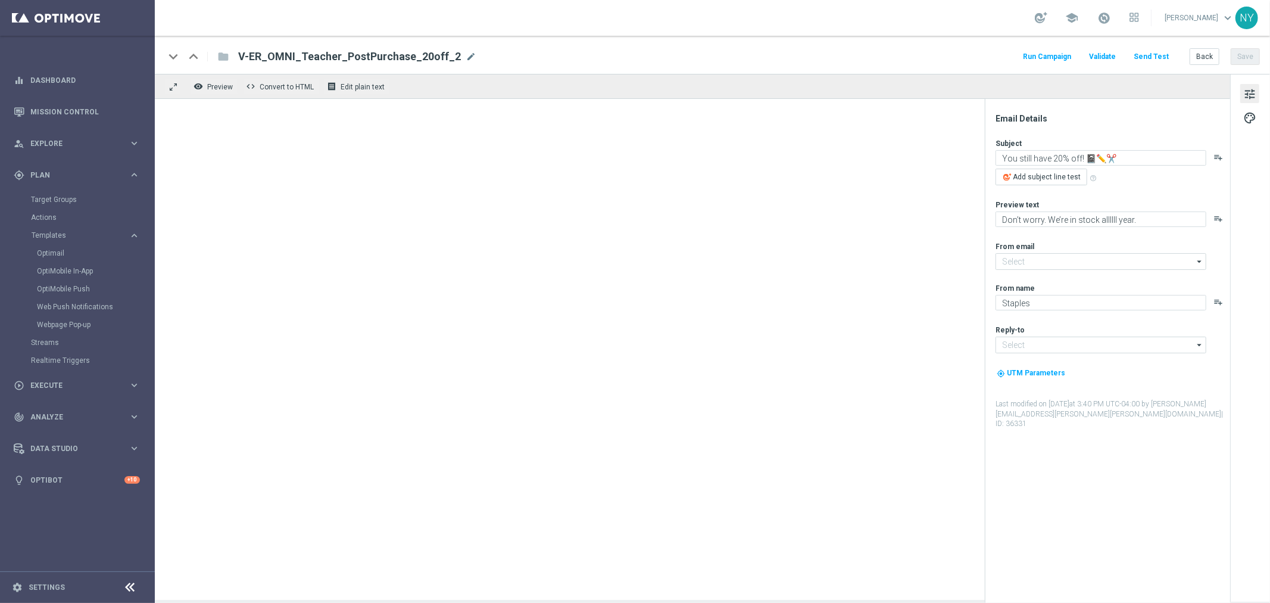
type input "staples@connected.staples.com"
type input "info@staples.com"
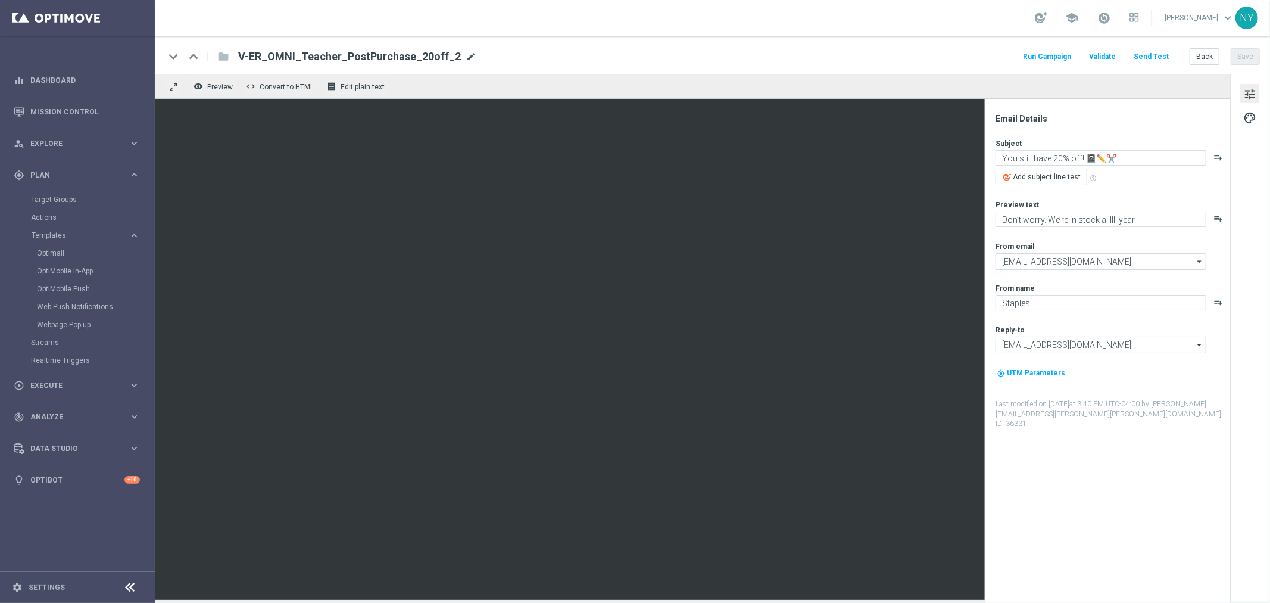
click at [466, 54] on span "mode_edit" at bounding box center [471, 56] width 11 height 11
drag, startPoint x: 451, startPoint y: 54, endPoint x: 86, endPoint y: 50, distance: 364.5
click at [103, 49] on main "equalizer Dashboard Mission Control" at bounding box center [635, 301] width 1270 height 603
click at [466, 57] on span "mode_edit" at bounding box center [471, 56] width 11 height 11
click at [444, 54] on input "V-ER_OMNI_Teacher_PostPurchase_20off_2" at bounding box center [385, 56] width 295 height 15
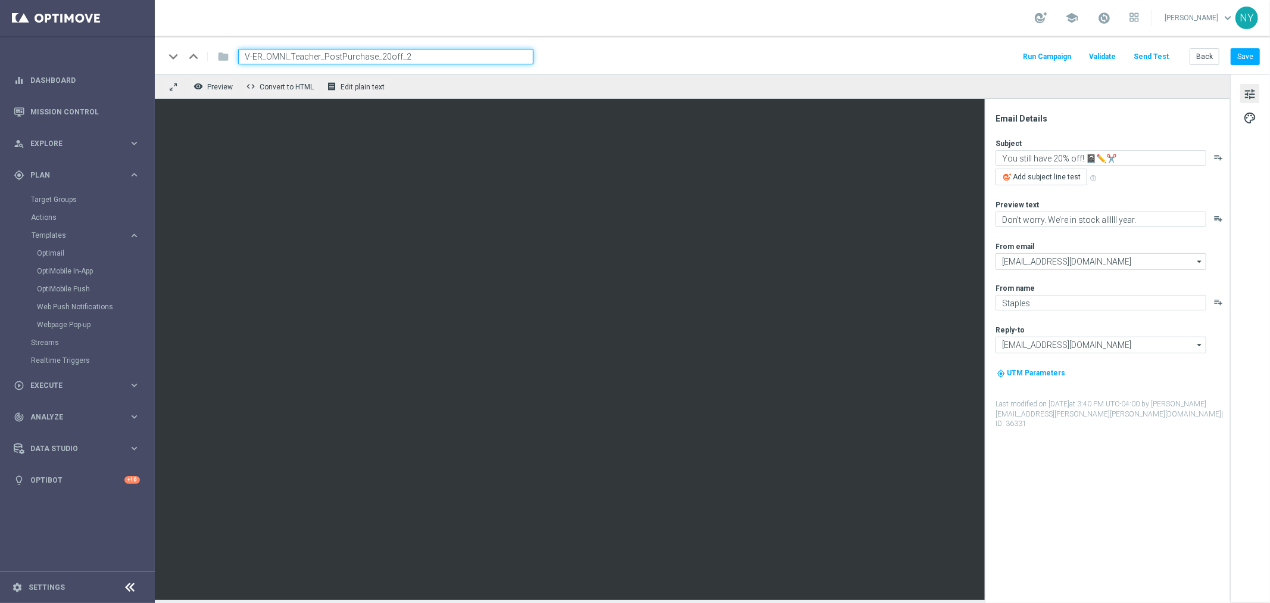
drag, startPoint x: 435, startPoint y: 55, endPoint x: 155, endPoint y: 55, distance: 279.3
click at [157, 55] on div "keyboard_arrow_down keyboard_arrow_up folder V-ER_OMNI_Teacher_PostPurchase_20o…" at bounding box center [712, 55] width 1115 height 38
paste input "_Offer"
type input "V-ER_OMNI_Teacher_PostPurchase_2_Offer"
click at [1246, 64] on button "Save" at bounding box center [1245, 56] width 29 height 17
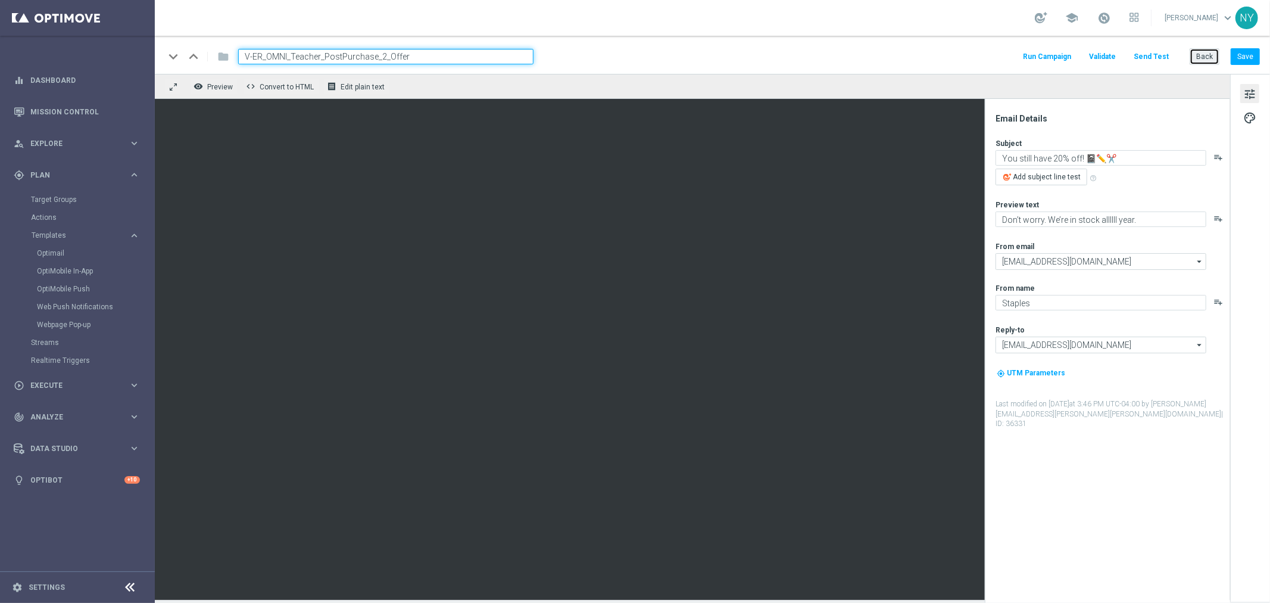
click at [1203, 58] on button "Back" at bounding box center [1205, 56] width 30 height 17
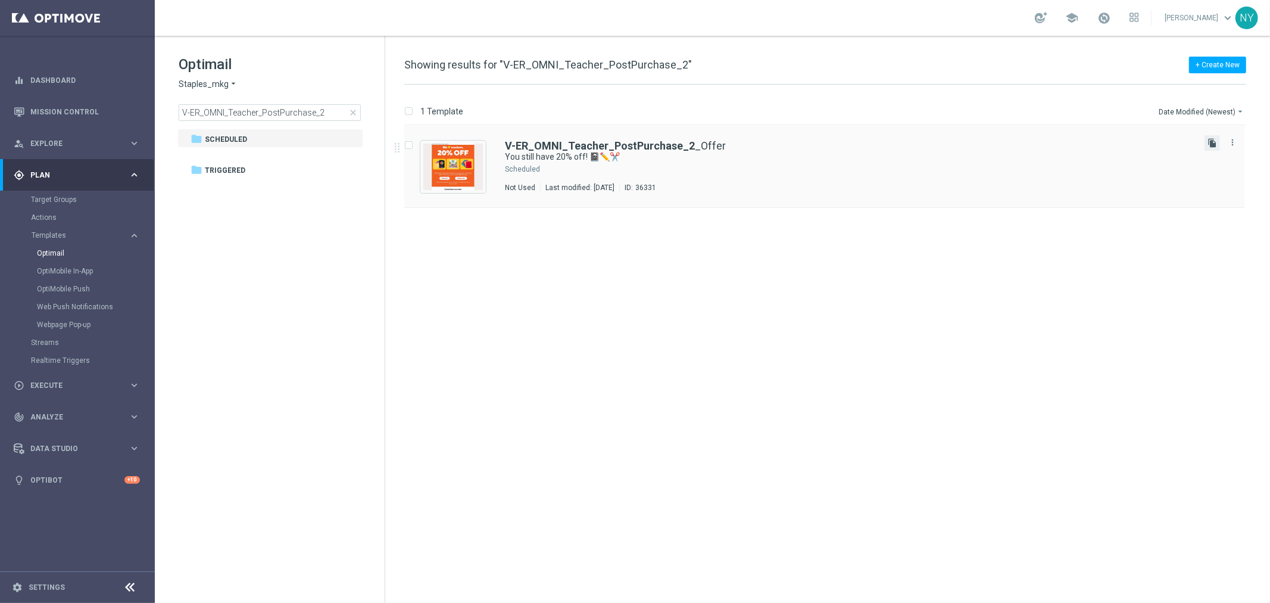
click at [1211, 143] on icon "file_copy" at bounding box center [1213, 143] width 10 height 10
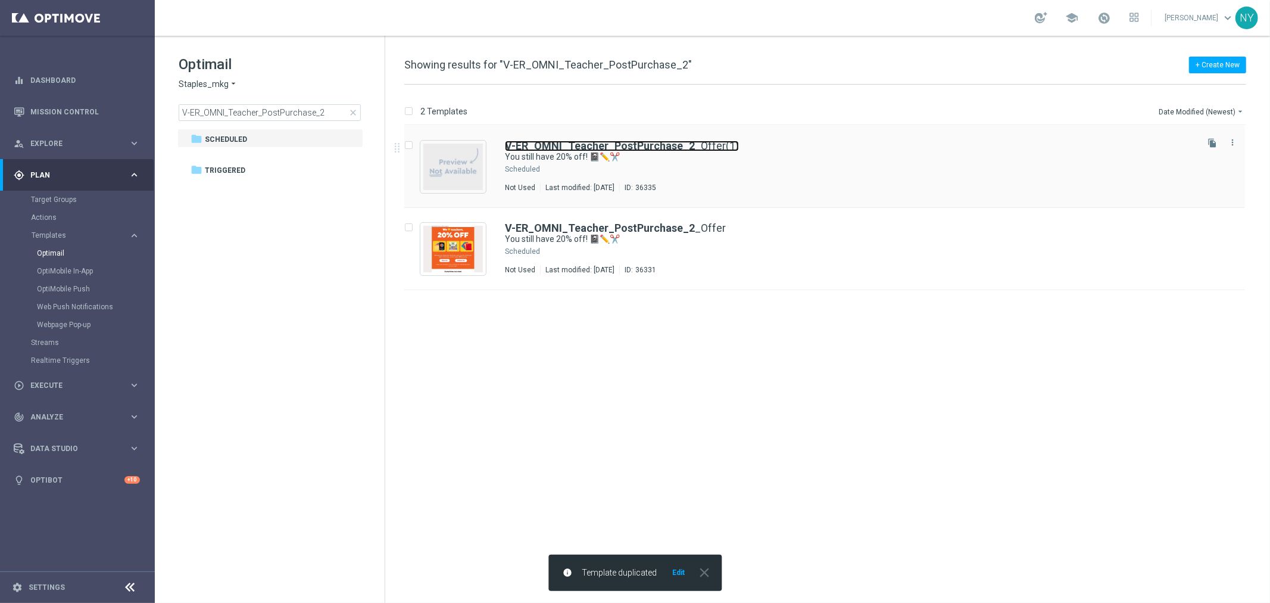
click at [692, 147] on link "V-ER_OMNI_Teacher_PostPurchase_2 _Offer(1)" at bounding box center [622, 146] width 234 height 11
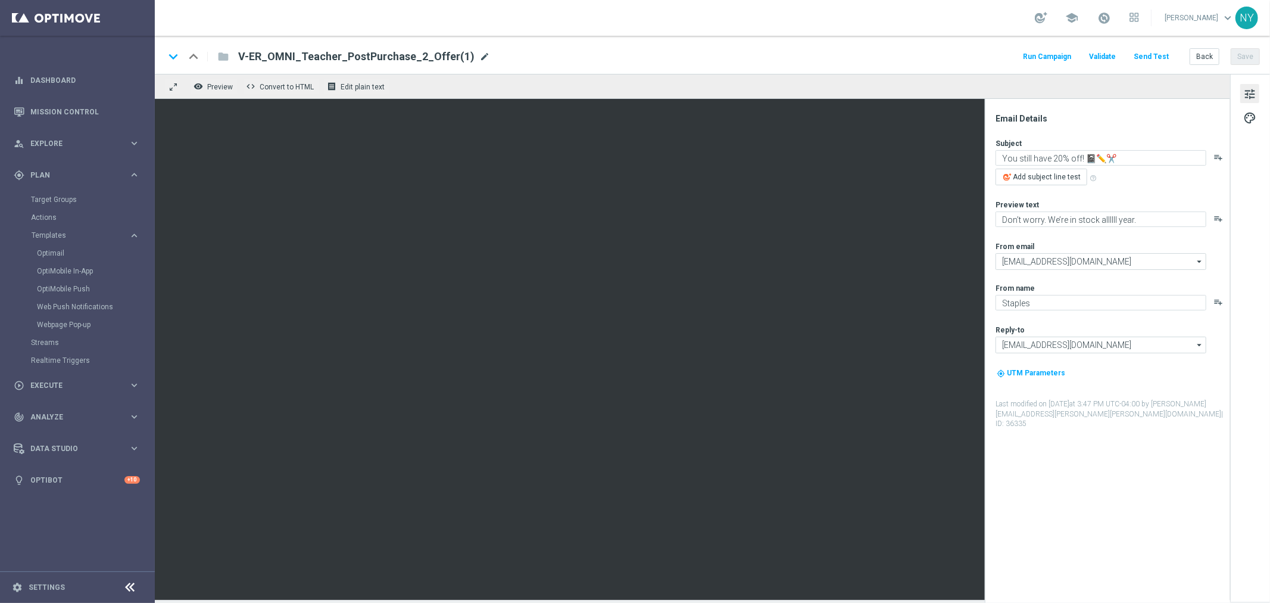
click at [479, 55] on span "mode_edit" at bounding box center [484, 56] width 11 height 11
drag, startPoint x: 444, startPoint y: 54, endPoint x: 381, endPoint y: 60, distance: 63.4
click at [381, 60] on input "V-ER_OMNI_Teacher_PostPurchase_2_Offer(1)" at bounding box center [385, 56] width 295 height 15
type input "V-ER_OMNI_Teacher_PostPurchase_2_NoOffer"
click at [395, 57] on input "V-ER_OMNI_Teacher_PostPurchase_2_NoOffer" at bounding box center [385, 56] width 295 height 15
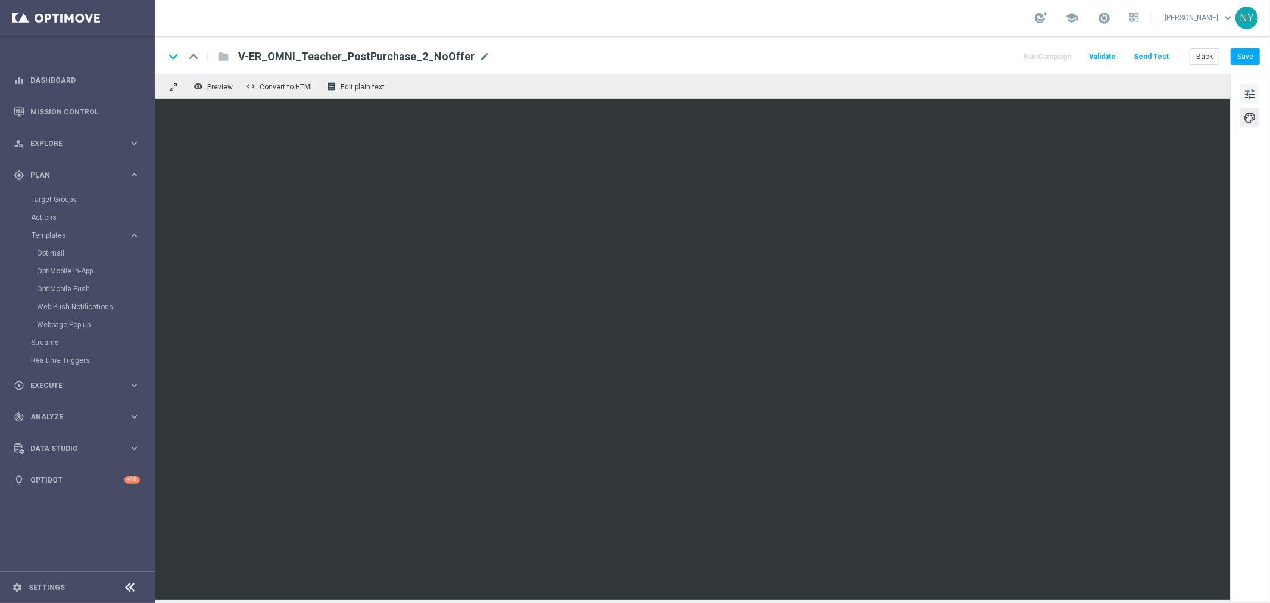
click at [1251, 92] on span "tune" at bounding box center [1249, 93] width 13 height 15
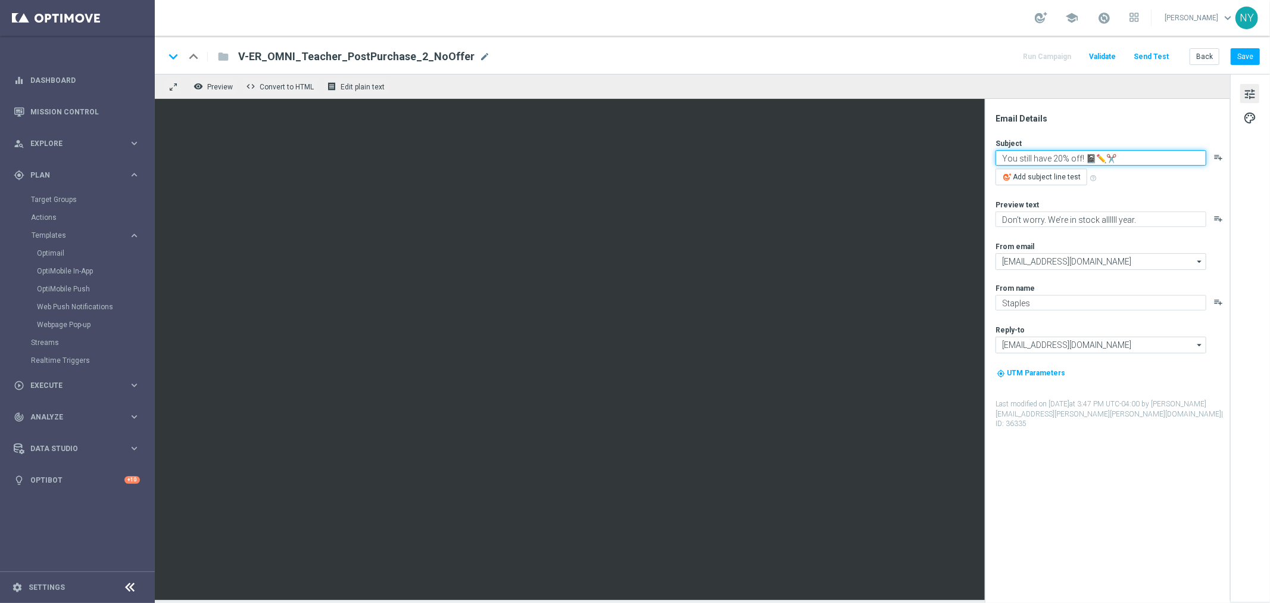
paste textarea "Winter, spring, summer or fall..."
type textarea "Winter, spring, summer or fall..."
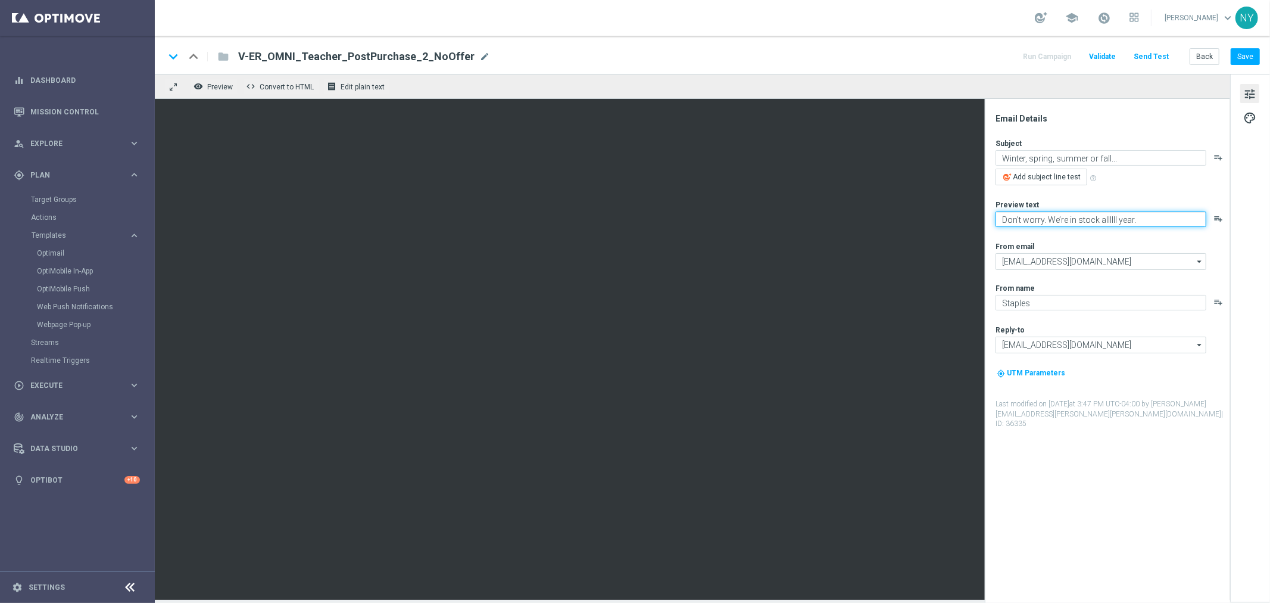
paste textarea "We’re in stock through it all 🙌"
type textarea "We’re in stock through it all 🙌"
click at [1247, 56] on button "Save" at bounding box center [1245, 56] width 29 height 17
click at [1204, 57] on button "Back" at bounding box center [1205, 56] width 30 height 17
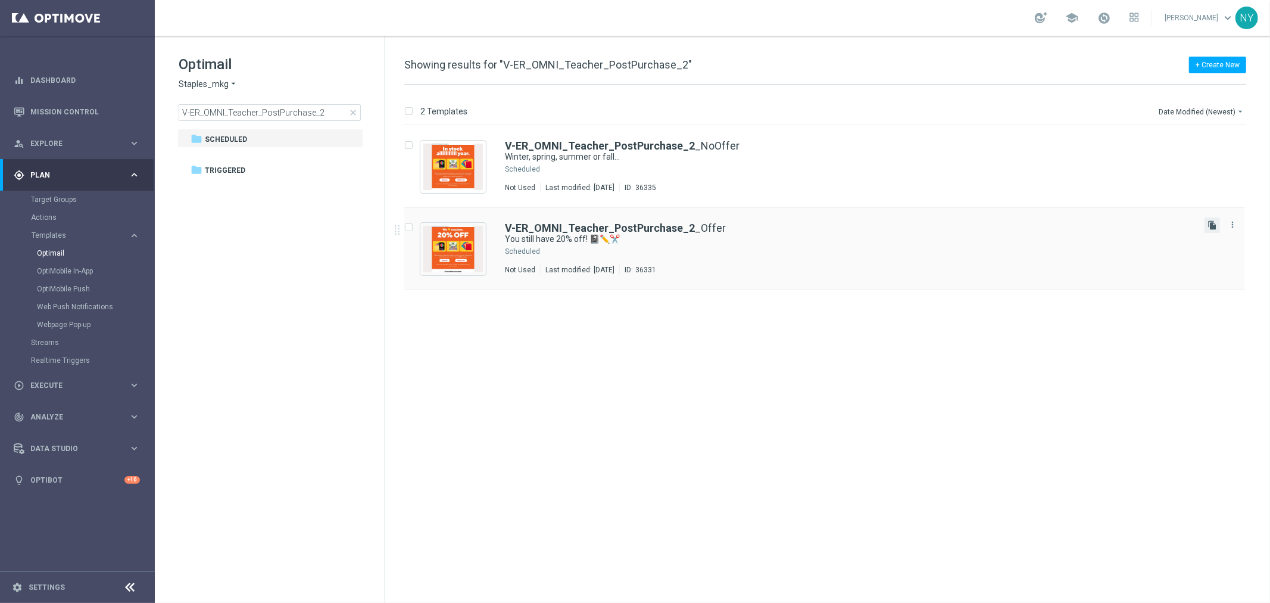
click at [1214, 227] on icon "file_copy" at bounding box center [1213, 225] width 10 height 10
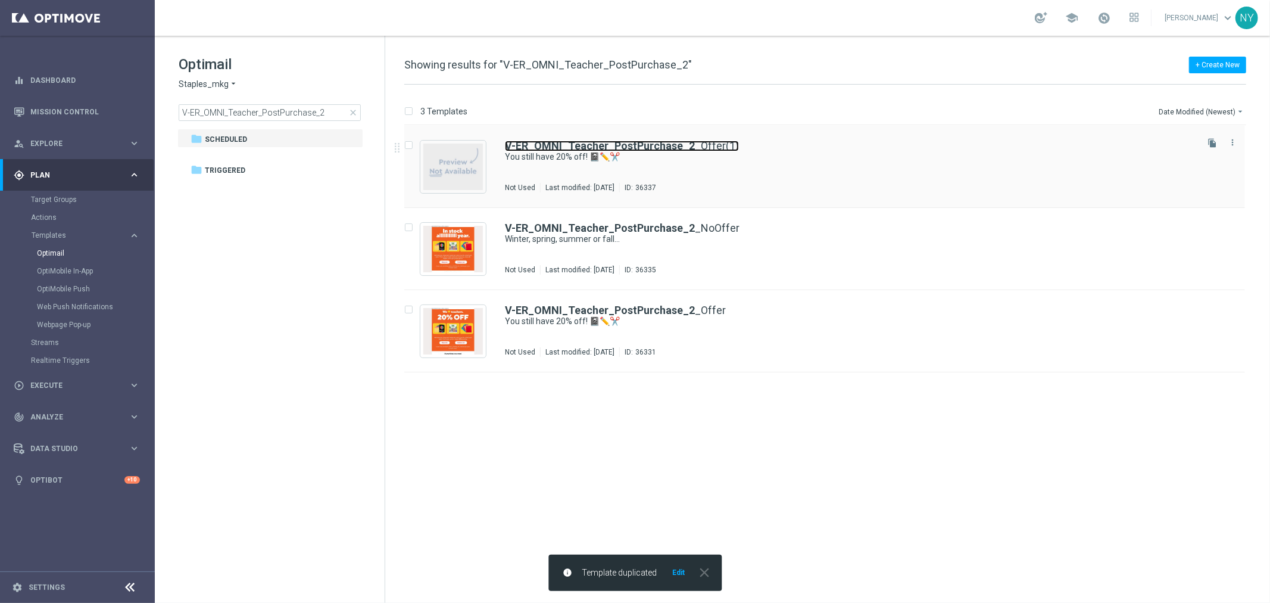
click at [693, 145] on link "V-ER_OMNI_Teacher_PostPurchase_2 _Offer(1)" at bounding box center [622, 146] width 234 height 11
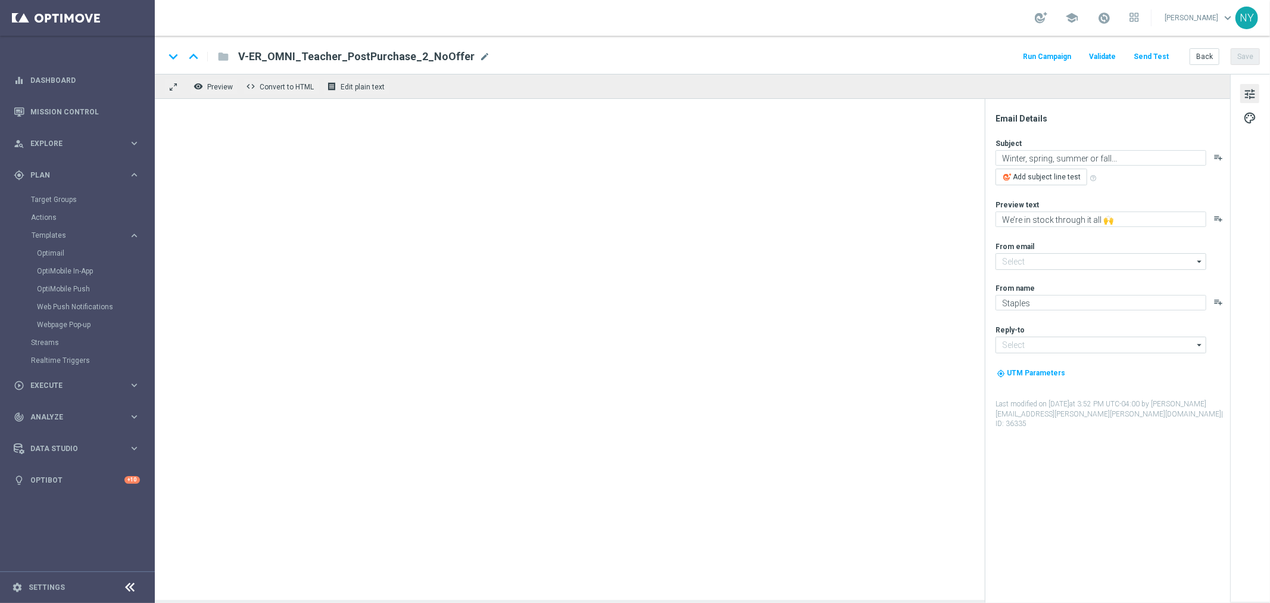
type input "staples@connected.staples.com"
type input "info@staples.com"
type input "V-ER_OMNI_Teacher_PostPurchase_2_Offer(1)"
type textarea "You still have 20% off! 📓✏️✂️"
type textarea "Don’t worry. We’re in stock allllll year."
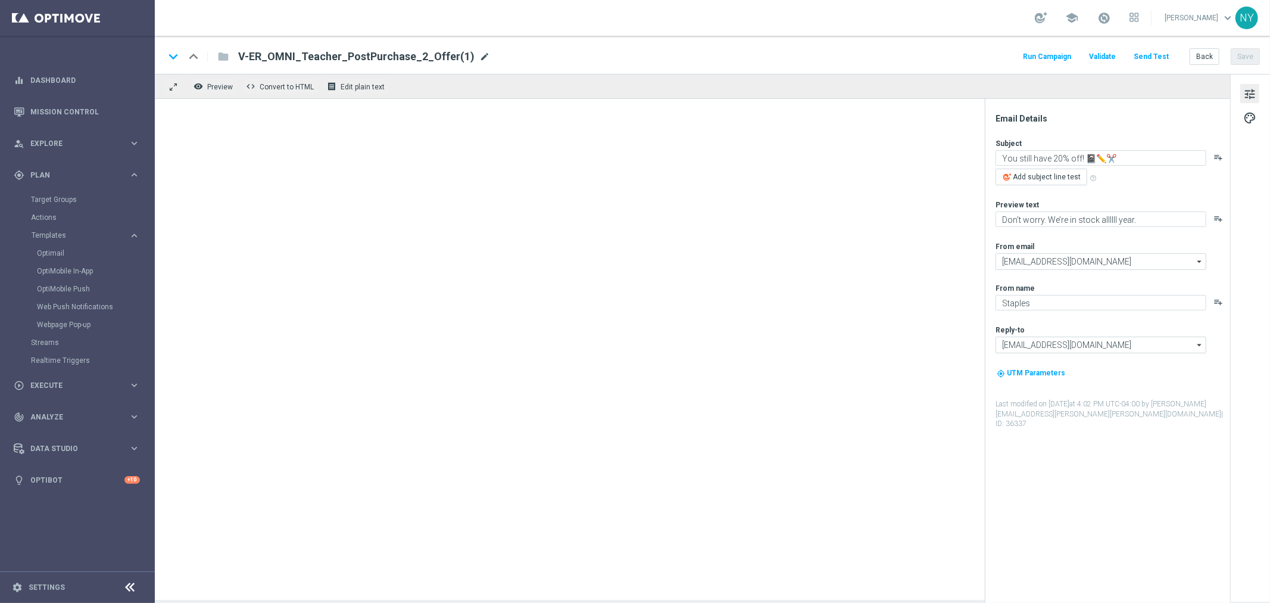
click at [479, 55] on span "mode_edit" at bounding box center [484, 56] width 11 height 11
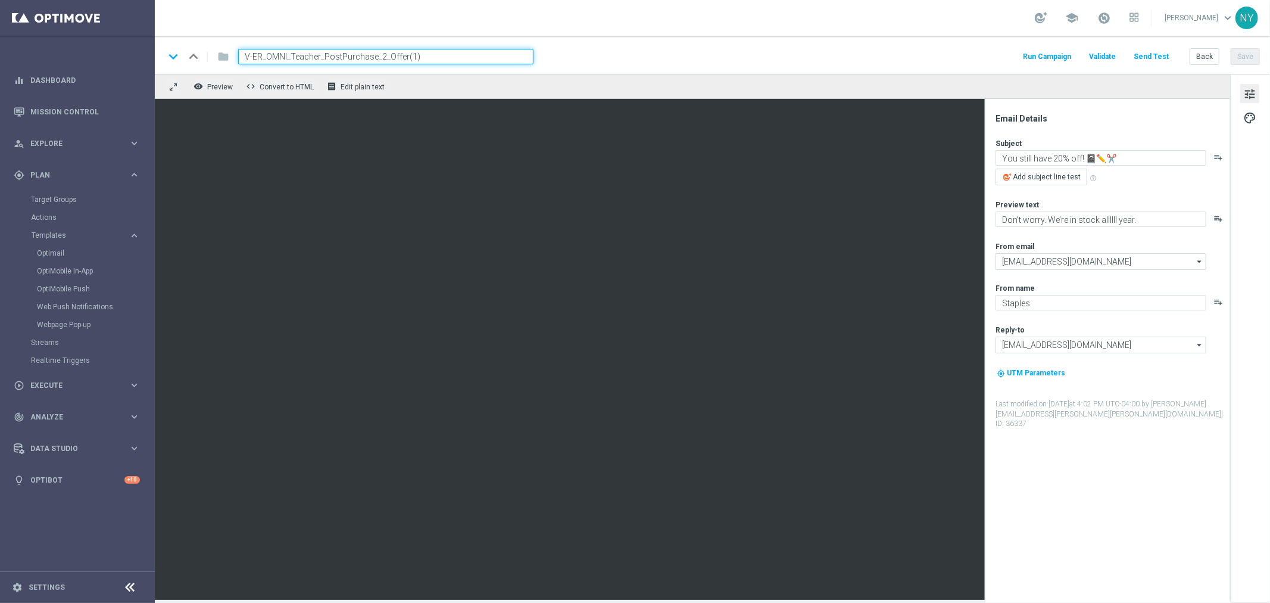
click at [378, 57] on input "V-ER_OMNI_Teacher_PostPurchase_2_Offer(1)" at bounding box center [385, 56] width 295 height 15
click at [426, 57] on input "V-ER_OMNI_Teacher_PostPurchase_3_Offer(1)" at bounding box center [385, 56] width 295 height 15
type input "V-ER_OMNI_Teacher_PostPurchase_3_Offer"
click at [1242, 57] on button "Save" at bounding box center [1245, 56] width 29 height 17
paste textarea "Don’t forget your 20% off! 🍎"
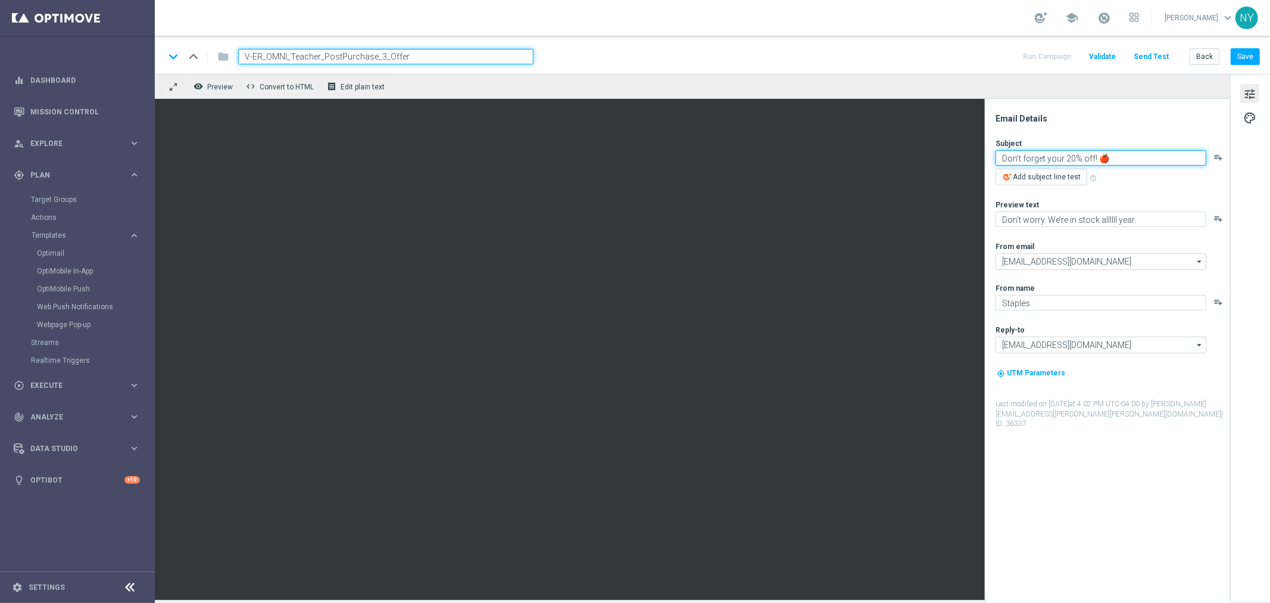
type textarea "Don’t forget your 20% off! 🍎"
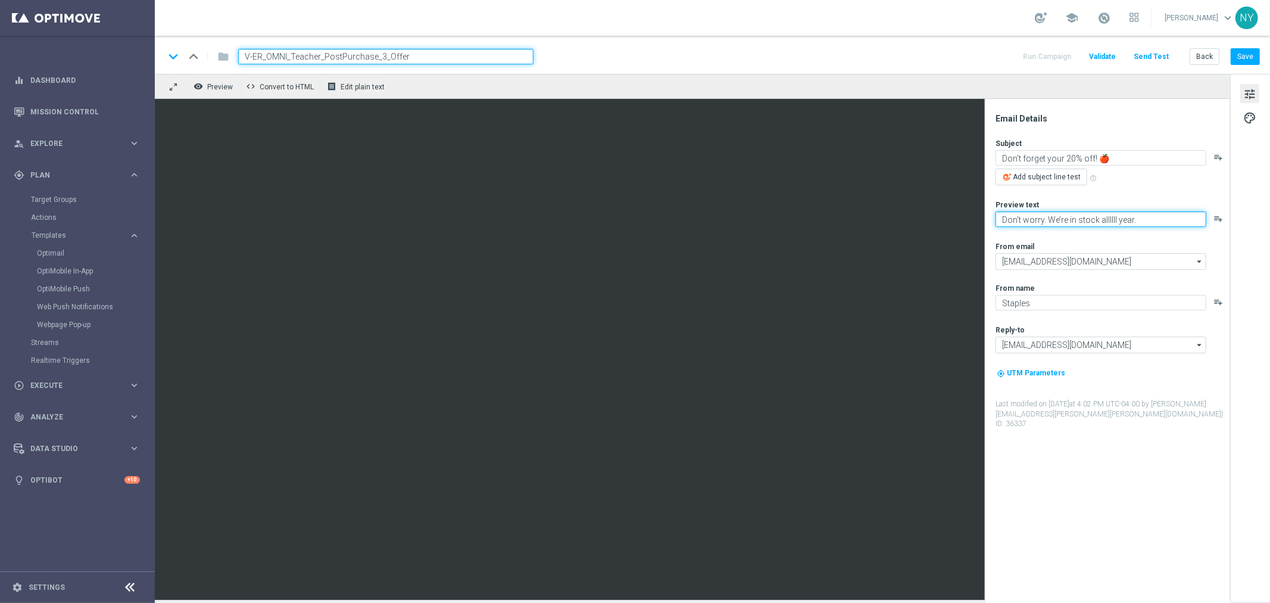
paste textarea "Plus discover 5 time-saving services for teachers"
type textarea "Plus discover 5 time-saving services for teachers."
click at [1246, 54] on button "Save" at bounding box center [1245, 56] width 29 height 17
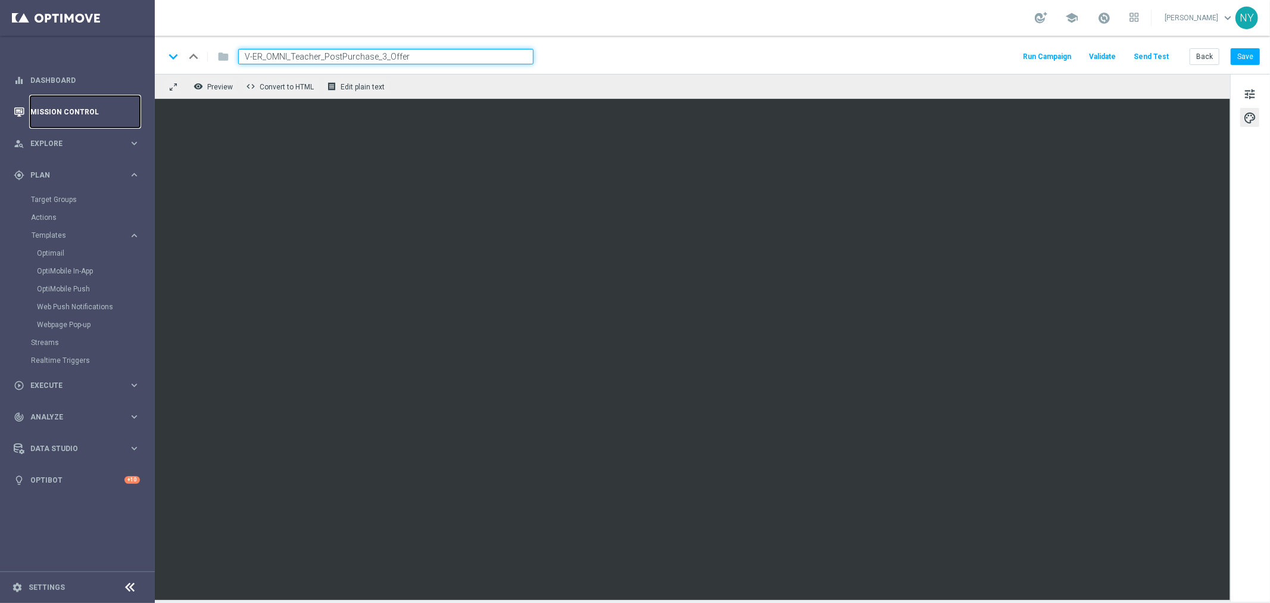
click at [46, 109] on link "Mission Control" at bounding box center [85, 112] width 110 height 32
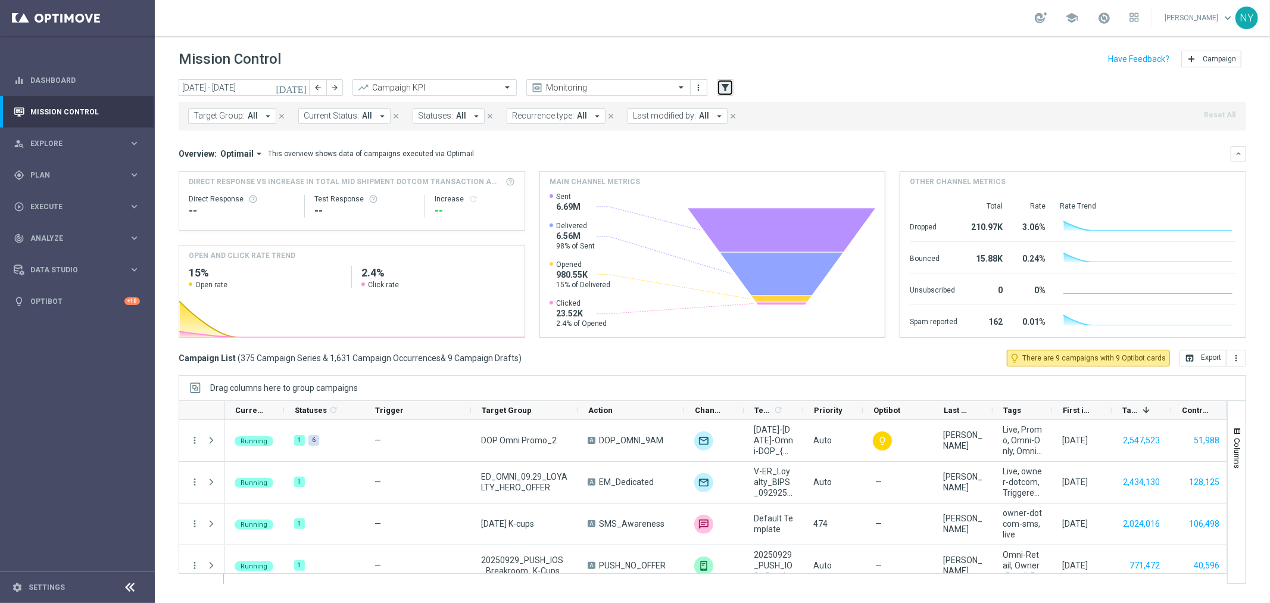
click at [721, 90] on icon "filter_alt" at bounding box center [725, 87] width 11 height 11
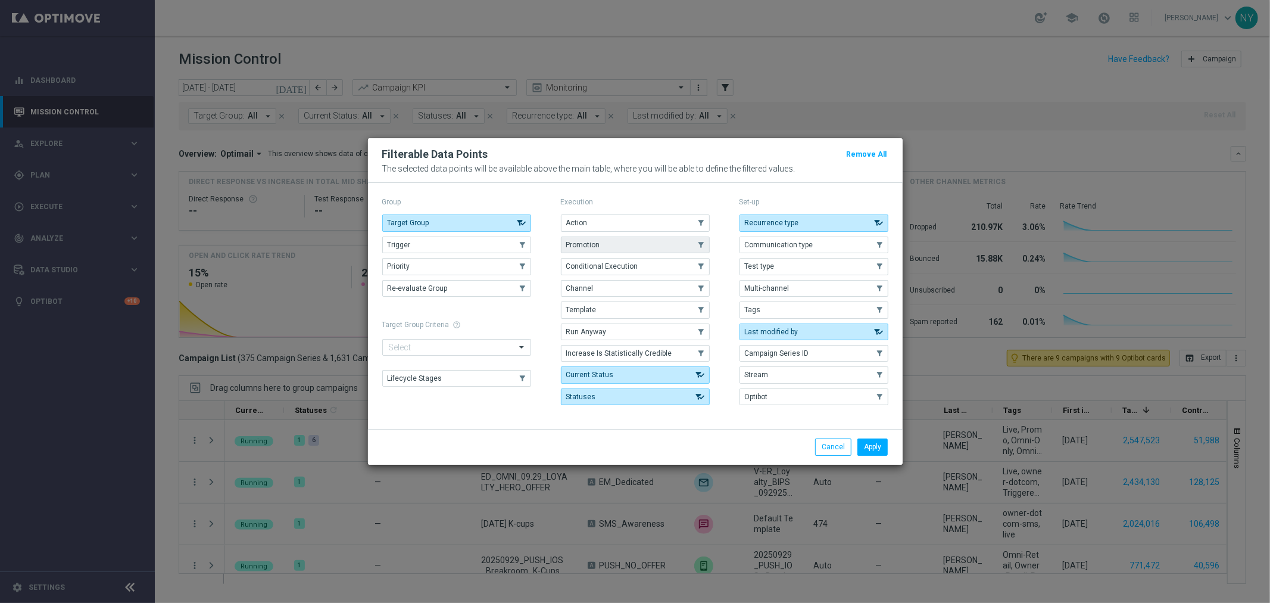
click at [596, 241] on span "Promotion" at bounding box center [583, 245] width 34 height 8
click at [878, 444] on button "Apply" at bounding box center [873, 446] width 30 height 17
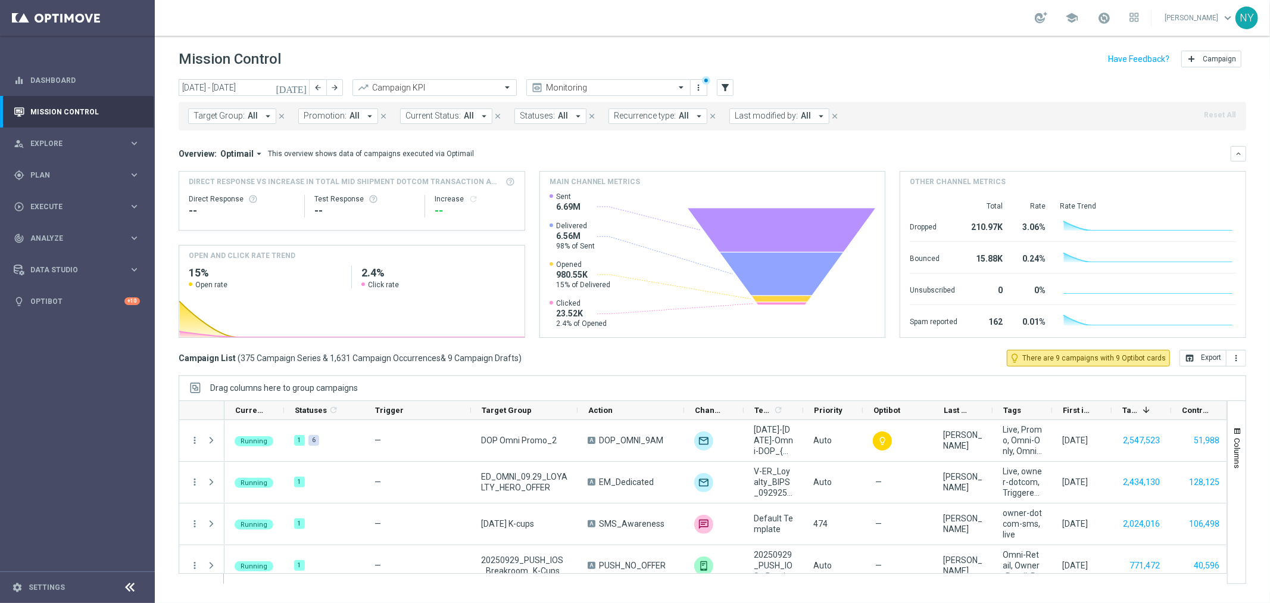
click at [765, 117] on span "Last modified by:" at bounding box center [766, 116] width 63 height 10
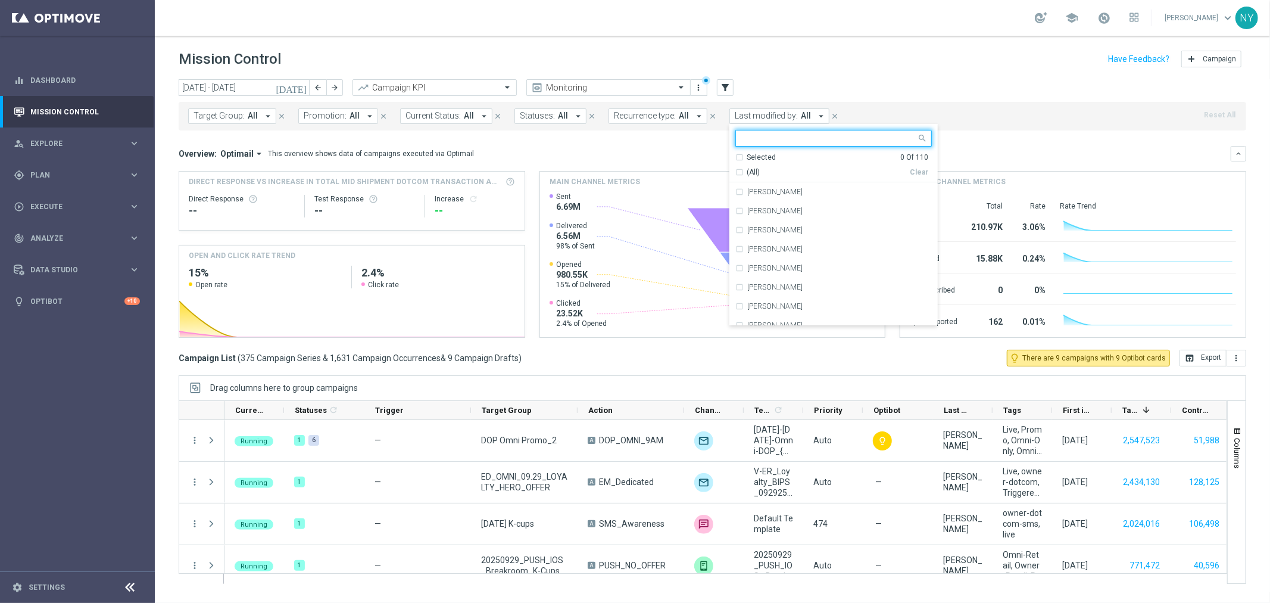
click at [915, 110] on div "Target Group: All arrow_drop_down close Promotion: All arrow_drop_down close Cu…" at bounding box center [713, 116] width 1068 height 29
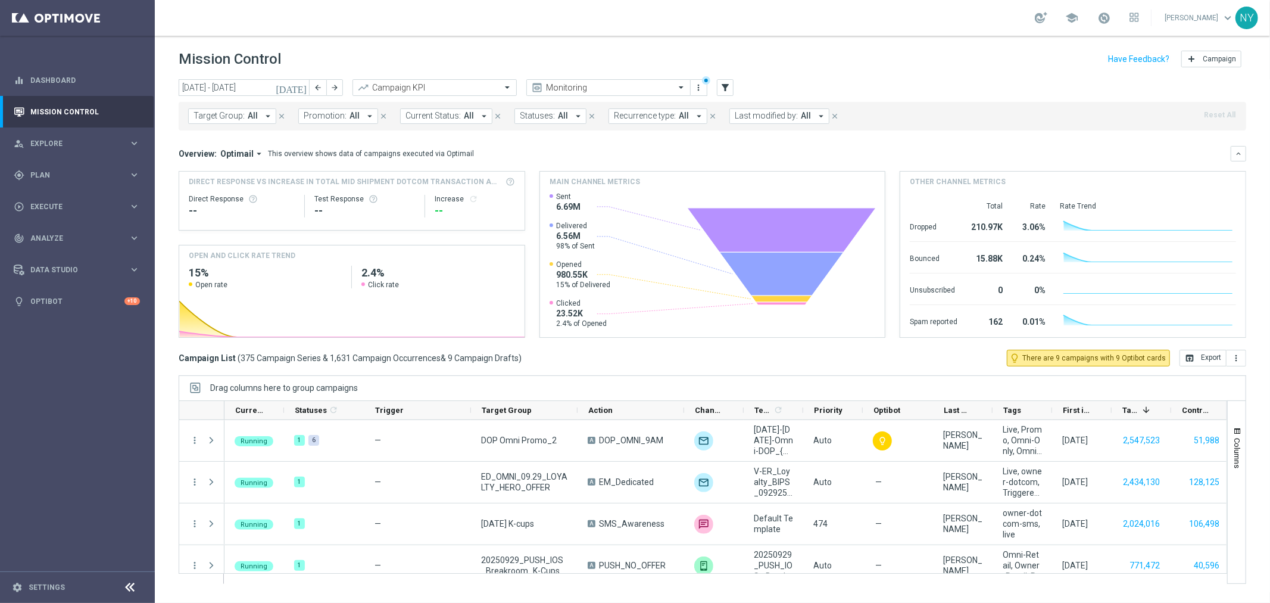
click at [332, 114] on span "Promotion:" at bounding box center [325, 116] width 43 height 10
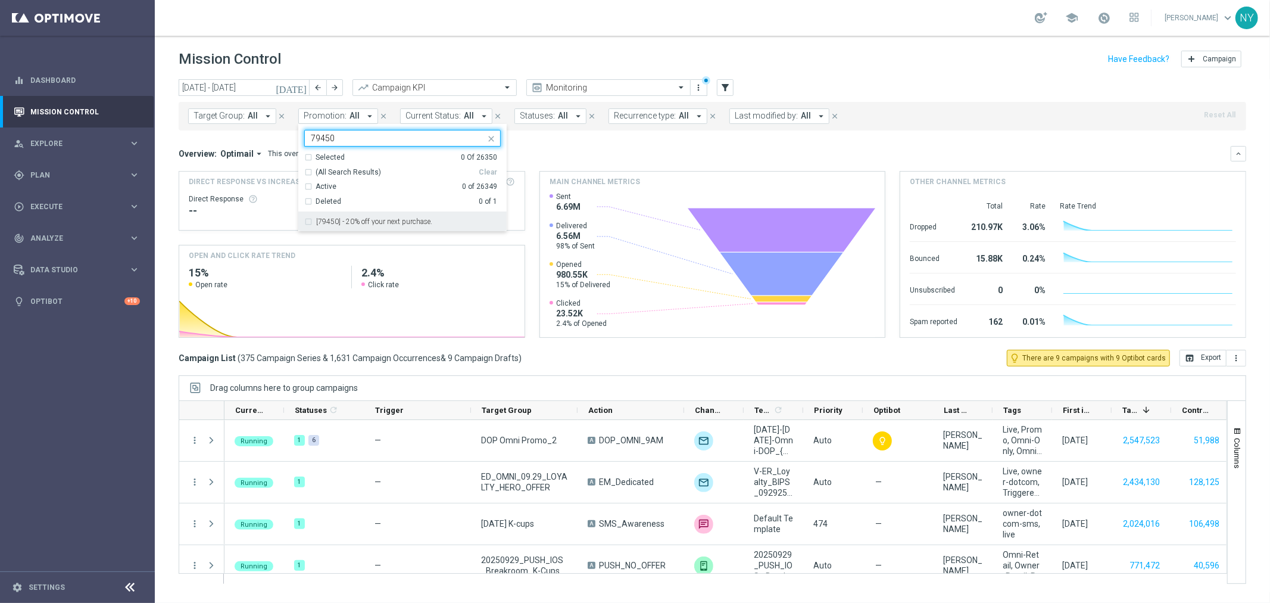
click at [305, 223] on div "[79450] - 20% off your next purchase." at bounding box center [402, 221] width 197 height 19
type input "79450"
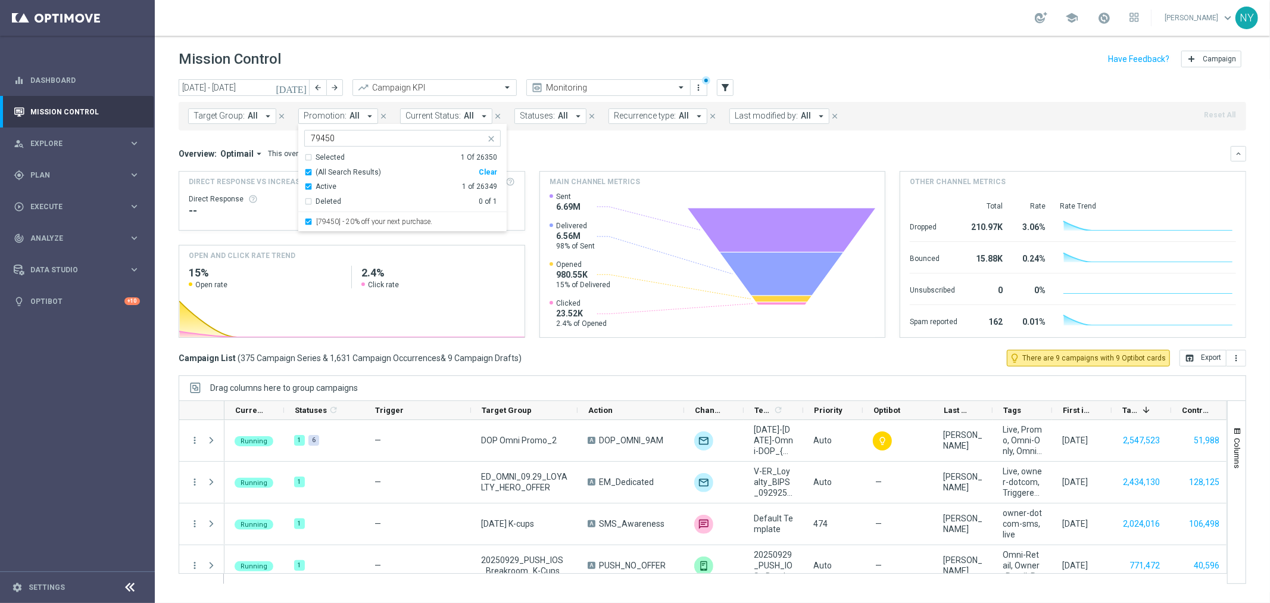
click at [540, 148] on div "Overview: Optimail arrow_drop_down This overview shows data of campaigns execut…" at bounding box center [705, 153] width 1052 height 11
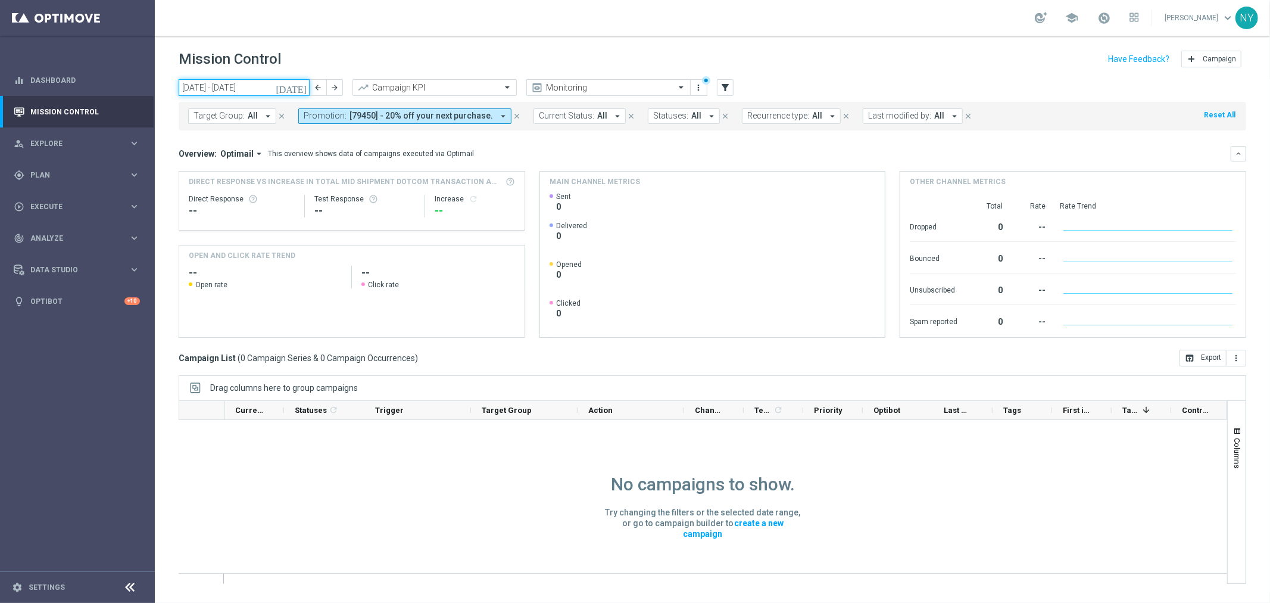
click at [280, 89] on input "29 Sep 2025 - 05 Oct 2025" at bounding box center [244, 87] width 131 height 17
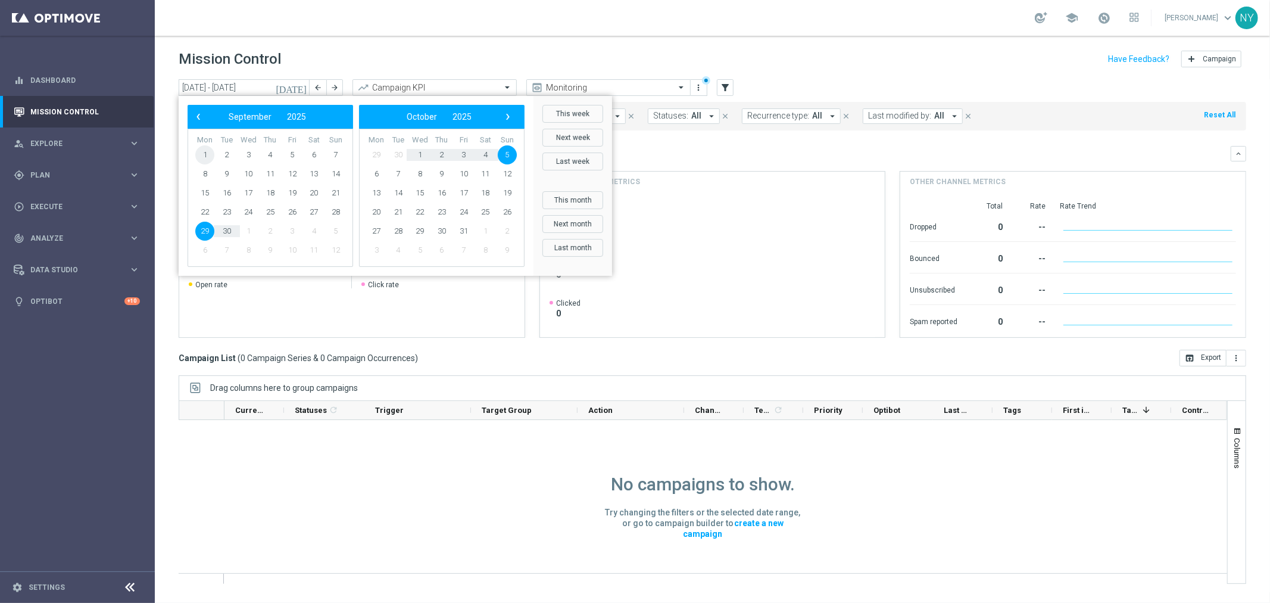
click at [202, 151] on span "1" at bounding box center [204, 154] width 19 height 19
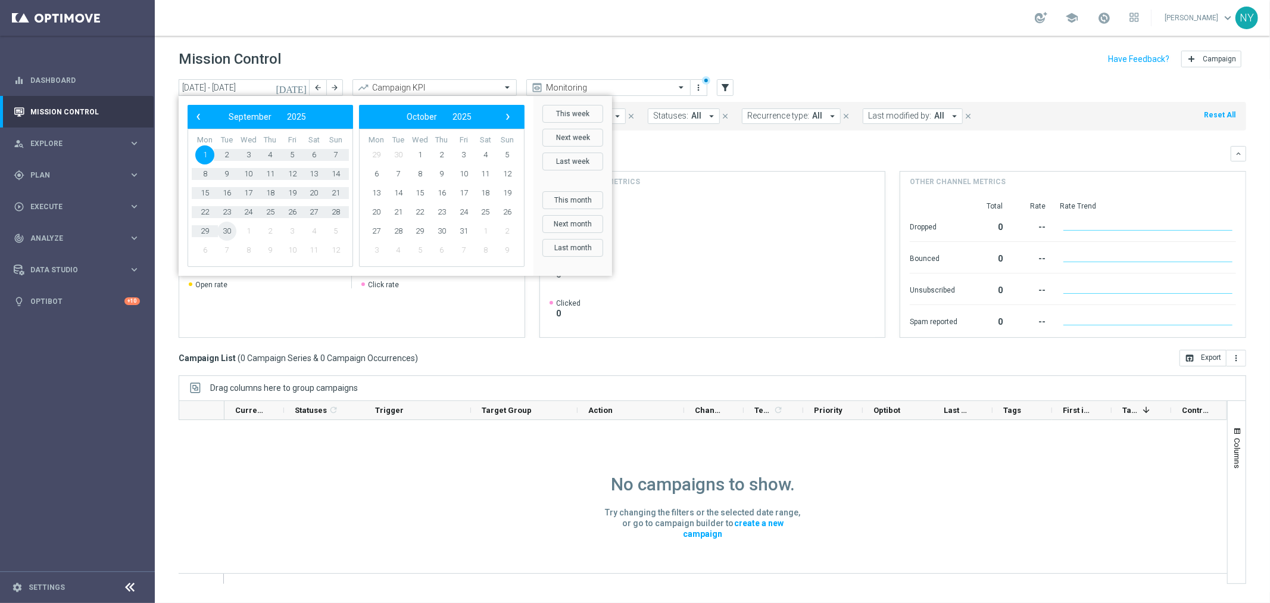
click at [223, 230] on span "30" at bounding box center [226, 231] width 19 height 19
type input "01 Sep 2025 - 30 Sep 2025"
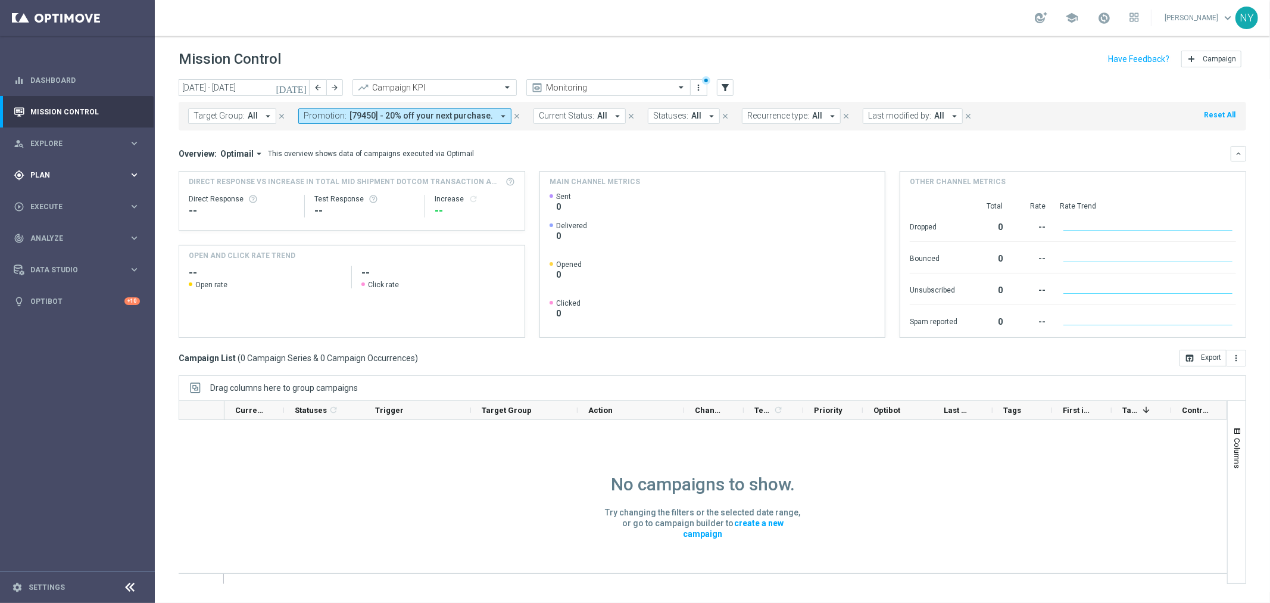
click at [40, 170] on div "gps_fixed Plan" at bounding box center [71, 175] width 115 height 11
click at [49, 194] on div "Target Groups" at bounding box center [92, 200] width 123 height 18
click at [49, 200] on link "Target Groups" at bounding box center [77, 200] width 93 height 10
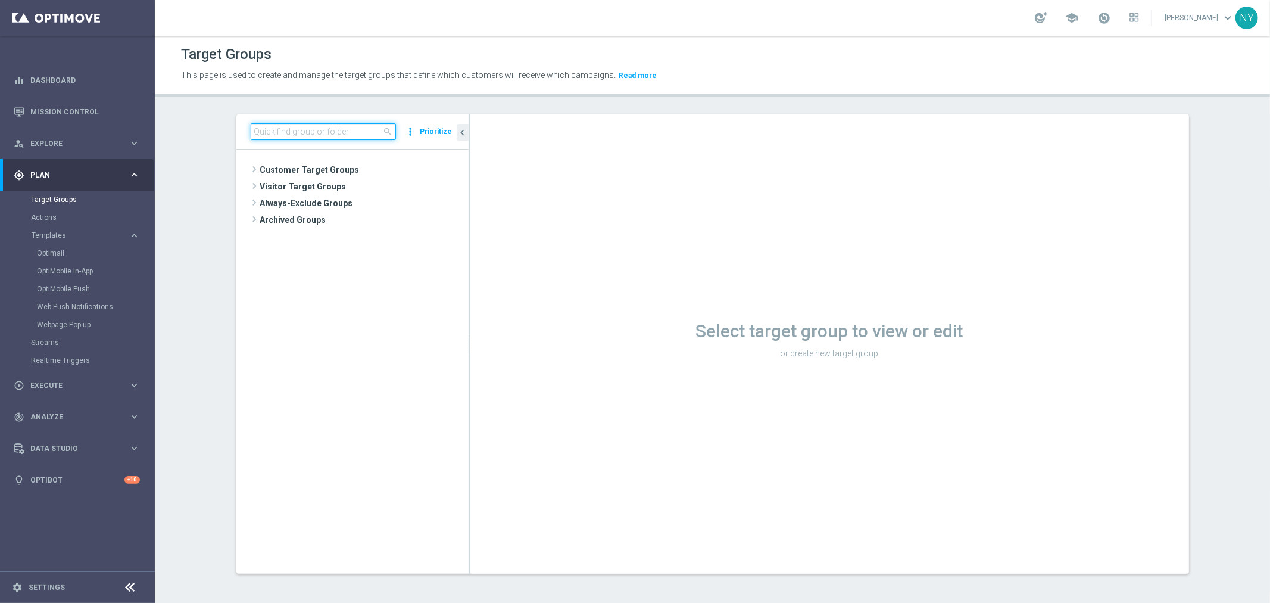
click at [265, 137] on input at bounding box center [323, 131] width 145 height 17
type input "p"
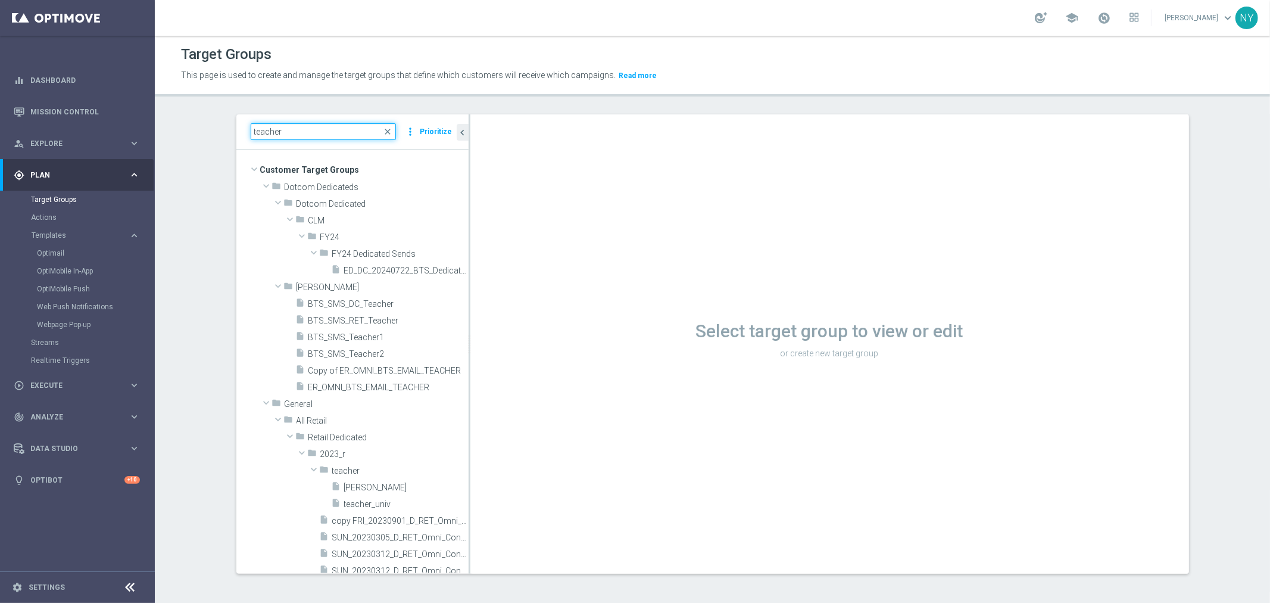
drag, startPoint x: 289, startPoint y: 126, endPoint x: 179, endPoint y: 123, distance: 110.2
click at [180, 124] on section "teacher close more_vert Prioritize Customer Target Groups library_add create_ne…" at bounding box center [712, 353] width 1115 height 478
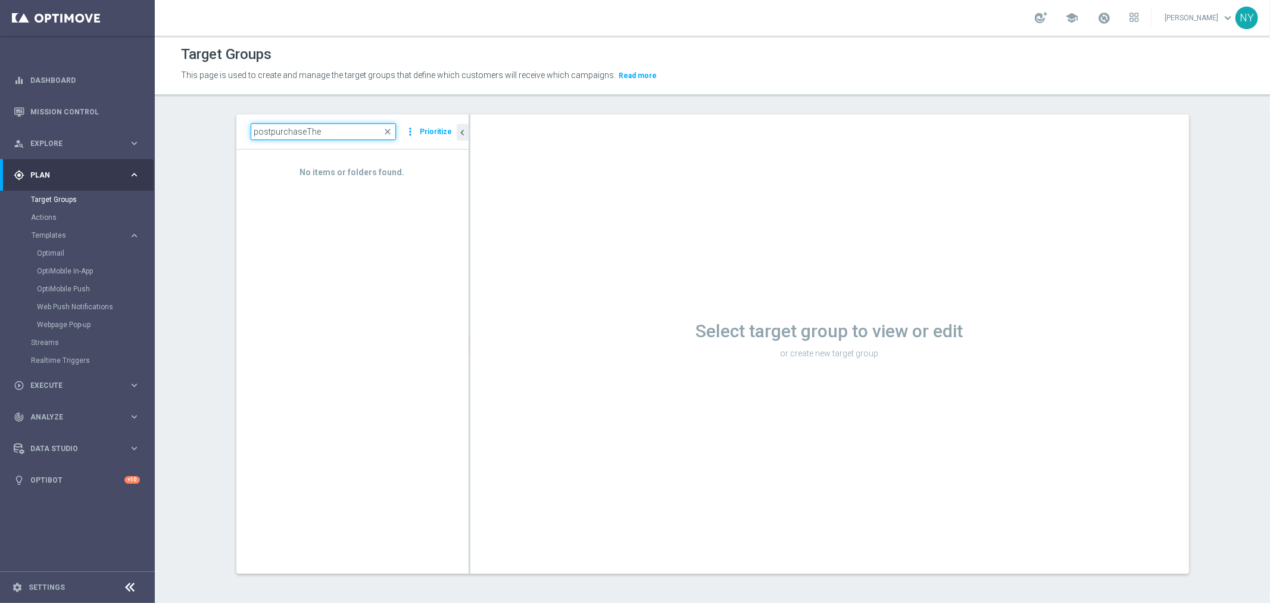
drag, startPoint x: 326, startPoint y: 133, endPoint x: 173, endPoint y: 120, distance: 154.2
click at [173, 120] on section "postpurchaseThe close more_vert Prioritize No items or folders found. chevron_l…" at bounding box center [712, 353] width 1115 height 478
paste input "31617_46558_redeemers"
type input "31617_46558_redeemers"
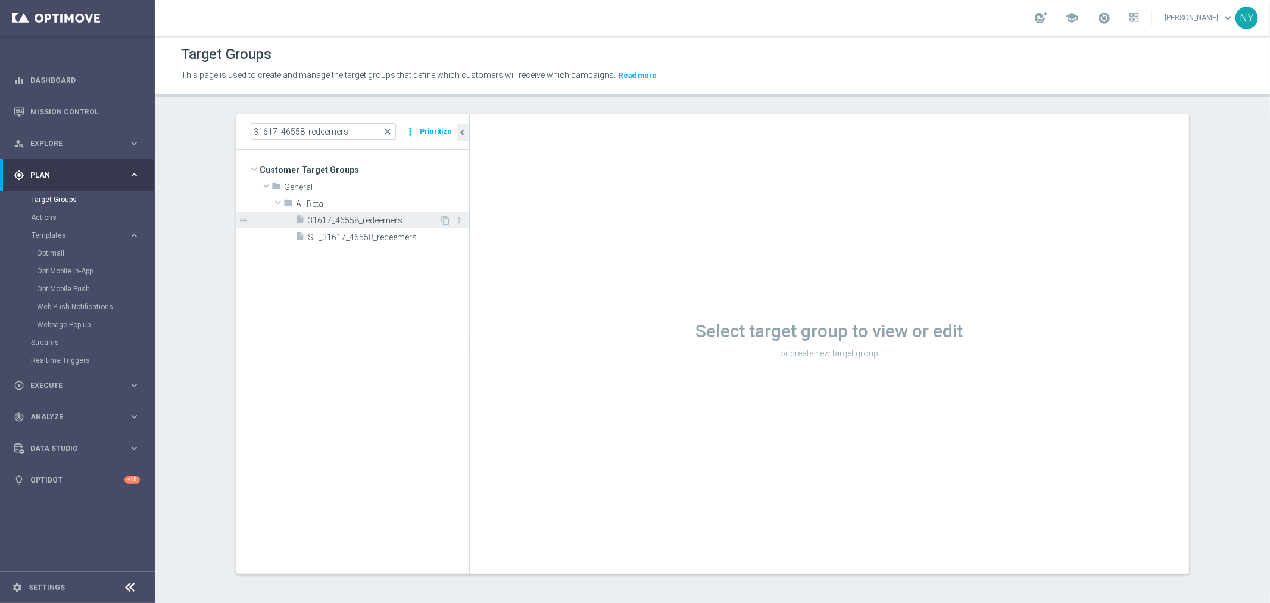
click at [375, 221] on span "31617_46558_redeemers" at bounding box center [374, 221] width 132 height 10
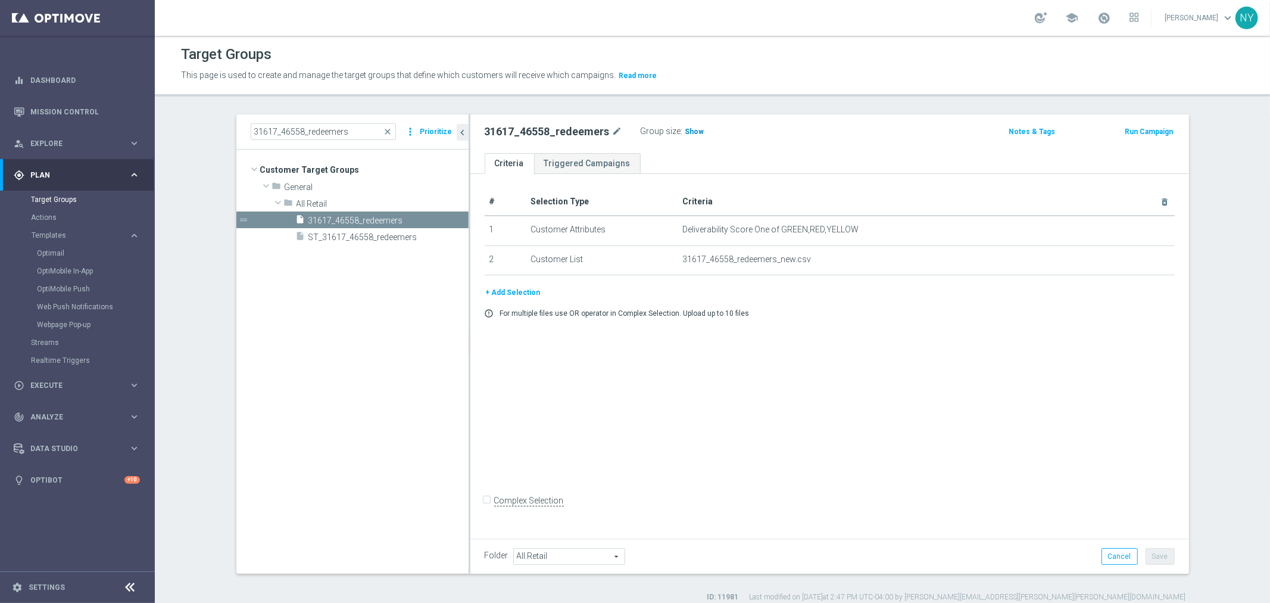
click at [686, 127] on span "Show" at bounding box center [694, 131] width 19 height 8
click at [688, 128] on span "72,108" at bounding box center [698, 132] width 25 height 11
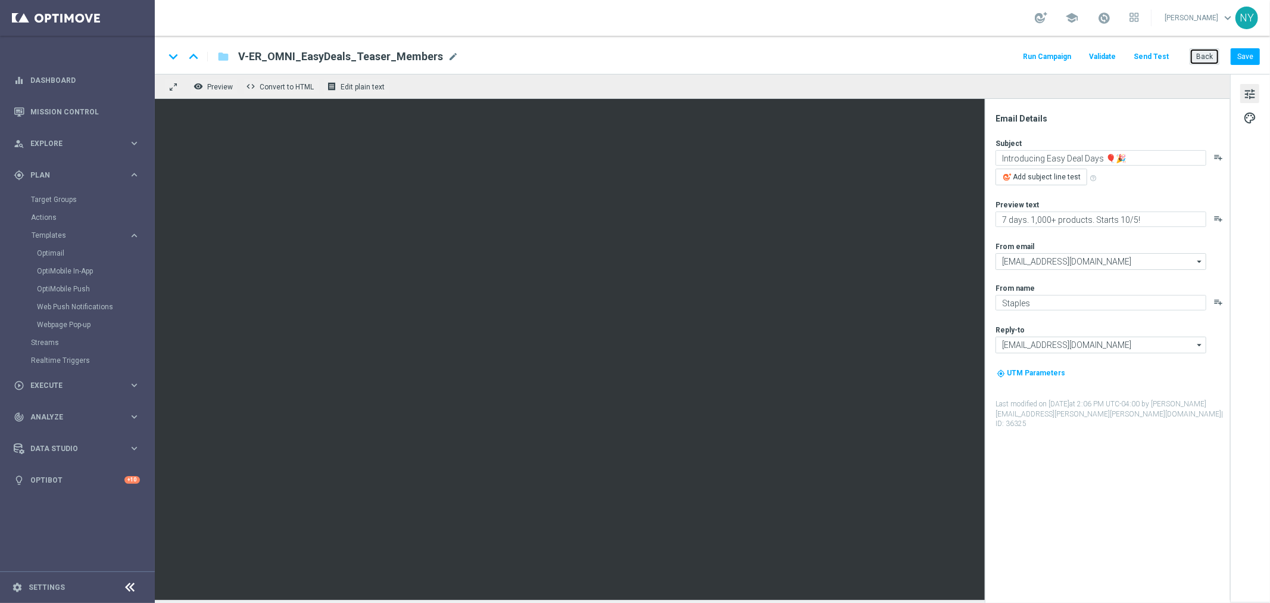
click at [1208, 54] on button "Back" at bounding box center [1205, 56] width 30 height 17
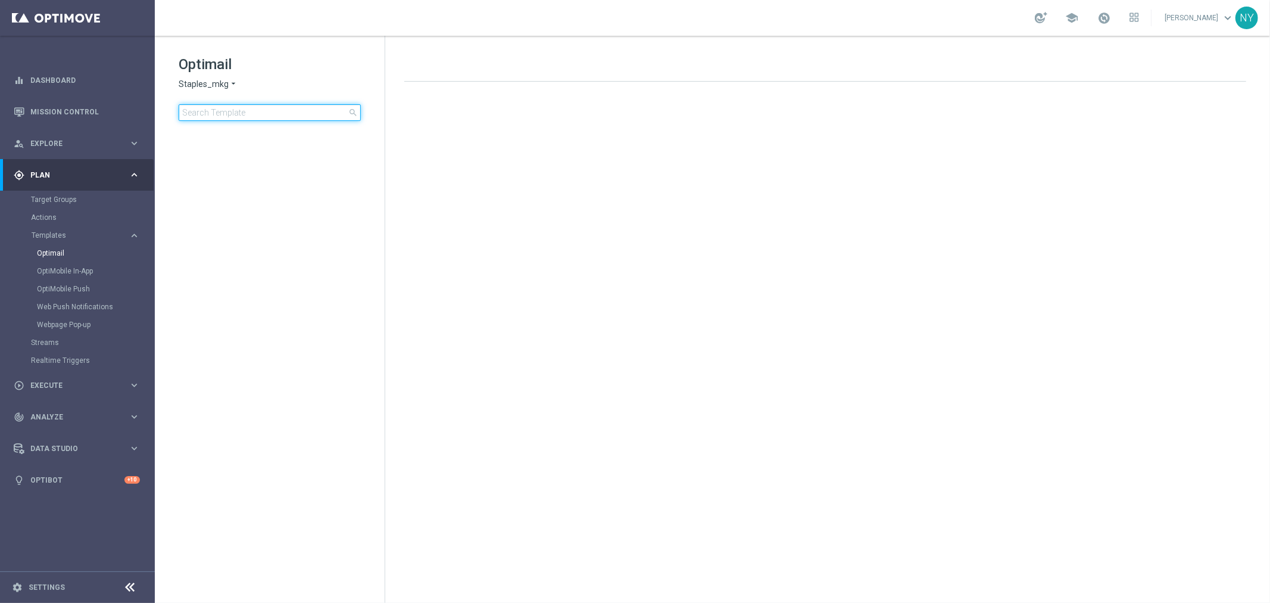
drag, startPoint x: 250, startPoint y: 111, endPoint x: 241, endPoint y: 110, distance: 9.0
click at [241, 110] on input at bounding box center [270, 112] width 182 height 17
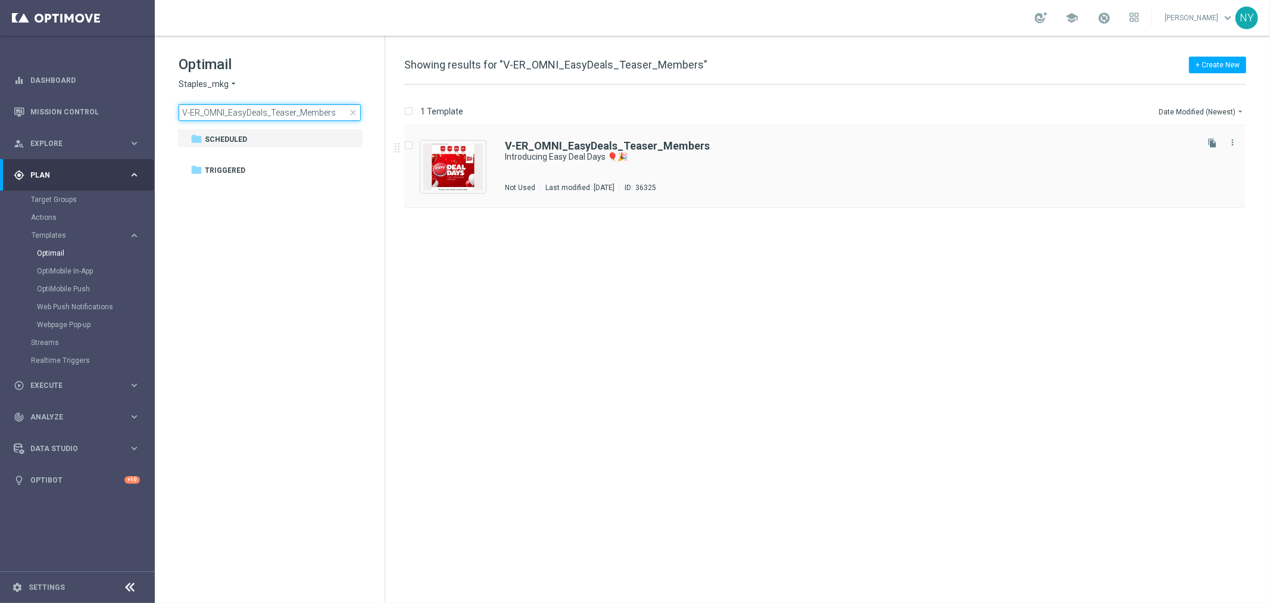
type input "V-ER_OMNI_EasyDeals_Teaser_Members"
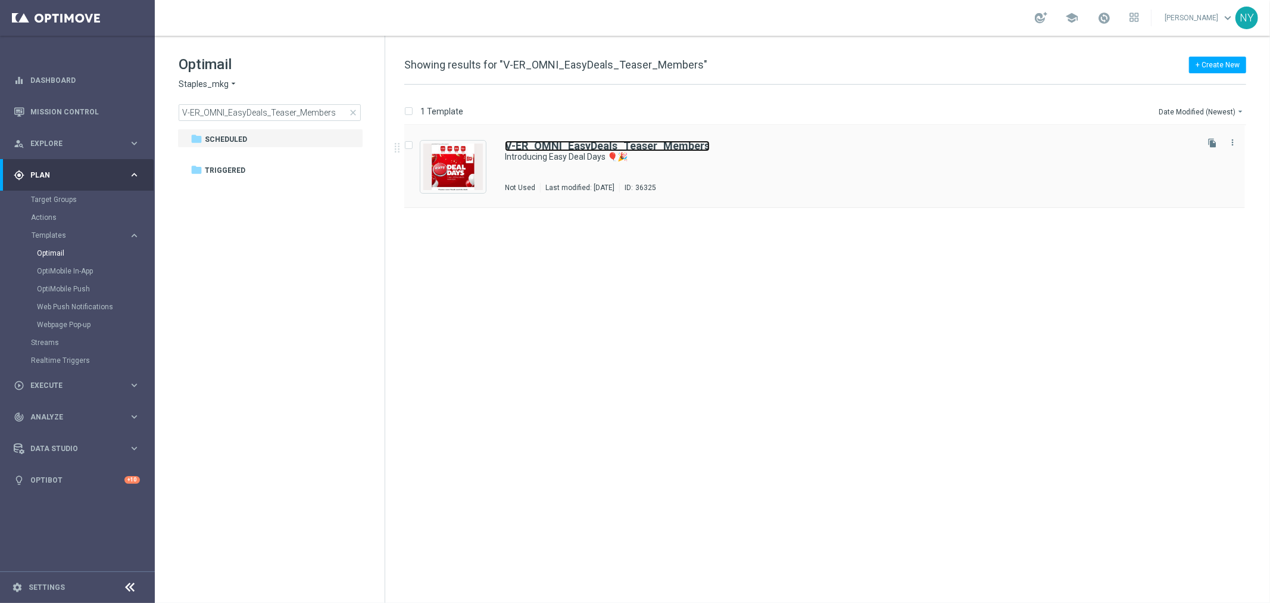
click at [593, 145] on b "V-ER_OMNI_EasyDeals_Teaser_Members" at bounding box center [607, 145] width 205 height 13
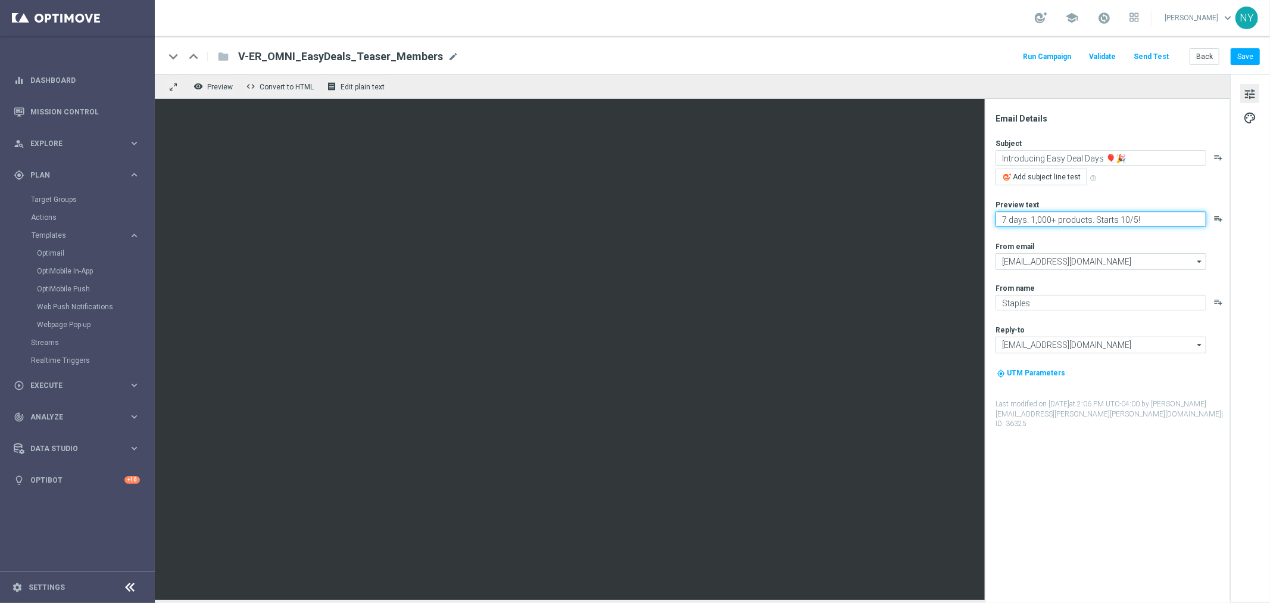
paste textarea "Starts 10/5. Open for a sneak peek!"""
type textarea "Starts 10/5. Open for a sneak peek!"
click at [1251, 55] on button "Save" at bounding box center [1245, 56] width 29 height 17
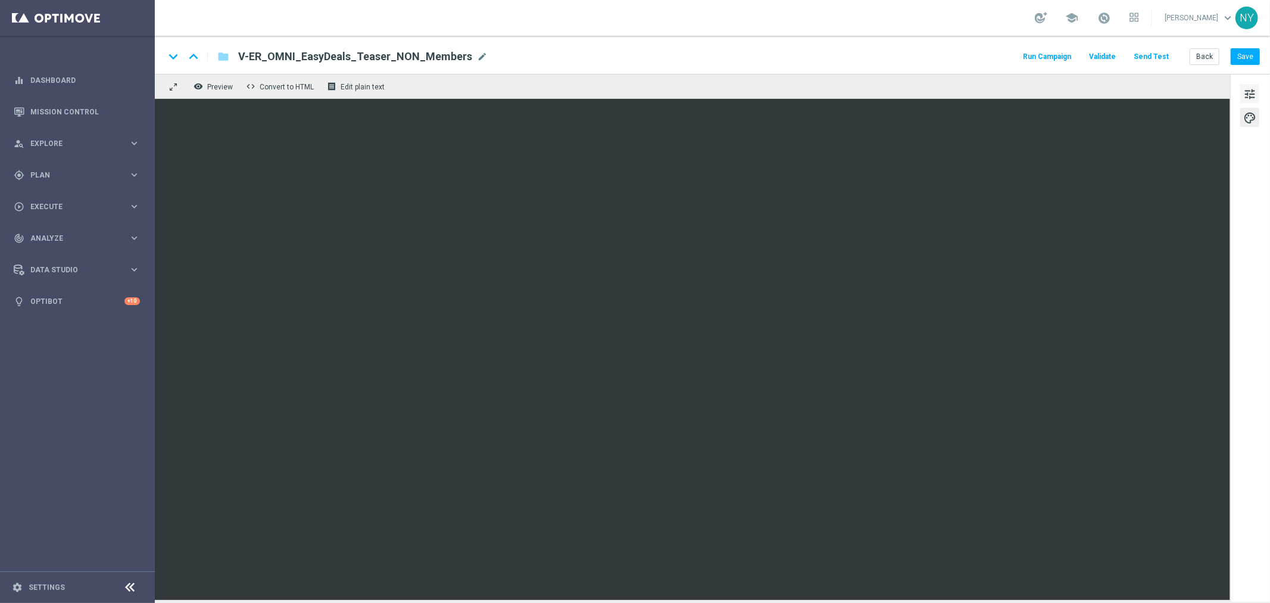
click at [1257, 97] on button "tune" at bounding box center [1250, 93] width 19 height 19
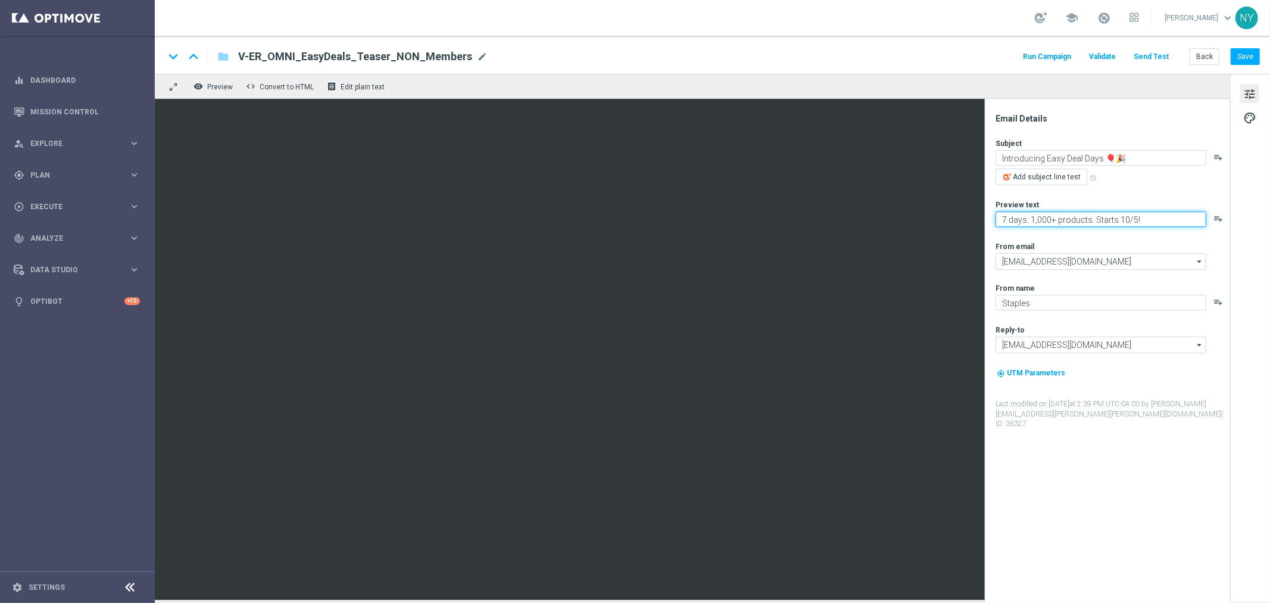
paste textarea "It pays to be an Easy Rewards member"
click at [1003, 219] on textarea "It pays to be an Easy Rewards member!" at bounding box center [1101, 218] width 211 height 15
type textarea "It pays to be an Easy Rewards member!"
click at [1248, 55] on button "Save" at bounding box center [1245, 56] width 29 height 17
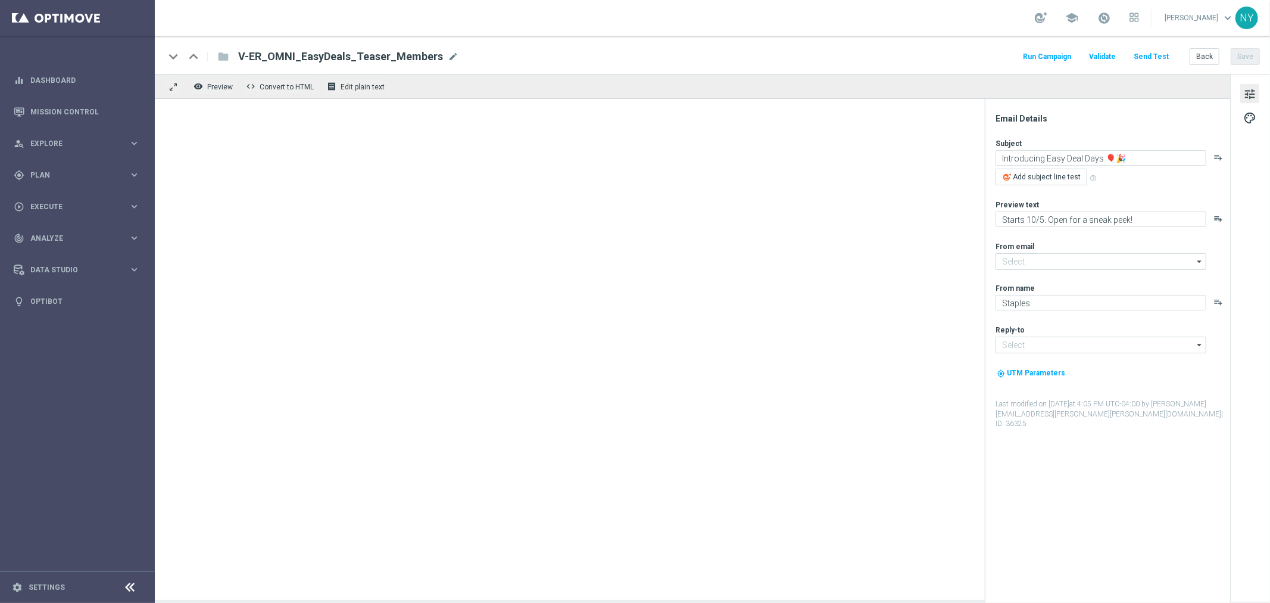
type input "[EMAIL_ADDRESS][DOMAIN_NAME]"
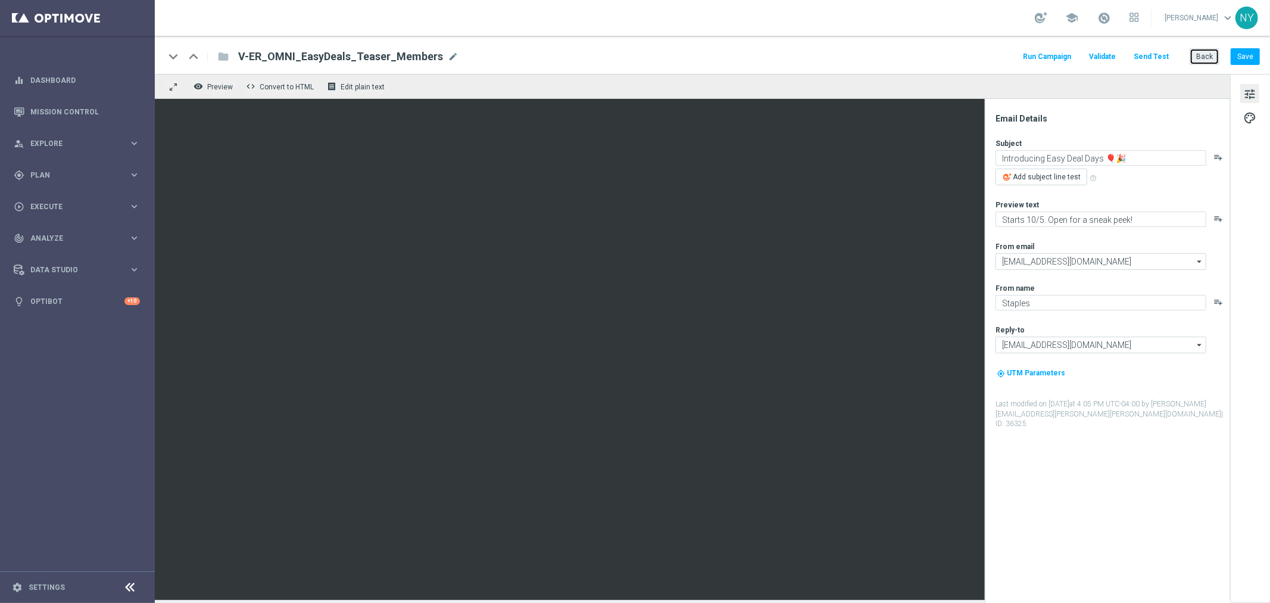
click at [1202, 55] on button "Back" at bounding box center [1205, 56] width 30 height 17
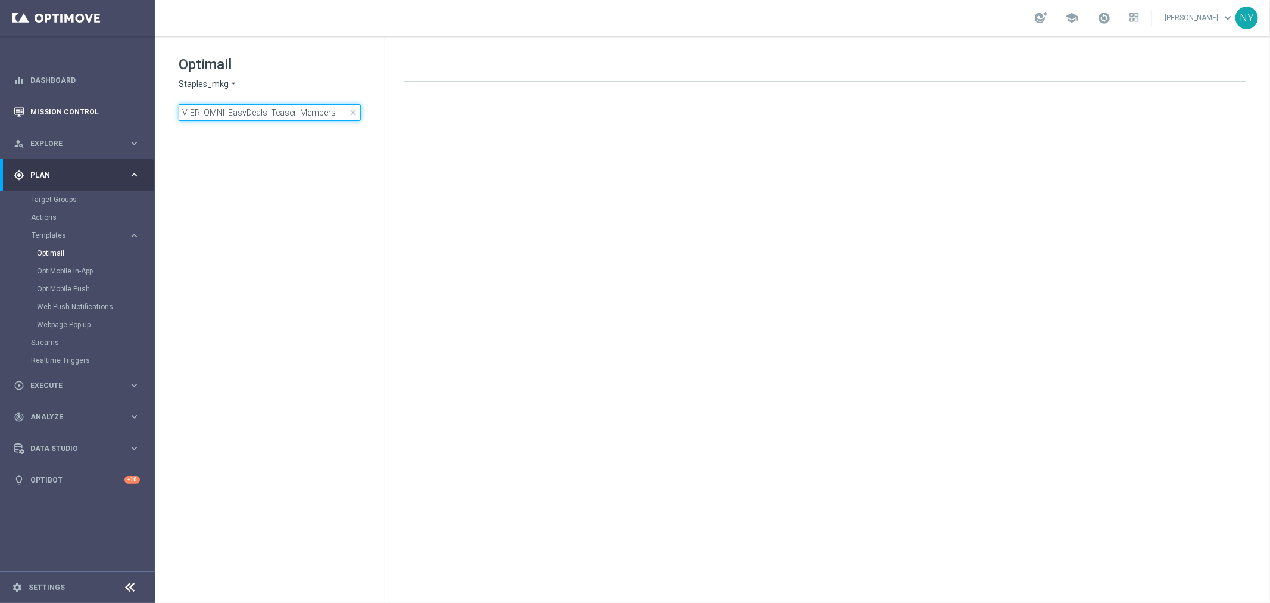
drag, startPoint x: 338, startPoint y: 116, endPoint x: 14, endPoint y: 114, distance: 323.4
click at [14, 114] on main "equalizer Dashboard Mission Control" at bounding box center [635, 301] width 1270 height 603
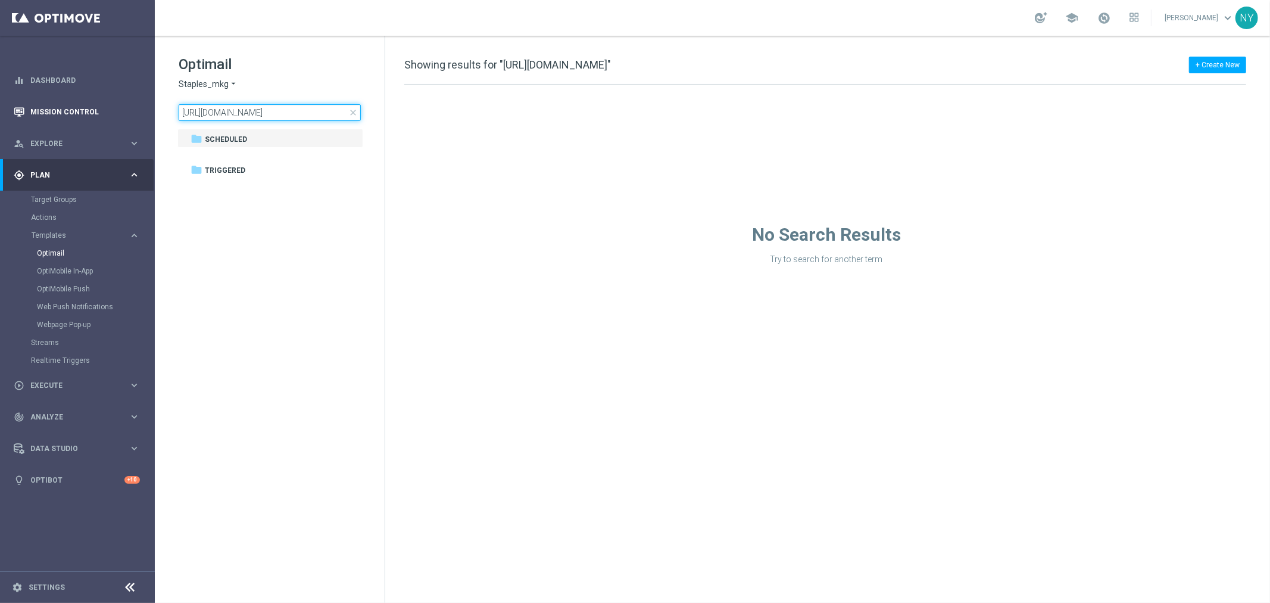
type input "https://www.staples.com/School-Supplies/cat_SC350235"
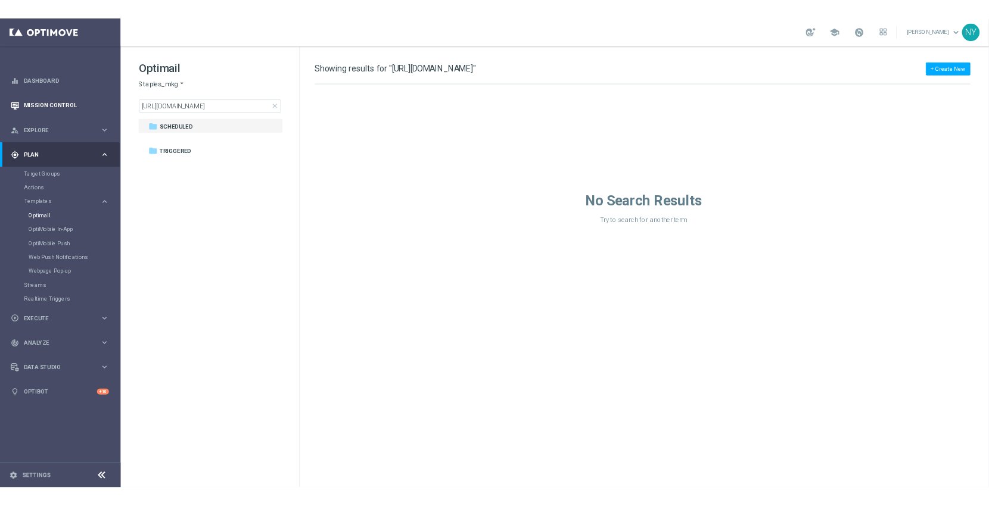
scroll to position [0, 0]
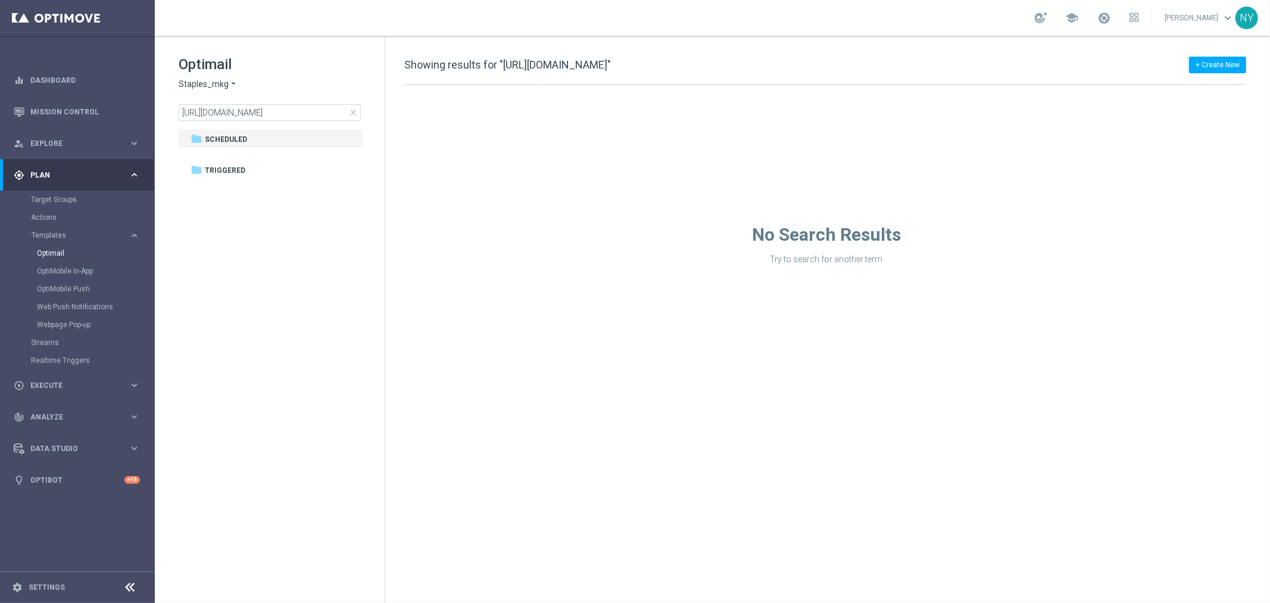
click at [353, 113] on span "close" at bounding box center [353, 113] width 10 height 10
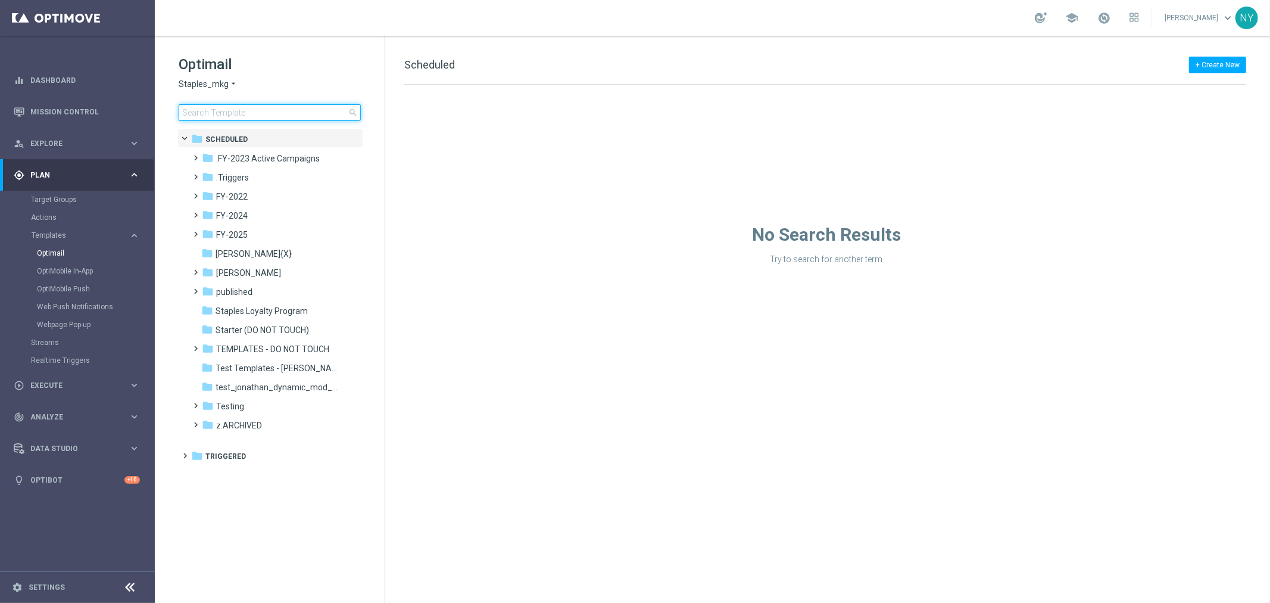
click at [272, 110] on input at bounding box center [270, 112] width 182 height 17
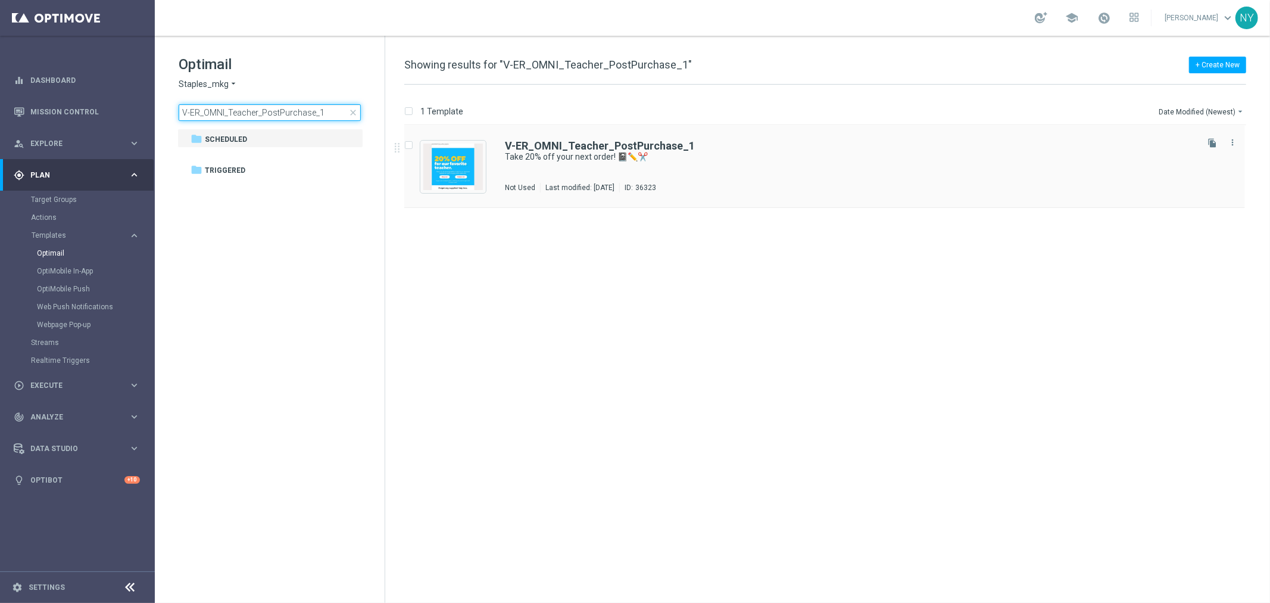
type input "V-ER_OMNI_Teacher_PostPurchase_1"
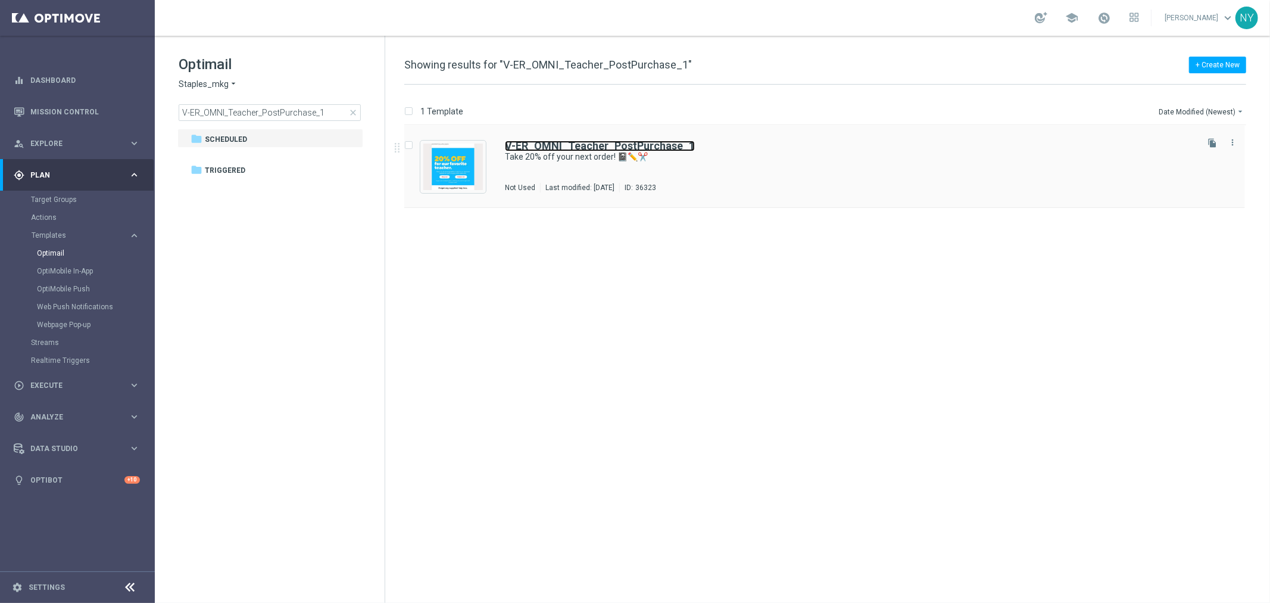
click at [609, 145] on b "V-ER_OMNI_Teacher_PostPurchase_1" at bounding box center [600, 145] width 190 height 13
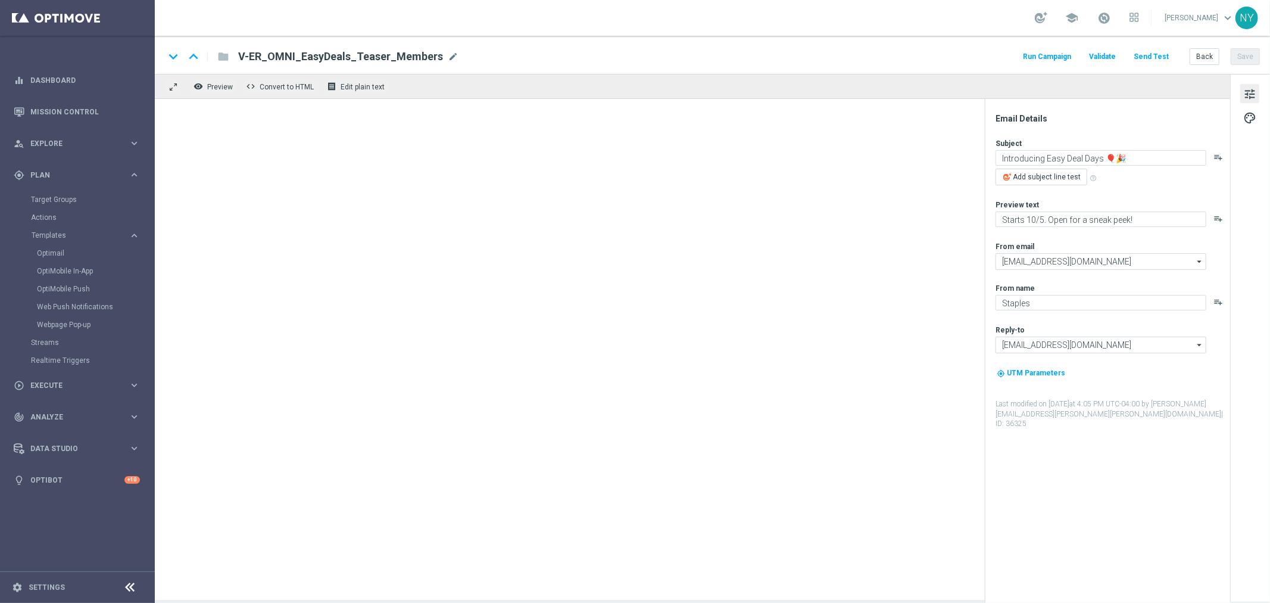
type textarea "Take 20% off your next order! 📓✏️✂️"
type textarea "We’re here for you all year long."
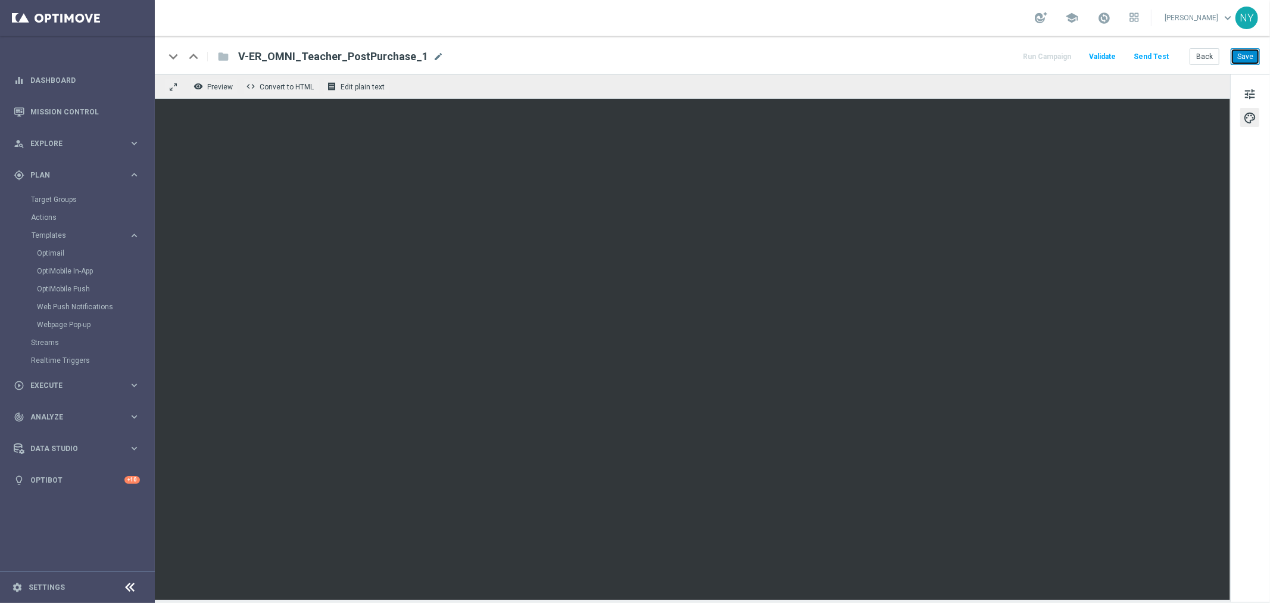
click at [1246, 55] on button "Save" at bounding box center [1245, 56] width 29 height 17
click at [1161, 54] on button "Send Test" at bounding box center [1151, 57] width 39 height 16
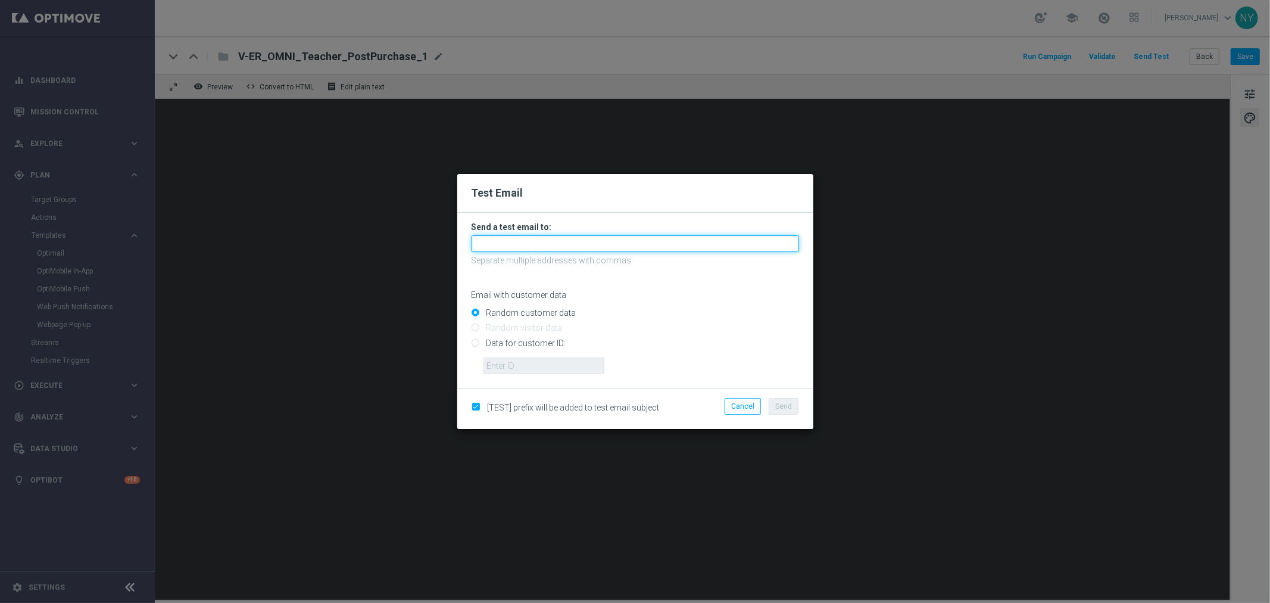
click at [518, 244] on input "text" at bounding box center [636, 243] width 328 height 17
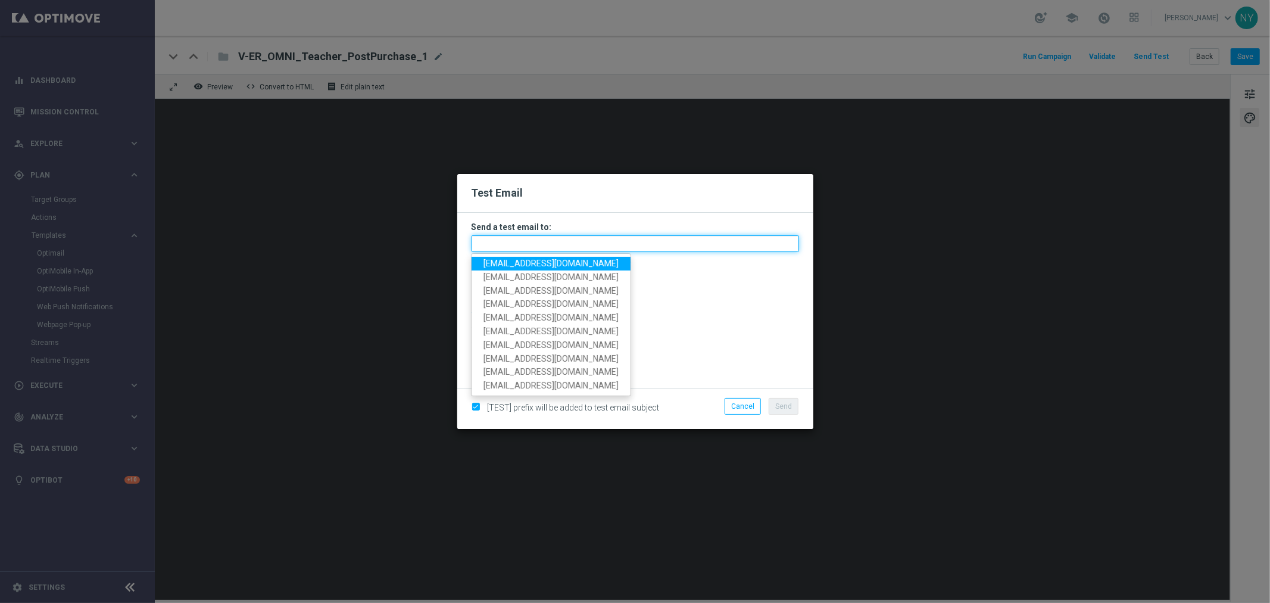
paste input "neilyetts3-bi5w6@litmusemail.com"
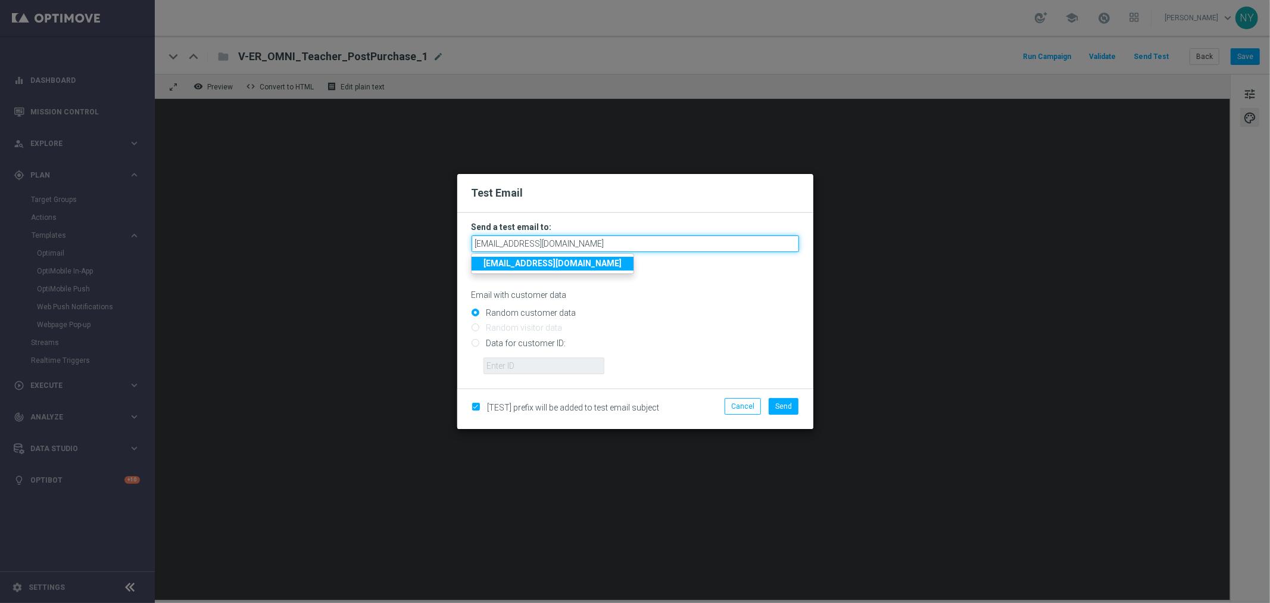
type input "neilyetts3-bi5w6@litmusemail.com"
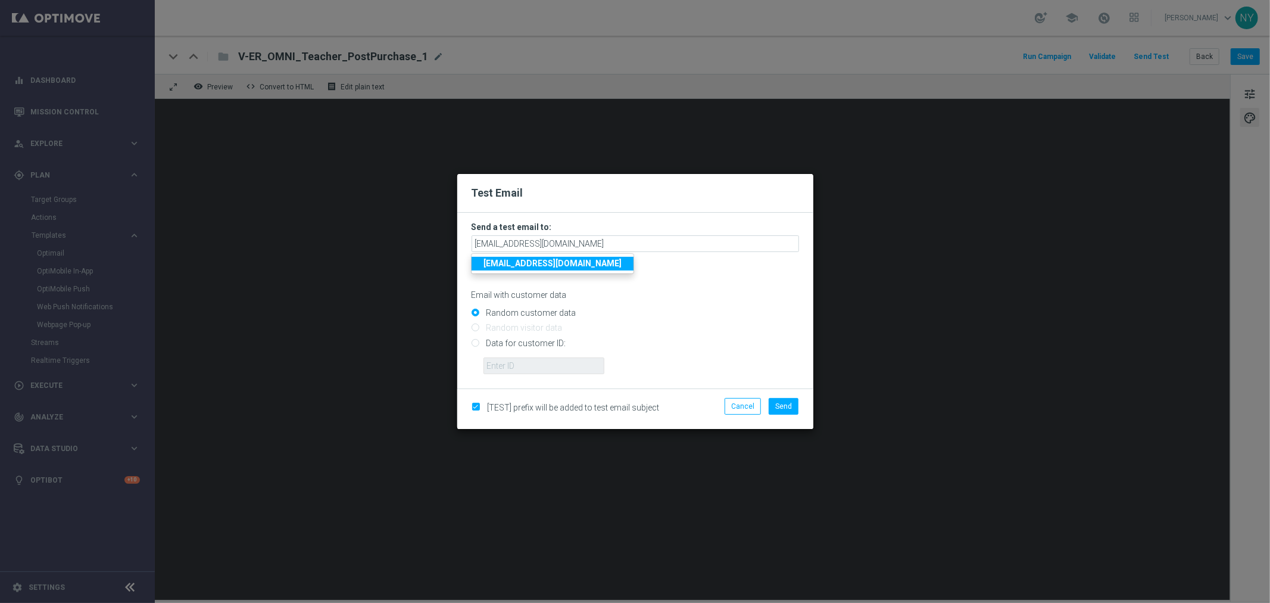
drag, startPoint x: 691, startPoint y: 308, endPoint x: 516, endPoint y: 340, distance: 177.9
click at [691, 310] on input "Random customer data" at bounding box center [636, 318] width 328 height 17
click at [475, 342] on input "Data for customer ID:" at bounding box center [636, 347] width 328 height 17
radio input "true"
click at [529, 364] on input "text" at bounding box center [544, 365] width 121 height 17
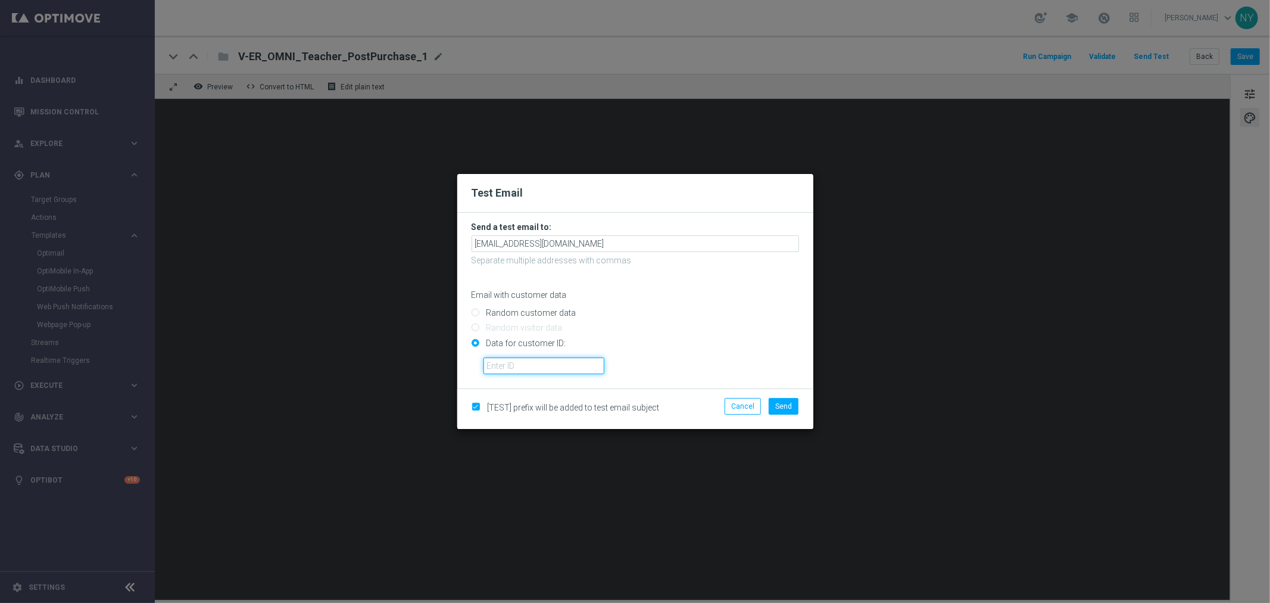
paste input "10000006208"
type input "10000006208"
click at [787, 402] on span "Send" at bounding box center [783, 406] width 17 height 8
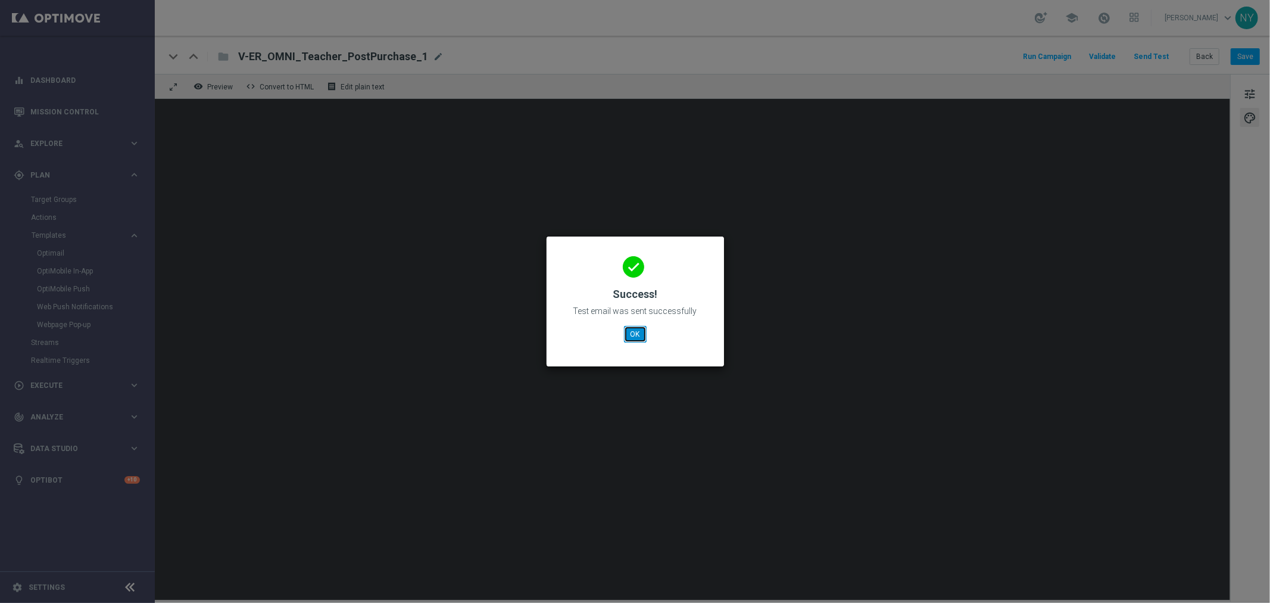
click at [640, 332] on button "OK" at bounding box center [635, 334] width 23 height 17
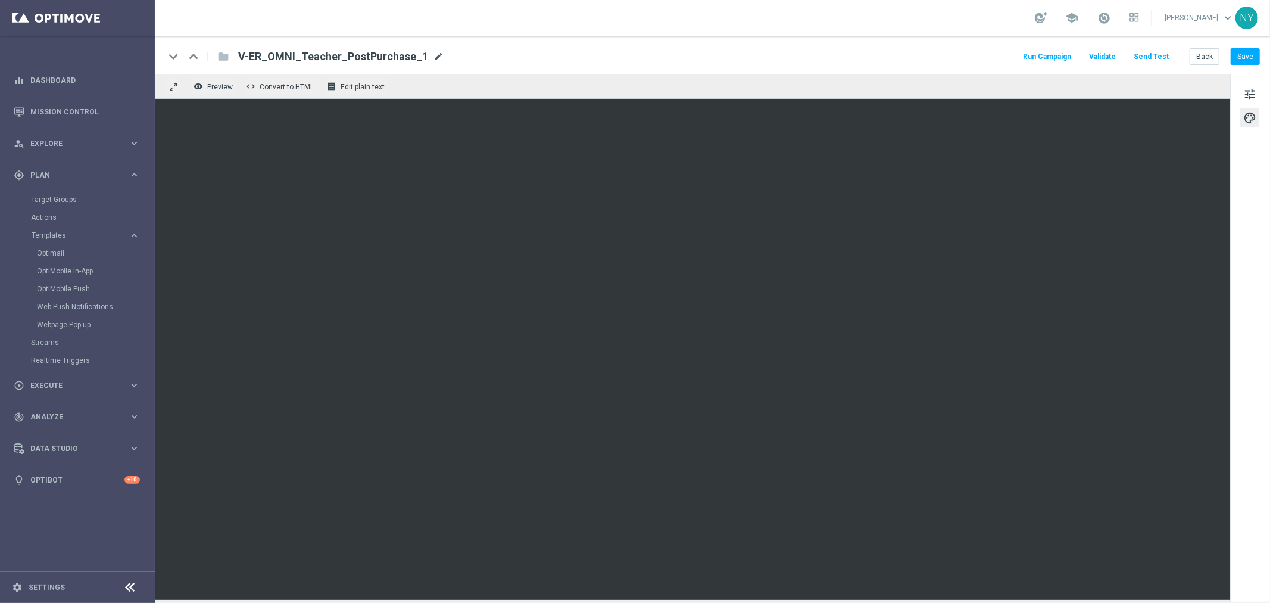
click at [433, 57] on span "mode_edit" at bounding box center [438, 56] width 11 height 11
drag, startPoint x: 398, startPoint y: 56, endPoint x: 194, endPoint y: 60, distance: 203.7
click at [197, 60] on div "keyboard_arrow_down keyboard_arrow_up folder V-ER_OMNI_Teacher_PostPurchase_1" at bounding box center [348, 56] width 369 height 15
click at [1246, 55] on button "Save" at bounding box center [1245, 56] width 29 height 17
click at [1162, 55] on button "Send Test" at bounding box center [1151, 57] width 39 height 16
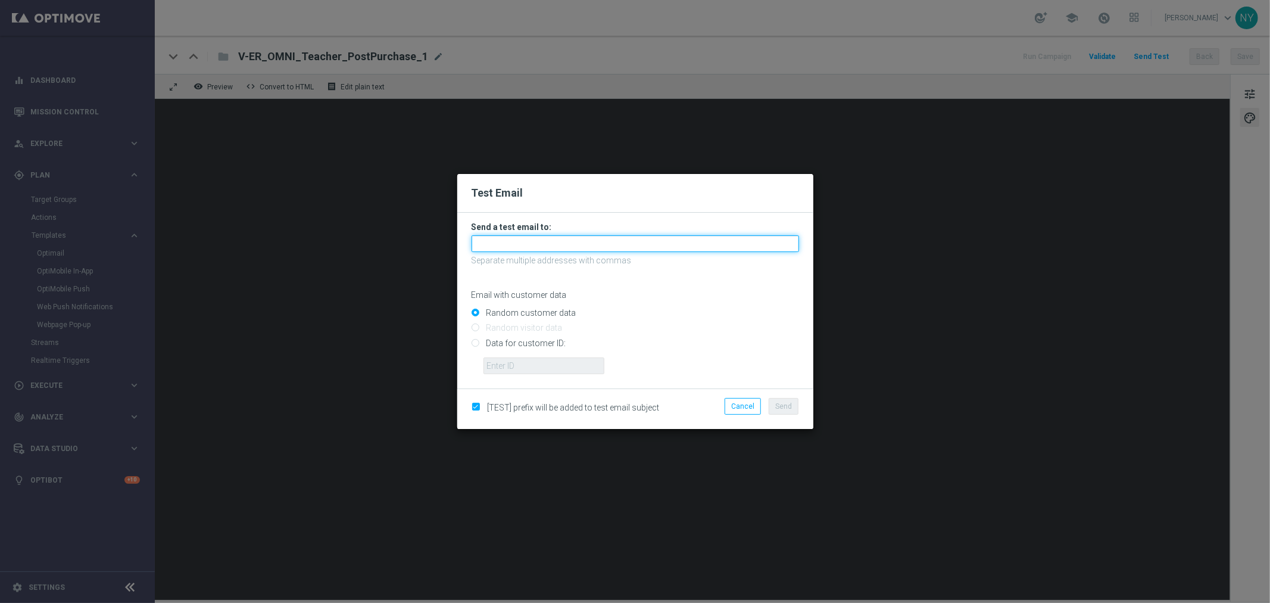
click at [506, 243] on input "text" at bounding box center [636, 243] width 328 height 17
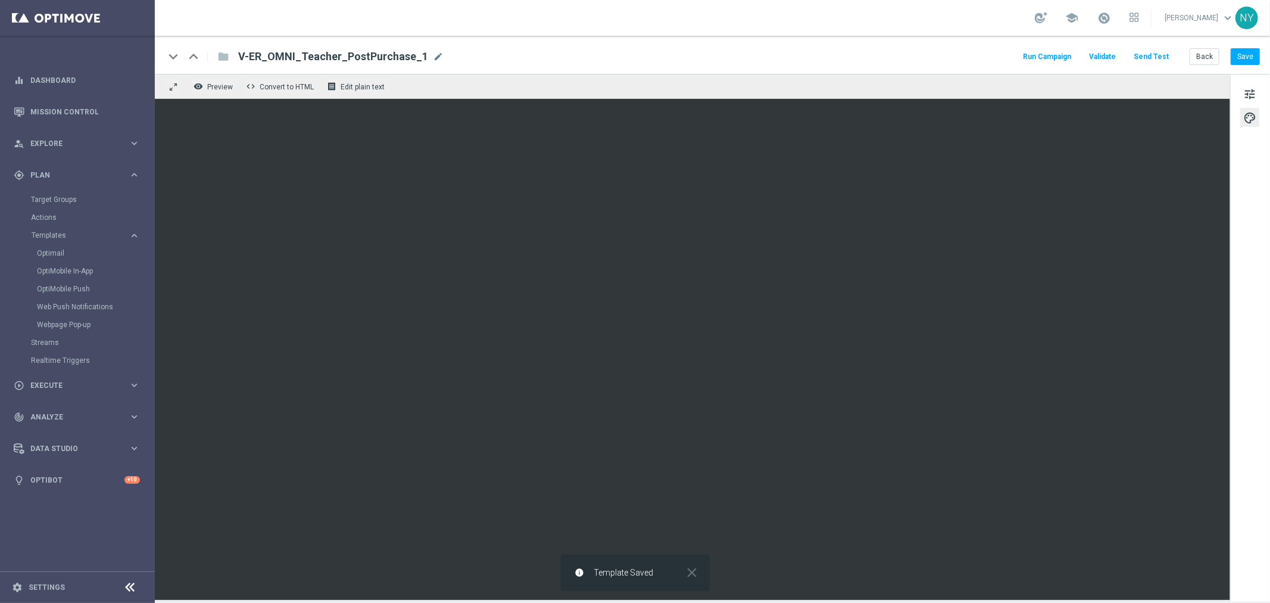
click at [1154, 52] on button "Send Test" at bounding box center [1151, 57] width 39 height 16
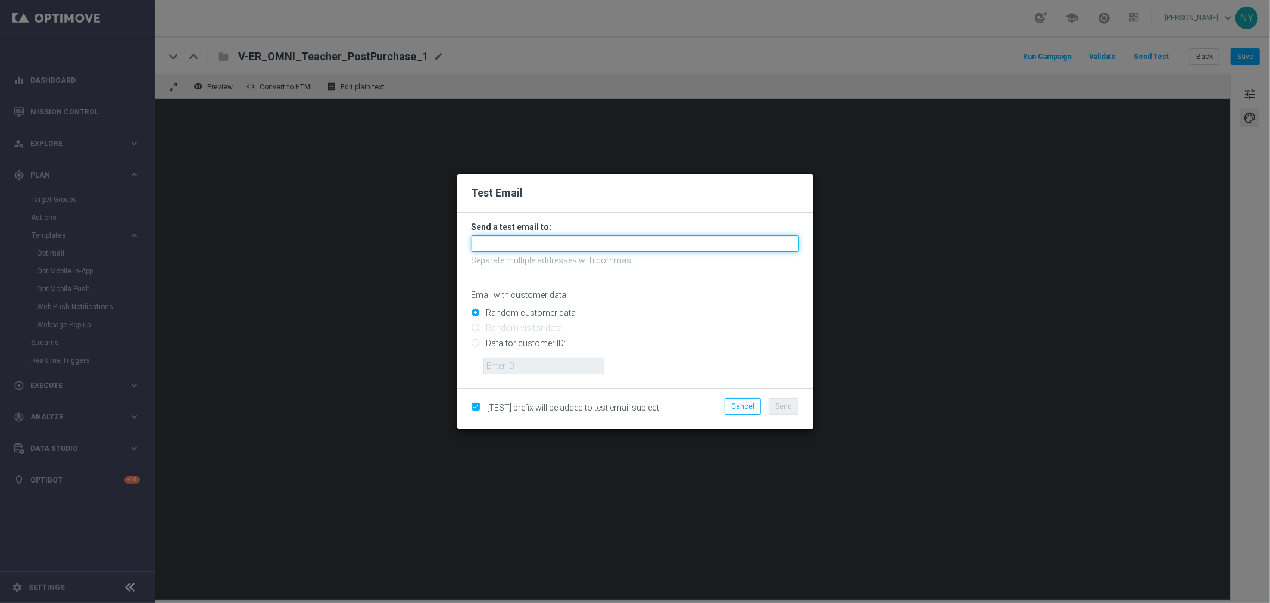
click at [516, 245] on input "text" at bounding box center [636, 243] width 328 height 17
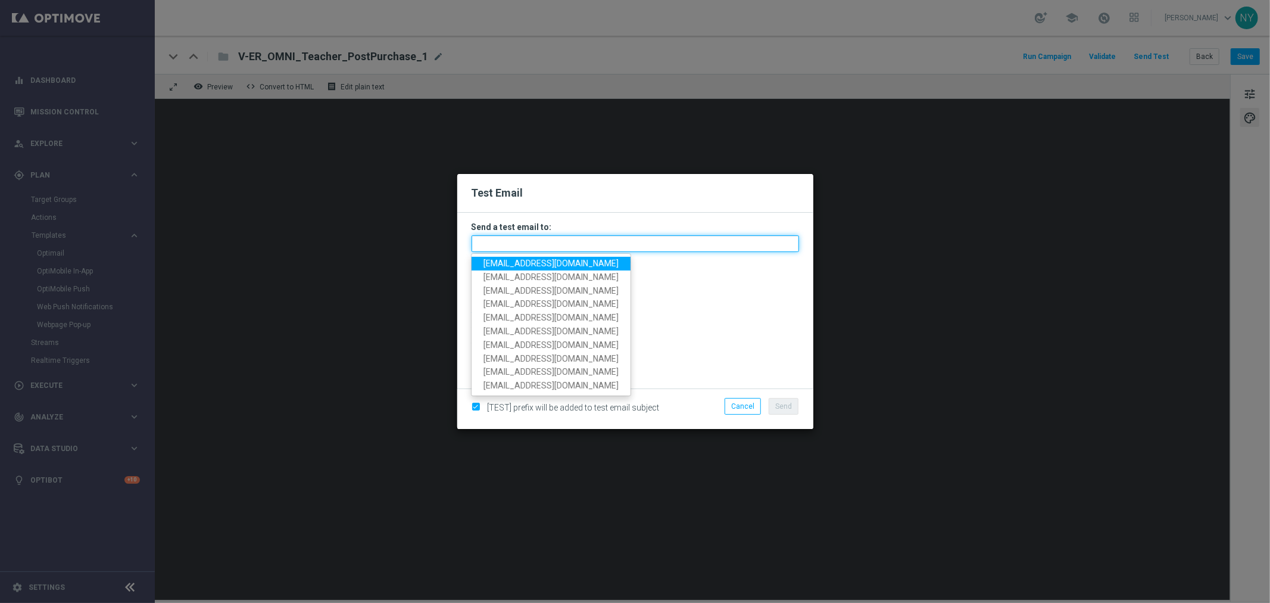
paste input "neilyetts3-bi5w6@litmusemail.com"
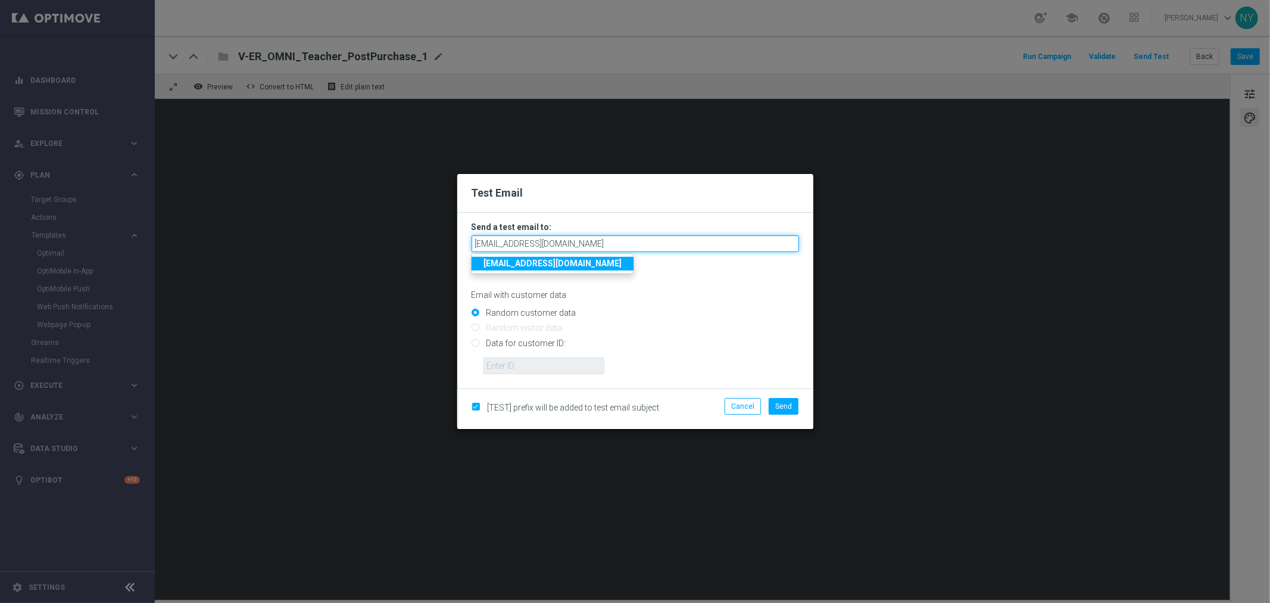
type input "neilyetts3-bi5w6@litmusemail.com"
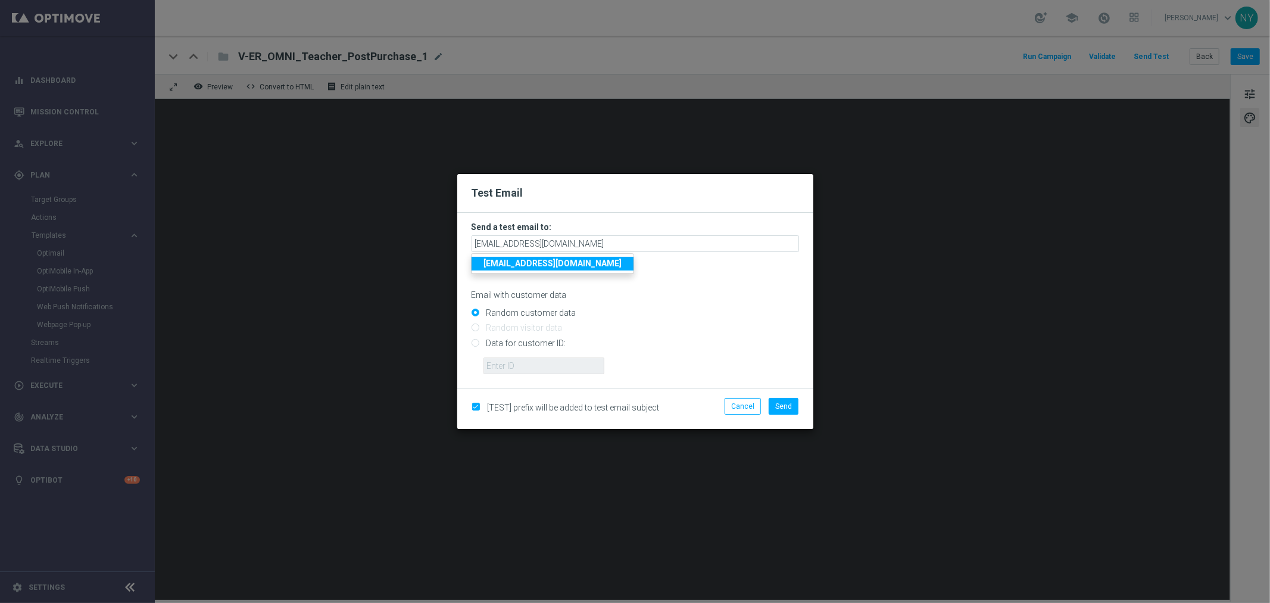
drag, startPoint x: 701, startPoint y: 289, endPoint x: 675, endPoint y: 290, distance: 25.6
click at [701, 289] on p "Email with customer data" at bounding box center [636, 294] width 328 height 11
click at [473, 345] on input "Data for customer ID:" at bounding box center [636, 347] width 328 height 17
radio input "true"
click at [511, 366] on input "text" at bounding box center [544, 365] width 121 height 17
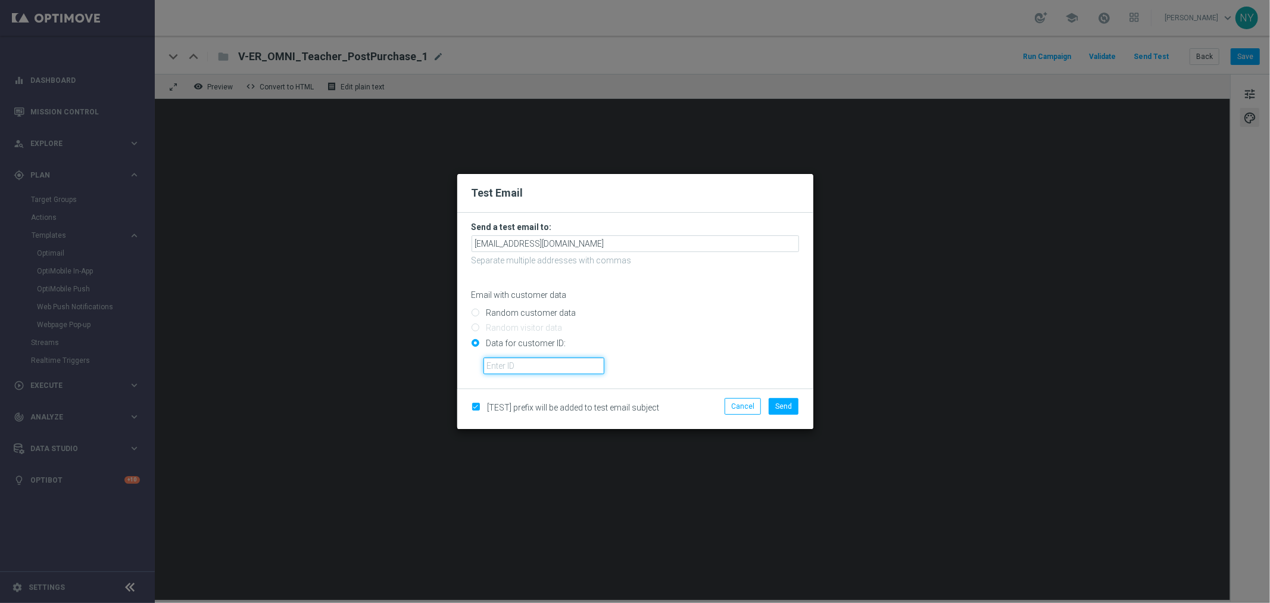
click at [509, 364] on input "text" at bounding box center [544, 365] width 121 height 17
paste input "10000006208"
type input "10000006208"
drag, startPoint x: 786, startPoint y: 405, endPoint x: 794, endPoint y: 379, distance: 27.3
click at [786, 404] on span "Send" at bounding box center [783, 406] width 17 height 8
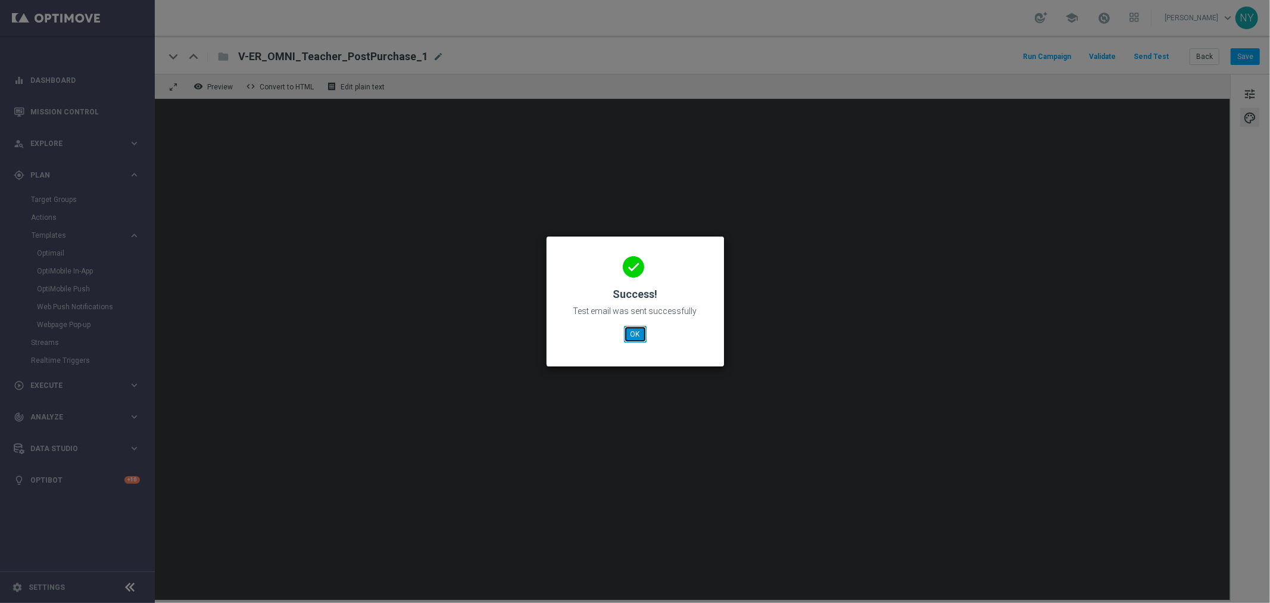
click at [630, 336] on button "OK" at bounding box center [635, 334] width 23 height 17
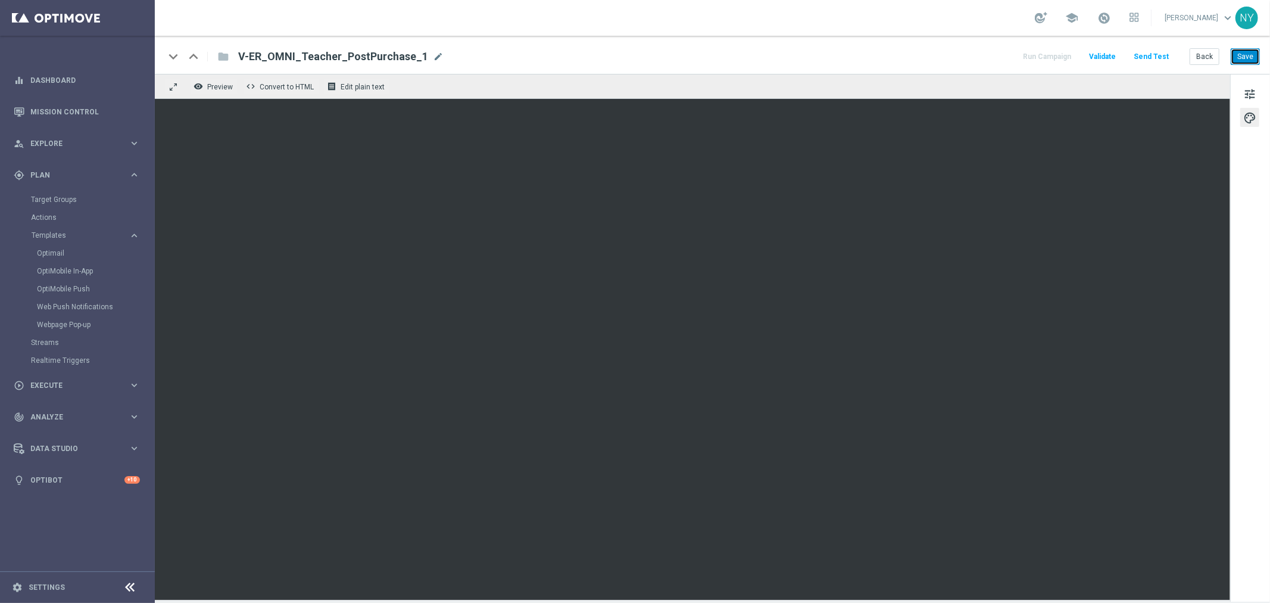
click at [1243, 54] on button "Save" at bounding box center [1245, 56] width 29 height 17
click at [1246, 49] on button "Save" at bounding box center [1245, 56] width 29 height 17
click at [1158, 55] on button "Send Test" at bounding box center [1151, 57] width 39 height 16
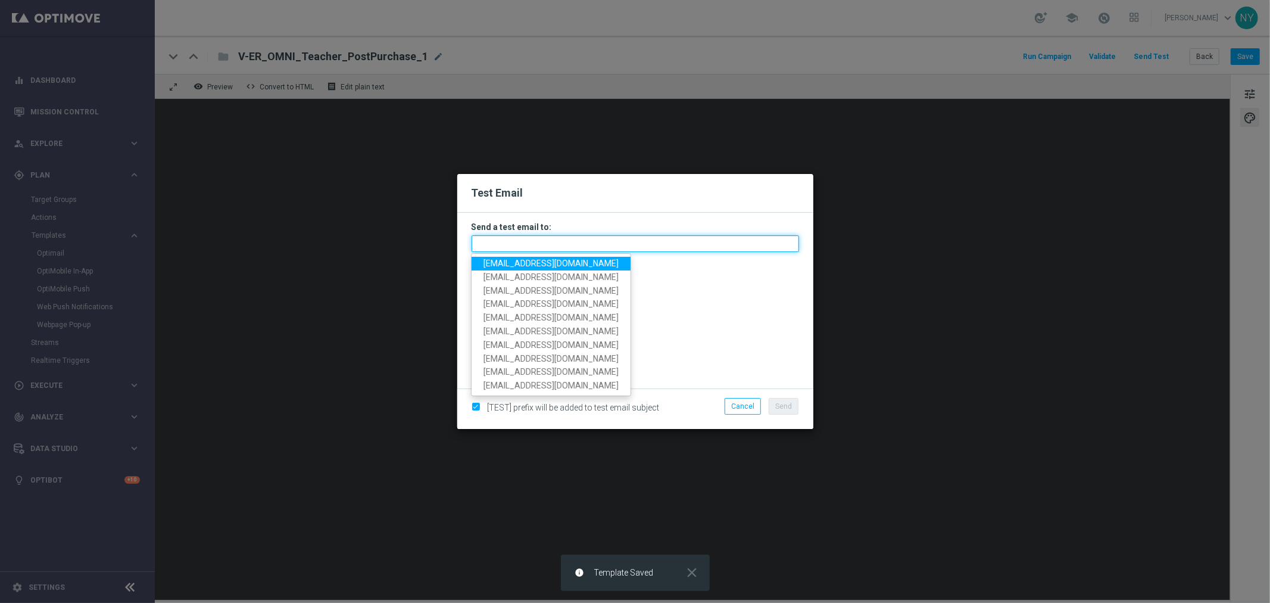
click at [505, 241] on input "text" at bounding box center [636, 243] width 328 height 17
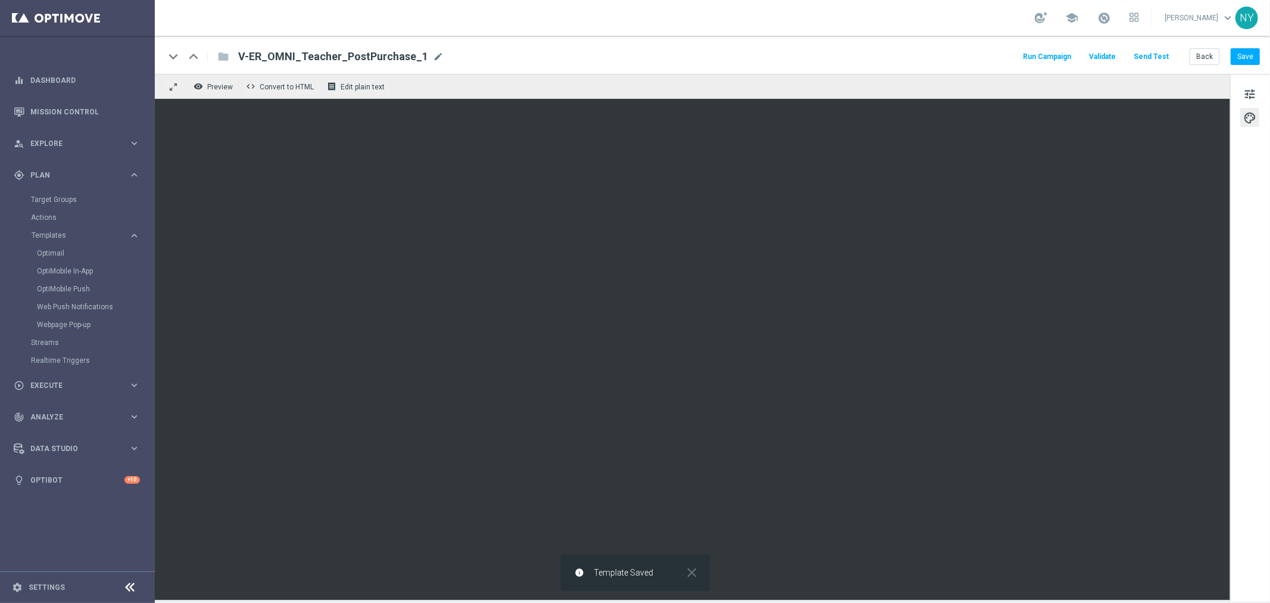
click at [1151, 55] on button "Send Test" at bounding box center [1151, 57] width 39 height 16
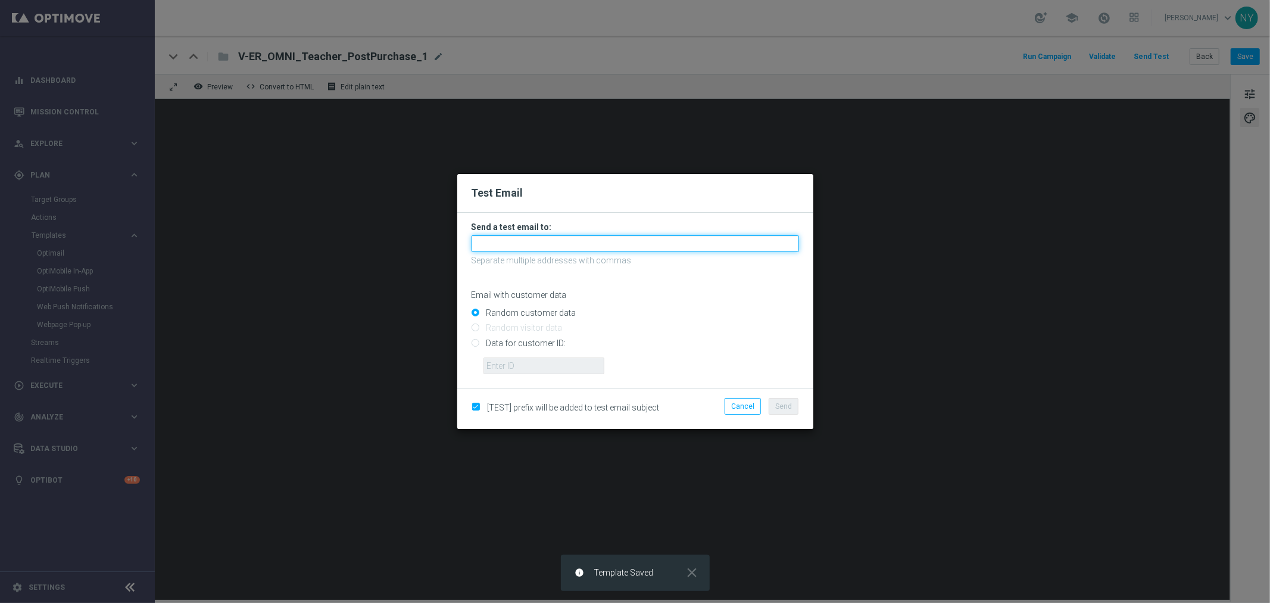
click at [522, 248] on input "text" at bounding box center [636, 243] width 328 height 17
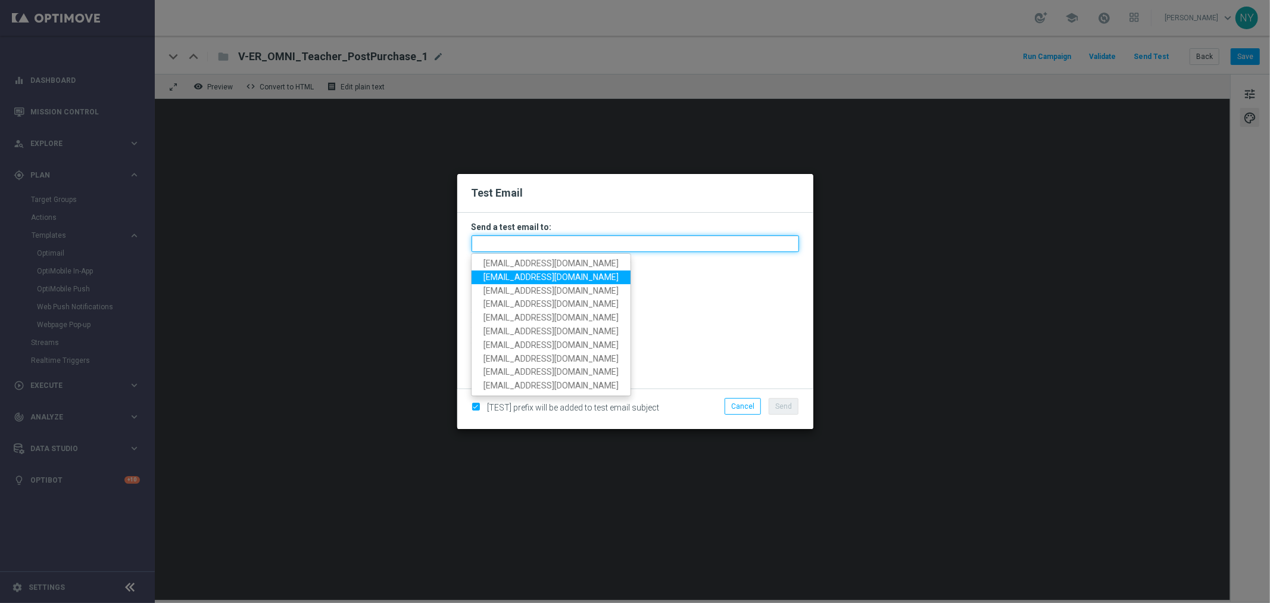
click at [511, 243] on input "text" at bounding box center [636, 243] width 328 height 17
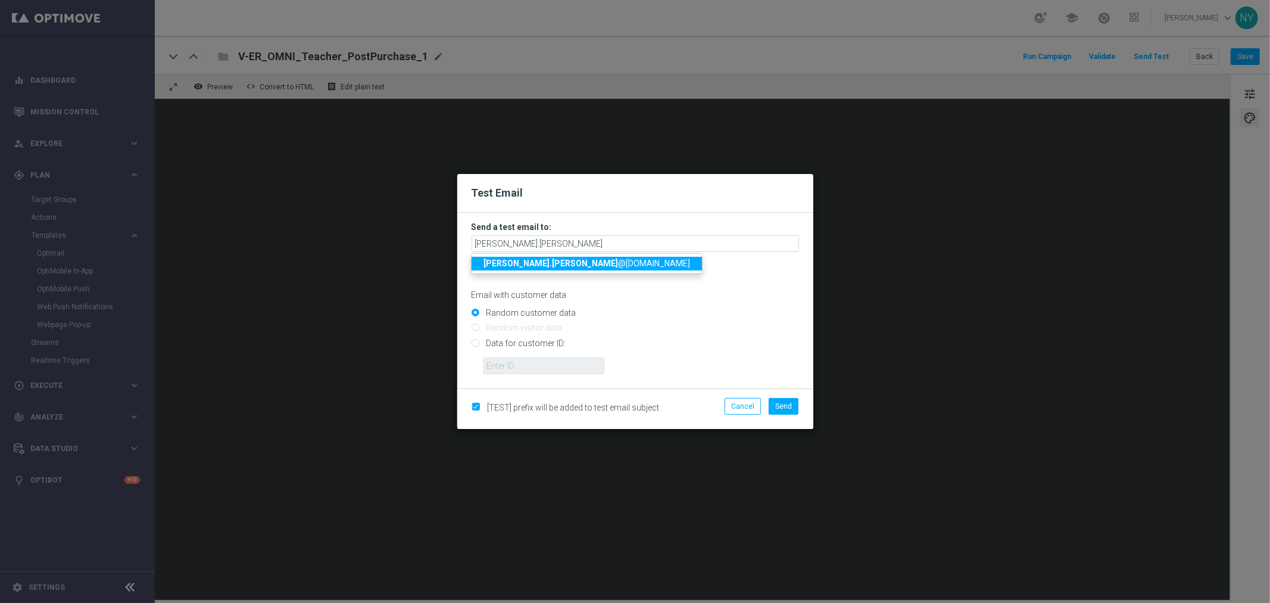
click at [537, 260] on span "neil.yetts @staples.com" at bounding box center [587, 263] width 207 height 10
type input "neil.yetts@staples.com"
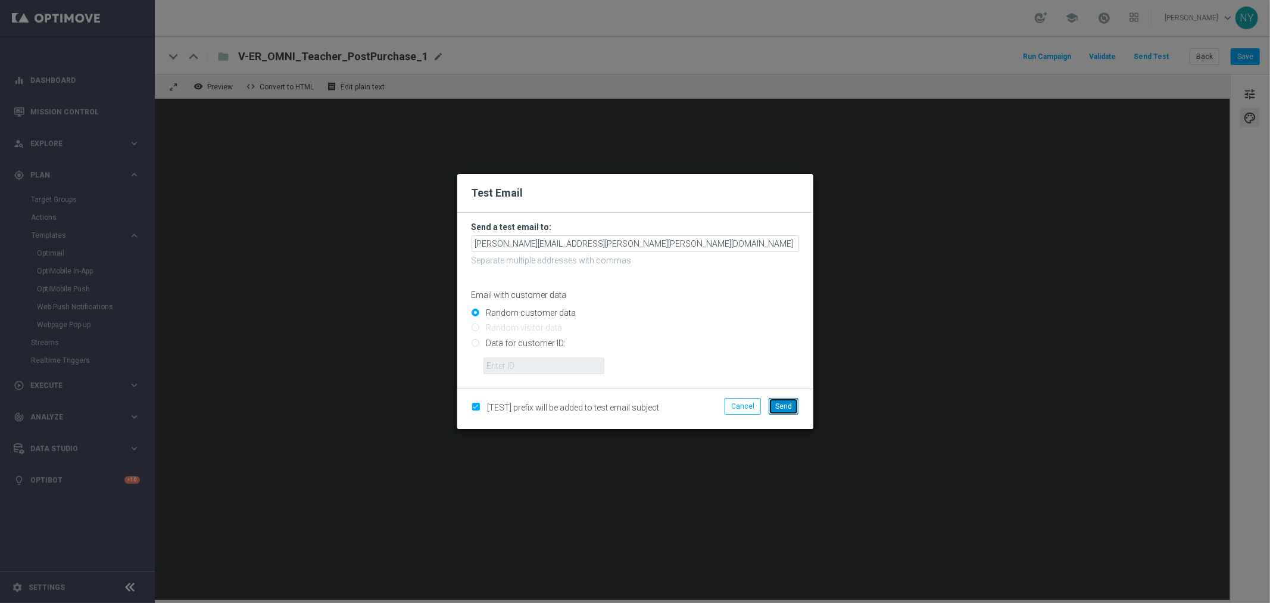
click at [780, 403] on span "Send" at bounding box center [783, 406] width 17 height 8
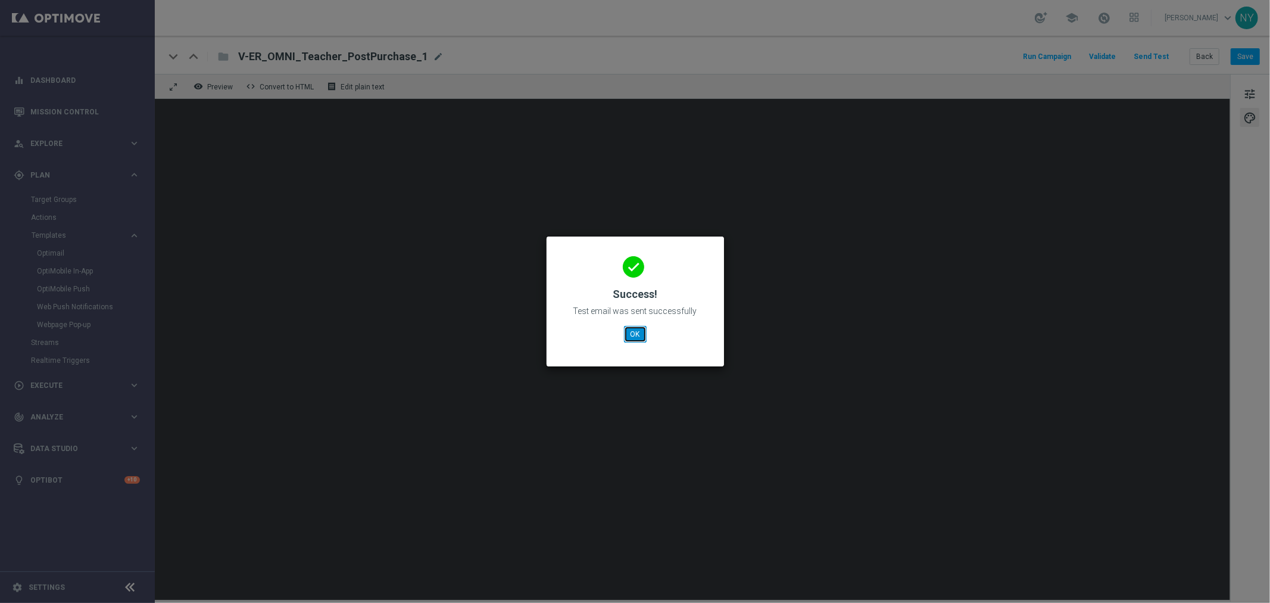
click at [634, 335] on button "OK" at bounding box center [635, 334] width 23 height 17
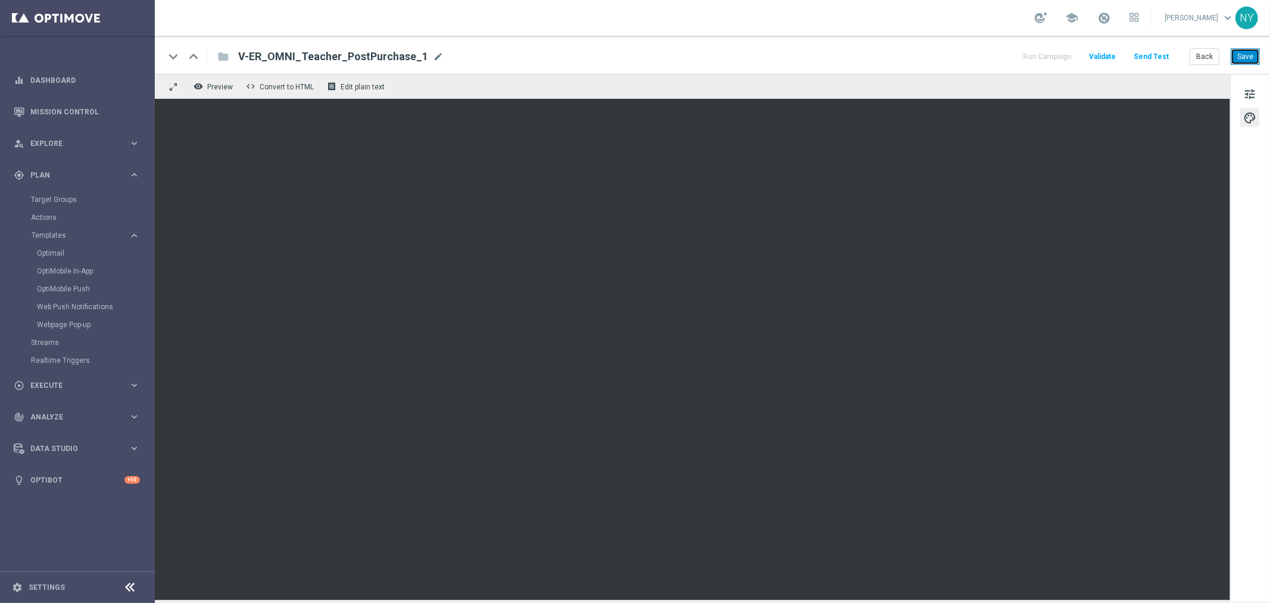
click at [1245, 55] on button "Save" at bounding box center [1245, 56] width 29 height 17
click at [1154, 51] on button "Send Test" at bounding box center [1151, 57] width 39 height 16
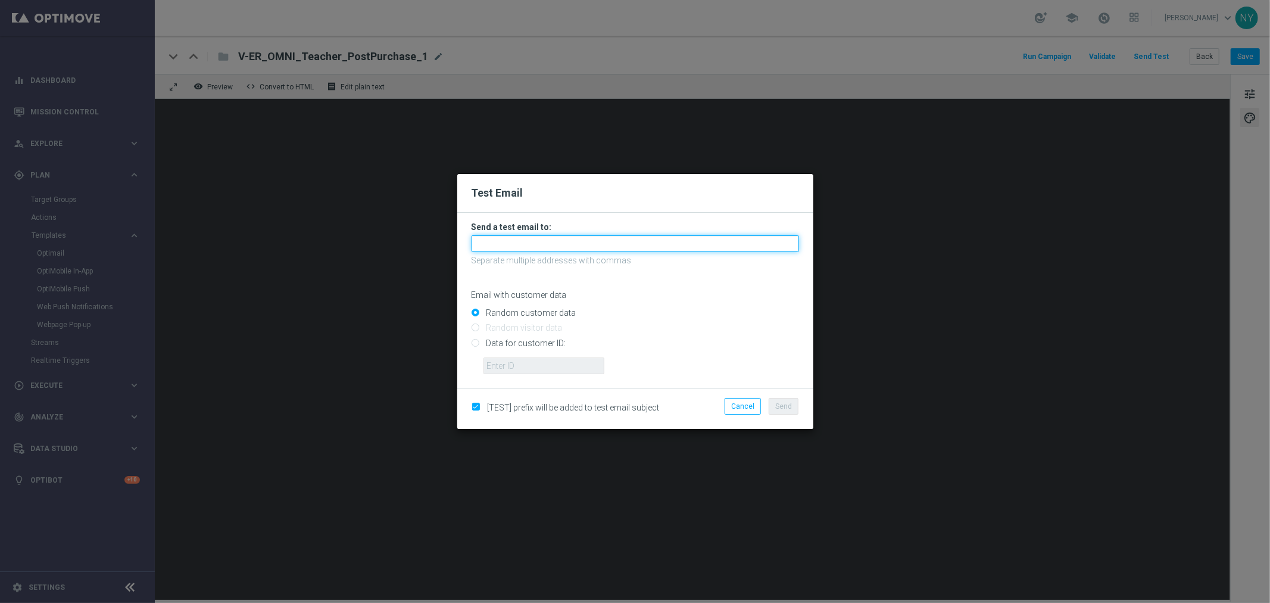
click at [498, 241] on input "text" at bounding box center [636, 243] width 328 height 17
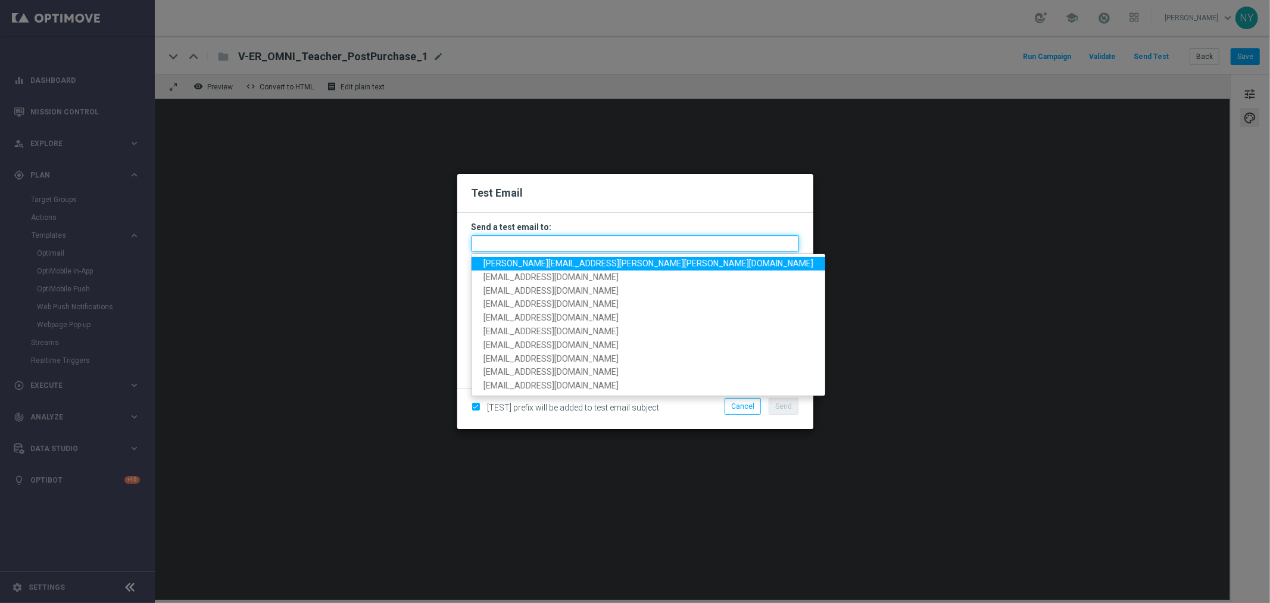
click at [545, 242] on input "text" at bounding box center [636, 243] width 328 height 17
paste input "neilyetts3-bi5w6@litmusemail.com"
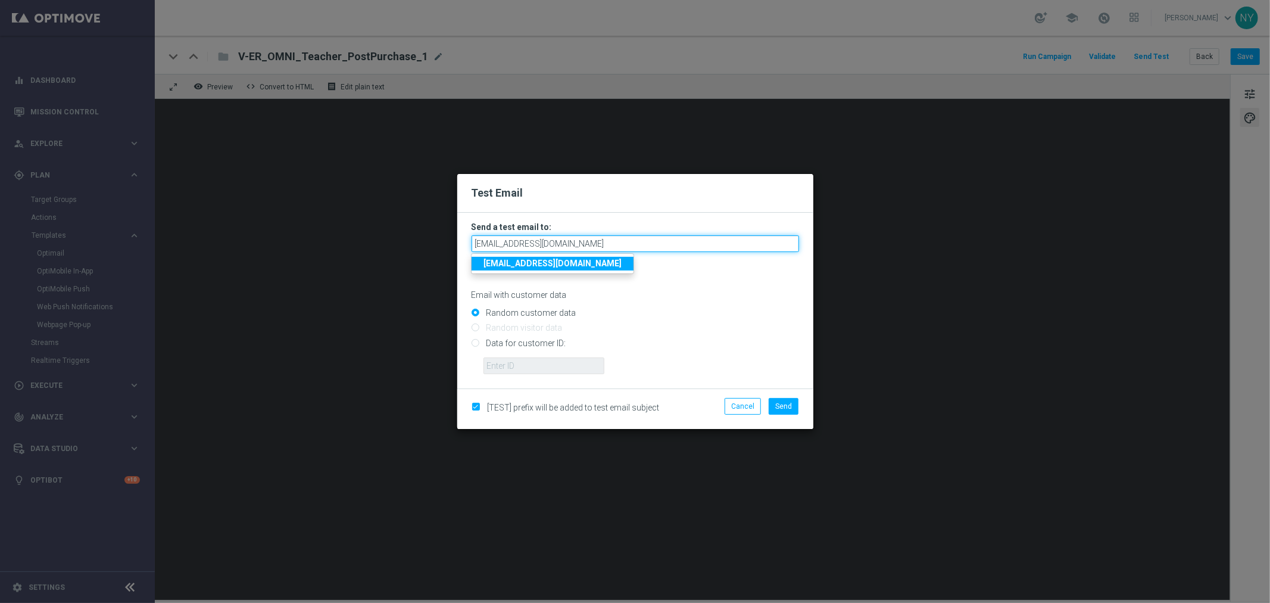
type input "neilyetts3-bi5w6@litmusemail.com"
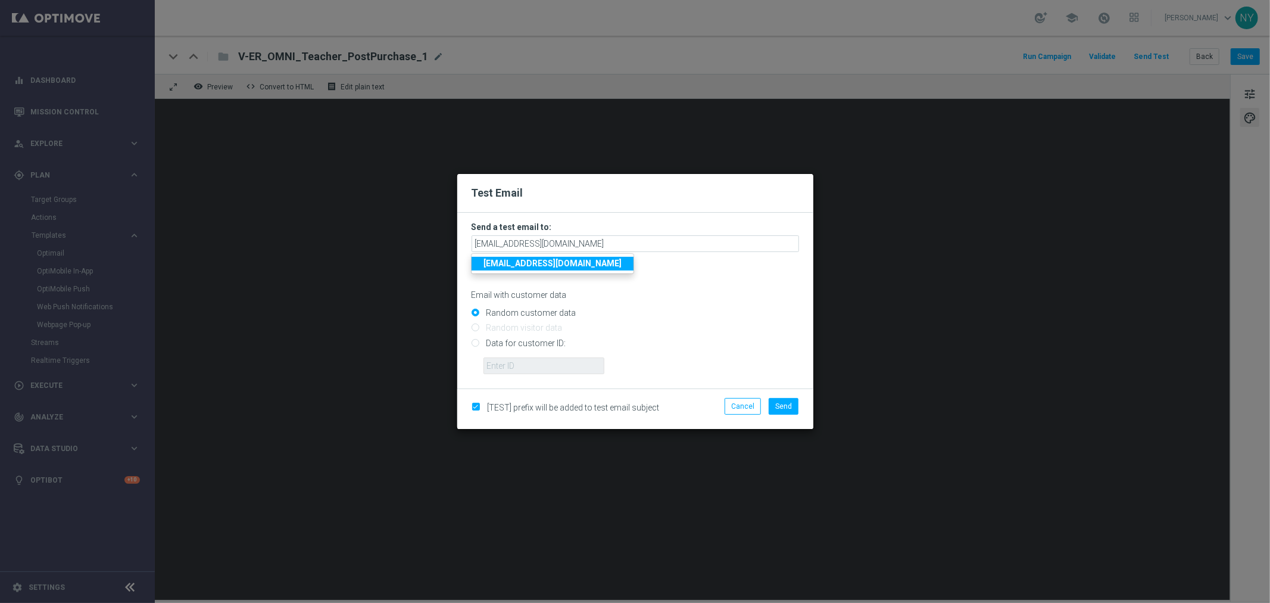
click at [476, 341] on input "Data for customer ID:" at bounding box center [636, 347] width 328 height 17
radio input "true"
click at [501, 363] on input "text" at bounding box center [544, 365] width 121 height 17
click at [528, 364] on input "text" at bounding box center [544, 365] width 121 height 17
paste input "10000006208"
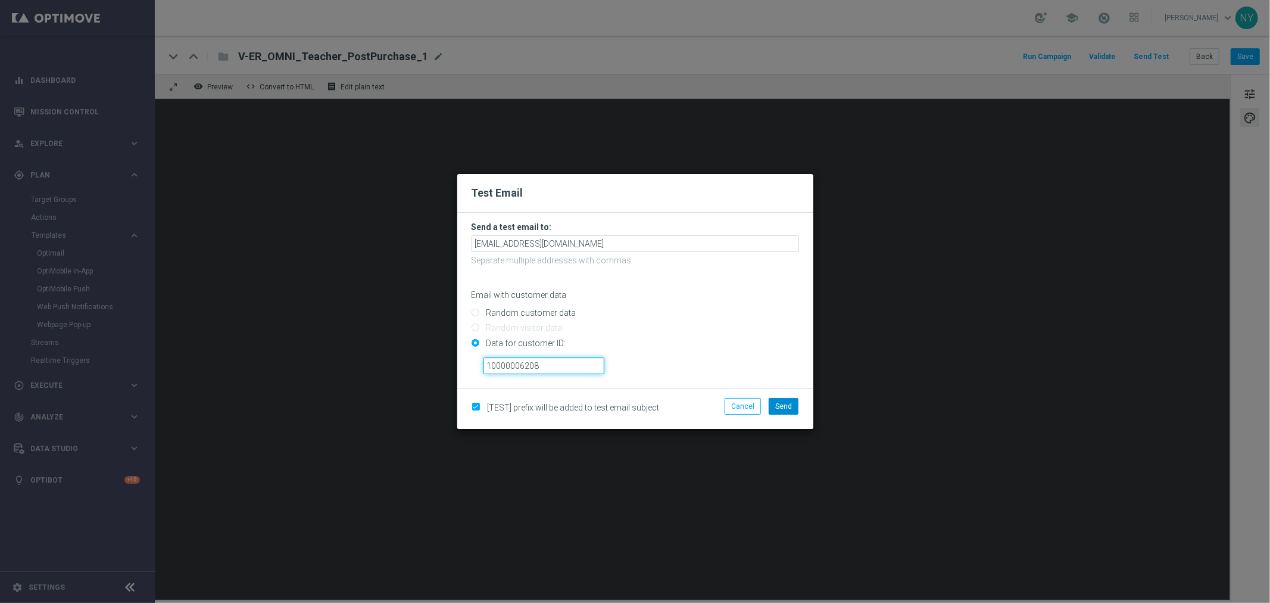
type input "10000006208"
click at [790, 406] on span "Send" at bounding box center [783, 406] width 17 height 8
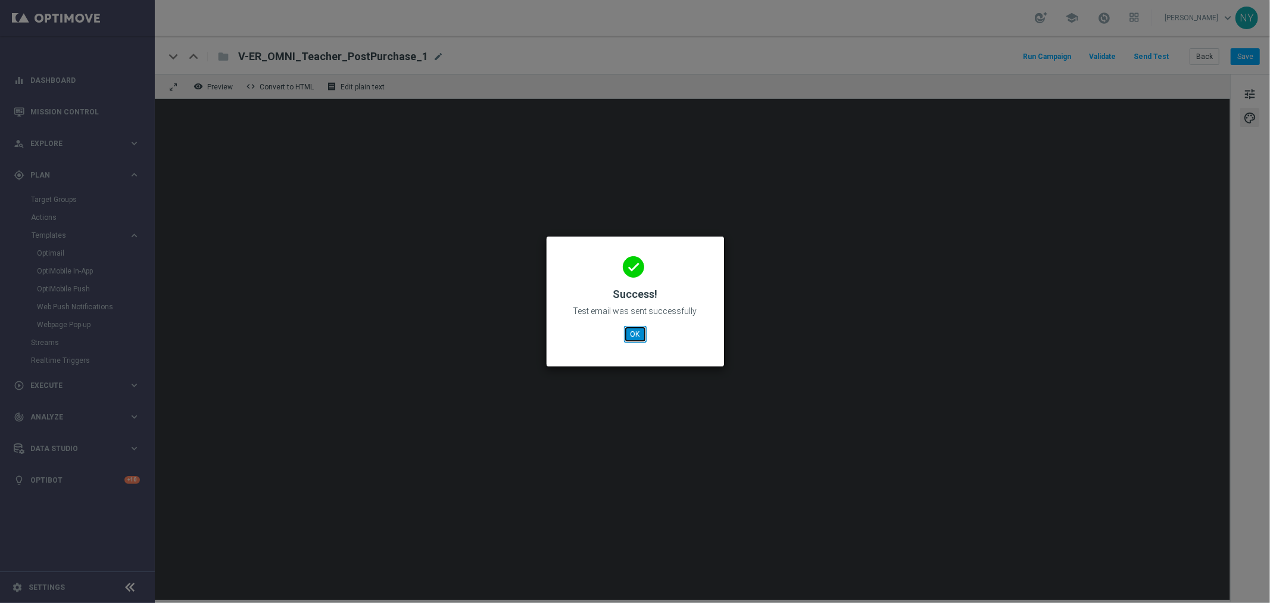
click at [638, 334] on button "OK" at bounding box center [635, 334] width 23 height 17
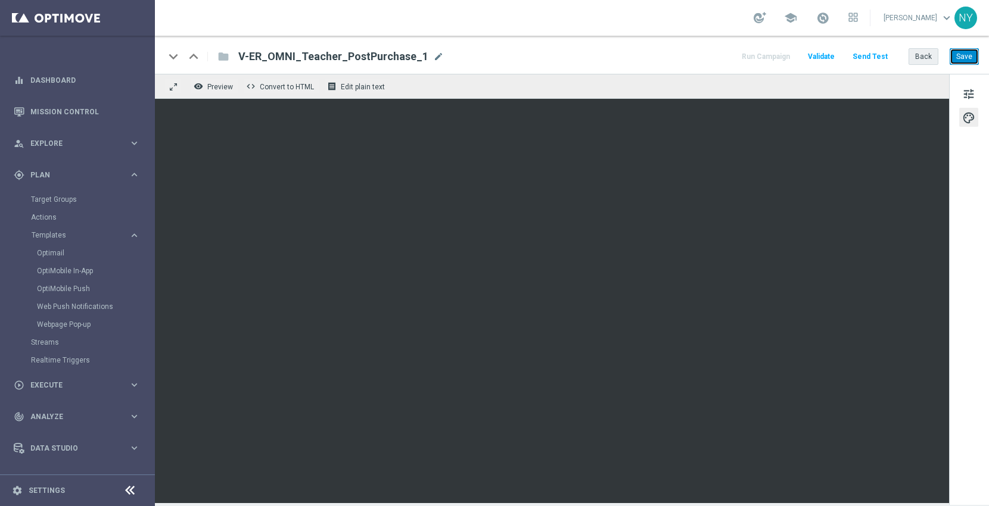
drag, startPoint x: 971, startPoint y: 57, endPoint x: 930, endPoint y: 52, distance: 41.4
click at [971, 57] on button "Save" at bounding box center [963, 56] width 29 height 17
click at [867, 54] on button "Send Test" at bounding box center [869, 57] width 39 height 16
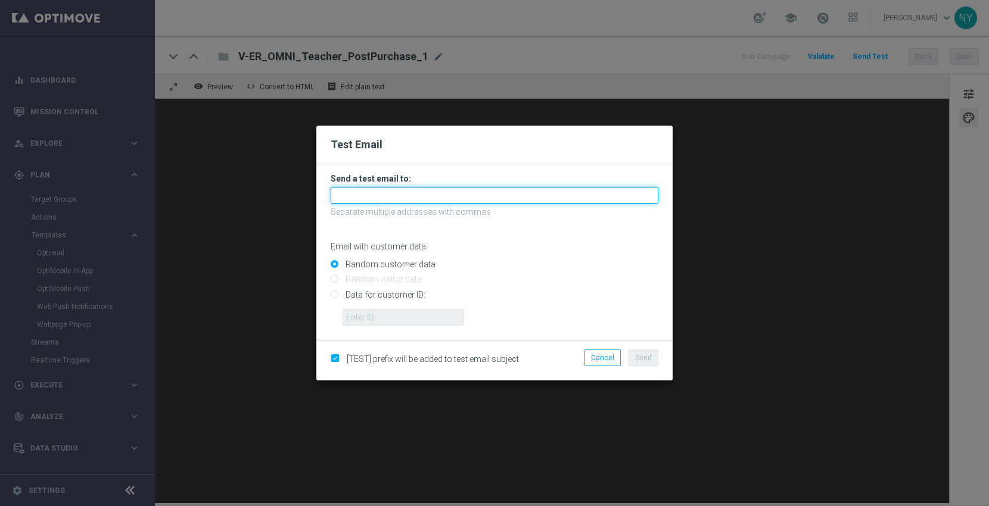
click at [359, 194] on input "text" at bounding box center [495, 195] width 328 height 17
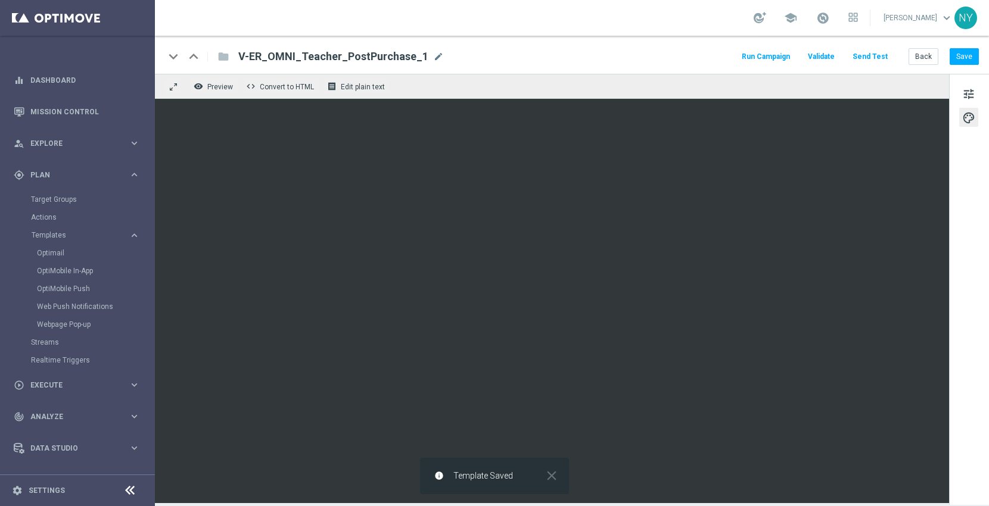
click at [869, 51] on button "Send Test" at bounding box center [869, 57] width 39 height 16
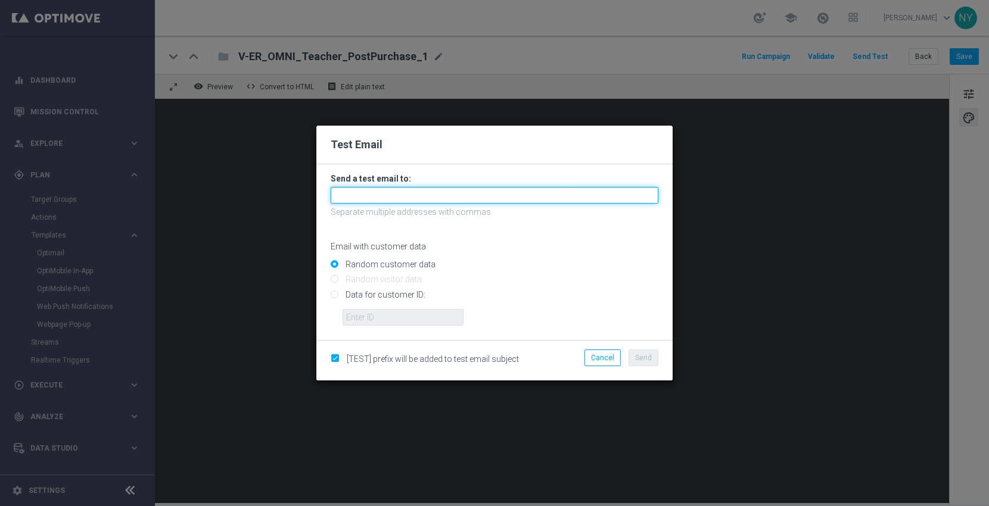
click at [364, 197] on input "text" at bounding box center [495, 195] width 328 height 17
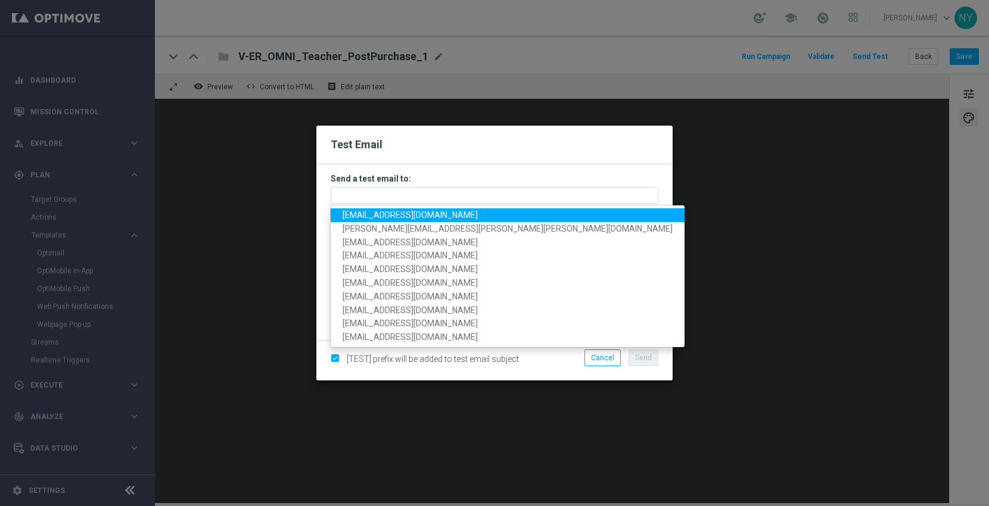
click at [372, 211] on span "neilyetts3-bi5w6@litmusemail.com" at bounding box center [409, 215] width 135 height 10
type input "neilyetts3-bi5w6@litmusemail.com"
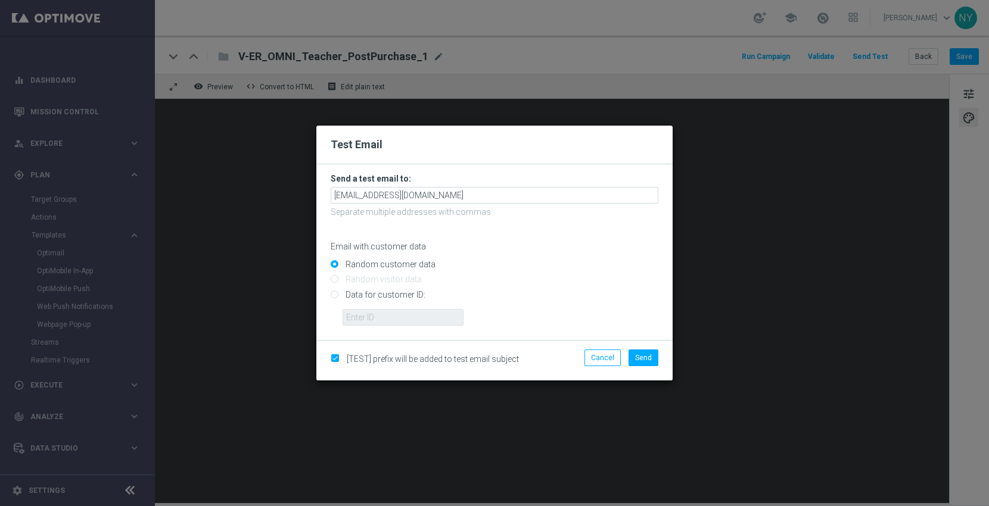
click at [334, 292] on div "Random customer data Random visitor data Data for customer ID:" at bounding box center [495, 290] width 328 height 71
click at [331, 293] on input "Data for customer ID:" at bounding box center [495, 299] width 328 height 17
radio input "true"
click at [355, 314] on input "text" at bounding box center [402, 317] width 121 height 17
paste input "10000006208"
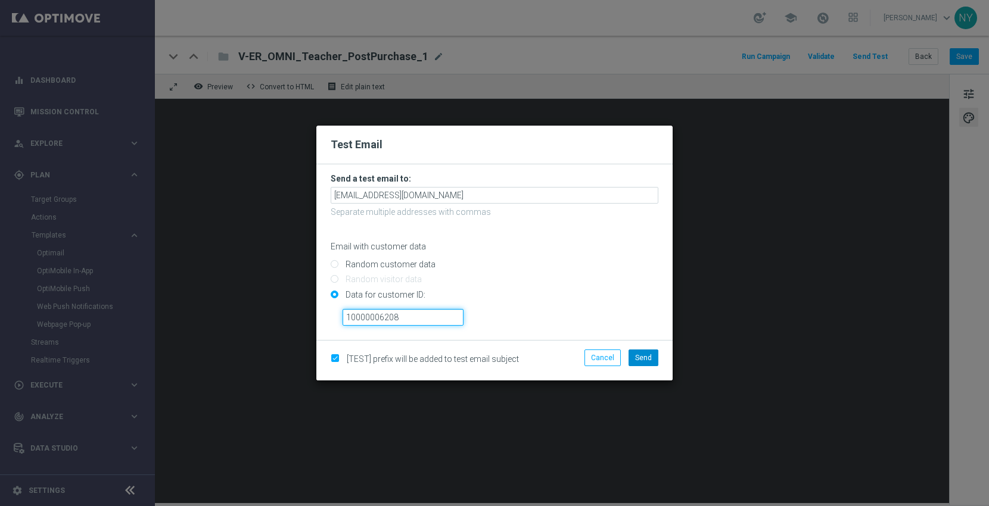
type input "10000006208"
click at [647, 360] on span "Send" at bounding box center [643, 358] width 17 height 8
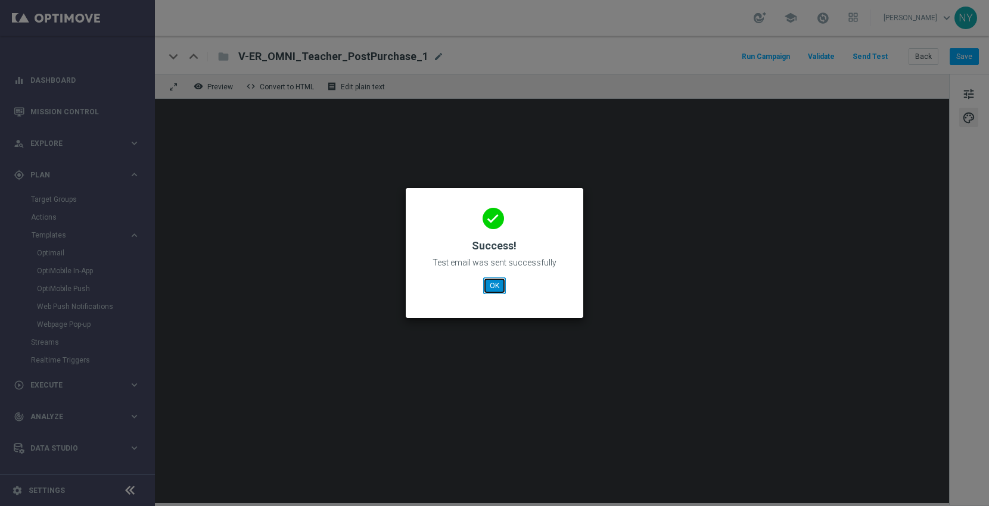
click at [491, 283] on button "OK" at bounding box center [494, 286] width 23 height 17
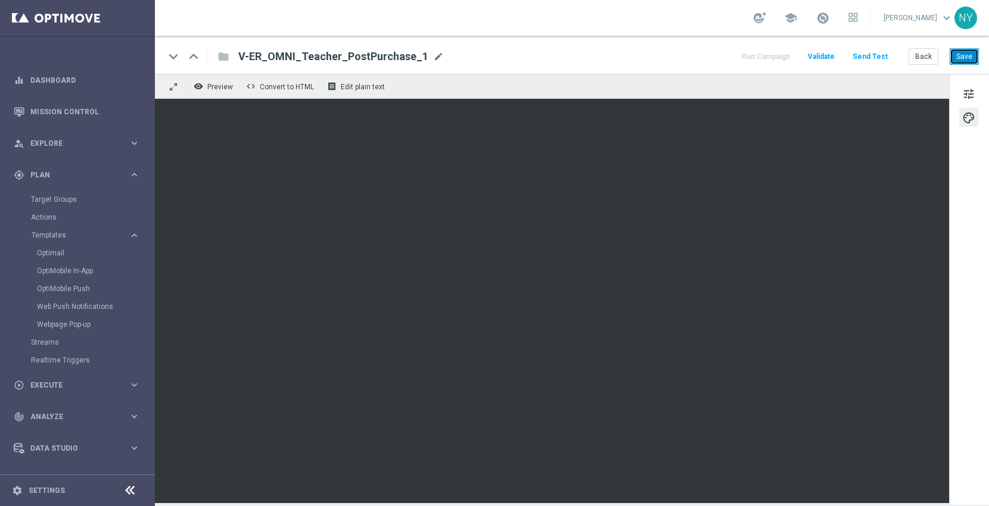
click at [964, 55] on button "Save" at bounding box center [963, 56] width 29 height 17
click at [864, 54] on button "Send Test" at bounding box center [869, 57] width 39 height 16
click at [862, 56] on button "Send Test" at bounding box center [869, 57] width 39 height 16
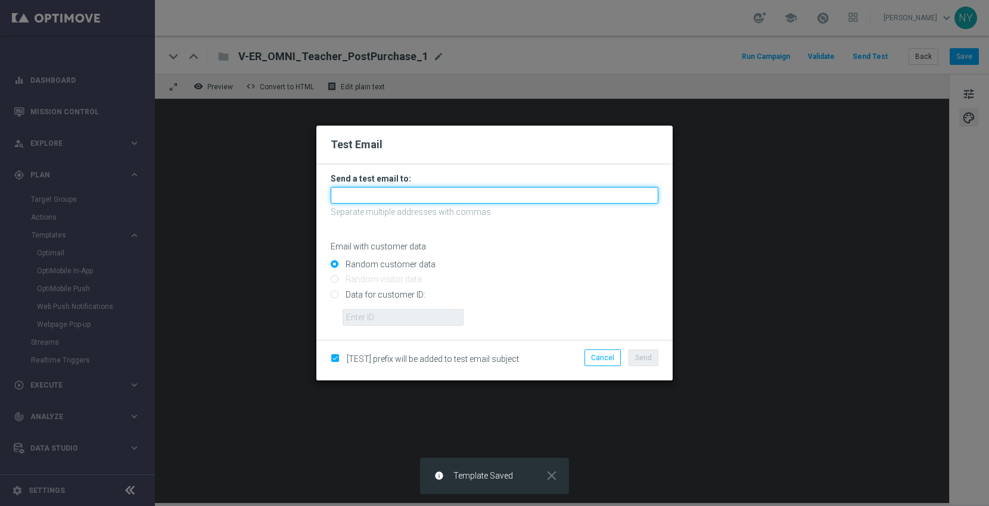
click at [344, 197] on input "text" at bounding box center [495, 195] width 328 height 17
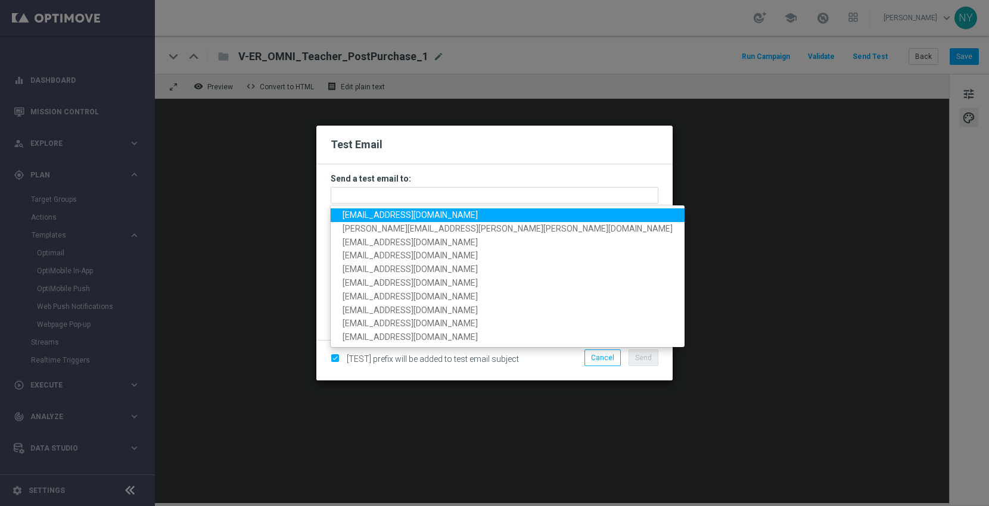
click at [356, 215] on span "neilyetts3-bi5w6@litmusemail.com" at bounding box center [409, 215] width 135 height 10
type input "neilyetts3-bi5w6@litmusemail.com"
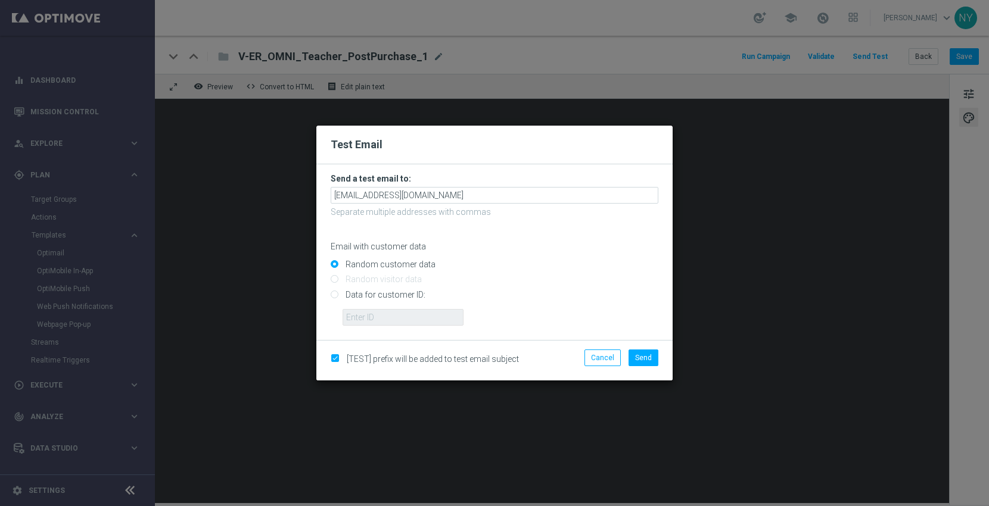
click at [336, 295] on input "Data for customer ID:" at bounding box center [495, 299] width 328 height 17
radio input "true"
click at [354, 314] on input "text" at bounding box center [402, 317] width 121 height 17
click at [382, 317] on input "text" at bounding box center [402, 317] width 121 height 17
paste input "10000006208"
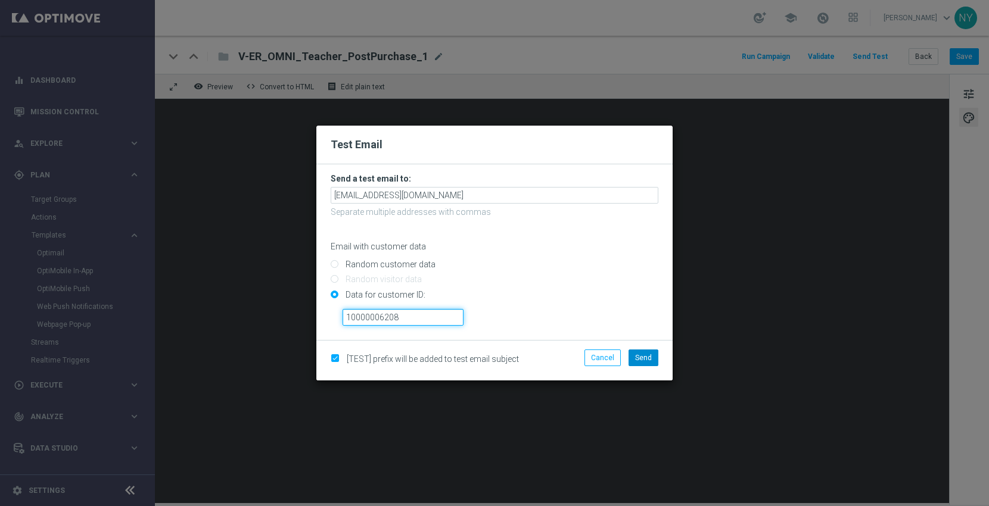
type input "10000006208"
click at [639, 354] on span "Send" at bounding box center [643, 358] width 17 height 8
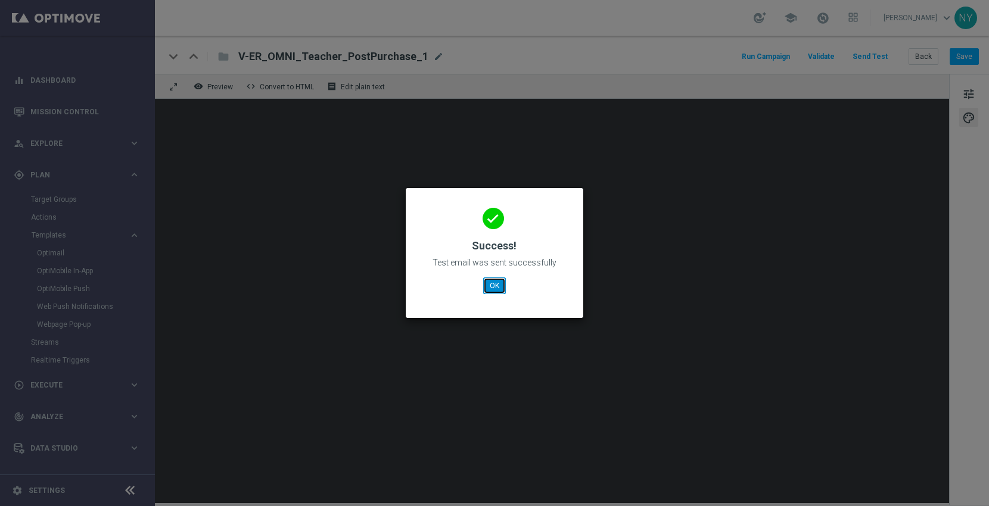
click at [494, 283] on button "OK" at bounding box center [494, 286] width 23 height 17
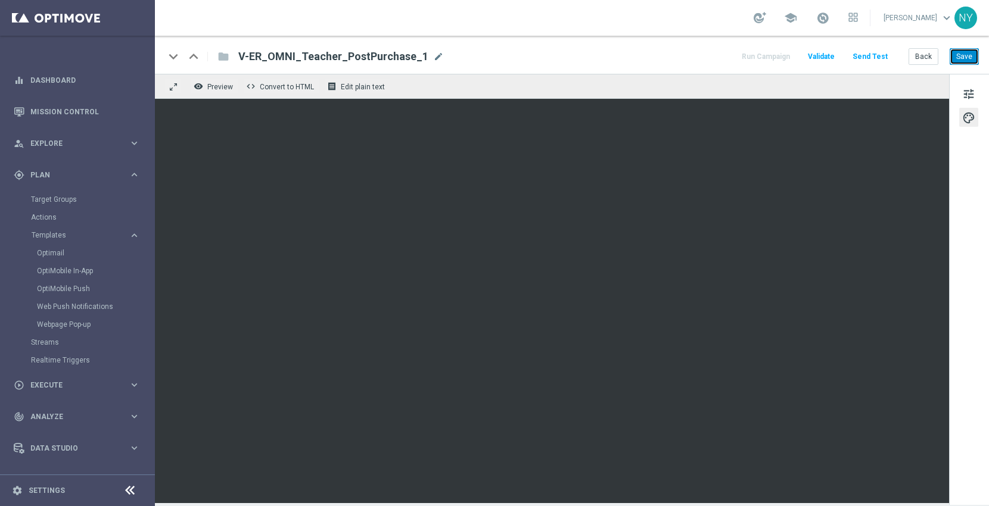
click at [966, 58] on button "Save" at bounding box center [963, 56] width 29 height 17
click at [871, 56] on button "Send Test" at bounding box center [869, 57] width 39 height 16
click at [868, 49] on button "Send Test" at bounding box center [869, 57] width 39 height 16
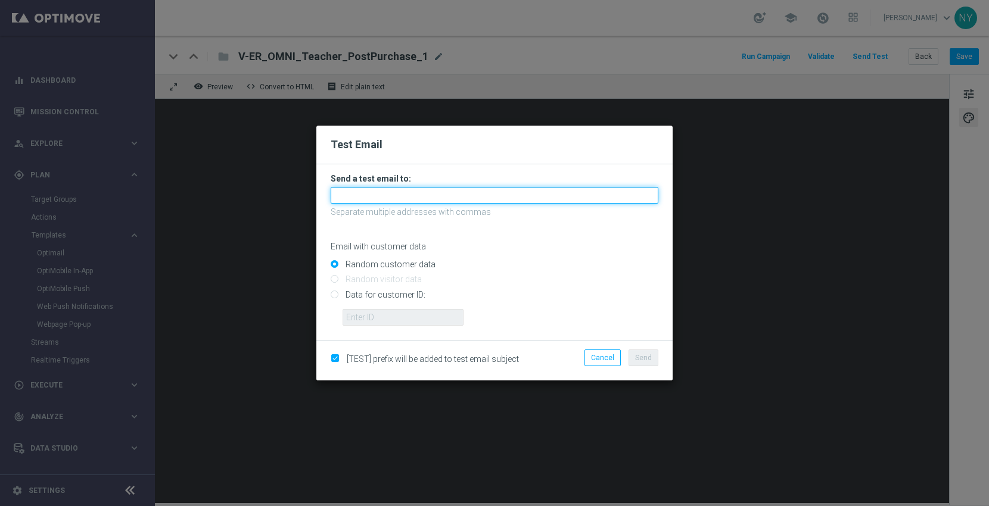
click at [361, 191] on input "text" at bounding box center [495, 195] width 328 height 17
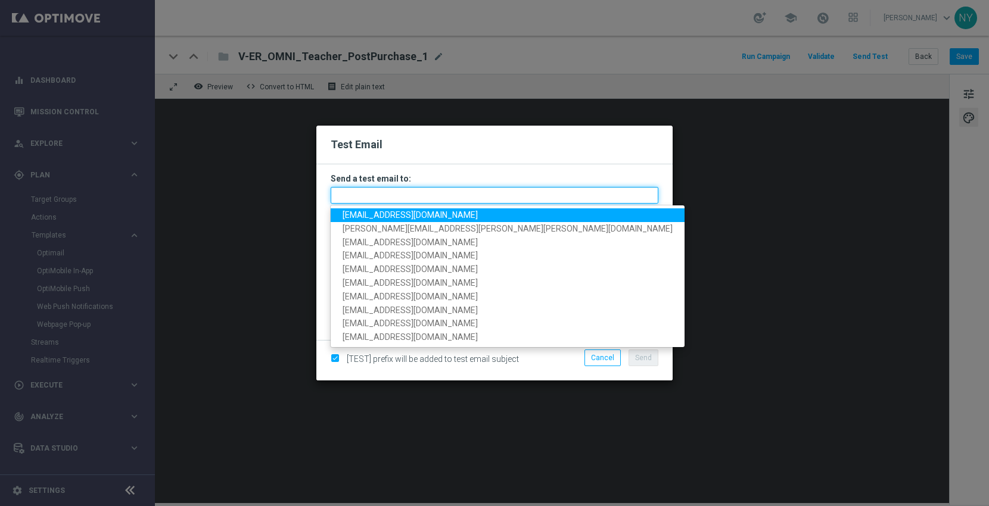
paste input "neilyetts3-bi5w6@litmusemail.com"
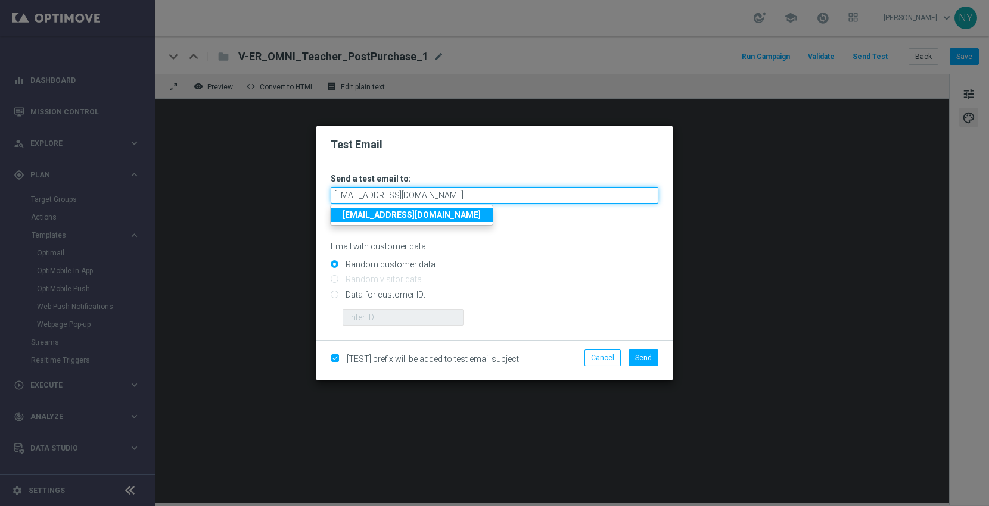
type input "neilyetts3-bi5w6@litmusemail.com"
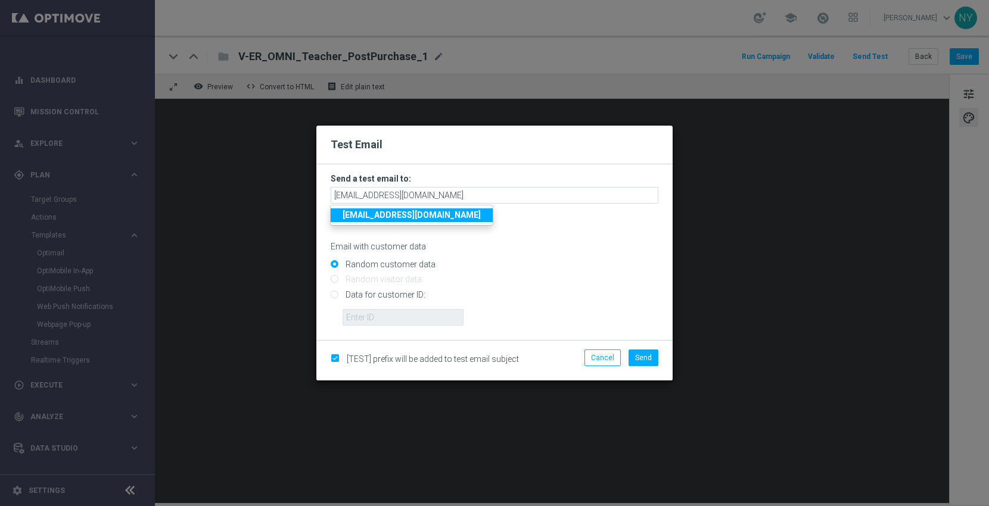
drag, startPoint x: 497, startPoint y: 261, endPoint x: 439, endPoint y: 262, distance: 57.8
click at [496, 261] on div "Random customer data" at bounding box center [495, 262] width 328 height 15
drag, startPoint x: 333, startPoint y: 292, endPoint x: 336, endPoint y: 298, distance: 6.7
click at [334, 293] on input "Data for customer ID:" at bounding box center [495, 299] width 328 height 17
radio input "true"
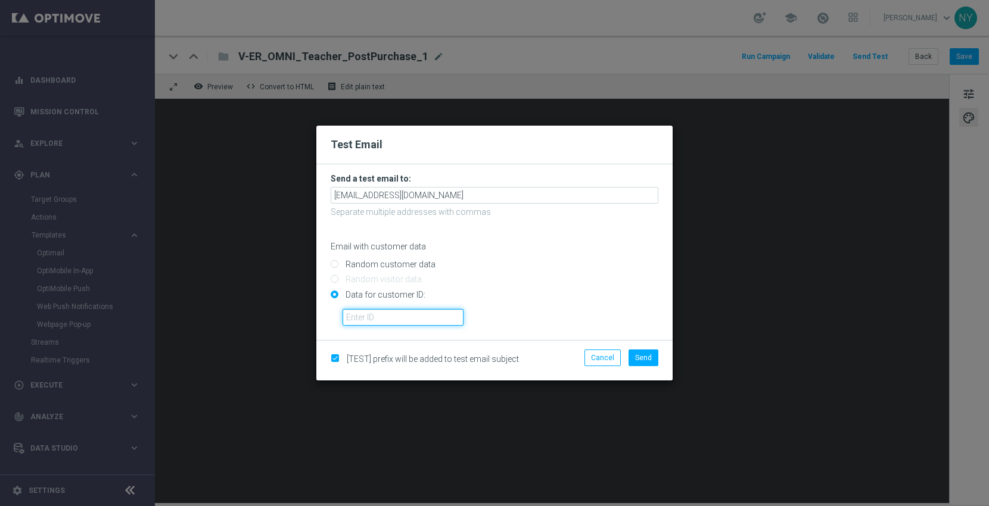
click at [357, 317] on input "text" at bounding box center [402, 317] width 121 height 17
click at [362, 314] on input "text" at bounding box center [402, 317] width 121 height 17
paste input "10000006208"
type input "10000006208"
click at [650, 356] on span "Send" at bounding box center [643, 358] width 17 height 8
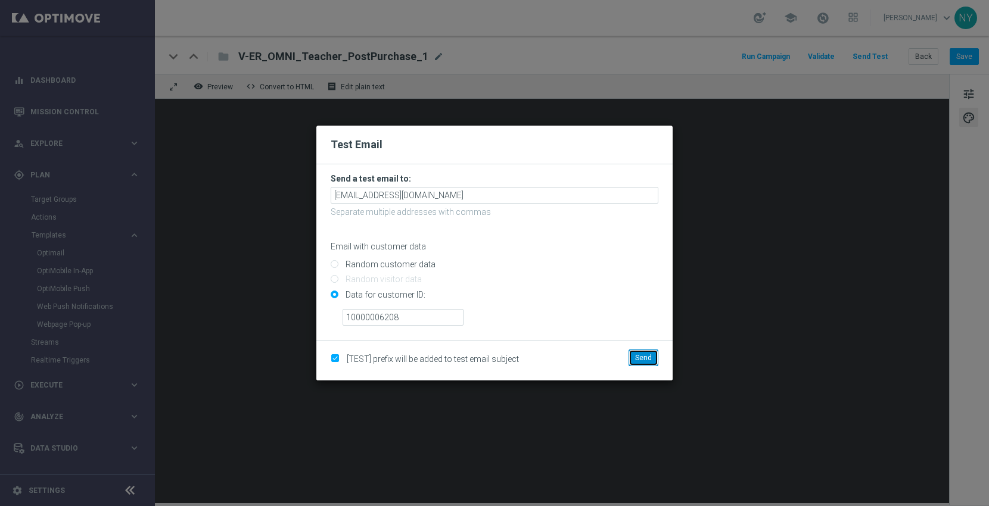
click at [643, 359] on span "Send" at bounding box center [643, 358] width 17 height 8
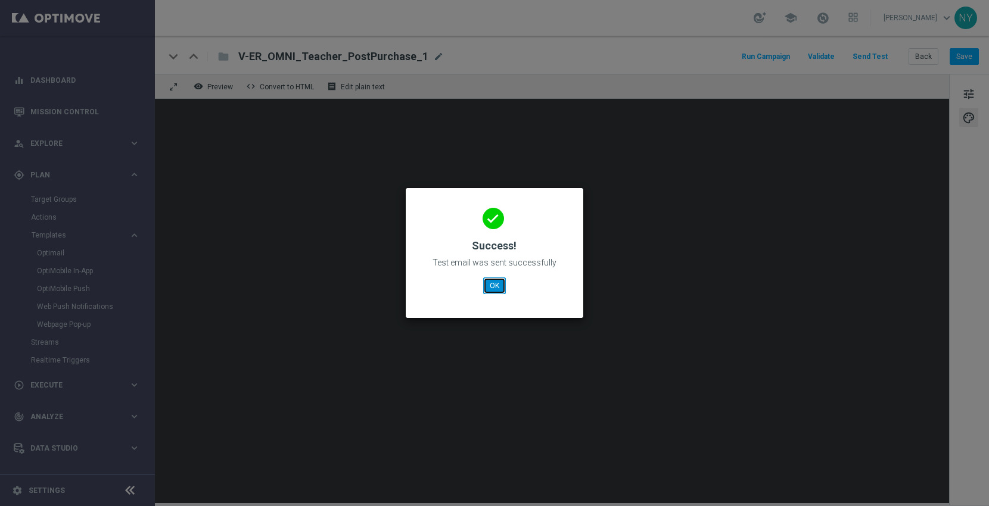
click at [487, 286] on button "OK" at bounding box center [494, 286] width 23 height 17
click at [492, 287] on button "OK" at bounding box center [494, 286] width 23 height 17
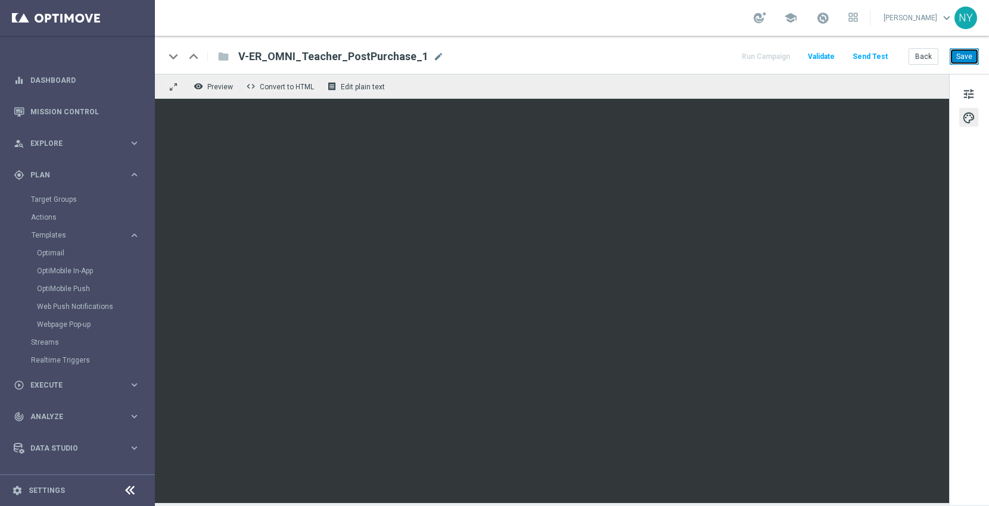
drag, startPoint x: 961, startPoint y: 53, endPoint x: 941, endPoint y: 63, distance: 21.8
click at [961, 55] on button "Save" at bounding box center [963, 56] width 29 height 17
click at [875, 52] on button "Send Test" at bounding box center [869, 57] width 39 height 16
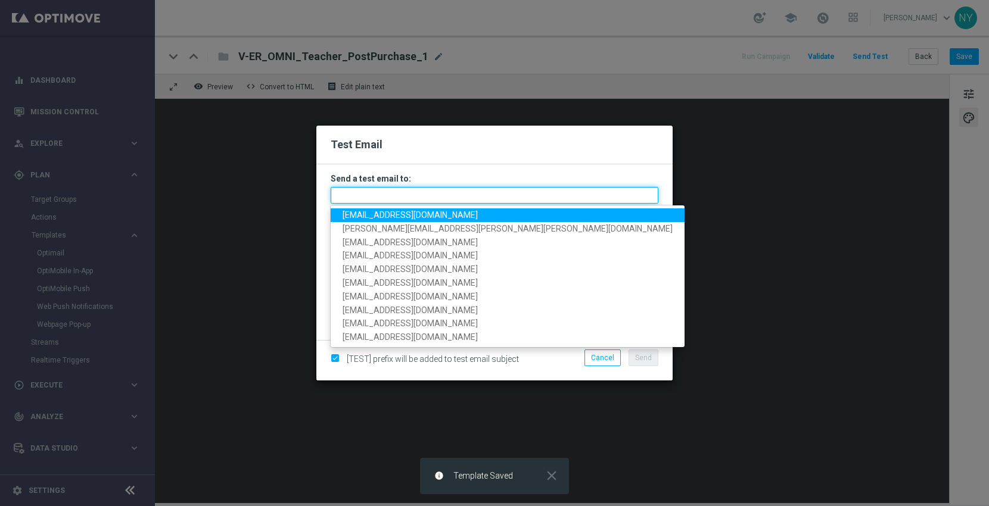
click at [370, 195] on input "text" at bounding box center [495, 195] width 328 height 17
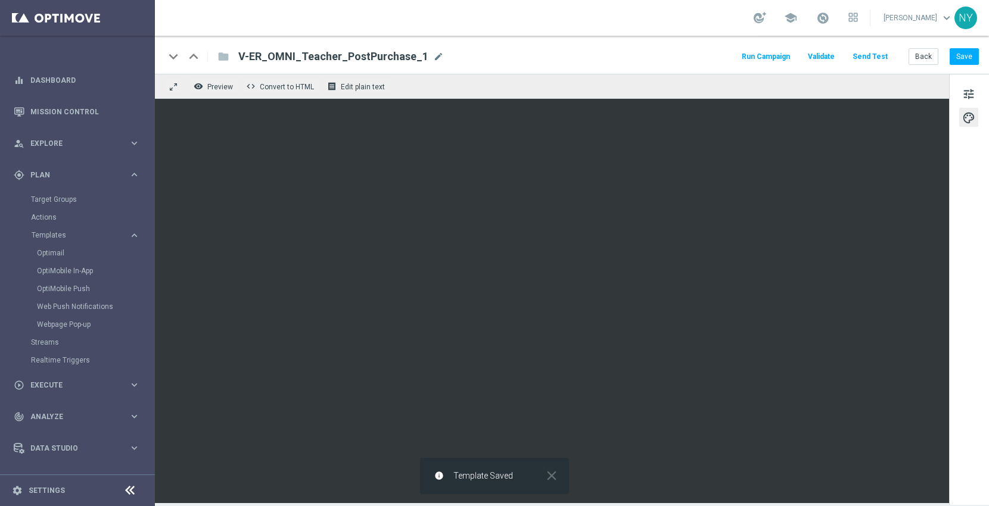
click at [868, 55] on button "Send Test" at bounding box center [869, 57] width 39 height 16
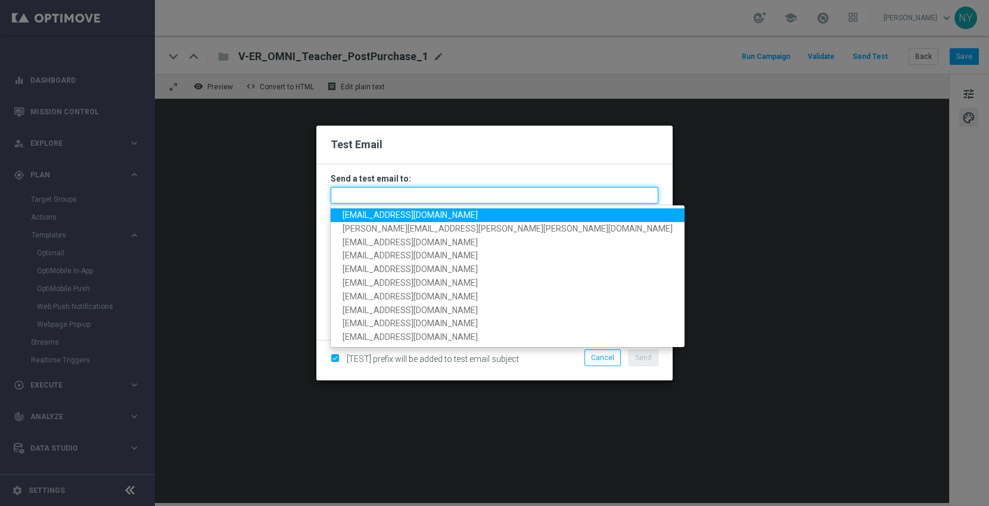
click at [361, 197] on input "text" at bounding box center [495, 195] width 328 height 17
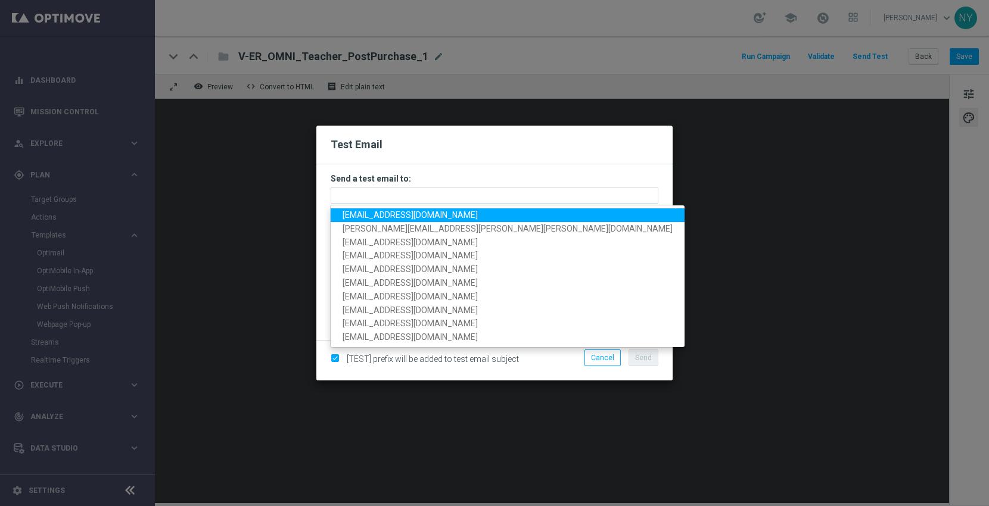
click at [375, 215] on span "neilyetts3-bi5w6@litmusemail.com" at bounding box center [409, 215] width 135 height 10
type input "neilyetts3-bi5w6@litmusemail.com"
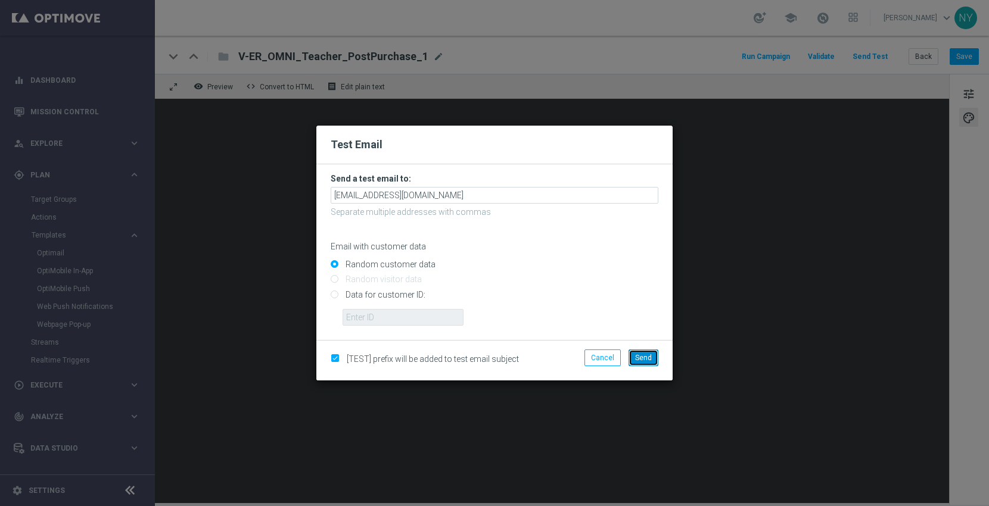
click at [652, 358] on button "Send" at bounding box center [643, 358] width 30 height 17
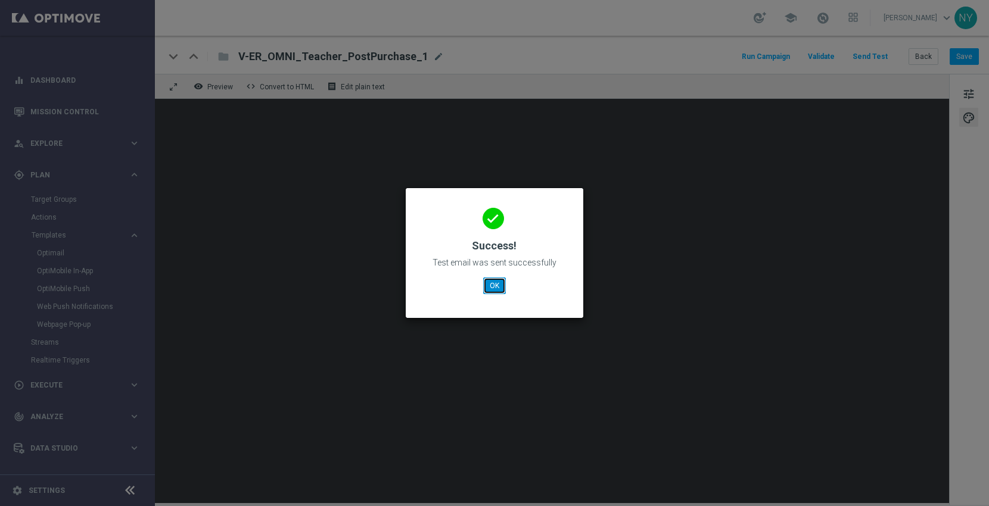
click at [493, 281] on button "OK" at bounding box center [494, 286] width 23 height 17
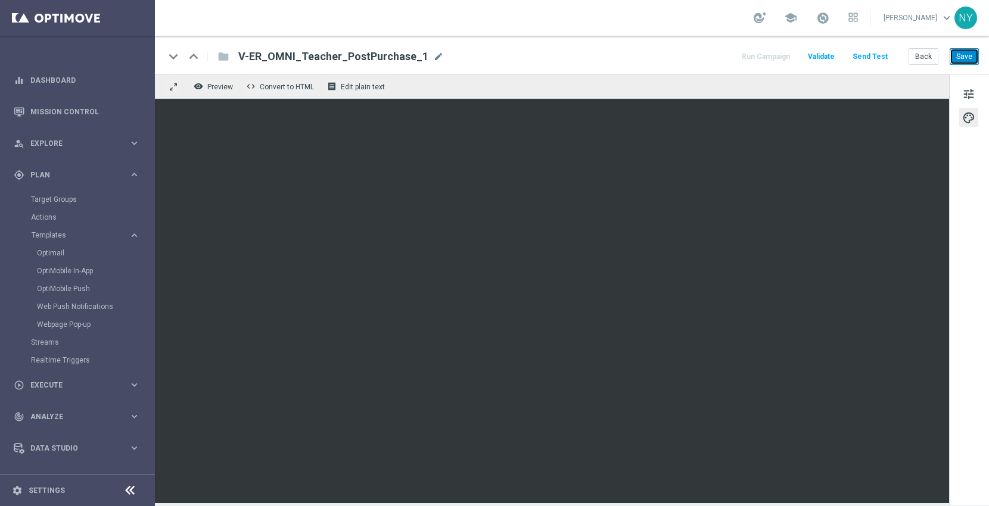
click at [952, 55] on button "Save" at bounding box center [963, 56] width 29 height 17
click at [875, 54] on button "Send Test" at bounding box center [869, 57] width 39 height 16
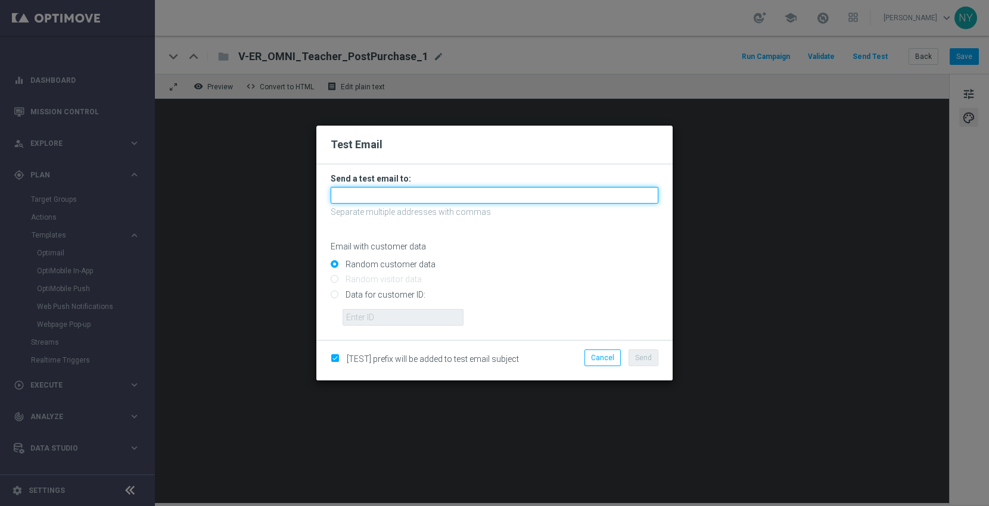
click at [360, 198] on input "text" at bounding box center [495, 195] width 328 height 17
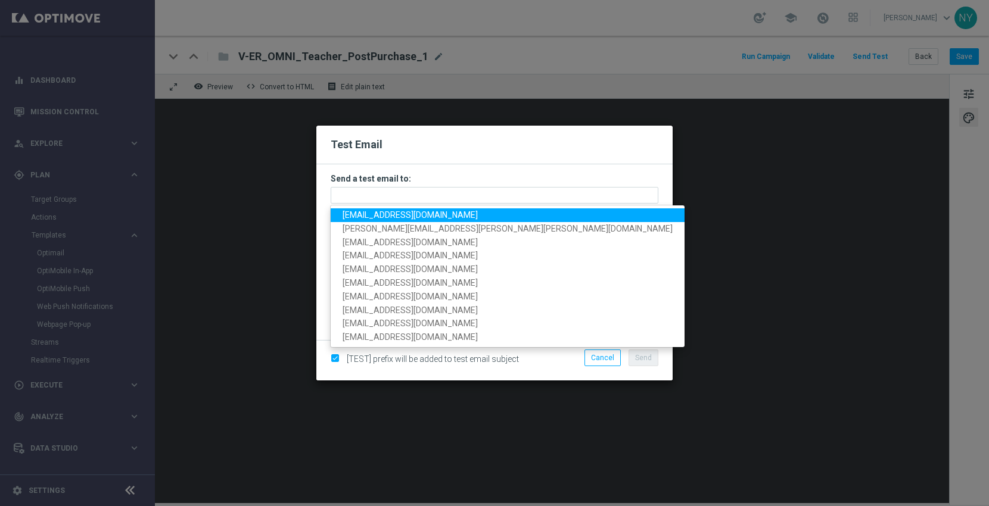
click at [389, 213] on span "neilyetts3-bi5w6@litmusemail.com" at bounding box center [409, 215] width 135 height 10
type input "neilyetts3-bi5w6@litmusemail.com"
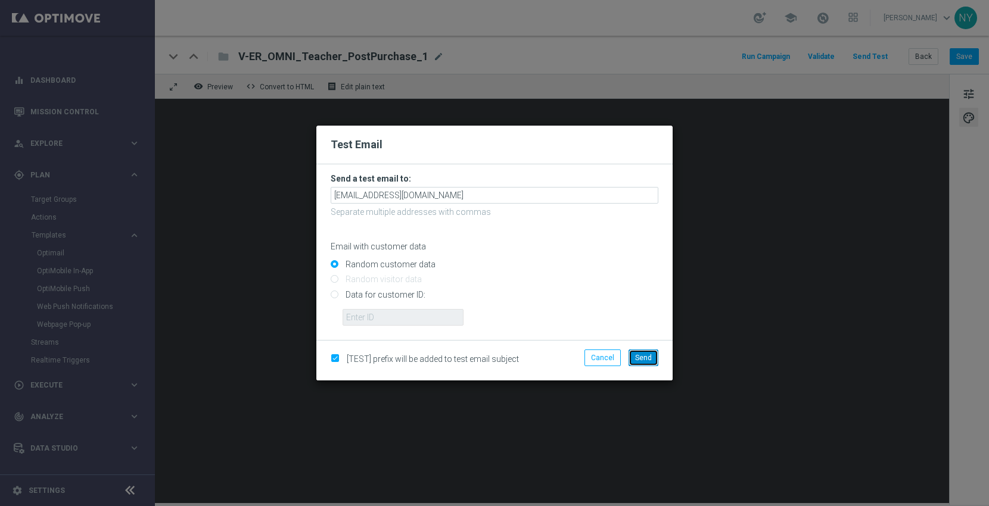
click at [640, 363] on button "Send" at bounding box center [643, 358] width 30 height 17
click at [641, 360] on span "Send" at bounding box center [643, 358] width 17 height 8
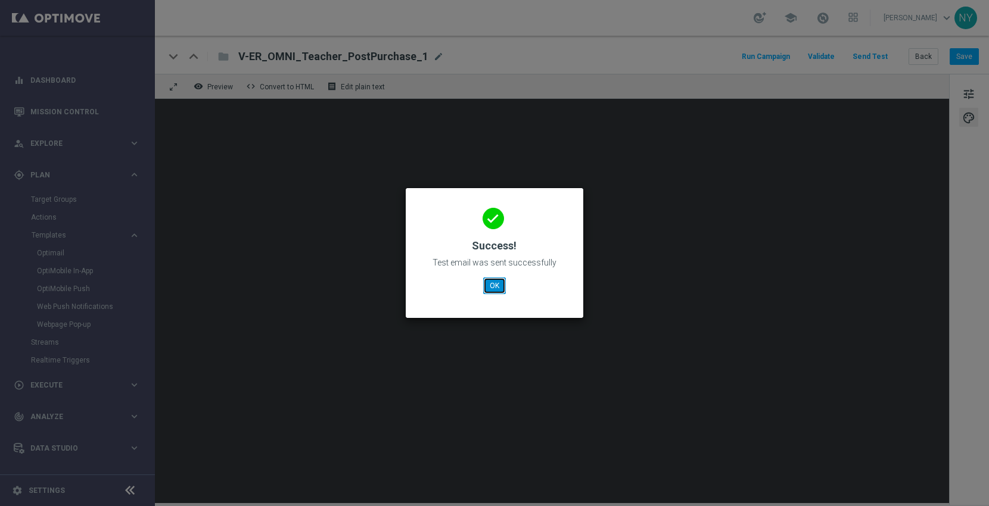
click at [495, 285] on button "OK" at bounding box center [494, 286] width 23 height 17
click at [495, 286] on button "OK" at bounding box center [494, 286] width 23 height 17
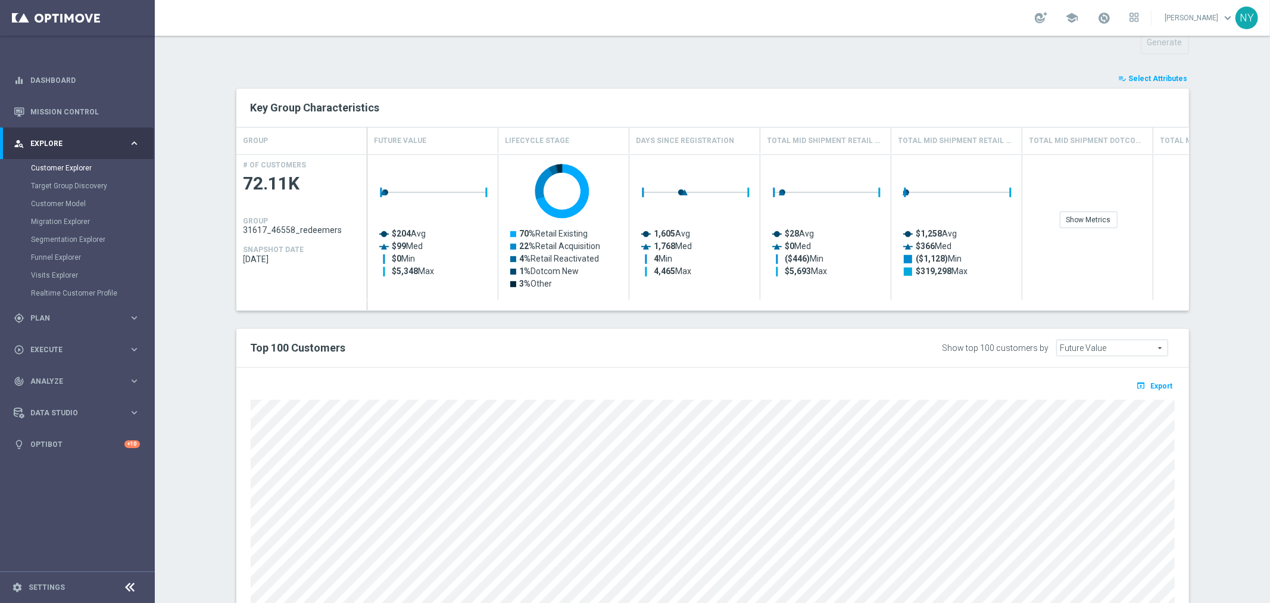
scroll to position [256, 0]
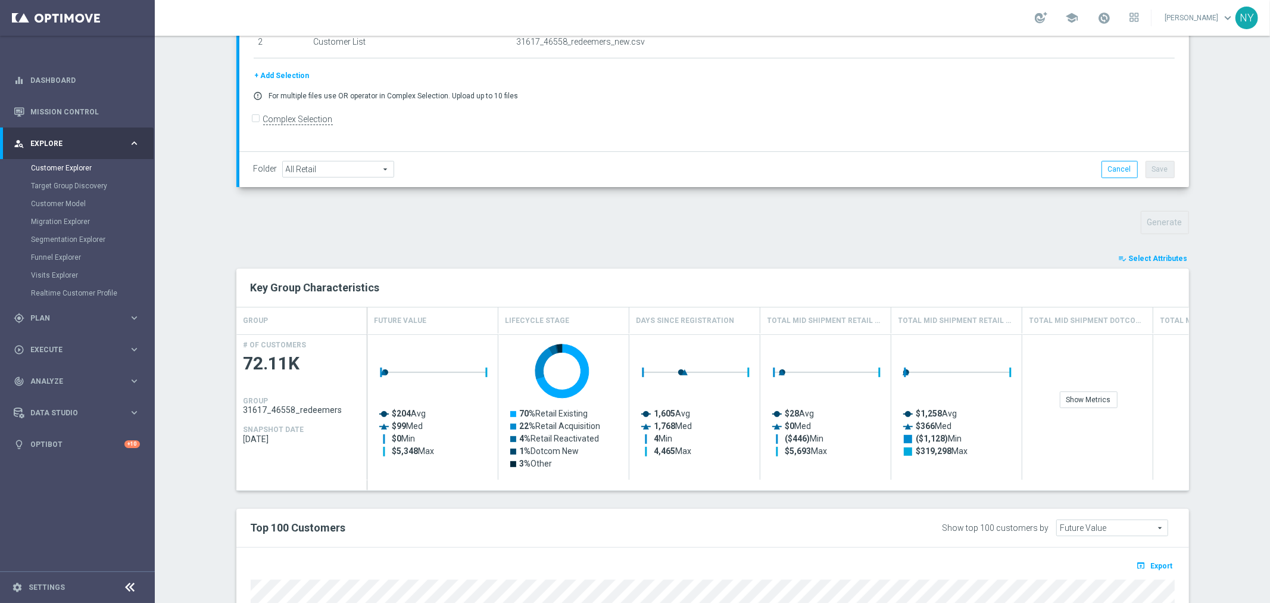
click at [1160, 257] on span "Select Attributes" at bounding box center [1158, 258] width 59 height 8
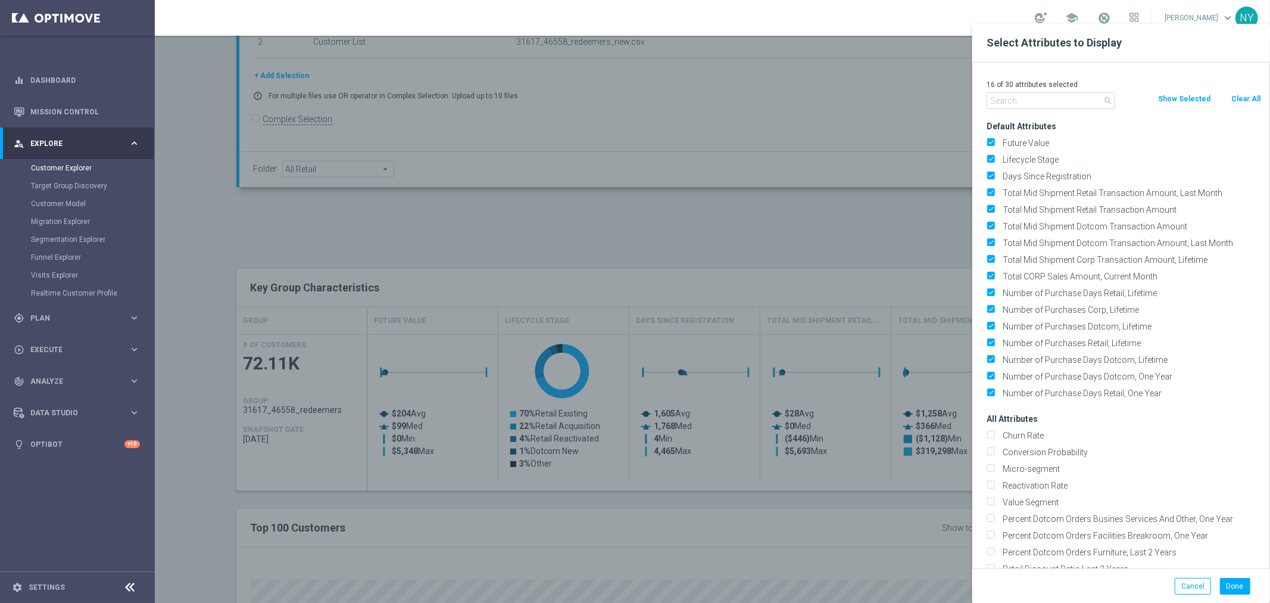
click at [1037, 103] on input "text" at bounding box center [1051, 100] width 129 height 17
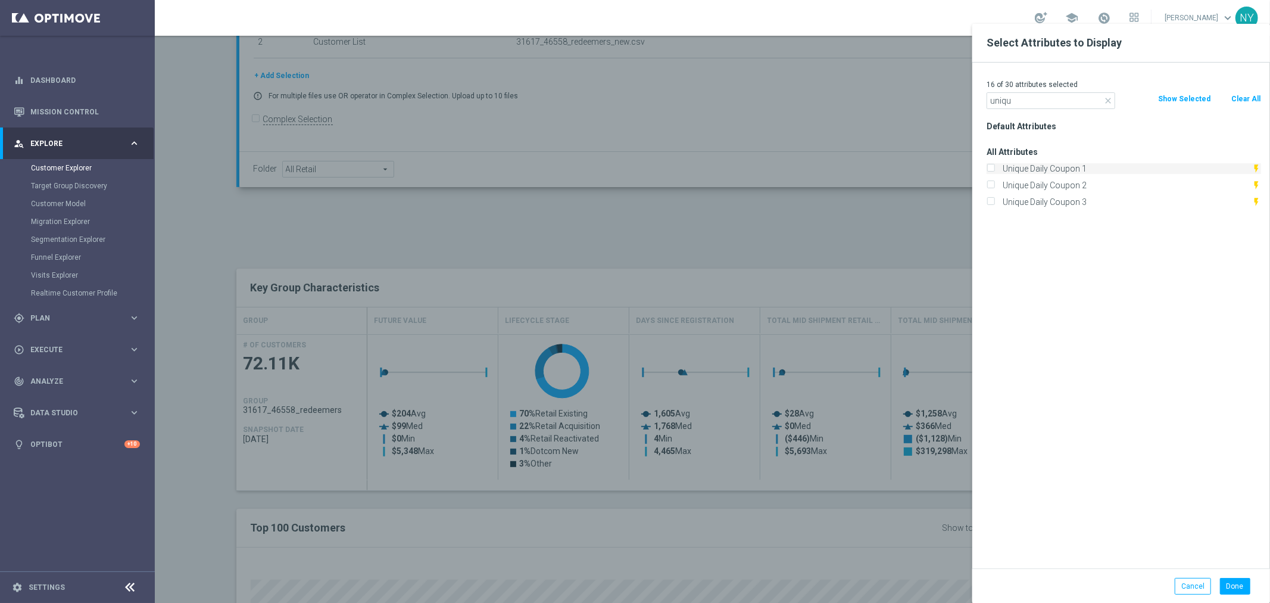
type input "uniqu"
click at [990, 169] on input "Unique Daily Coupon 1" at bounding box center [991, 170] width 8 height 8
checkbox input "true"
click at [1238, 591] on button "Done" at bounding box center [1235, 586] width 30 height 17
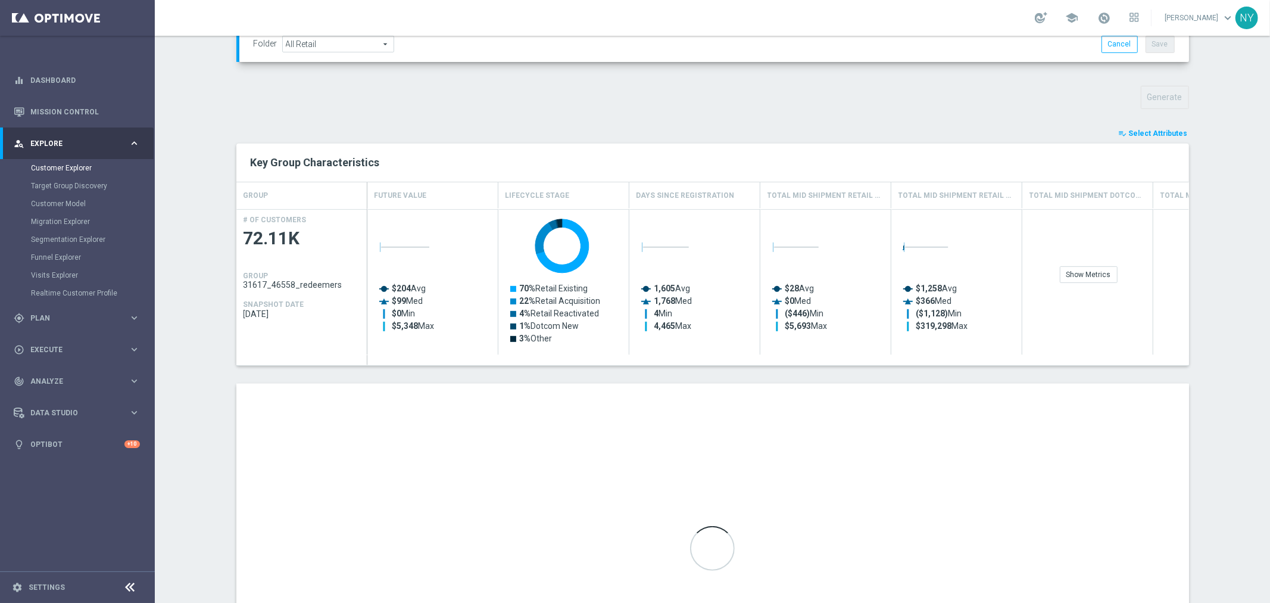
scroll to position [521, 0]
